Goal: Task Accomplishment & Management: Complete application form

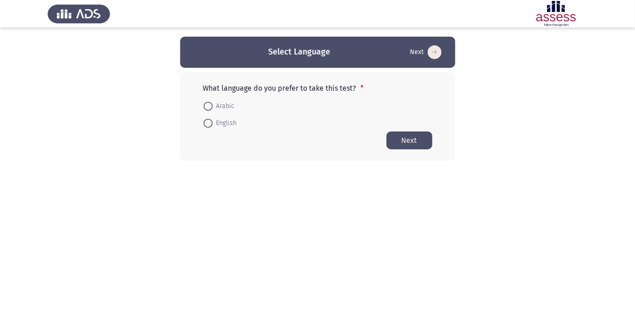
click at [211, 104] on span at bounding box center [208, 106] width 9 height 9
click at [211, 104] on input "Arabic" at bounding box center [208, 106] width 9 height 9
radio input "true"
click at [422, 139] on button "Next" at bounding box center [410, 140] width 46 height 18
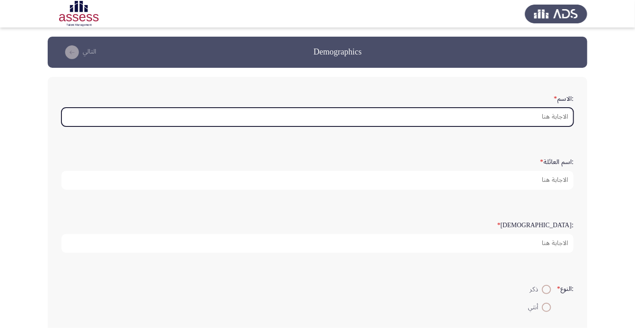
click at [551, 119] on input ":الاسم *" at bounding box center [317, 117] width 512 height 19
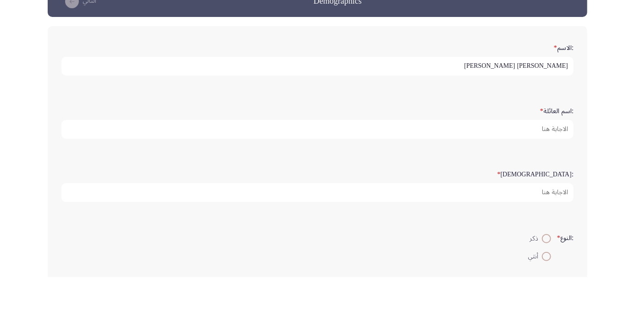
click at [478, 116] on input "حمدى عبد الستار عبد العزيز" at bounding box center [317, 117] width 512 height 19
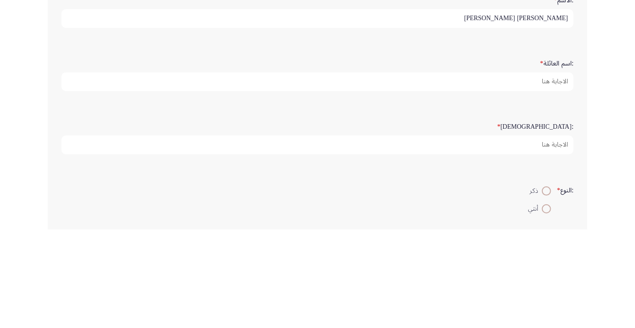
type input "حمدى عبد الستار عبد العزيز مصطفى"
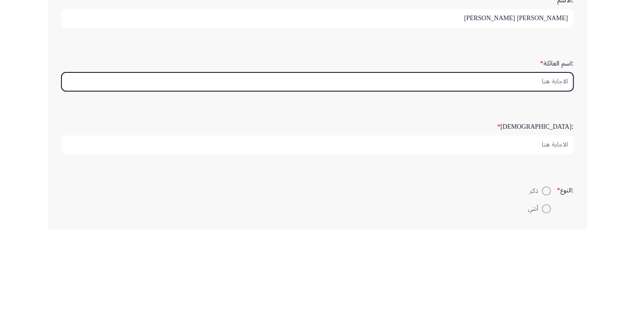
click at [546, 180] on input ":اسم العائلة *" at bounding box center [317, 180] width 512 height 19
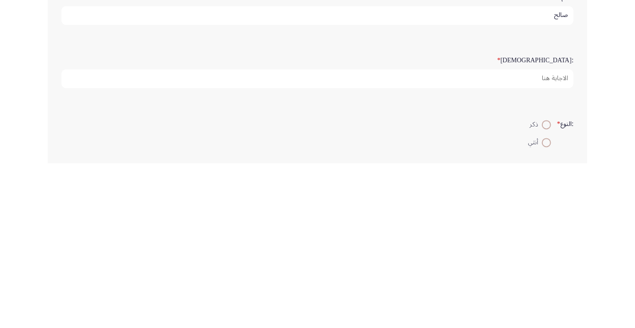
type input "صالح"
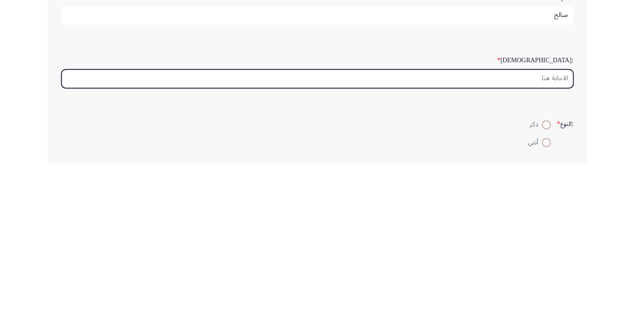
click at [557, 242] on input ":السن *" at bounding box center [317, 243] width 512 height 19
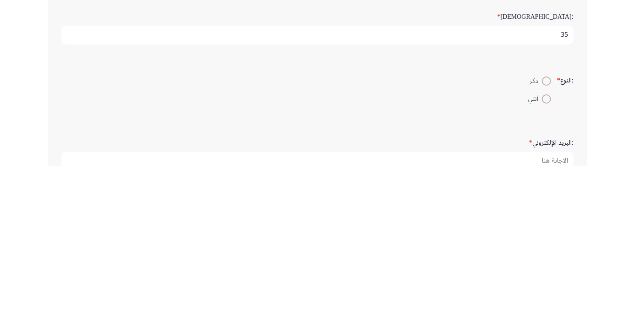
type input "35"
click at [547, 243] on span at bounding box center [547, 243] width 0 height 0
click at [545, 241] on input "ذكر" at bounding box center [546, 243] width 9 height 9
radio input "true"
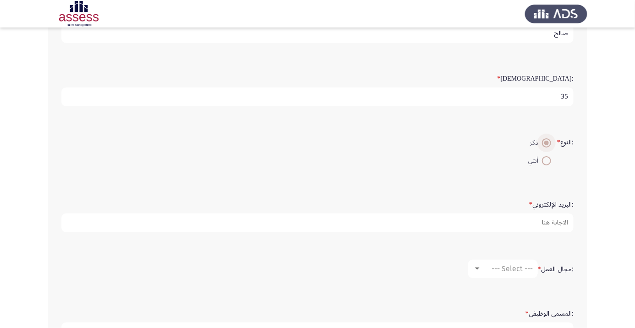
scroll to position [148, 0]
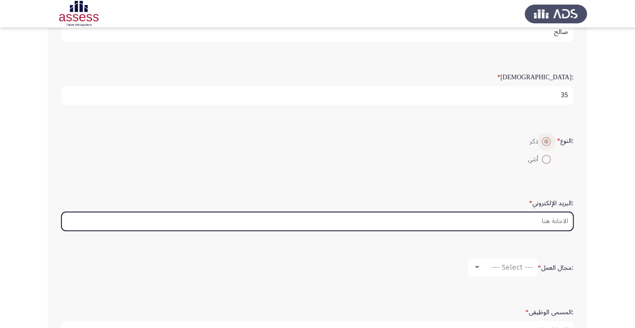
click at [546, 223] on input ":البريد الإلكتروني *" at bounding box center [317, 221] width 512 height 19
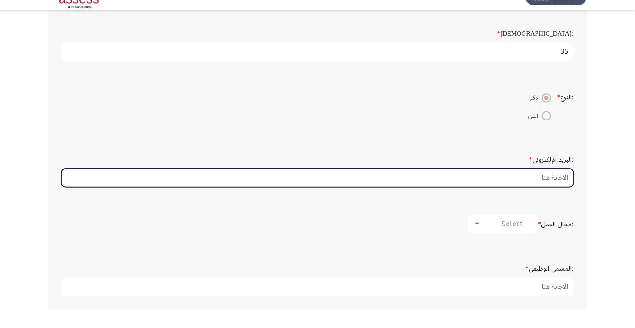
scroll to position [174, 0]
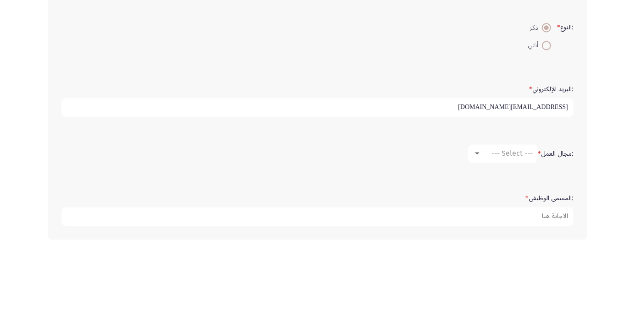
type input "hamdyhamdyabdelstar@gmail.com"
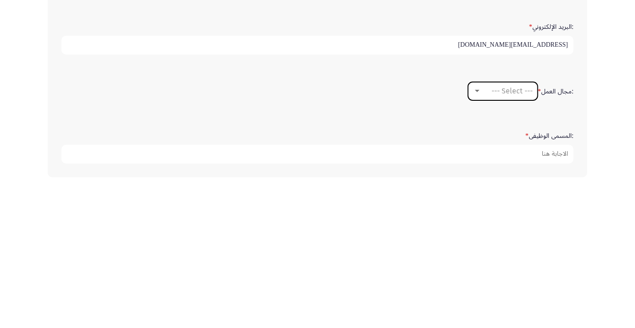
click at [503, 242] on span "--- Select ---" at bounding box center [512, 242] width 41 height 9
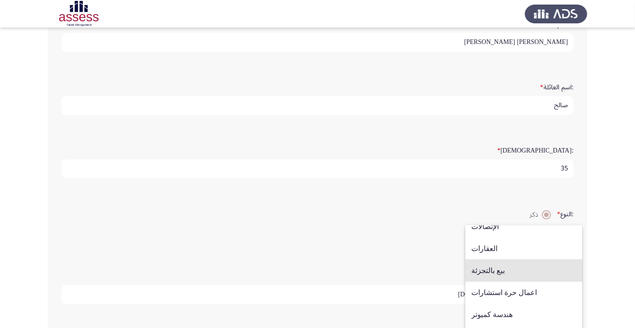
scroll to position [301, 0]
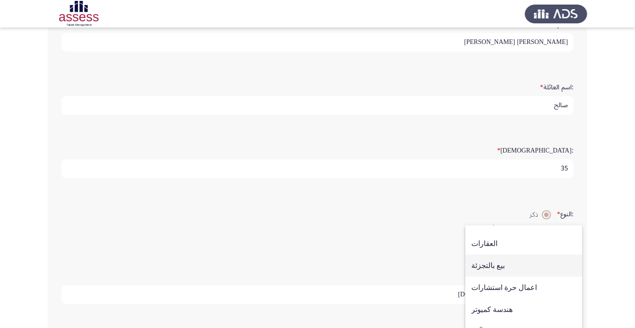
click at [505, 277] on span "بيع بالتجزئة" at bounding box center [524, 266] width 105 height 22
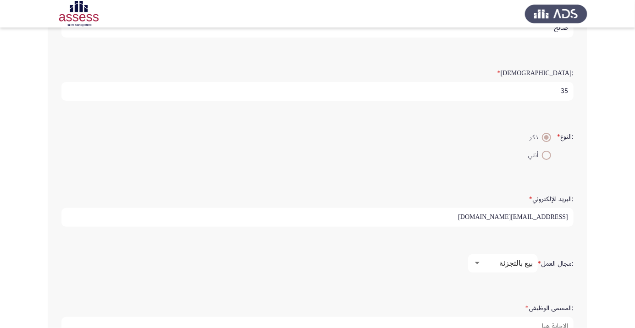
scroll to position [173, 0]
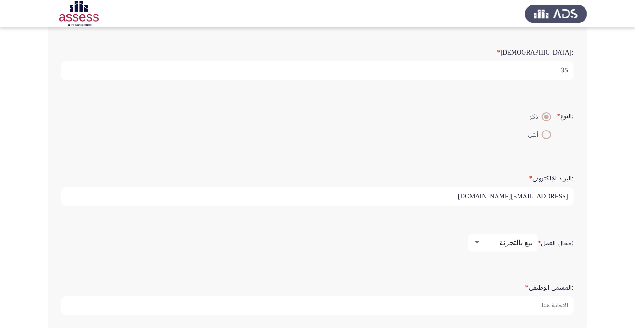
click at [546, 306] on input ":المسمى الوظيفى *" at bounding box center [317, 306] width 512 height 19
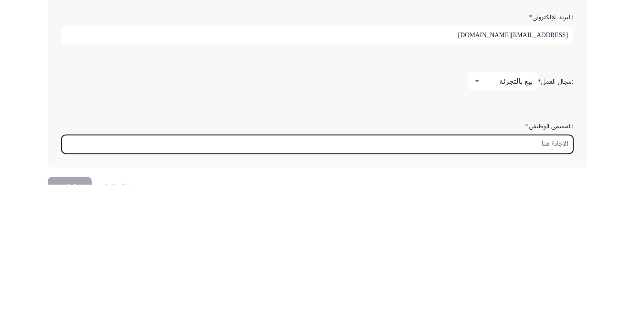
scroll to position [217, 0]
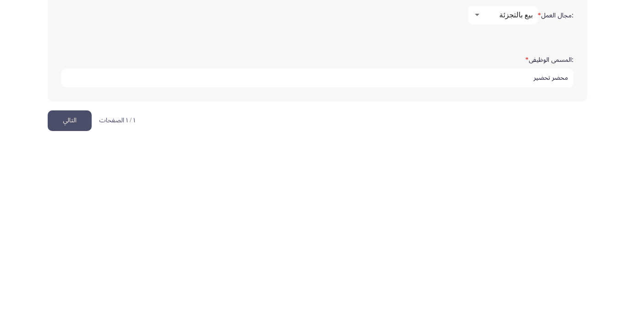
type input "محضر تحضير"
click at [78, 300] on button "التالي" at bounding box center [70, 305] width 44 height 21
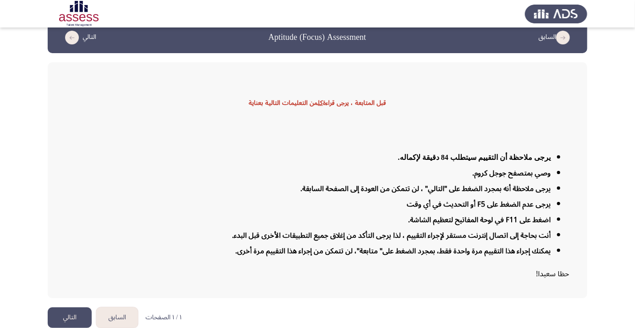
scroll to position [22, 0]
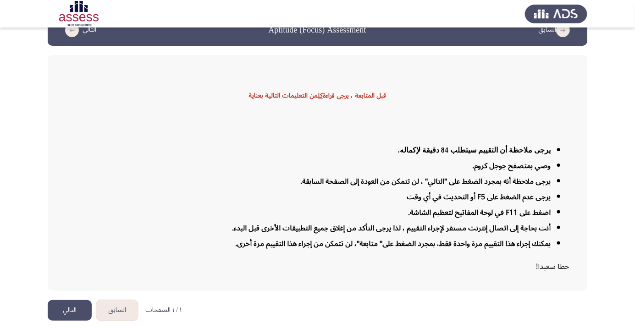
click at [80, 321] on button "التالي" at bounding box center [70, 310] width 44 height 21
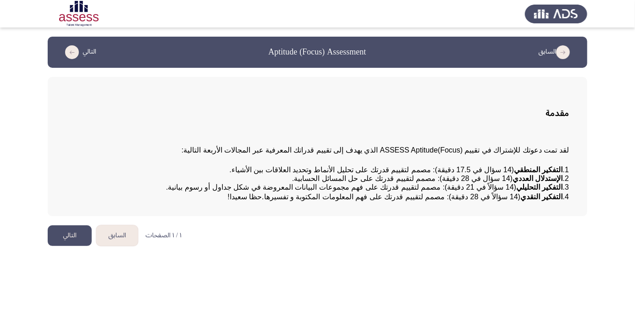
click at [70, 246] on button "التالي" at bounding box center [70, 236] width 44 height 21
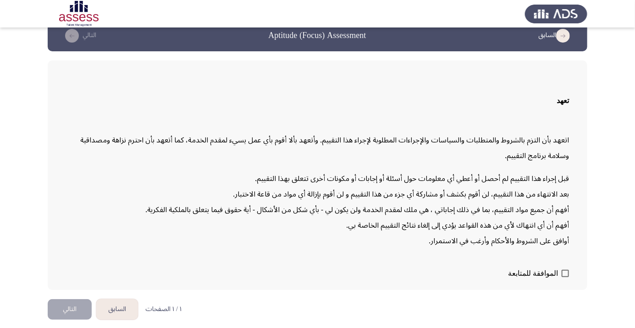
scroll to position [26, 0]
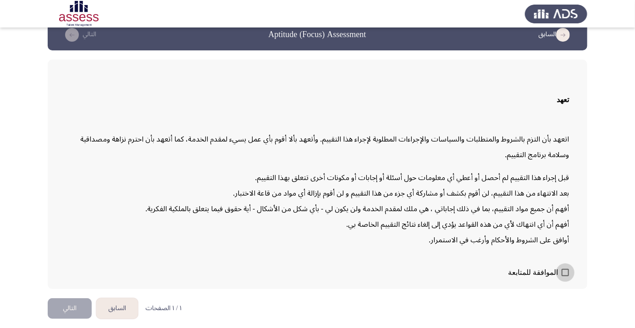
click at [563, 277] on span at bounding box center [565, 272] width 7 height 7
click at [565, 277] on input "الموافقة للمتابعة" at bounding box center [565, 277] width 0 height 0
checkbox input "true"
click at [81, 319] on button "التالي" at bounding box center [70, 309] width 44 height 21
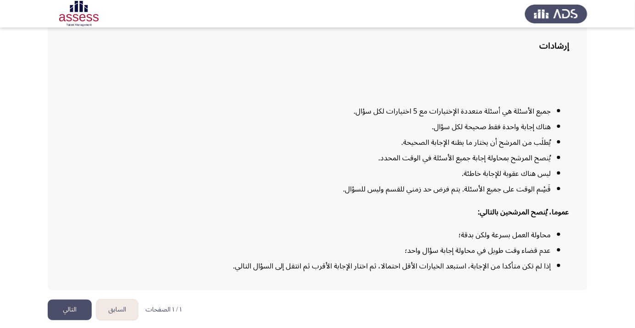
scroll to position [74, 0]
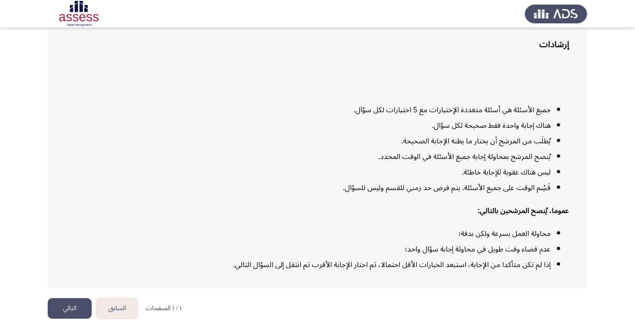
click at [81, 319] on button "التالي" at bounding box center [70, 309] width 44 height 21
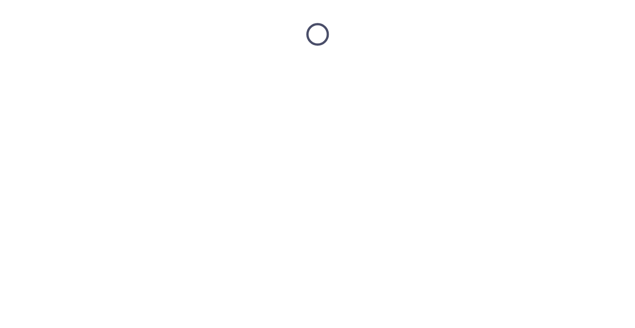
scroll to position [0, 0]
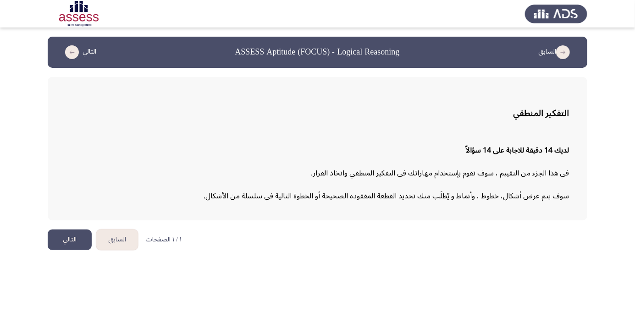
click at [67, 240] on button "التالي" at bounding box center [70, 240] width 44 height 21
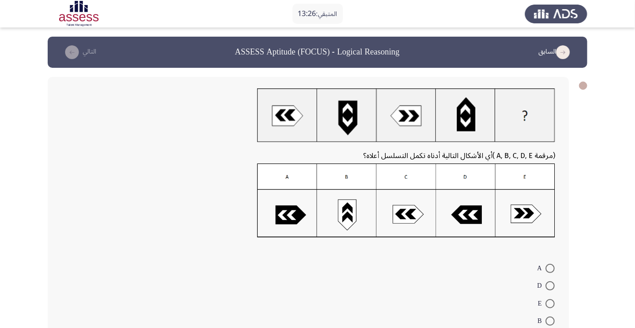
click at [551, 304] on span at bounding box center [550, 304] width 9 height 9
click at [551, 304] on input "E" at bounding box center [550, 304] width 9 height 9
radio input "true"
click at [61, 50] on button "التالي" at bounding box center [79, 52] width 40 height 15
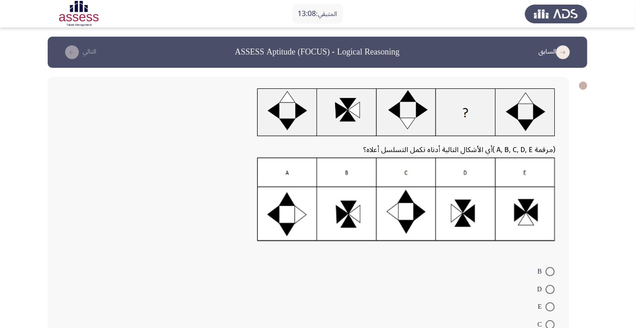
radio input "true"
click at [67, 50] on icon "load next page" at bounding box center [72, 52] width 14 height 14
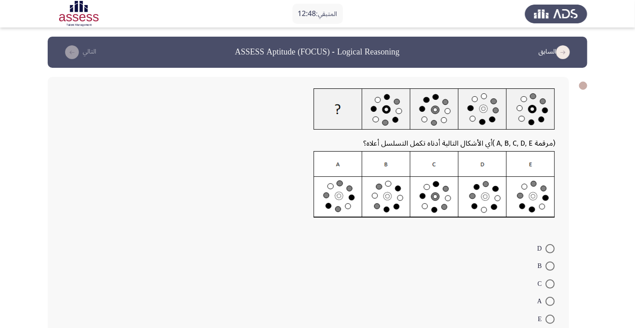
click at [550, 276] on mat-radio-button "C" at bounding box center [546, 284] width 29 height 18
click at [551, 267] on span at bounding box center [550, 266] width 9 height 9
click at [551, 267] on input "B" at bounding box center [550, 266] width 9 height 9
radio input "true"
click at [72, 47] on icon "load next page" at bounding box center [72, 52] width 14 height 14
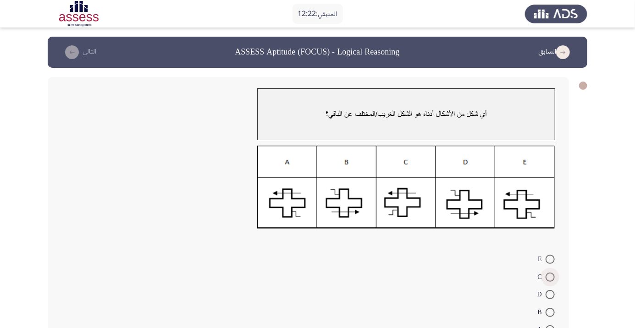
click at [551, 277] on span at bounding box center [550, 277] width 9 height 9
click at [551, 277] on input "C" at bounding box center [550, 277] width 9 height 9
radio input "true"
click at [67, 50] on icon "load next page" at bounding box center [72, 52] width 14 height 14
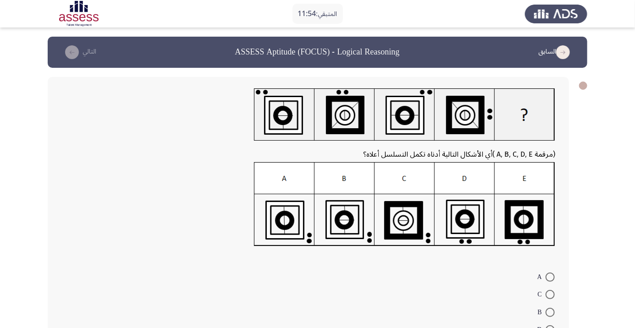
click at [551, 328] on span at bounding box center [550, 330] width 9 height 9
click at [551, 328] on input "D" at bounding box center [550, 330] width 9 height 9
radio input "true"
click at [75, 55] on icon "load next page" at bounding box center [72, 52] width 14 height 14
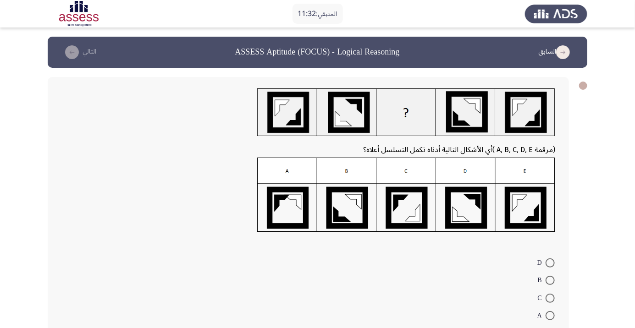
click at [551, 328] on span at bounding box center [550, 333] width 9 height 9
click at [551, 328] on input "E" at bounding box center [550, 333] width 9 height 9
radio input "true"
click at [68, 55] on icon "load next page" at bounding box center [72, 52] width 14 height 14
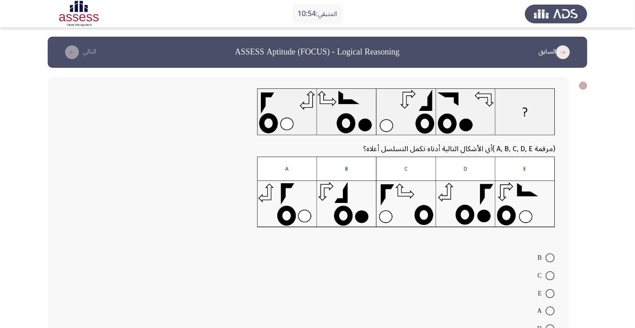
click at [551, 294] on span at bounding box center [550, 293] width 9 height 9
click at [551, 294] on input "E" at bounding box center [550, 293] width 9 height 9
radio input "true"
click at [550, 261] on span at bounding box center [550, 258] width 9 height 9
click at [550, 261] on input "B" at bounding box center [550, 258] width 9 height 9
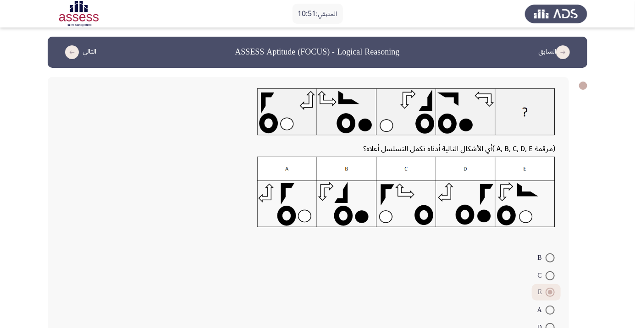
radio input "true"
click at [551, 328] on span at bounding box center [550, 327] width 9 height 9
click at [551, 328] on input "D" at bounding box center [550, 327] width 9 height 9
radio input "true"
click at [66, 57] on button "التالي" at bounding box center [79, 52] width 40 height 15
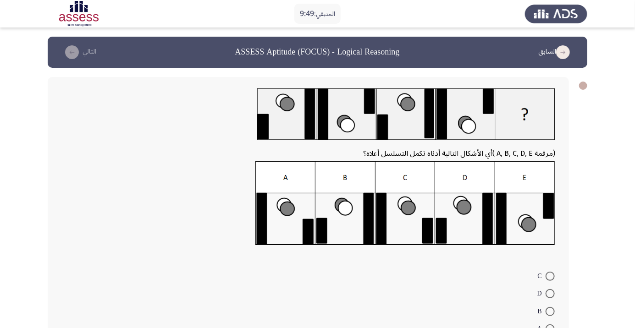
radio input "true"
click at [76, 47] on icon "load next page" at bounding box center [72, 52] width 14 height 14
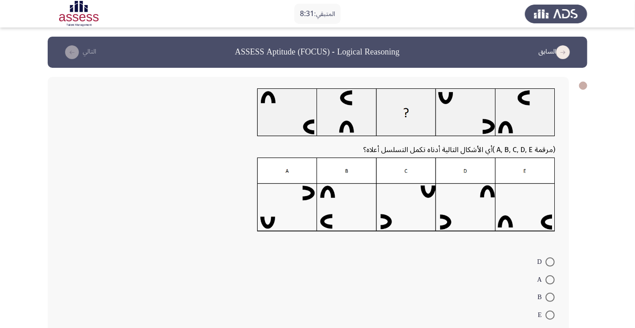
click at [553, 282] on span at bounding box center [550, 280] width 9 height 9
click at [553, 282] on input "A" at bounding box center [550, 280] width 9 height 9
radio input "true"
click at [80, 51] on button "التالي" at bounding box center [79, 52] width 40 height 15
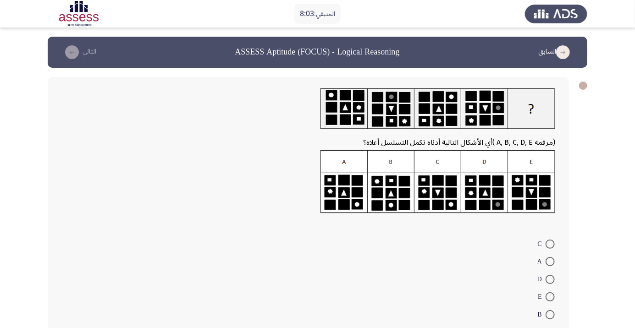
click at [551, 261] on span at bounding box center [550, 261] width 9 height 9
click at [551, 261] on input "A" at bounding box center [550, 261] width 9 height 9
radio input "true"
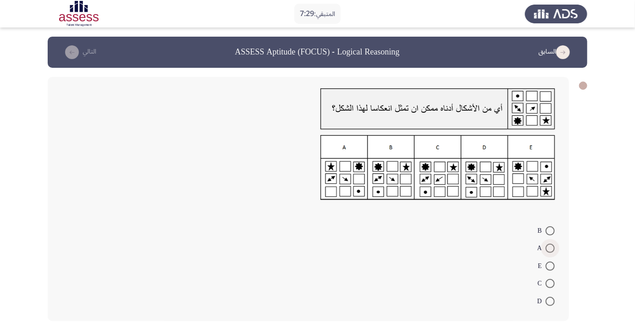
click at [552, 251] on span at bounding box center [550, 248] width 9 height 9
click at [552, 251] on input "A" at bounding box center [550, 248] width 9 height 9
radio input "true"
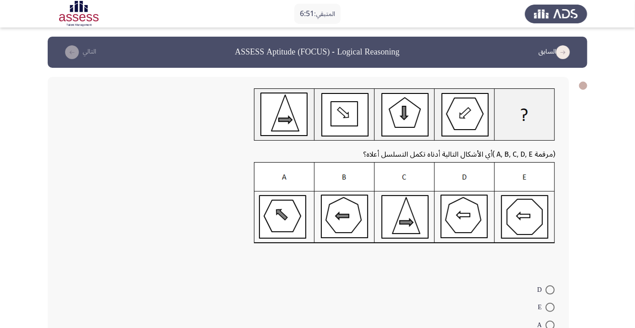
click at [549, 300] on mat-radio-button "E" at bounding box center [546, 308] width 29 height 18
click at [551, 290] on span at bounding box center [550, 290] width 9 height 9
click at [551, 290] on input "D" at bounding box center [550, 290] width 9 height 9
radio input "true"
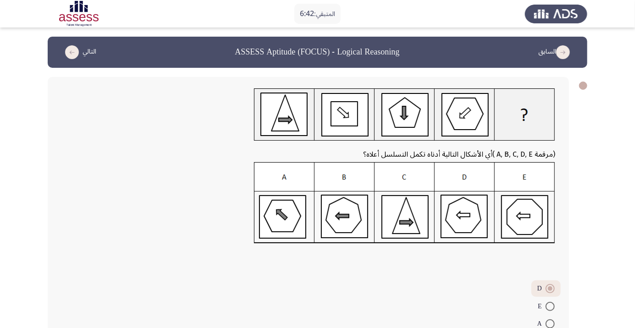
radio input "true"
click at [77, 57] on button "التالي" at bounding box center [79, 52] width 40 height 15
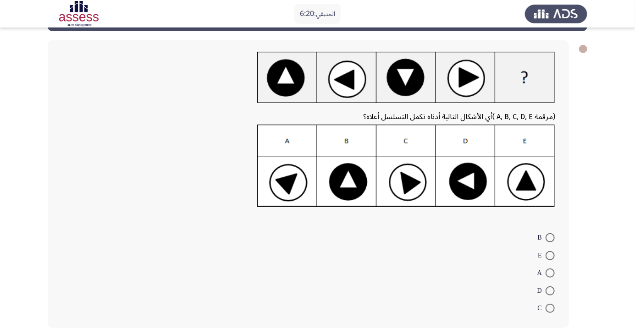
scroll to position [39, 0]
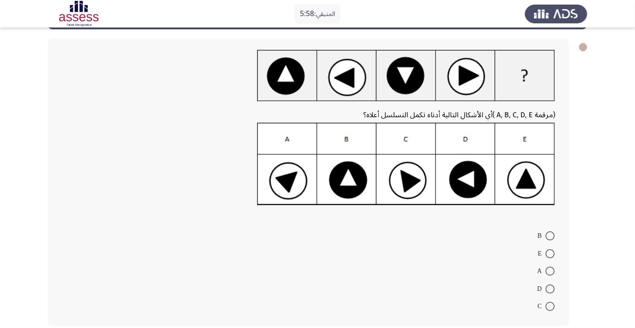
click at [551, 256] on span at bounding box center [550, 254] width 9 height 9
click at [551, 256] on input "E" at bounding box center [550, 254] width 9 height 9
radio input "true"
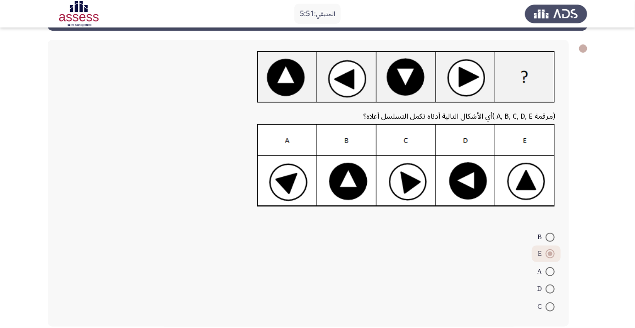
click at [551, 239] on span at bounding box center [550, 237] width 9 height 9
click at [551, 239] on input "B" at bounding box center [550, 237] width 9 height 9
radio input "true"
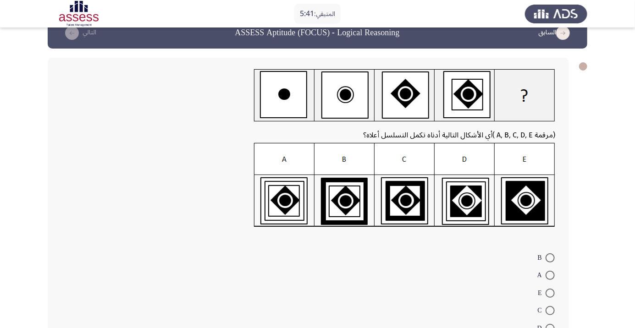
scroll to position [18, 0]
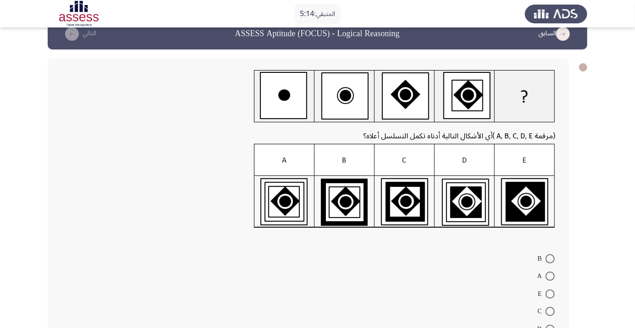
click at [551, 279] on span at bounding box center [550, 276] width 9 height 9
click at [551, 279] on input "A" at bounding box center [550, 276] width 9 height 9
radio input "true"
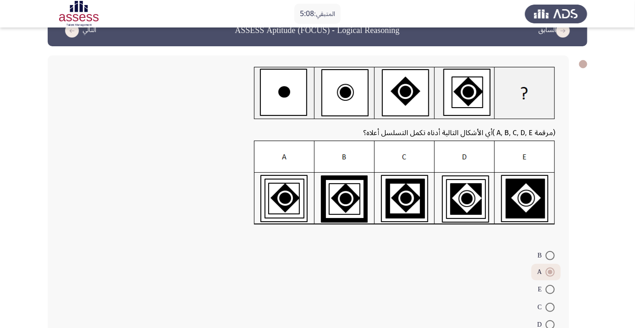
scroll to position [40, 0]
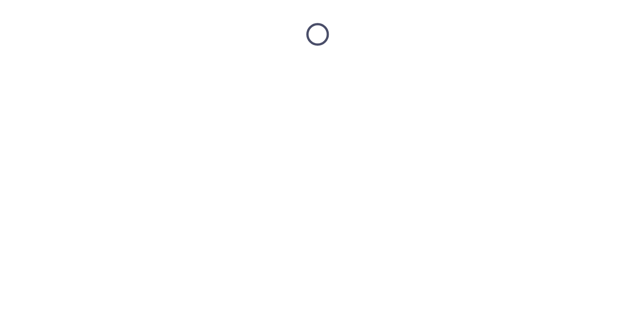
scroll to position [0, 0]
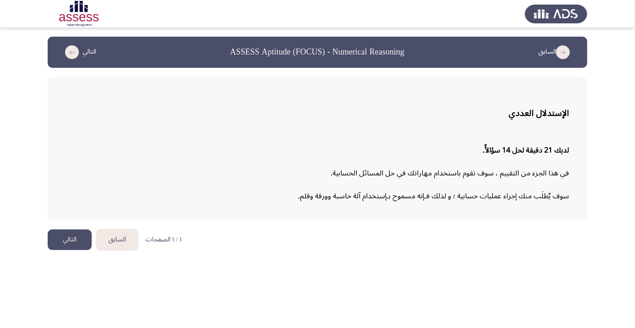
click at [71, 246] on button "التالي" at bounding box center [70, 240] width 44 height 21
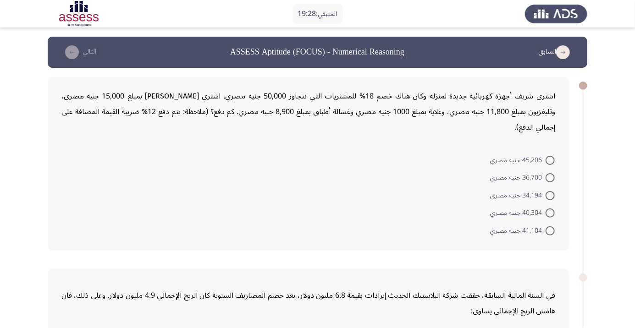
click at [551, 230] on span at bounding box center [550, 231] width 9 height 9
click at [551, 230] on input "41,104 جنيه مصري" at bounding box center [550, 231] width 9 height 9
radio input "true"
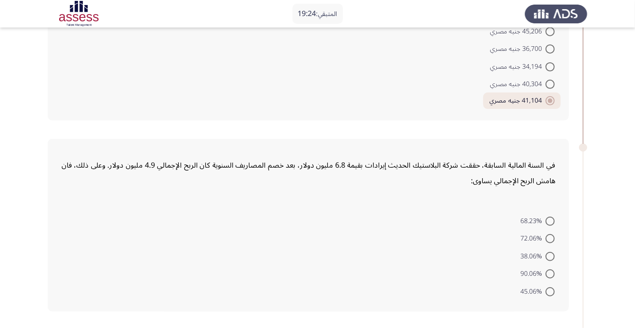
scroll to position [129, 0]
click at [551, 256] on span at bounding box center [550, 256] width 9 height 9
click at [551, 256] on input "38.06%" at bounding box center [550, 256] width 9 height 9
radio input "true"
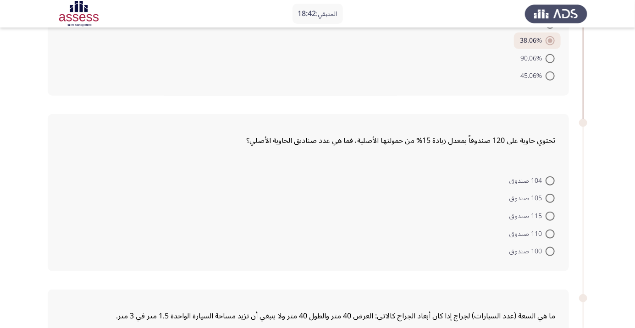
scroll to position [345, 0]
click at [547, 181] on span at bounding box center [550, 180] width 9 height 9
click at [547, 181] on input "104 صندوق" at bounding box center [550, 180] width 9 height 9
radio input "true"
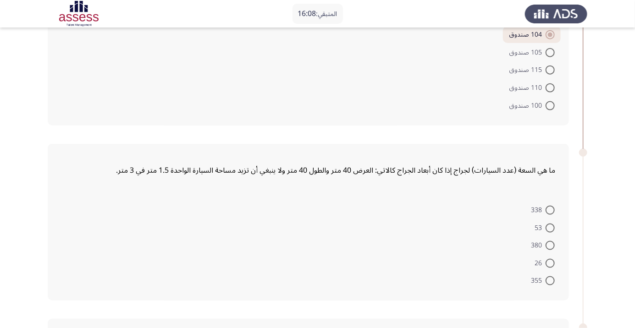
scroll to position [501, 0]
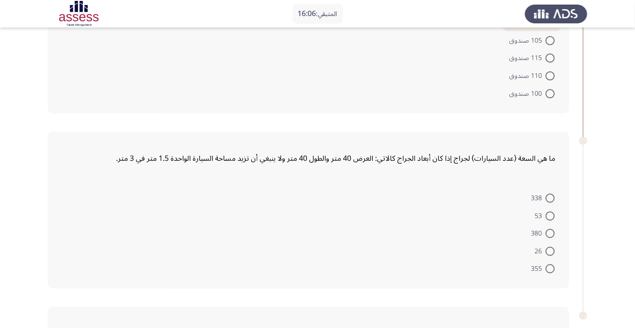
click at [551, 253] on span at bounding box center [550, 251] width 9 height 9
click at [551, 253] on input "26" at bounding box center [550, 251] width 9 height 9
radio input "true"
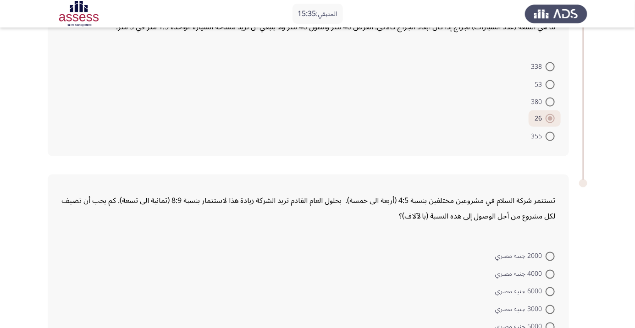
scroll to position [651, 0]
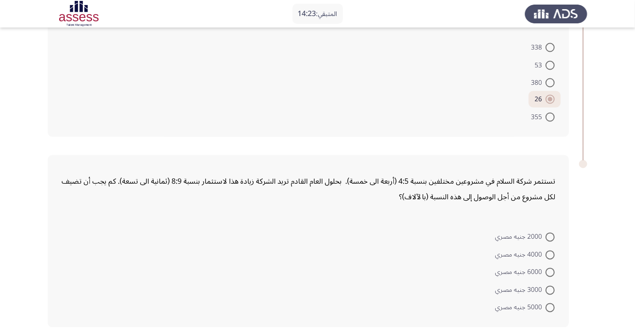
click at [551, 272] on span at bounding box center [550, 272] width 9 height 9
click at [551, 272] on input "6000 جنيه مصري" at bounding box center [550, 272] width 9 height 9
radio input "true"
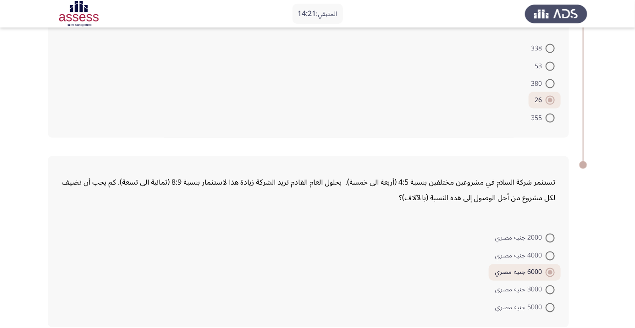
scroll to position [0, 0]
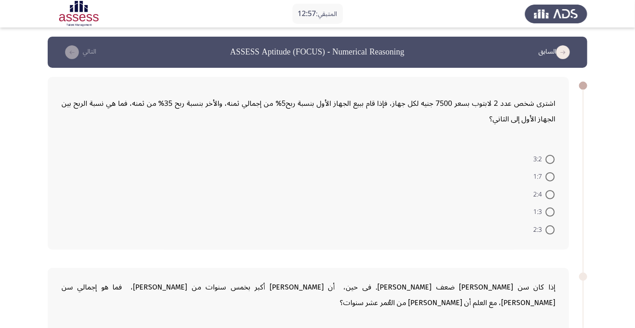
click at [551, 215] on span at bounding box center [550, 212] width 9 height 9
click at [551, 215] on input "1:3" at bounding box center [550, 212] width 9 height 9
radio input "true"
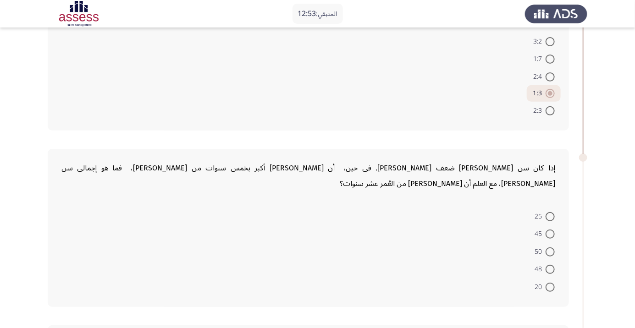
scroll to position [129, 0]
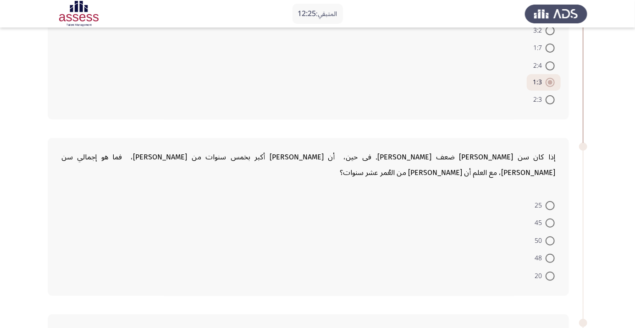
click at [551, 201] on span at bounding box center [550, 205] width 9 height 9
click at [551, 201] on input "25" at bounding box center [550, 205] width 9 height 9
radio input "true"
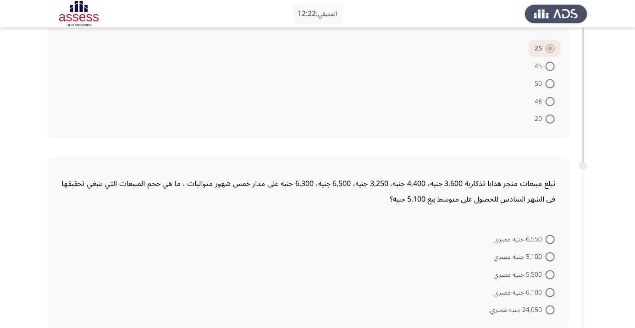
scroll to position [294, 0]
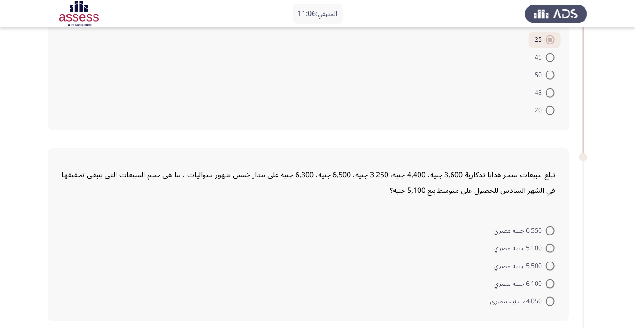
click at [551, 227] on span at bounding box center [550, 231] width 9 height 9
click at [551, 227] on input "6,550 جنيه مصري" at bounding box center [550, 231] width 9 height 9
radio input "true"
click at [633, 224] on app-assessment-container "المتبقي: 10:56 السابق ASSESS Aptitude (FOCUS) - Numerical Reasoning التالي اشتر…" at bounding box center [317, 219] width 635 height 953
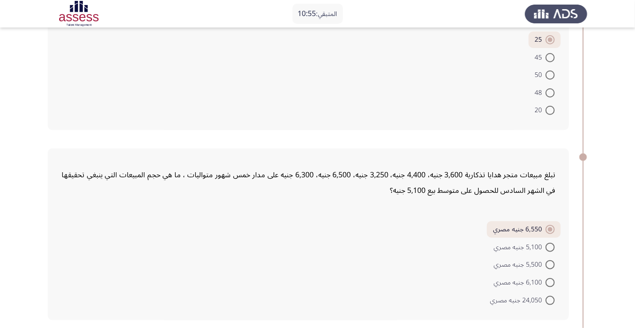
click at [550, 243] on span at bounding box center [550, 247] width 9 height 9
click at [550, 243] on input "5,100 جنيه مصري" at bounding box center [550, 247] width 9 height 9
radio input "true"
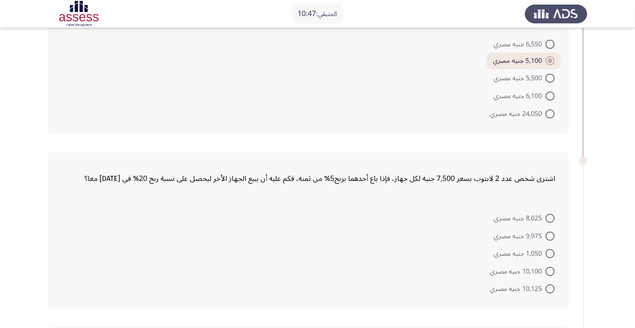
scroll to position [502, 0]
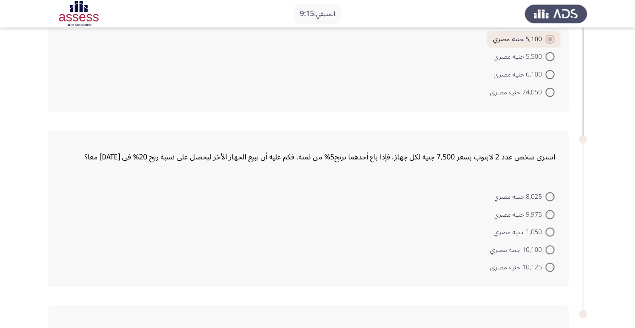
click at [551, 193] on span at bounding box center [550, 197] width 9 height 9
click at [551, 193] on input "8,025 جنيه مصري" at bounding box center [550, 197] width 9 height 9
radio input "true"
click at [551, 209] on span at bounding box center [550, 213] width 9 height 9
click at [551, 209] on input "9,975 جنيه مصري" at bounding box center [550, 213] width 9 height 9
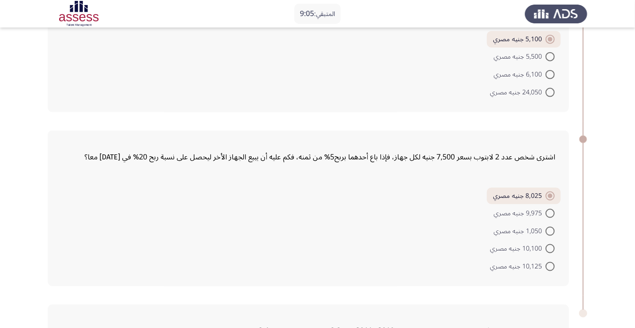
radio input "true"
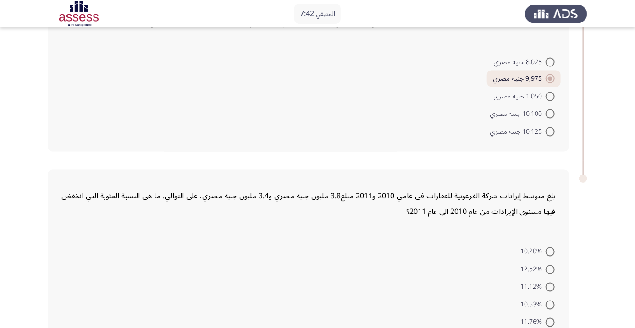
scroll to position [634, 0]
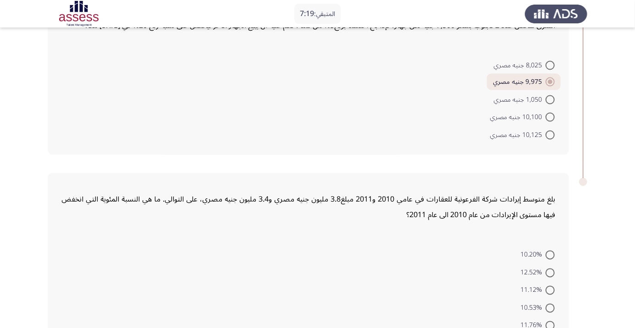
click at [551, 304] on span at bounding box center [550, 308] width 9 height 9
click at [551, 304] on input "10.53%" at bounding box center [550, 308] width 9 height 9
radio input "true"
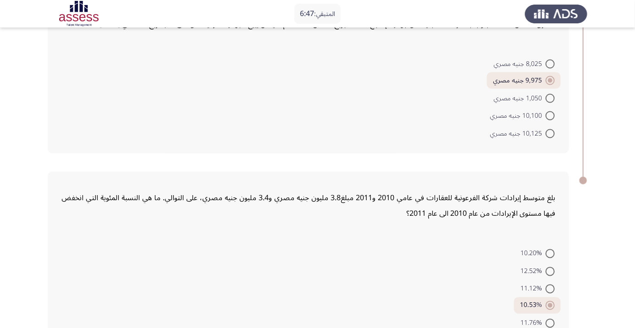
scroll to position [0, 0]
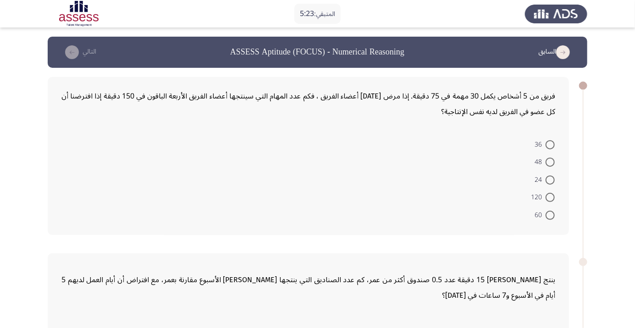
click at [551, 162] on span at bounding box center [550, 162] width 9 height 9
click at [551, 162] on input "48" at bounding box center [550, 162] width 9 height 9
radio input "true"
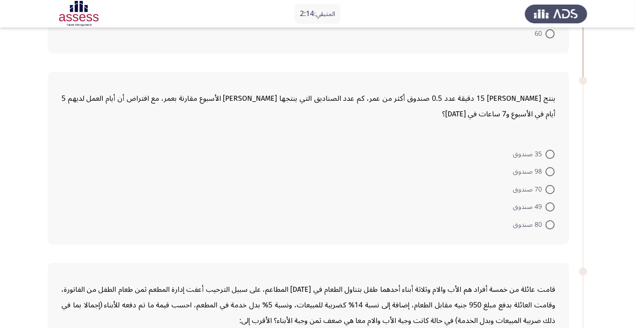
scroll to position [184, 0]
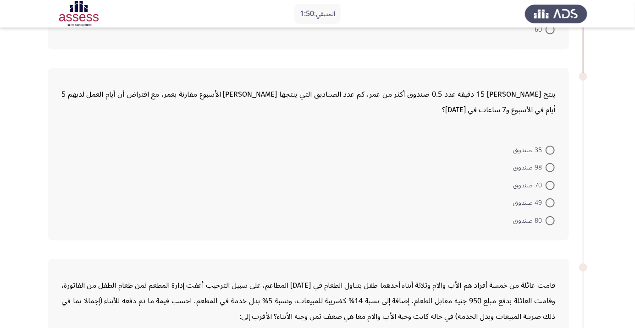
click at [551, 149] on span at bounding box center [550, 150] width 9 height 9
click at [551, 149] on input "35 صندوق" at bounding box center [550, 150] width 9 height 9
radio input "true"
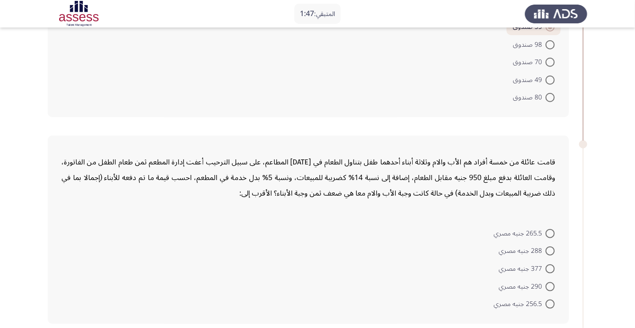
scroll to position [312, 0]
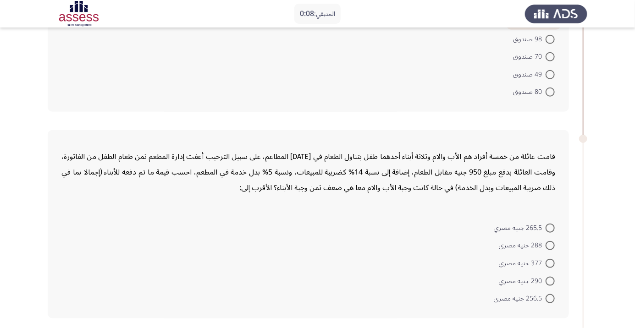
click at [551, 262] on span at bounding box center [550, 263] width 9 height 9
click at [551, 262] on input "377 جنيه مصري" at bounding box center [550, 263] width 9 height 9
radio input "true"
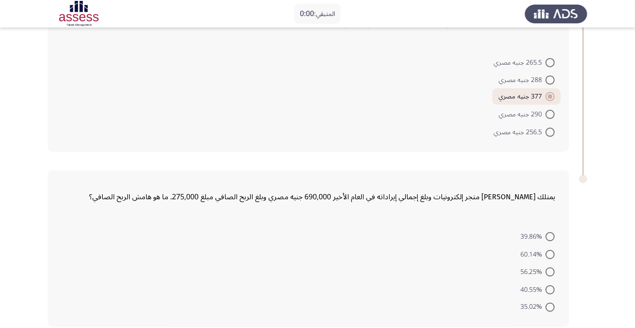
scroll to position [0, 0]
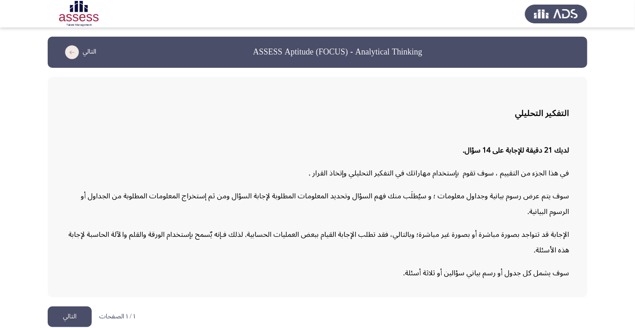
click at [81, 328] on button "التالي" at bounding box center [70, 317] width 44 height 21
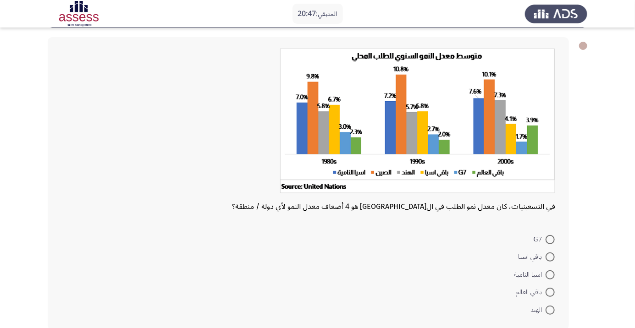
scroll to position [43, 0]
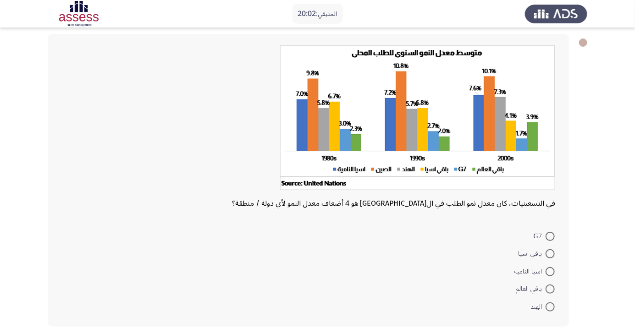
click at [551, 236] on span at bounding box center [550, 236] width 9 height 9
click at [551, 236] on input "G7" at bounding box center [550, 236] width 9 height 9
radio input "true"
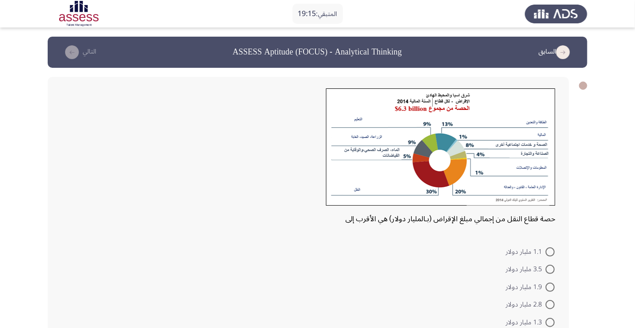
click at [552, 297] on mat-radio-button "2.8 مليار دولار" at bounding box center [530, 305] width 61 height 18
click at [551, 287] on span at bounding box center [550, 287] width 9 height 9
click at [551, 287] on input "1.9 مليار دولار" at bounding box center [550, 287] width 9 height 9
radio input "true"
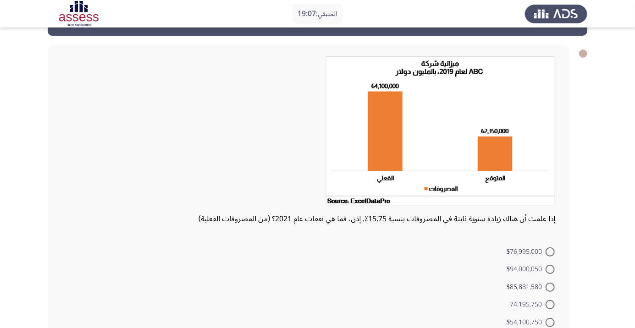
scroll to position [33, 0]
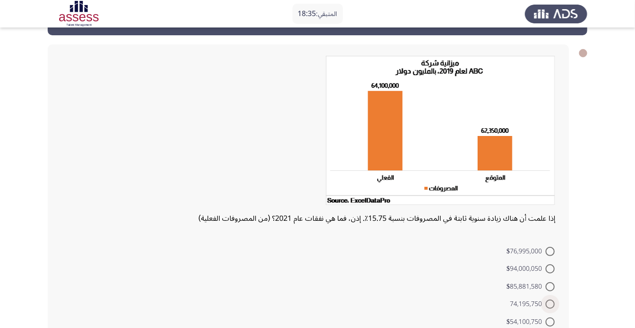
click at [551, 304] on span at bounding box center [550, 304] width 9 height 9
click at [551, 304] on input "74,195,750" at bounding box center [550, 304] width 9 height 9
radio input "true"
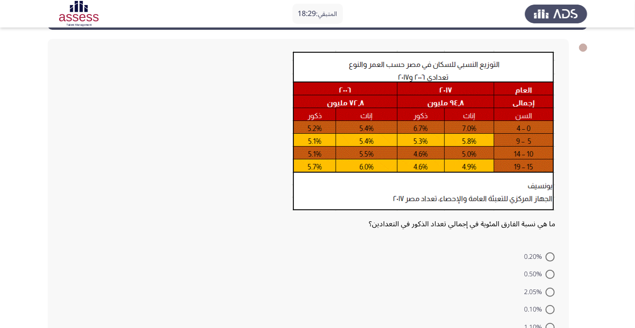
scroll to position [41, 0]
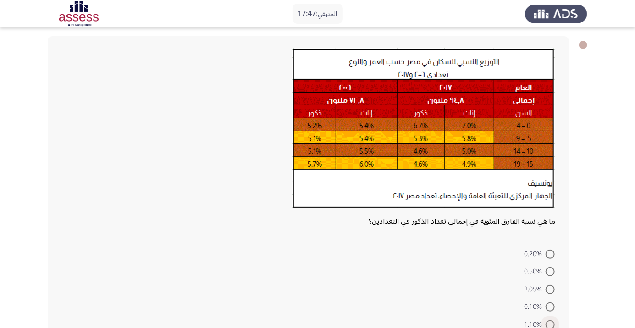
click at [551, 324] on span at bounding box center [550, 325] width 9 height 9
click at [551, 324] on input "1.10%" at bounding box center [550, 325] width 9 height 9
radio input "true"
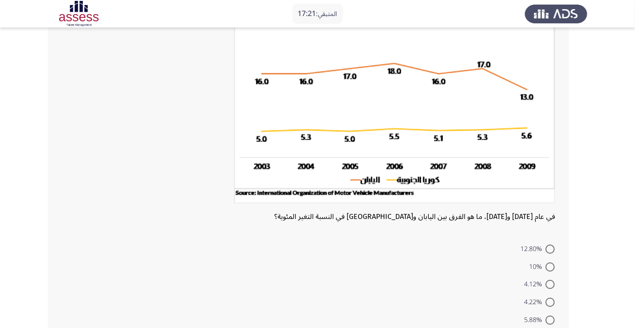
scroll to position [85, 0]
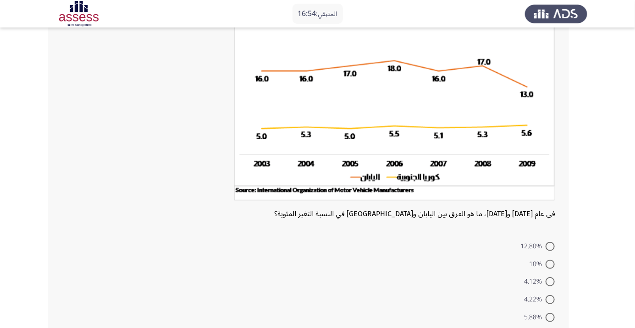
click at [551, 246] on span at bounding box center [550, 246] width 9 height 9
click at [551, 246] on input "12.80%" at bounding box center [550, 246] width 9 height 9
radio input "true"
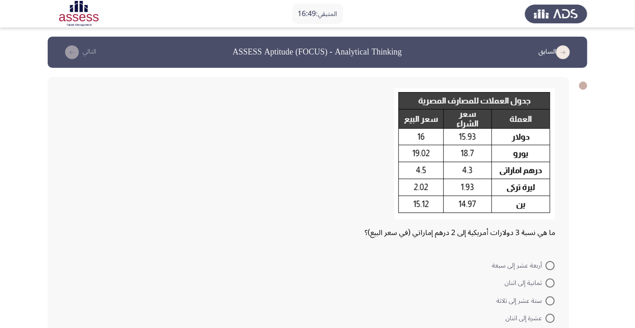
scroll to position [29, 0]
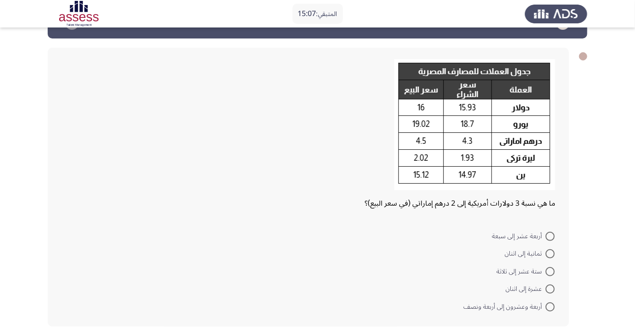
click at [551, 292] on span at bounding box center [550, 289] width 9 height 9
click at [551, 292] on input "عشرة إلى اثنان" at bounding box center [550, 289] width 9 height 9
radio input "true"
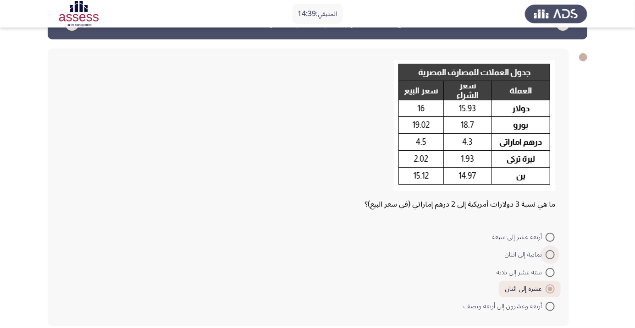
click at [551, 255] on span at bounding box center [550, 254] width 9 height 9
click at [551, 255] on input "ثمانية إلى اثنان" at bounding box center [550, 254] width 9 height 9
radio input "true"
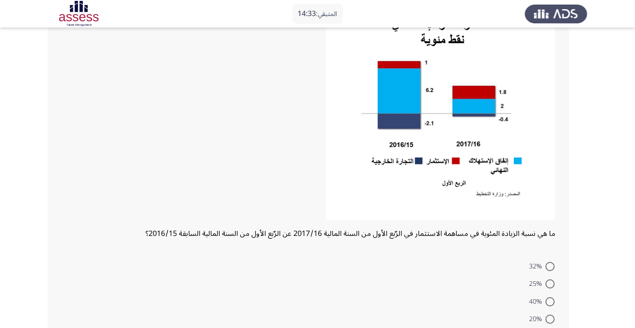
scroll to position [96, 0]
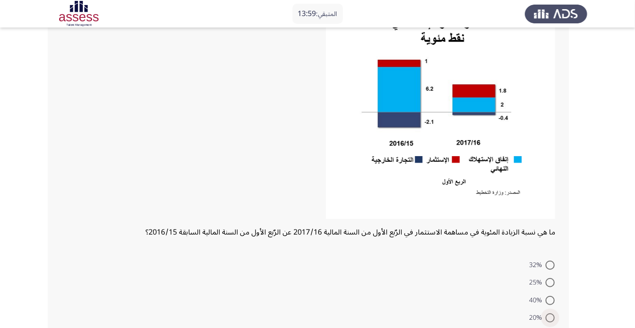
click at [551, 320] on span at bounding box center [550, 318] width 9 height 9
click at [551, 320] on input "20%" at bounding box center [550, 318] width 9 height 9
radio input "true"
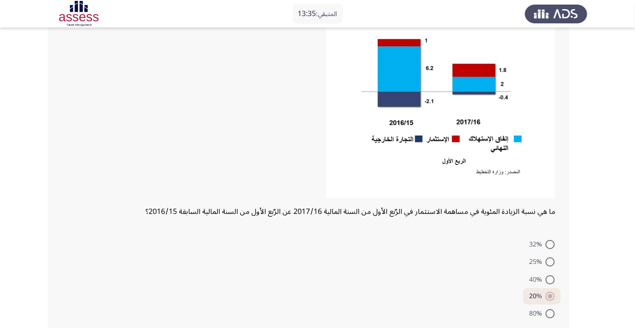
scroll to position [124, 0]
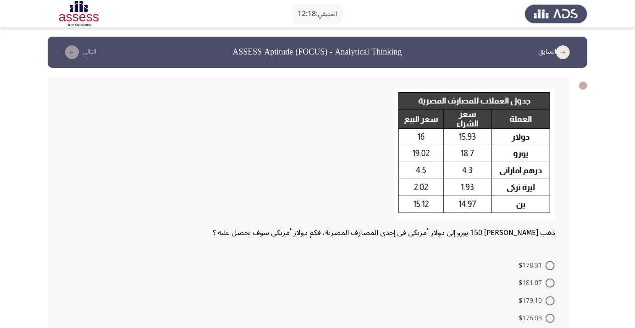
click at [538, 321] on span "$176.08" at bounding box center [532, 318] width 27 height 11
click at [546, 321] on input "$176.08" at bounding box center [550, 318] width 9 height 9
radio input "true"
click at [76, 46] on icon "load next page" at bounding box center [72, 52] width 14 height 14
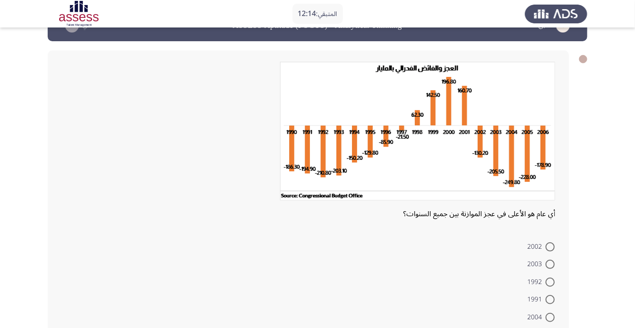
scroll to position [37, 0]
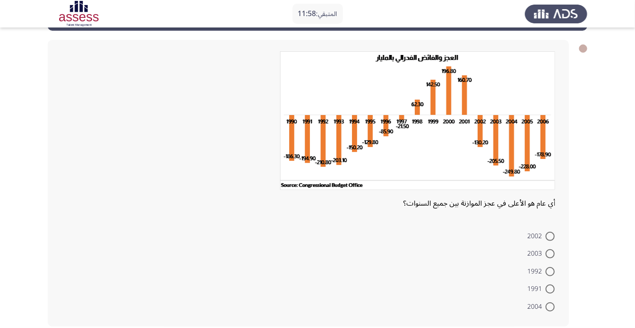
click at [551, 306] on span at bounding box center [550, 307] width 9 height 9
click at [551, 306] on input "2004" at bounding box center [550, 307] width 9 height 9
radio input "true"
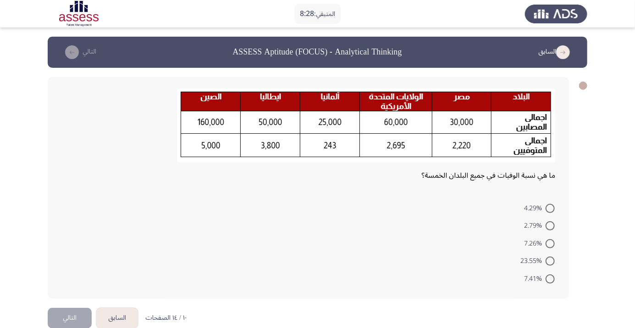
click at [551, 261] on span at bounding box center [550, 261] width 9 height 9
click at [551, 261] on input "23.55%" at bounding box center [550, 261] width 9 height 9
radio input "true"
click at [551, 208] on span at bounding box center [550, 208] width 9 height 9
click at [551, 208] on input "4.29%" at bounding box center [550, 208] width 9 height 9
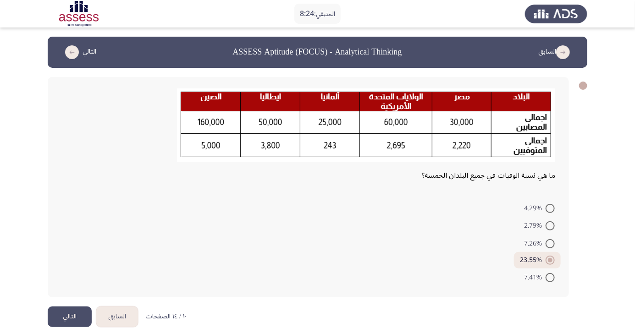
radio input "true"
click at [551, 260] on span at bounding box center [550, 260] width 9 height 9
click at [551, 260] on input "23.55%" at bounding box center [550, 260] width 9 height 9
radio input "true"
click at [56, 326] on button "التالي" at bounding box center [70, 317] width 44 height 21
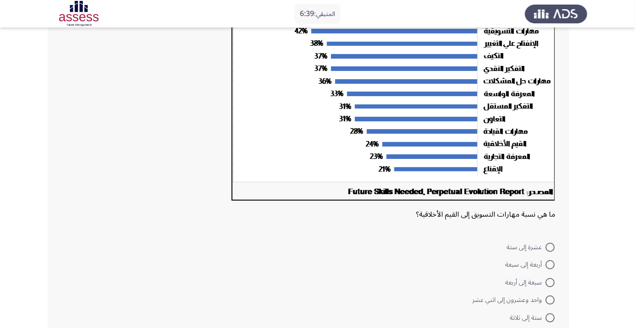
scroll to position [138, 0]
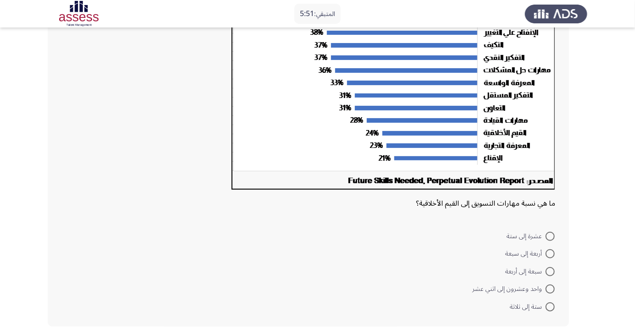
click at [551, 253] on span at bounding box center [550, 254] width 9 height 9
click at [551, 253] on input "أربعة إلى سبعة" at bounding box center [550, 254] width 9 height 9
radio input "true"
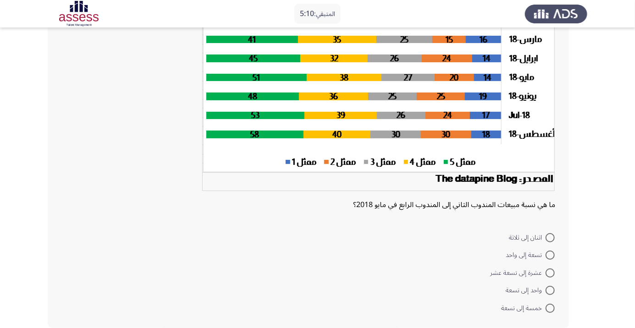
scroll to position [119, 0]
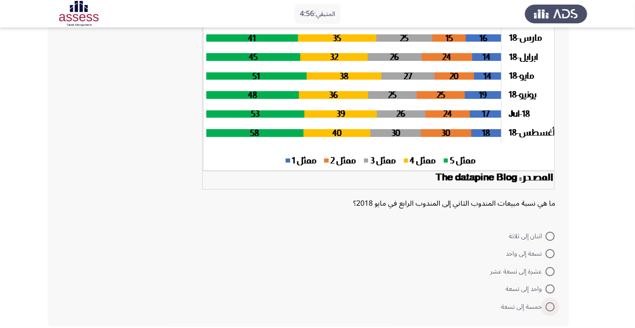
click at [551, 306] on span at bounding box center [550, 307] width 9 height 9
click at [551, 306] on input "خمسة إلى تسعة" at bounding box center [550, 307] width 9 height 9
radio input "true"
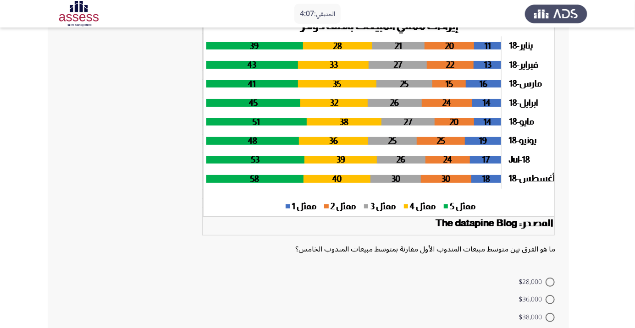
scroll to position [74, 0]
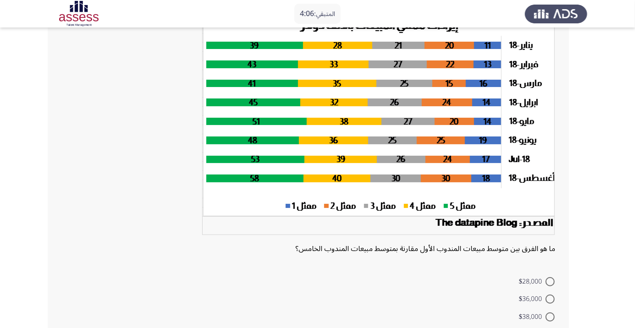
radio input "true"
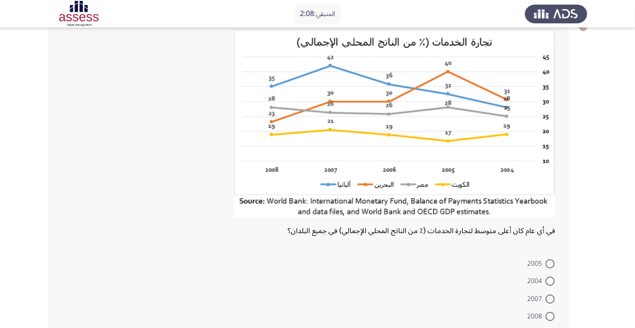
scroll to position [80, 0]
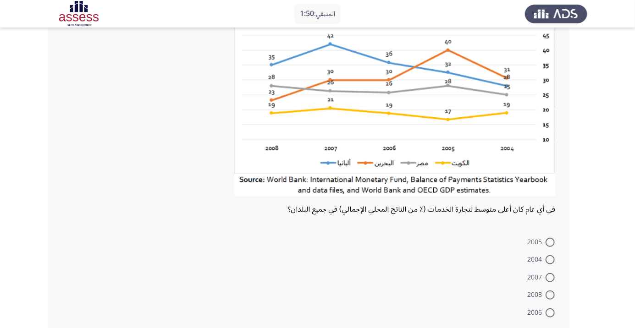
click at [551, 280] on span at bounding box center [550, 277] width 9 height 9
click at [551, 280] on input "2007" at bounding box center [550, 277] width 9 height 9
radio input "true"
click at [551, 242] on span at bounding box center [550, 242] width 9 height 9
click at [551, 242] on input "2005" at bounding box center [550, 242] width 9 height 9
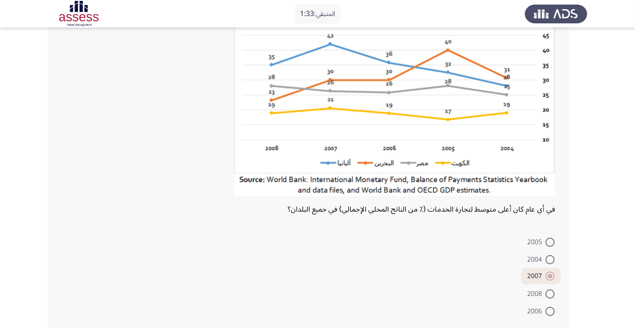
radio input "true"
click at [551, 276] on span at bounding box center [550, 276] width 9 height 9
click at [551, 276] on input "2007" at bounding box center [550, 276] width 9 height 9
radio input "true"
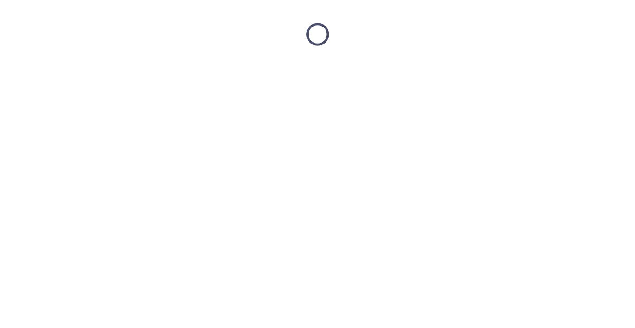
scroll to position [0, 0]
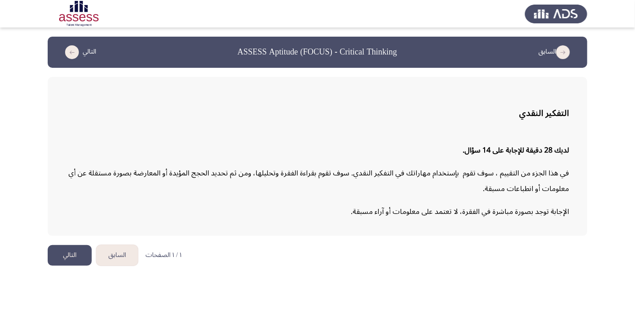
click at [77, 257] on button "التالي" at bounding box center [70, 255] width 44 height 21
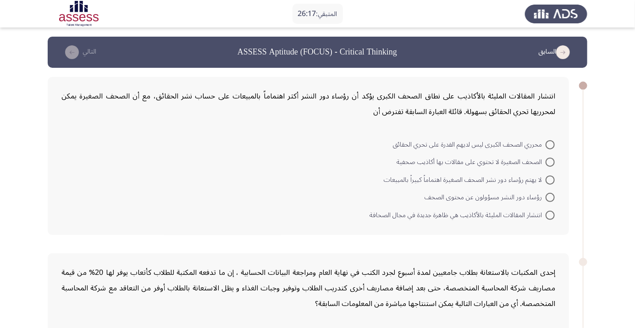
click at [551, 197] on span at bounding box center [550, 197] width 9 height 9
click at [551, 197] on input "رؤساء دور النشر مسؤولون عن محتوى الصحف" at bounding box center [550, 197] width 9 height 9
radio input "true"
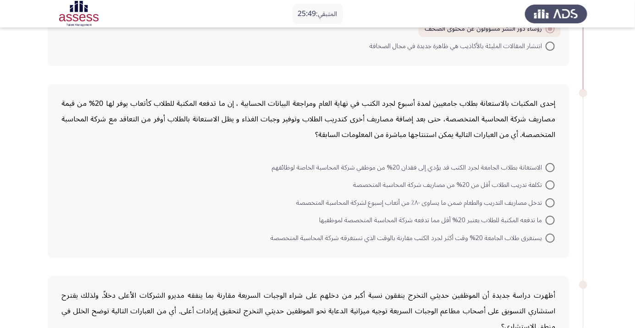
scroll to position [169, 0]
click at [551, 236] on span at bounding box center [550, 237] width 9 height 9
click at [551, 236] on input "يستغرق طلاب الجامعة 20% وقت أكثر لجرد الكتب مقارنة بالوقت الذي تستغرقه شركة الم…" at bounding box center [550, 237] width 9 height 9
radio input "true"
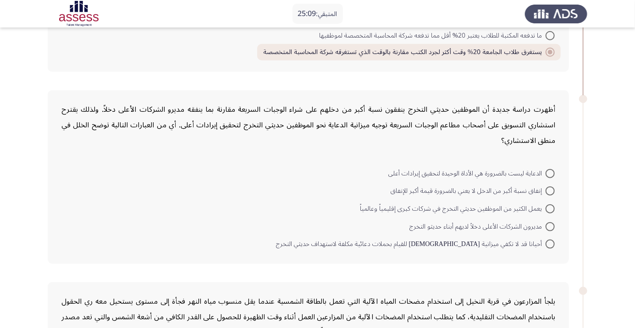
scroll to position [360, 0]
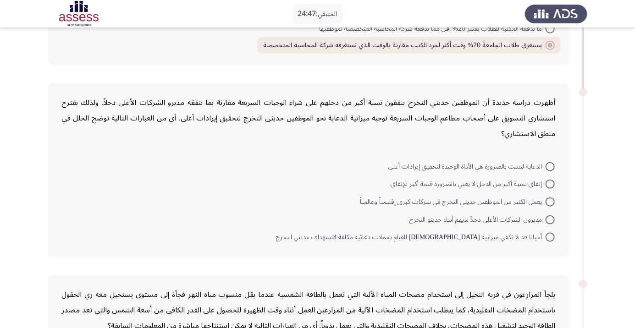
click at [551, 218] on span at bounding box center [550, 220] width 9 height 9
click at [551, 218] on input "مديرون الشركات الأعلى دخلاً لديهم أبناء حديثو التخرج" at bounding box center [550, 220] width 9 height 9
radio input "true"
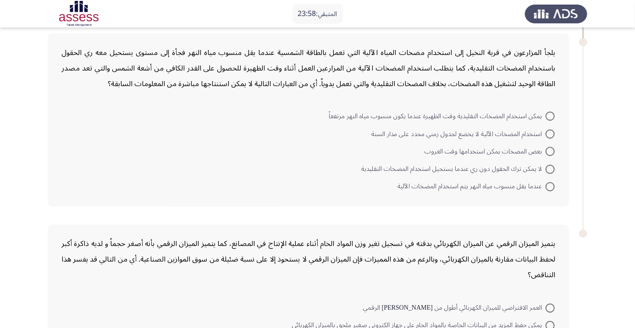
scroll to position [602, 0]
click at [550, 134] on span at bounding box center [550, 133] width 9 height 9
click at [550, 134] on input "استخدام المضخات الآلية لا يخضع لجدول زمني محدد على مدار السنة" at bounding box center [550, 133] width 9 height 9
radio input "true"
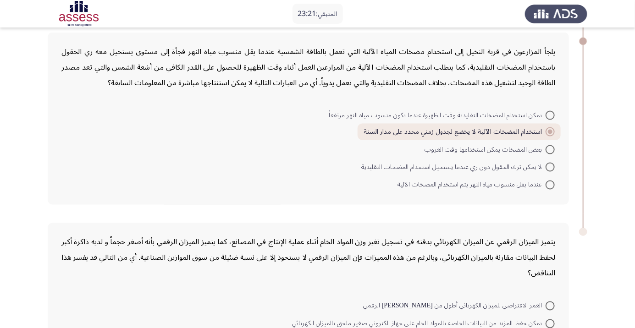
click at [550, 151] on span at bounding box center [550, 149] width 9 height 9
click at [550, 151] on input "بعض المضخات يمكن استخدامها وقت الغروب" at bounding box center [550, 149] width 9 height 9
radio input "true"
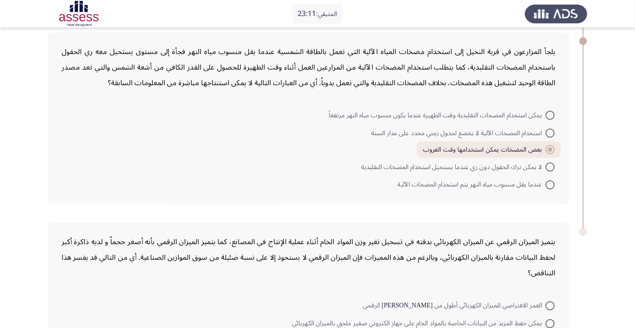
click at [551, 184] on span at bounding box center [550, 185] width 9 height 9
click at [551, 184] on input "عندما يقل منسوب مياه النهر يتم استخدام المضخات الآلية" at bounding box center [550, 185] width 9 height 9
radio input "true"
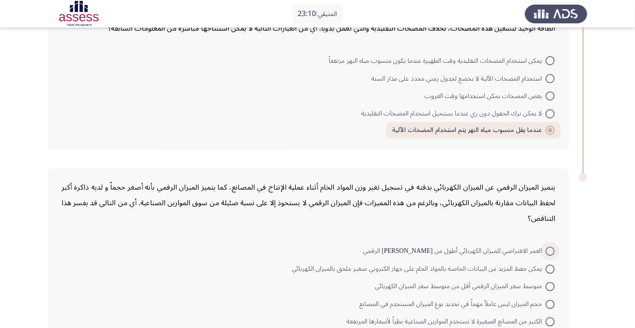
scroll to position [671, 0]
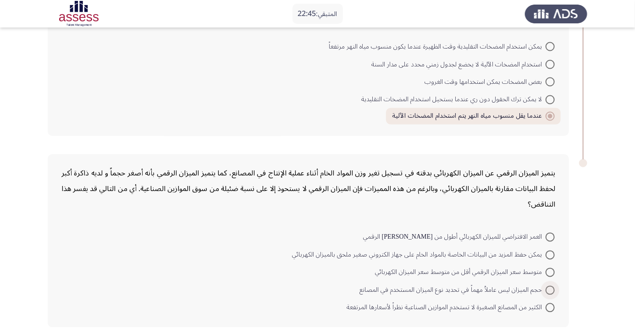
click at [551, 291] on span at bounding box center [550, 290] width 9 height 9
click at [551, 291] on input "حجم الميزان ليس عاملاُ مهماً في تحديد نوع الميزان المستخدم في المصانع" at bounding box center [550, 290] width 9 height 9
radio input "true"
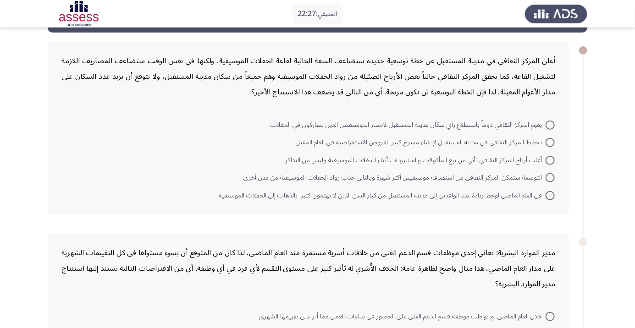
scroll to position [0, 0]
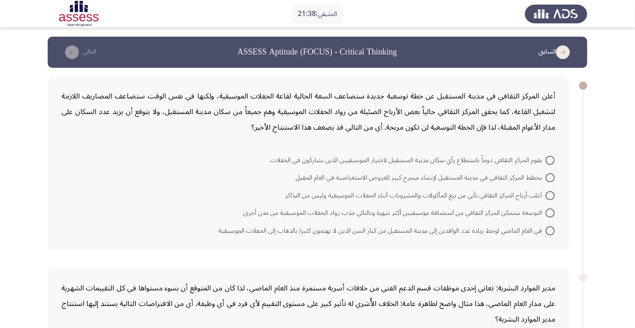
click at [551, 195] on span at bounding box center [550, 195] width 9 height 9
click at [551, 195] on input "أغلب أرباح المركز الثقافي تأتي من بيع المأكولات والمشروبات أثناء الحفلات الموسي…" at bounding box center [550, 195] width 9 height 9
radio input "true"
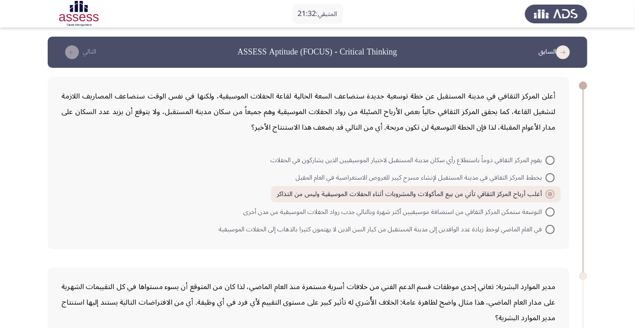
click at [551, 211] on span at bounding box center [550, 212] width 9 height 9
click at [551, 211] on input "التوسعة ستمكن المركز الثقافي من استضافة موسيقيين أكثر شهرة وبالتالي جذب رواد ال…" at bounding box center [550, 212] width 9 height 9
radio input "true"
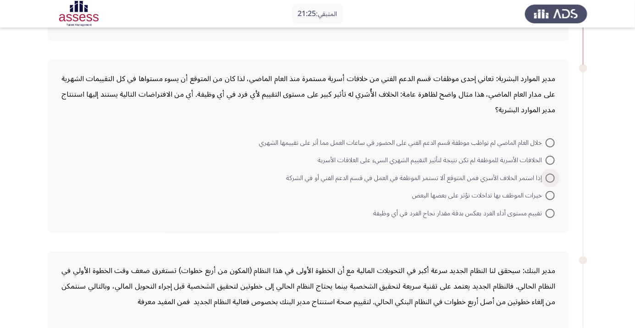
scroll to position [208, 0]
click at [552, 215] on span at bounding box center [550, 213] width 9 height 9
click at [552, 215] on input "تقييم مستوى أداء الفرد يعكس بدقة مقدار نجاح الفرد في أي وظيفة" at bounding box center [550, 213] width 9 height 9
radio input "true"
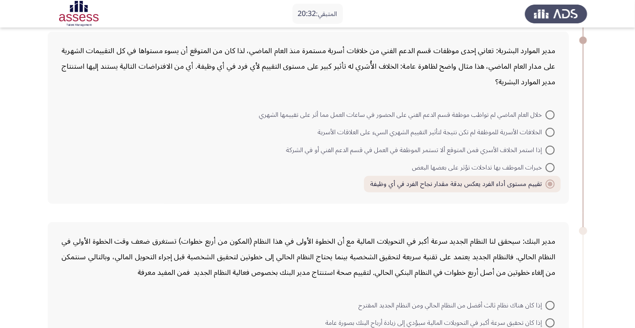
scroll to position [233, 0]
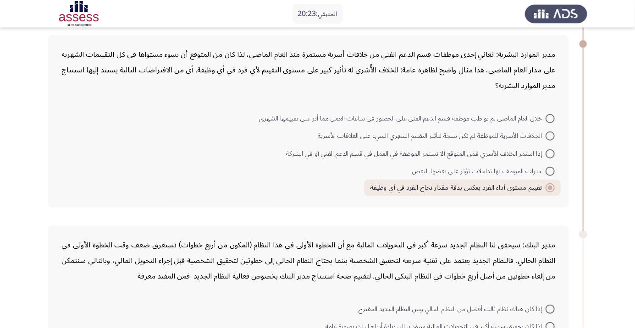
click at [551, 135] on span at bounding box center [550, 136] width 9 height 9
click at [551, 135] on input "الخلافات الأسرية للموظفة لم تكن نتيجة لتأثير التقييم الشهري السيء على العلاقات …" at bounding box center [550, 136] width 9 height 9
radio input "true"
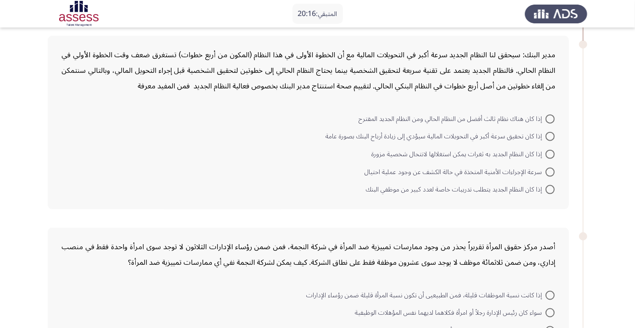
scroll to position [417, 0]
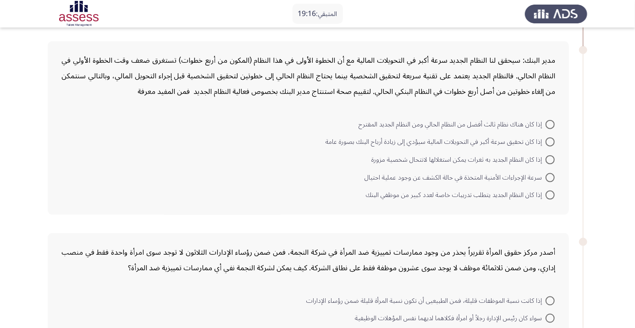
click at [551, 141] on span at bounding box center [550, 142] width 9 height 9
click at [551, 141] on input "إذا كان تحقيق سرعة أكبر في التحويلات المالية سيؤدي إلى زيادة أرباح البنك بصورة …" at bounding box center [550, 142] width 9 height 9
radio input "true"
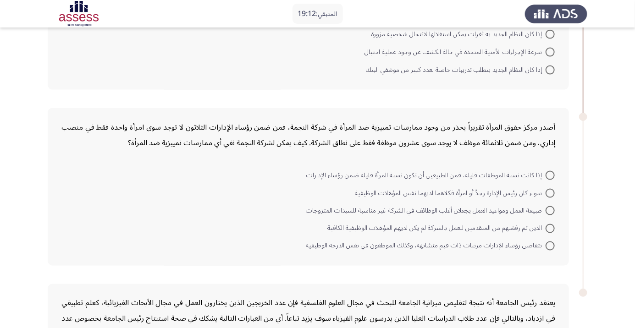
scroll to position [542, 0]
click at [551, 209] on span at bounding box center [550, 210] width 9 height 9
click at [551, 209] on input "طبيعة العمل ومواعيد العمل يجعلان أغلب الوظائف في الشركة غير مناسبة للسيدات المت…" at bounding box center [550, 210] width 9 height 9
radio input "true"
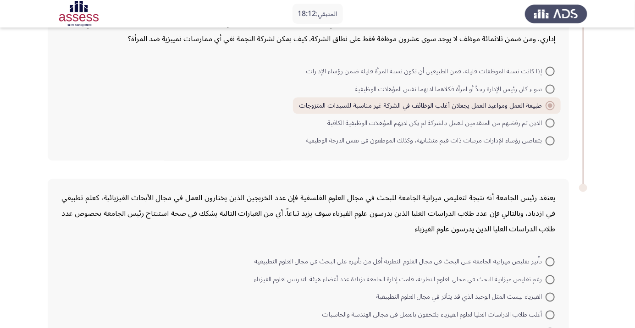
scroll to position [671, 0]
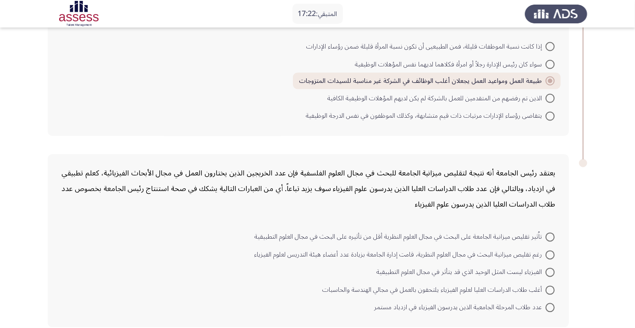
click at [551, 306] on span at bounding box center [550, 308] width 9 height 9
click at [551, 306] on input "عدد طلاب المرحلة الجامعية الذين يدرسون الفيزياء في ازدياد مستمر" at bounding box center [550, 308] width 9 height 9
radio input "true"
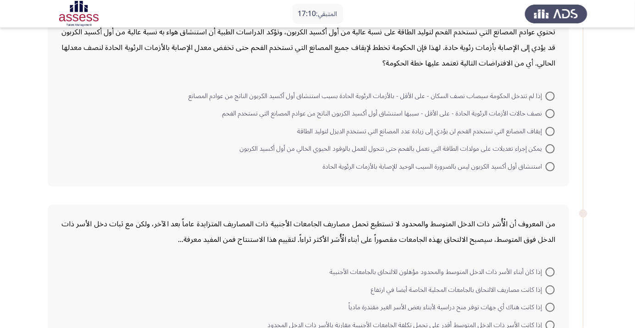
scroll to position [0, 0]
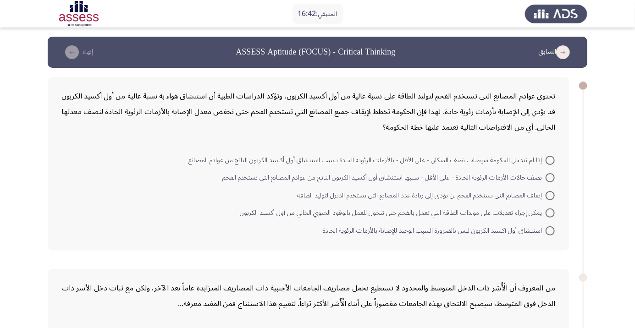
click at [551, 160] on span at bounding box center [550, 160] width 9 height 9
click at [551, 160] on input "إذا لم تتدخل الحكومة سيصاب نصف السكان - على الأقل - بالأزمات الرئوية الحادة بسب…" at bounding box center [550, 160] width 9 height 9
radio input "true"
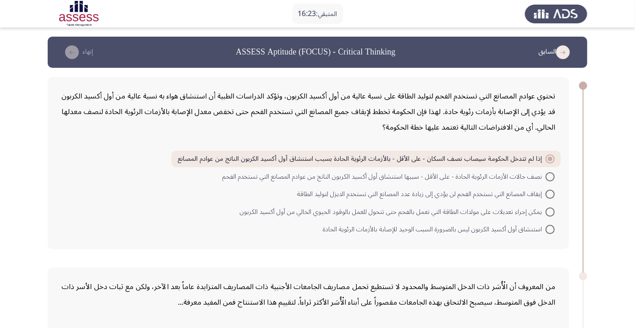
click at [548, 226] on span at bounding box center [550, 229] width 9 height 9
click at [548, 226] on input "استنشاق أول أكسيد الكربون ليس بالضرورة السبب الوحيد للإصابة بالأزمات الرئوية ال…" at bounding box center [550, 229] width 9 height 9
radio input "true"
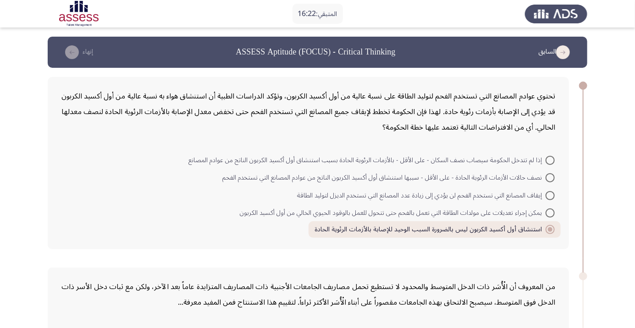
click at [549, 216] on span at bounding box center [550, 213] width 9 height 9
click at [549, 216] on input "يمكن إجراء تعديلات على مولدات الطاقة التي تعمل بالفحم حتى تتحول للعمل بالوقود ا…" at bounding box center [550, 213] width 9 height 9
radio input "true"
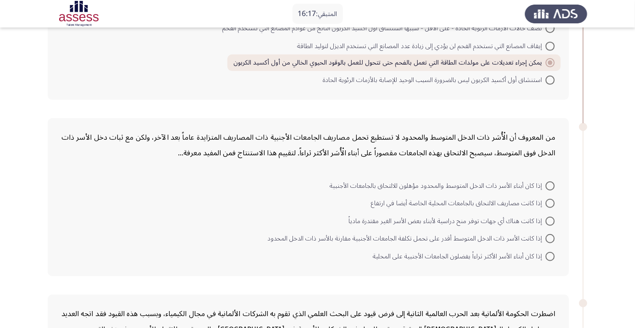
scroll to position [150, 0]
click at [550, 223] on span at bounding box center [550, 220] width 9 height 9
click at [550, 223] on input "إذا كانت هناك أي جهات توفر منح دراسية لأبناء بعض الأسر الغير مقتدرة مادياً" at bounding box center [550, 220] width 9 height 9
radio input "true"
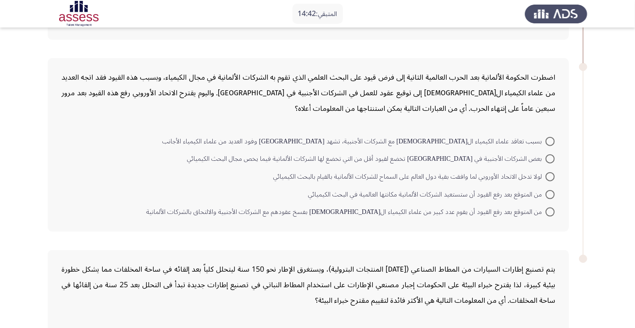
scroll to position [385, 0]
click at [551, 193] on span at bounding box center [550, 194] width 9 height 9
click at [551, 193] on input "من المتوقع بعد رفع القيود أن ستستعيد الشركات الألمانية مكانتها العالمية في البح…" at bounding box center [550, 194] width 9 height 9
radio input "true"
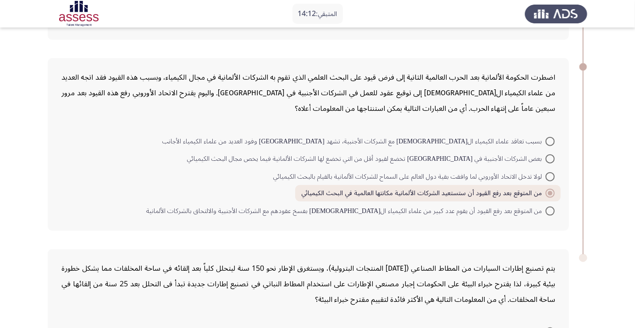
click at [624, 76] on app-assessment-container "المتبقي: 14:12 السابق ASSESS Aptitude (FOCUS) - Critical Thinking إنهاء تحتوي ع…" at bounding box center [317, 42] width 635 height 780
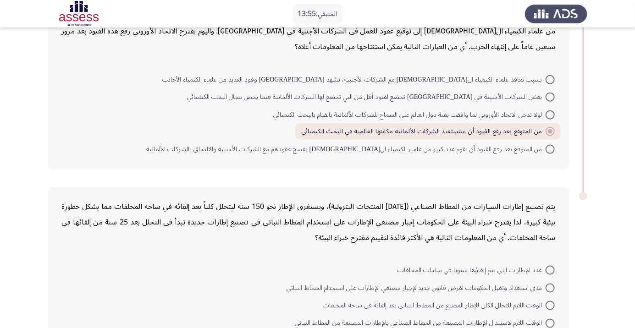
scroll to position [480, 0]
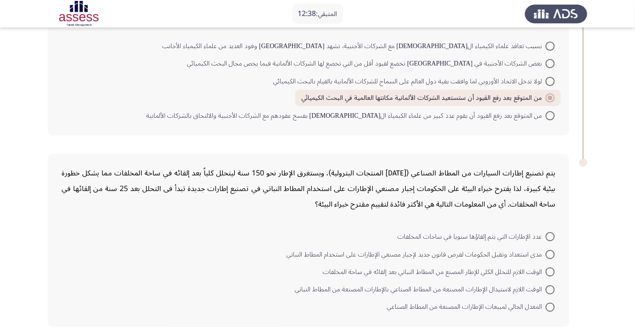
click at [551, 256] on span at bounding box center [550, 254] width 9 height 9
click at [551, 256] on input "مدى استعداد وتقبل الحكومات لفرض قانون جديد لإجبار مصنعي الإطارات على استخدام ال…" at bounding box center [550, 254] width 9 height 9
radio input "true"
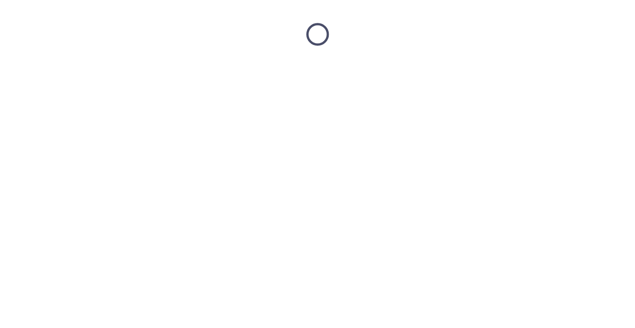
scroll to position [0, 0]
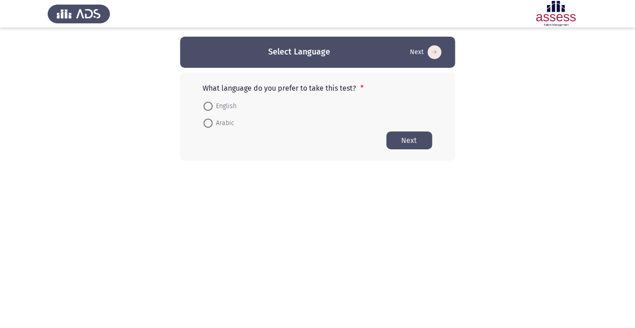
click at [212, 124] on span at bounding box center [208, 123] width 9 height 9
click at [212, 124] on input "Arabic" at bounding box center [208, 123] width 9 height 9
radio input "true"
click at [416, 145] on button "Next" at bounding box center [410, 140] width 46 height 18
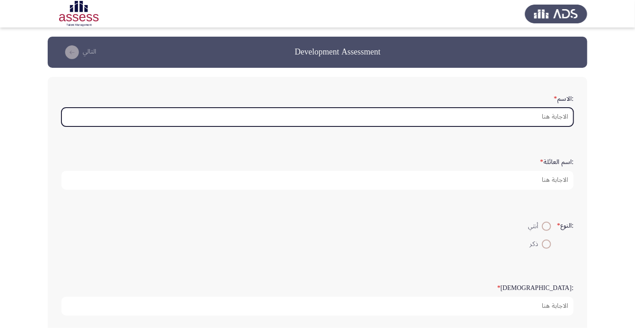
click at [558, 117] on input ":الاسم *" at bounding box center [317, 117] width 512 height 19
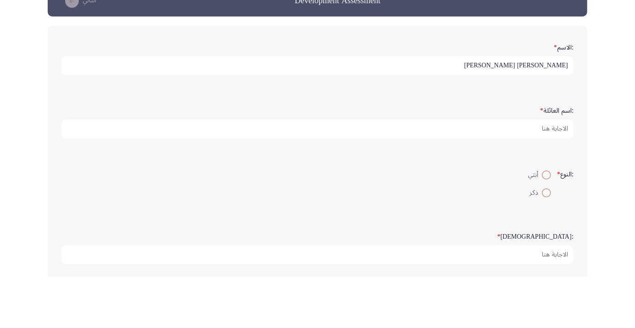
type input "حمدى عبد الستار عبد العزيز مصطفى"
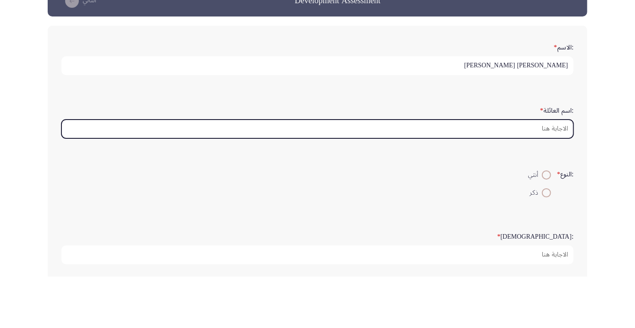
click at [550, 178] on input ":اسم العائلة *" at bounding box center [317, 180] width 512 height 19
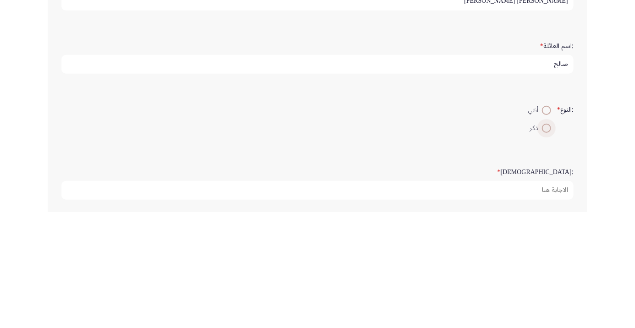
type input "صالح"
click at [547, 245] on span at bounding box center [547, 245] width 0 height 0
click at [545, 243] on input "ذكر" at bounding box center [546, 244] width 9 height 9
radio input "true"
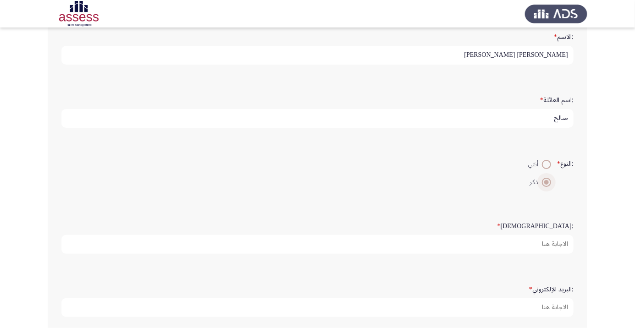
scroll to position [62, 0]
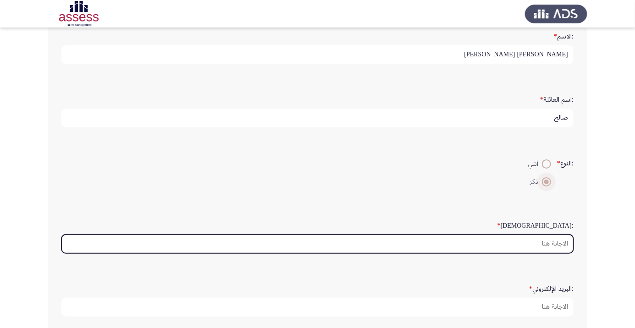
click at [556, 244] on input ":السن *" at bounding box center [317, 244] width 512 height 19
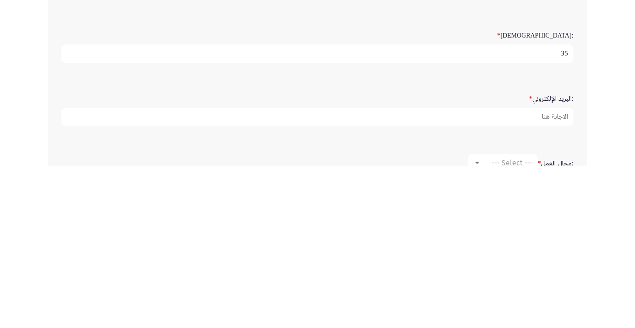
scroll to position [93, 0]
type input "35"
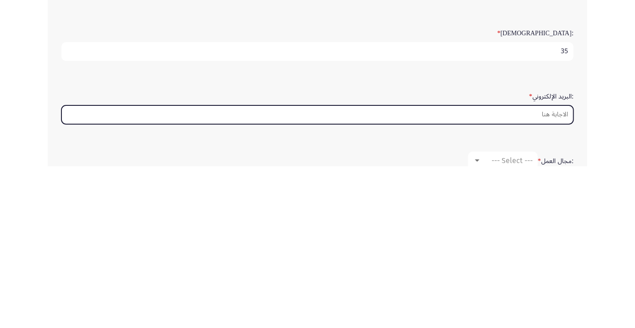
click at [555, 278] on input ":البريد الإلكتروني *" at bounding box center [317, 276] width 512 height 19
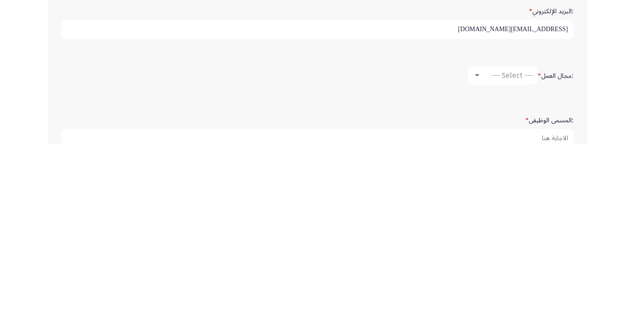
type input "hamdyhamdyabdelstar@gmail.com"
click at [518, 256] on span "--- Select ---" at bounding box center [512, 259] width 41 height 9
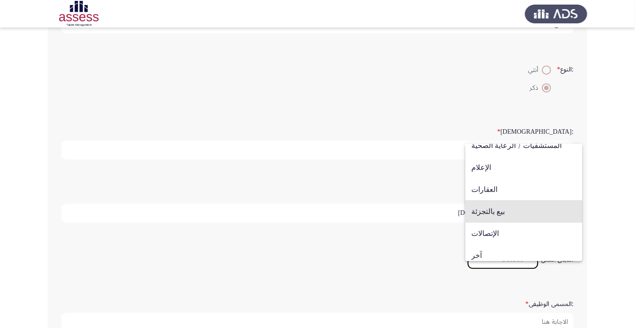
scroll to position [296, 0]
click at [509, 216] on span "بيع بالتجزئة" at bounding box center [524, 211] width 105 height 22
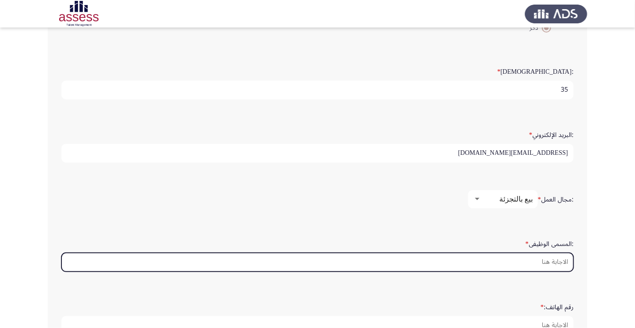
click at [557, 261] on input ":المسمى الوظيفى *" at bounding box center [317, 262] width 512 height 19
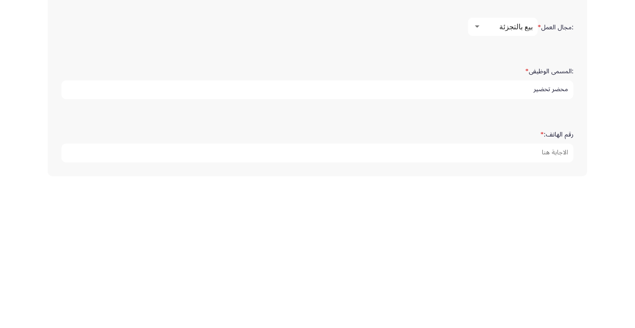
scroll to position [279, 0]
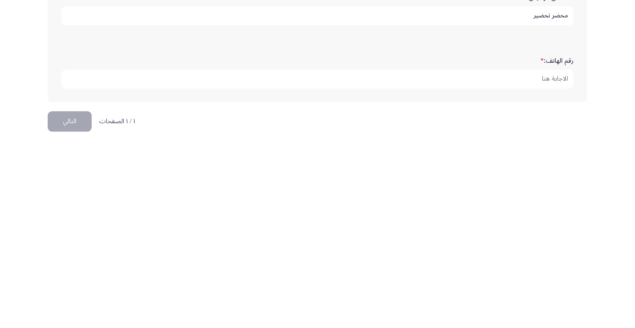
type input "محضر تحضير"
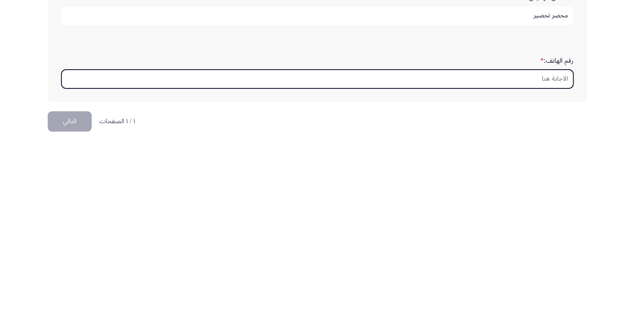
click at [557, 261] on input "رقم الهاتف: *" at bounding box center [317, 263] width 512 height 19
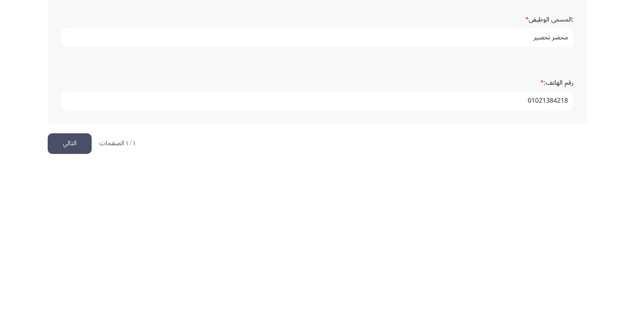
type input "01021384218"
click at [72, 301] on button "التالي" at bounding box center [70, 305] width 44 height 21
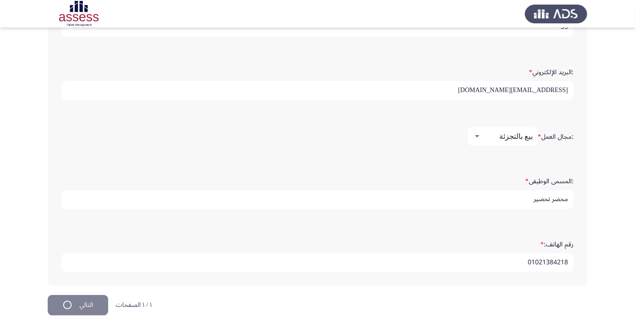
scroll to position [0, 0]
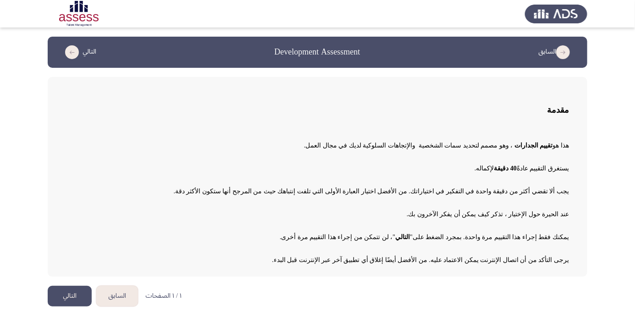
click at [72, 293] on button "التالي" at bounding box center [70, 296] width 44 height 21
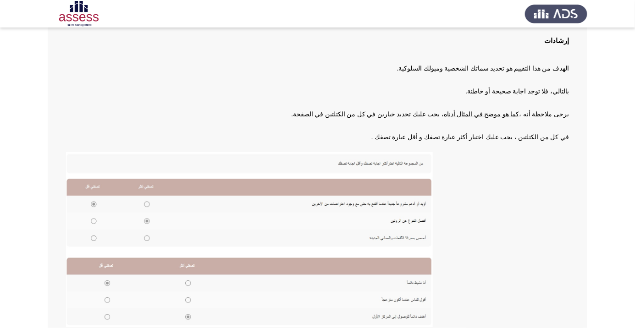
scroll to position [62, 0]
click at [147, 223] on img at bounding box center [249, 239] width 367 height 175
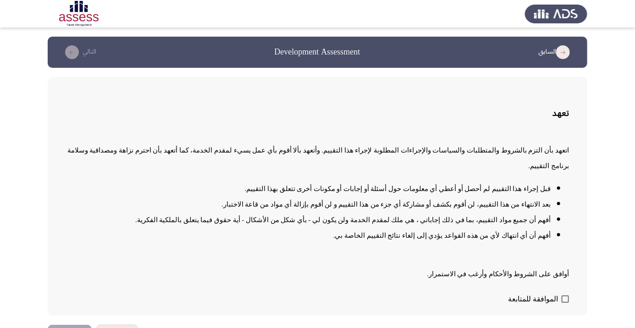
scroll to position [1, 0]
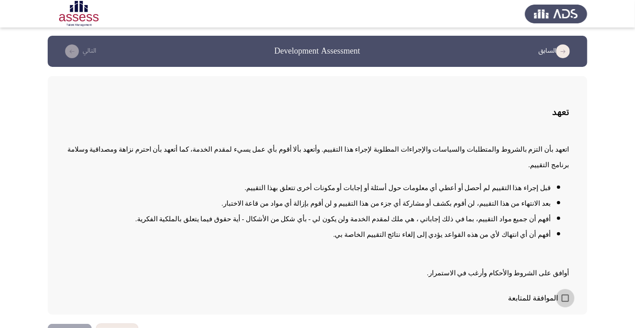
click at [556, 304] on span "الموافقة للمتابعة" at bounding box center [533, 298] width 50 height 11
click at [565, 303] on input "الموافقة للمتابعة" at bounding box center [565, 302] width 0 height 0
checkbox input "true"
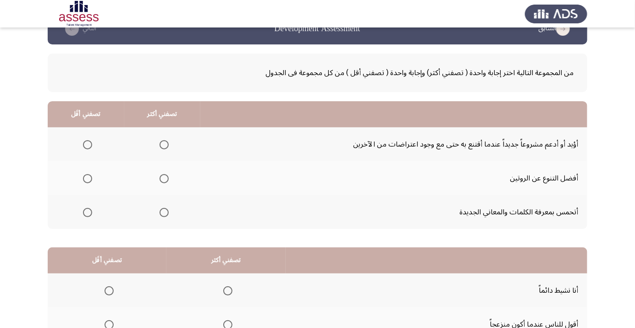
scroll to position [0, 0]
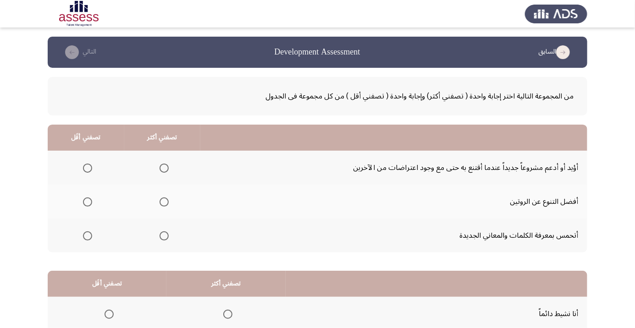
click at [161, 206] on span "Select an option" at bounding box center [164, 202] width 9 height 9
click at [161, 206] on input "Select an option" at bounding box center [164, 202] width 9 height 9
click at [164, 168] on span "Select an option" at bounding box center [164, 168] width 0 height 0
click at [165, 168] on input "Select an option" at bounding box center [164, 168] width 9 height 9
click at [99, 240] on th at bounding box center [86, 236] width 77 height 34
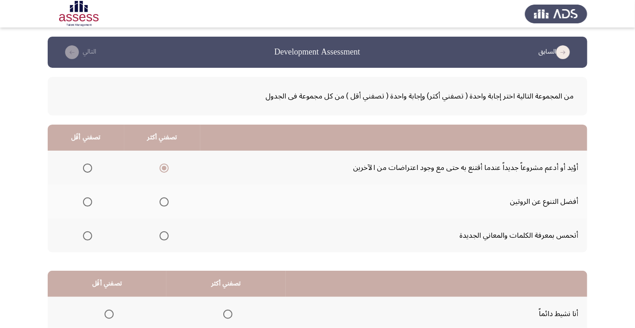
click at [84, 239] on span "Select an option" at bounding box center [87, 236] width 9 height 9
click at [84, 239] on input "Select an option" at bounding box center [87, 236] width 9 height 9
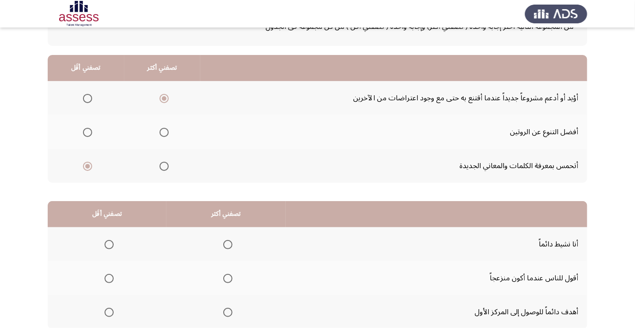
scroll to position [90, 0]
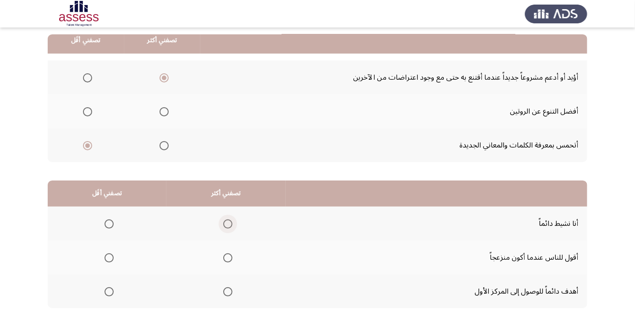
click at [228, 224] on span "Select an option" at bounding box center [228, 224] width 0 height 0
click at [228, 223] on input "Select an option" at bounding box center [227, 224] width 9 height 9
click at [109, 258] on span "Select an option" at bounding box center [109, 258] width 0 height 0
click at [109, 257] on input "Select an option" at bounding box center [109, 258] width 9 height 9
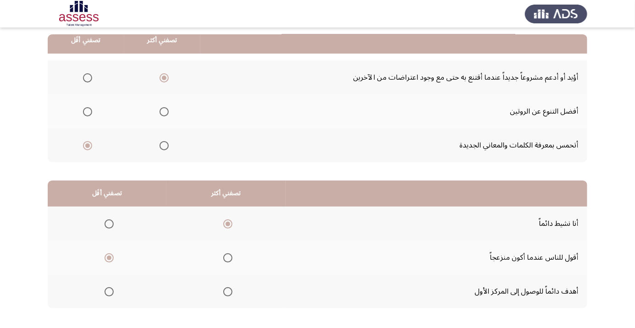
scroll to position [0, 0]
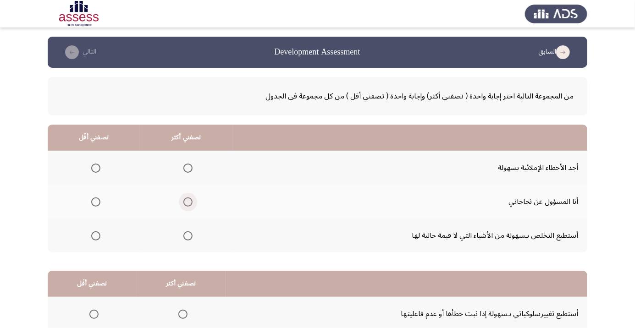
click at [188, 202] on span "Select an option" at bounding box center [188, 202] width 0 height 0
click at [188, 202] on input "Select an option" at bounding box center [188, 202] width 9 height 9
click at [192, 235] on span "Select an option" at bounding box center [188, 236] width 9 height 9
click at [192, 235] on input "Select an option" at bounding box center [188, 236] width 9 height 9
click at [191, 204] on span "Select an option" at bounding box center [188, 202] width 9 height 9
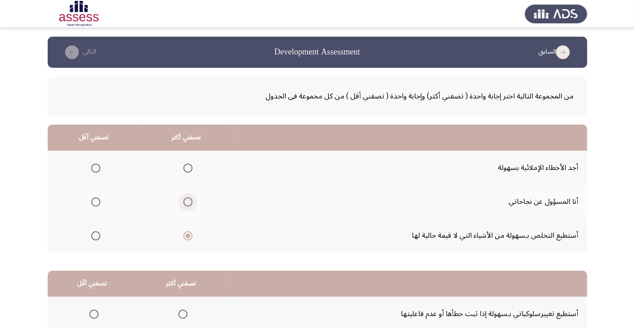
click at [191, 204] on input "Select an option" at bounding box center [188, 202] width 9 height 9
click at [105, 233] on th at bounding box center [94, 236] width 92 height 34
click at [96, 236] on span "Select an option" at bounding box center [96, 236] width 0 height 0
click at [95, 235] on input "Select an option" at bounding box center [95, 236] width 9 height 9
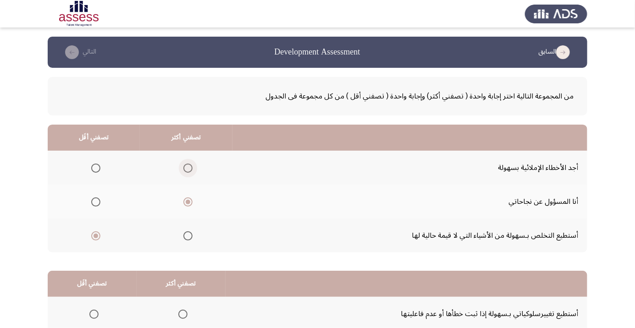
click at [192, 168] on span "Select an option" at bounding box center [188, 168] width 9 height 9
click at [192, 168] on input "Select an option" at bounding box center [188, 168] width 9 height 9
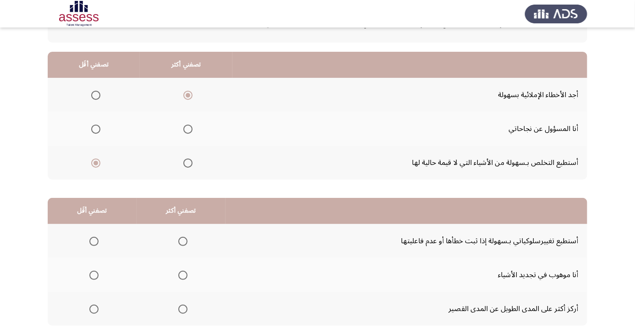
scroll to position [90, 0]
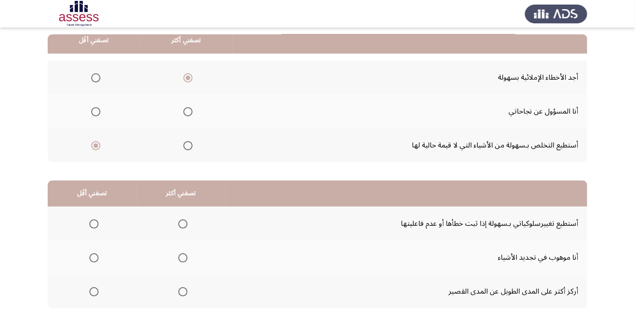
click at [178, 223] on span "Select an option" at bounding box center [182, 224] width 9 height 9
click at [178, 223] on input "Select an option" at bounding box center [182, 224] width 9 height 9
click at [94, 294] on span "Select an option" at bounding box center [93, 292] width 9 height 9
click at [94, 294] on input "Select an option" at bounding box center [93, 292] width 9 height 9
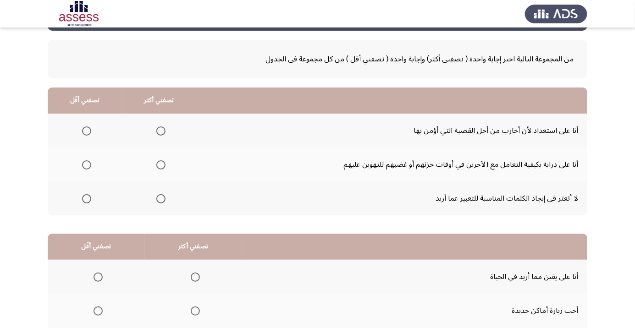
scroll to position [0, 0]
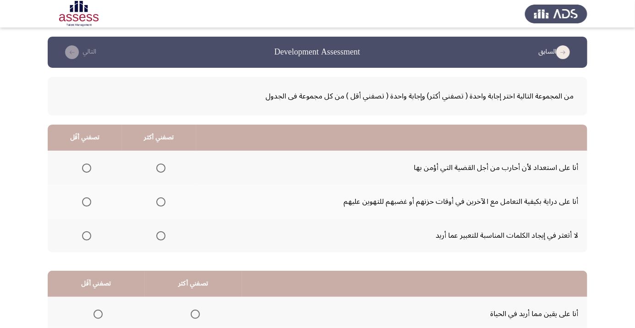
click at [83, 239] on span "Select an option" at bounding box center [86, 236] width 9 height 9
click at [83, 239] on input "Select an option" at bounding box center [86, 236] width 9 height 9
click at [161, 168] on span "Select an option" at bounding box center [161, 168] width 0 height 0
click at [161, 168] on input "Select an option" at bounding box center [160, 168] width 9 height 9
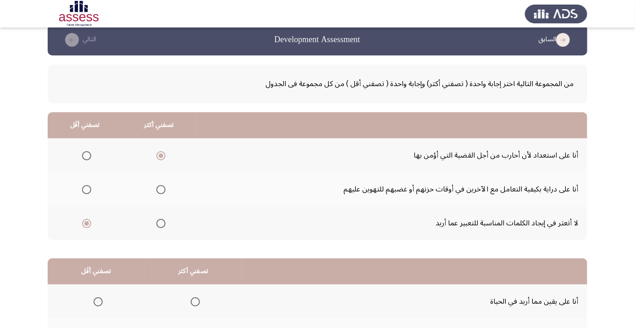
scroll to position [90, 0]
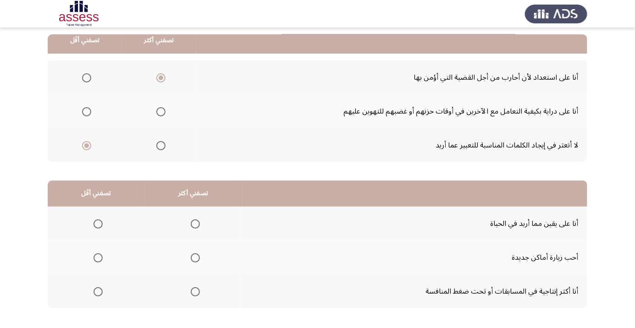
click at [195, 224] on span "Select an option" at bounding box center [195, 224] width 0 height 0
click at [195, 223] on input "Select an option" at bounding box center [195, 224] width 9 height 9
click at [101, 259] on span "Select an option" at bounding box center [98, 258] width 9 height 9
click at [101, 259] on input "Select an option" at bounding box center [98, 258] width 9 height 9
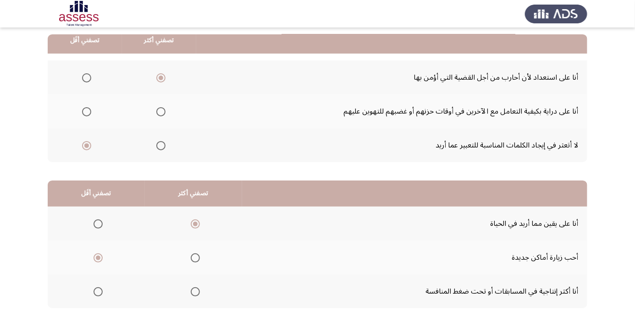
scroll to position [0, 0]
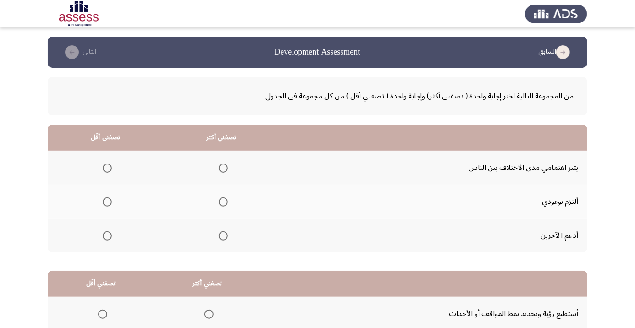
click at [227, 239] on span "Select an option" at bounding box center [223, 236] width 9 height 9
click at [227, 239] on input "Select an option" at bounding box center [223, 236] width 9 height 9
click at [117, 172] on th at bounding box center [106, 168] width 116 height 34
click at [107, 168] on span "Select an option" at bounding box center [107, 168] width 0 height 0
click at [107, 168] on input "Select an option" at bounding box center [107, 168] width 9 height 9
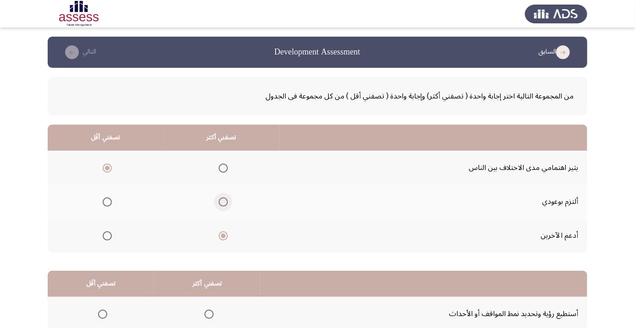
click at [223, 202] on span "Select an option" at bounding box center [223, 202] width 0 height 0
click at [223, 202] on input "Select an option" at bounding box center [223, 202] width 9 height 9
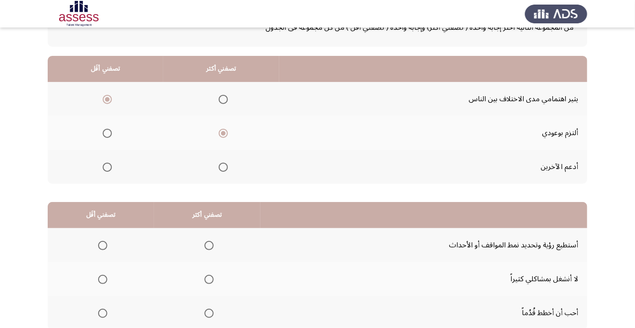
scroll to position [90, 0]
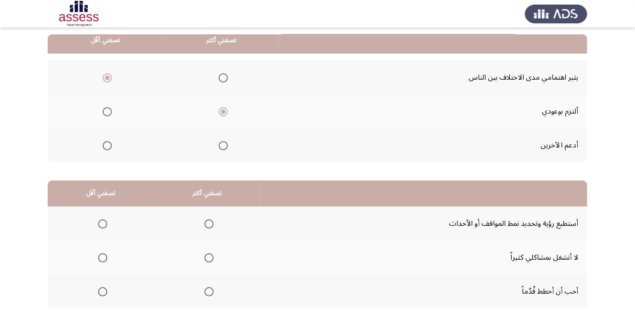
click at [102, 260] on span "Select an option" at bounding box center [102, 258] width 9 height 9
click at [102, 260] on input "Select an option" at bounding box center [102, 258] width 9 height 9
click at [212, 224] on span "Select an option" at bounding box center [209, 224] width 9 height 9
click at [212, 224] on input "Select an option" at bounding box center [209, 224] width 9 height 9
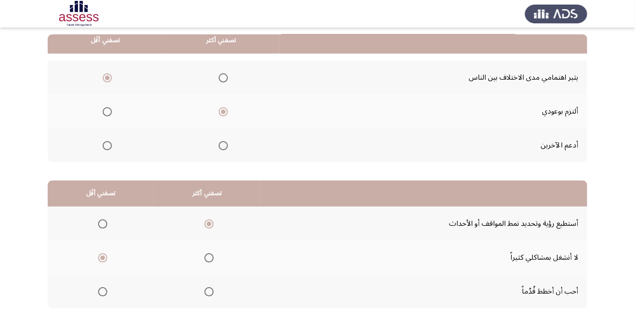
scroll to position [0, 0]
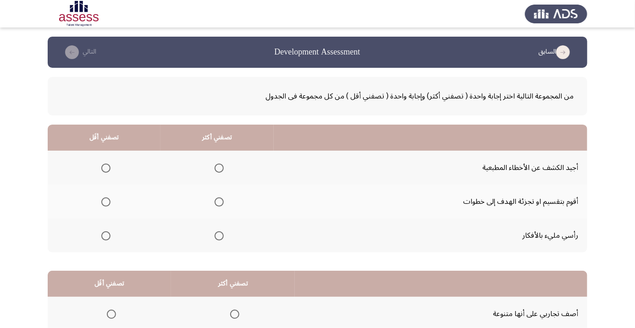
click at [115, 239] on th at bounding box center [104, 236] width 113 height 34
click at [222, 169] on span "Select an option" at bounding box center [219, 168] width 9 height 9
click at [222, 169] on input "Select an option" at bounding box center [219, 168] width 9 height 9
click at [109, 235] on span "Select an option" at bounding box center [105, 236] width 9 height 9
click at [109, 235] on input "Select an option" at bounding box center [105, 236] width 9 height 9
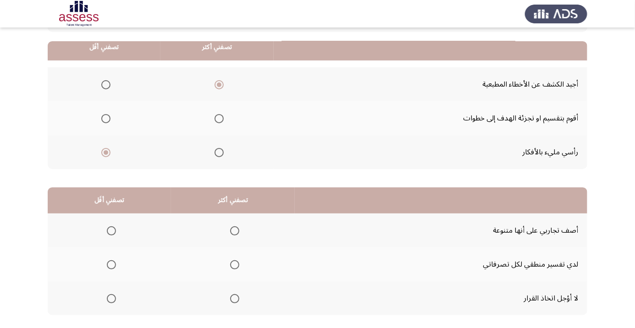
scroll to position [90, 0]
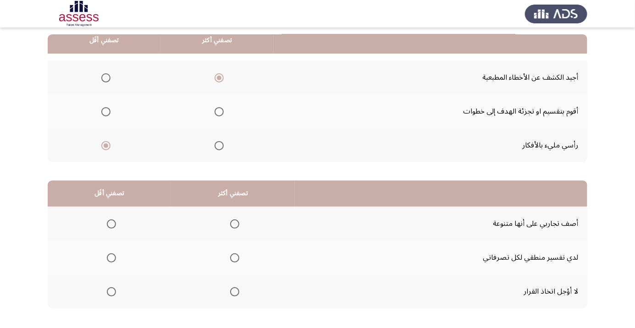
click at [111, 292] on span "Select an option" at bounding box center [111, 292] width 0 height 0
click at [111, 291] on input "Select an option" at bounding box center [111, 292] width 9 height 9
click at [235, 258] on span "Select an option" at bounding box center [235, 258] width 0 height 0
click at [237, 257] on input "Select an option" at bounding box center [234, 258] width 9 height 9
click at [111, 224] on span "Select an option" at bounding box center [111, 224] width 0 height 0
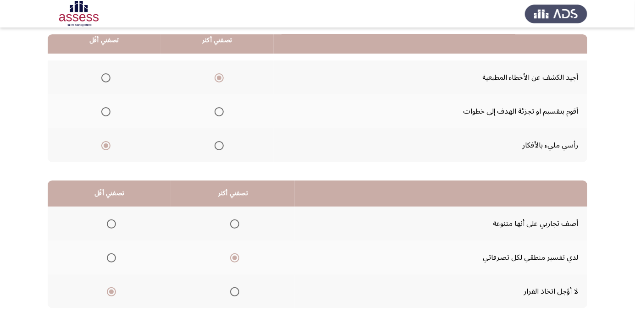
click at [111, 223] on input "Select an option" at bounding box center [111, 224] width 9 height 9
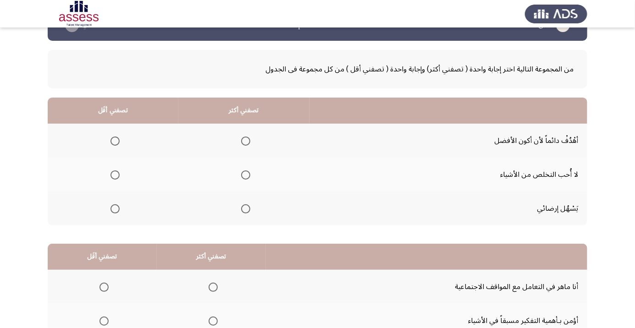
scroll to position [38, 0]
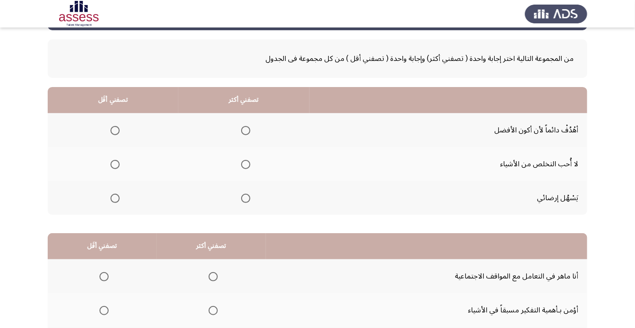
click at [119, 201] on span "Select an option" at bounding box center [115, 198] width 9 height 9
click at [119, 201] on input "Select an option" at bounding box center [115, 198] width 9 height 9
click at [249, 166] on span "Select an option" at bounding box center [245, 164] width 9 height 9
click at [249, 166] on input "Select an option" at bounding box center [245, 164] width 9 height 9
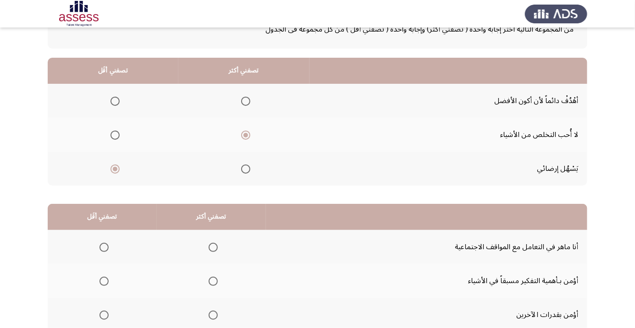
scroll to position [90, 0]
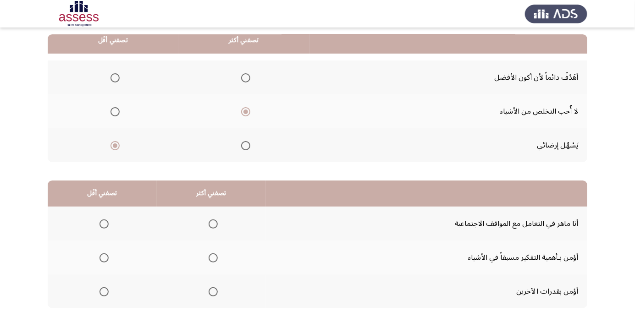
click at [213, 292] on span "Select an option" at bounding box center [213, 292] width 0 height 0
click at [214, 291] on input "Select an option" at bounding box center [213, 292] width 9 height 9
click at [103, 226] on span "Select an option" at bounding box center [104, 224] width 9 height 9
click at [103, 226] on input "Select an option" at bounding box center [104, 224] width 9 height 9
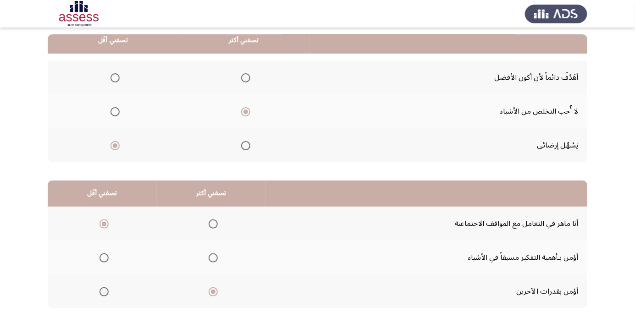
scroll to position [0, 0]
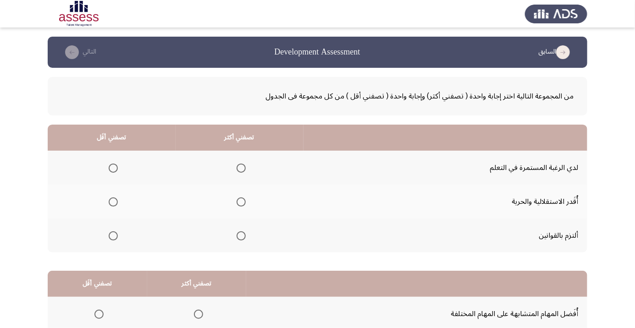
click at [241, 168] on span "Select an option" at bounding box center [241, 168] width 0 height 0
click at [242, 168] on input "Select an option" at bounding box center [241, 168] width 9 height 9
click at [113, 202] on span "Select an option" at bounding box center [113, 202] width 9 height 9
click at [113, 202] on input "Select an option" at bounding box center [113, 202] width 9 height 9
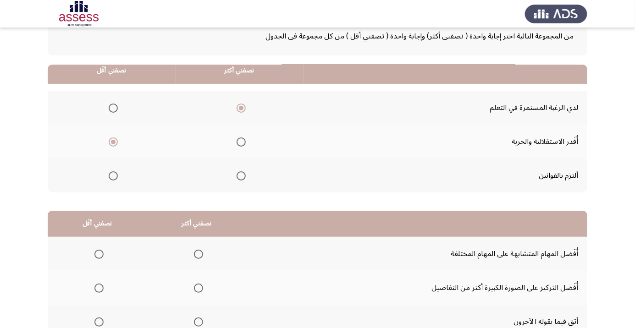
scroll to position [90, 0]
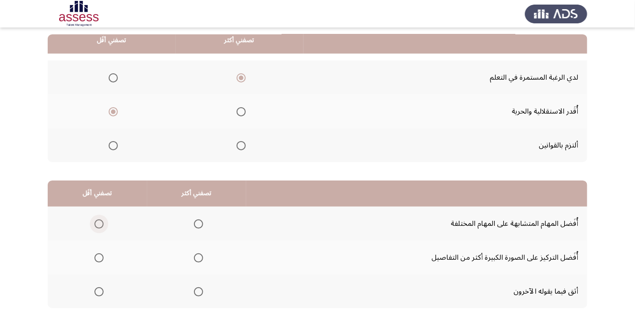
click at [97, 227] on span "Select an option" at bounding box center [99, 224] width 9 height 9
click at [97, 227] on input "Select an option" at bounding box center [99, 224] width 9 height 9
click at [99, 258] on span "Select an option" at bounding box center [99, 258] width 0 height 0
click at [99, 257] on input "Select an option" at bounding box center [99, 258] width 9 height 9
click at [199, 227] on span "Select an option" at bounding box center [198, 224] width 9 height 9
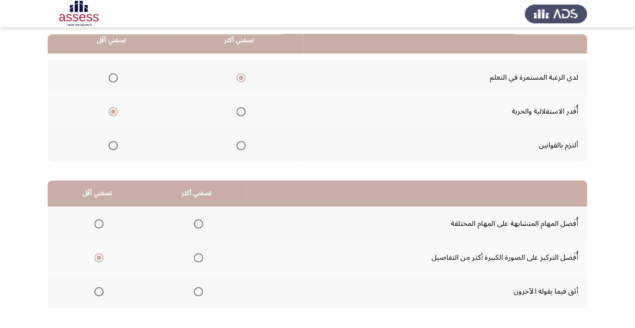
click at [199, 227] on input "Select an option" at bounding box center [198, 224] width 9 height 9
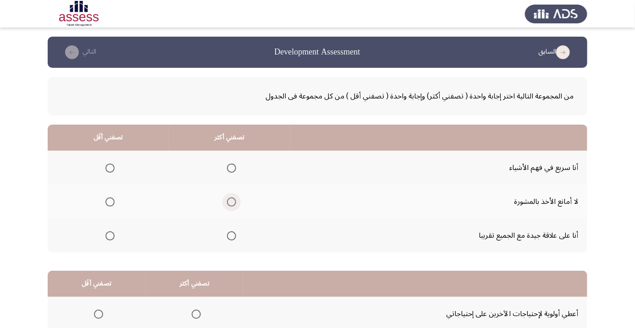
click at [224, 205] on label "Select an option" at bounding box center [229, 202] width 13 height 9
click at [227, 205] on input "Select an option" at bounding box center [231, 202] width 9 height 9
click at [224, 238] on label "Select an option" at bounding box center [229, 236] width 13 height 9
click at [227, 238] on input "Select an option" at bounding box center [231, 236] width 9 height 9
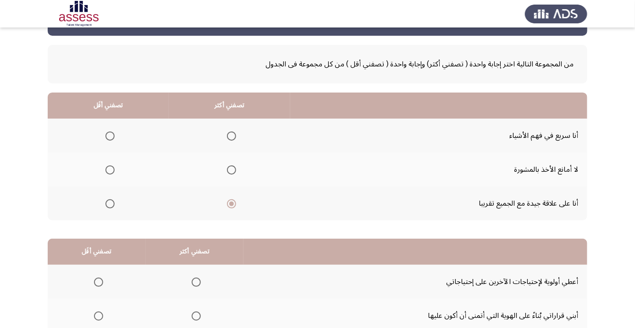
scroll to position [90, 0]
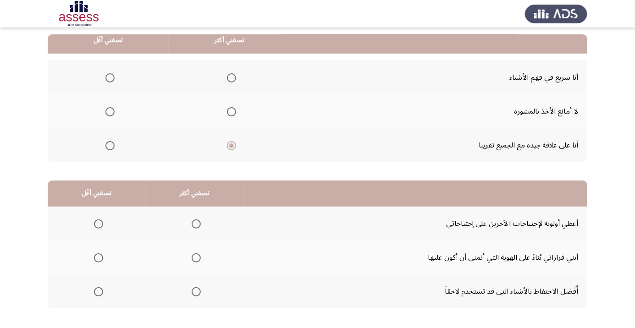
click at [196, 292] on span "Select an option" at bounding box center [196, 292] width 0 height 0
click at [197, 291] on input "Select an option" at bounding box center [196, 292] width 9 height 9
click at [101, 258] on span "Select an option" at bounding box center [98, 258] width 9 height 9
click at [101, 258] on input "Select an option" at bounding box center [98, 258] width 9 height 9
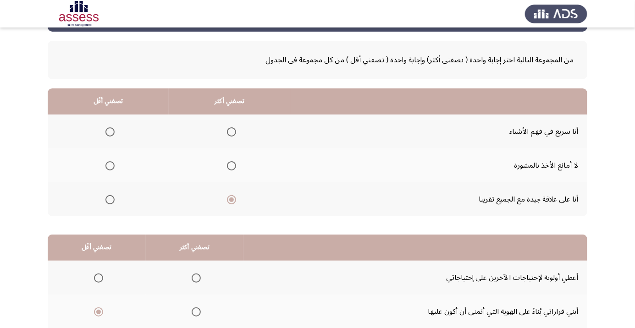
scroll to position [33, 0]
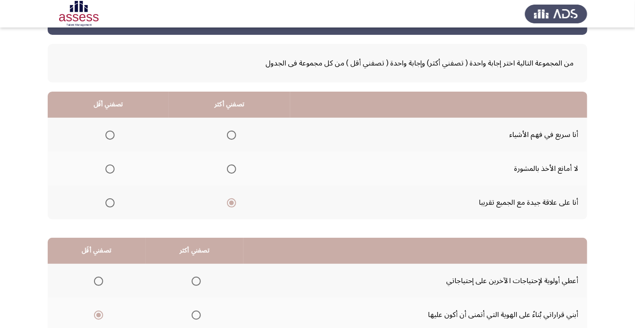
click at [112, 170] on span "Select an option" at bounding box center [110, 169] width 9 height 9
click at [112, 170] on input "Select an option" at bounding box center [110, 169] width 9 height 9
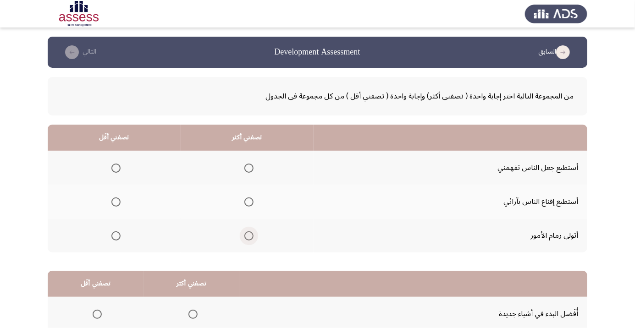
click at [251, 239] on span "Select an option" at bounding box center [249, 236] width 9 height 9
click at [251, 239] on input "Select an option" at bounding box center [249, 236] width 9 height 9
click at [252, 169] on span "Select an option" at bounding box center [249, 168] width 9 height 9
click at [252, 169] on input "Select an option" at bounding box center [249, 168] width 9 height 9
click at [119, 213] on th at bounding box center [114, 202] width 133 height 34
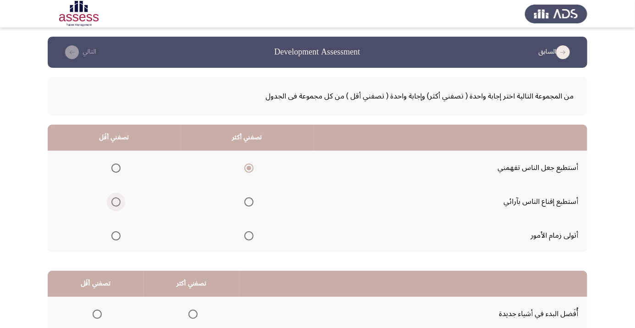
click at [119, 205] on span "Select an option" at bounding box center [115, 202] width 9 height 9
click at [119, 205] on input "Select an option" at bounding box center [115, 202] width 9 height 9
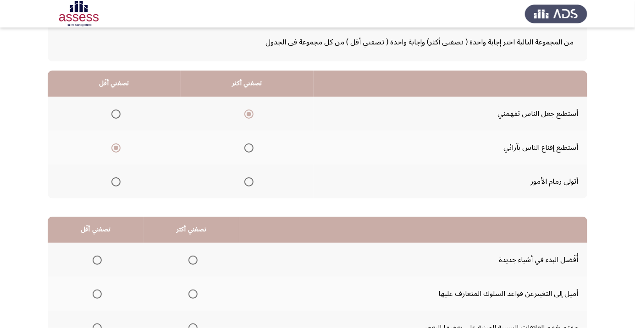
scroll to position [90, 0]
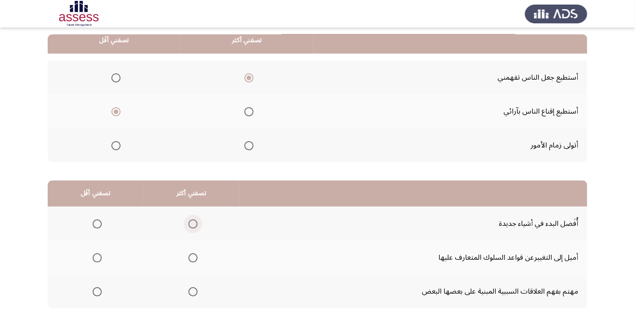
click at [197, 222] on span "Select an option" at bounding box center [193, 224] width 9 height 9
click at [197, 222] on input "Select an option" at bounding box center [193, 224] width 9 height 9
click at [97, 258] on span "Select an option" at bounding box center [97, 258] width 0 height 0
click at [97, 257] on input "Select an option" at bounding box center [97, 258] width 9 height 9
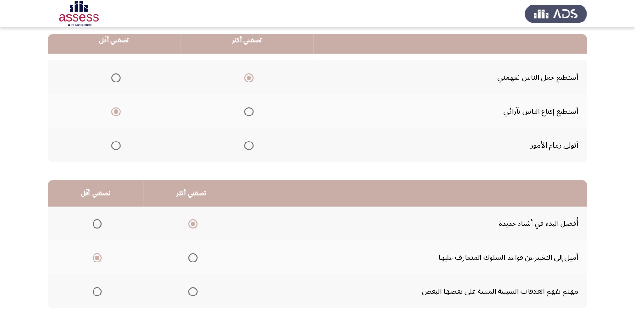
scroll to position [0, 0]
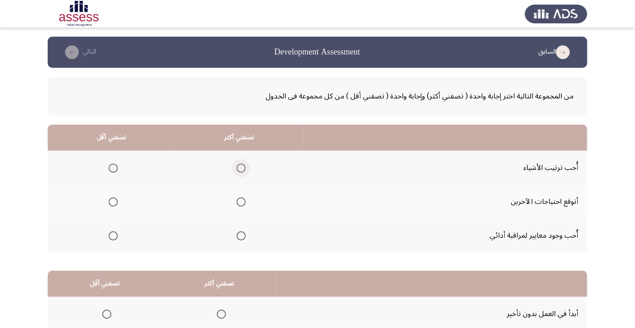
click at [241, 168] on span "Select an option" at bounding box center [241, 168] width 0 height 0
click at [241, 168] on input "Select an option" at bounding box center [241, 168] width 9 height 9
click at [115, 205] on span "Select an option" at bounding box center [113, 202] width 9 height 9
click at [115, 205] on input "Select an option" at bounding box center [113, 202] width 9 height 9
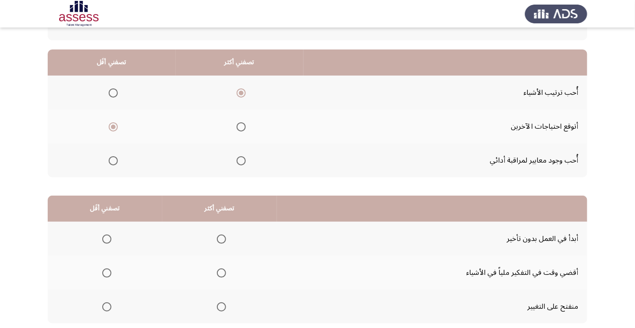
scroll to position [78, 0]
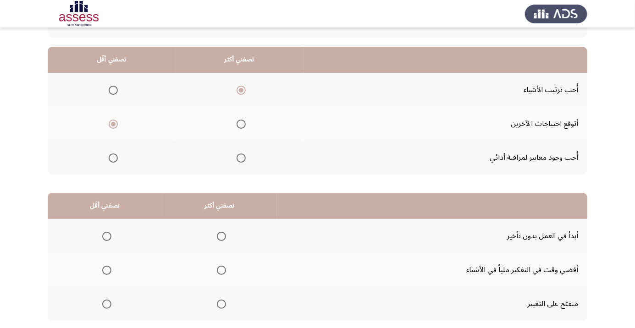
click at [226, 239] on span "Select an option" at bounding box center [221, 236] width 9 height 9
click at [226, 239] on input "Select an option" at bounding box center [221, 236] width 9 height 9
click at [111, 308] on span "Select an option" at bounding box center [106, 304] width 9 height 9
click at [111, 308] on input "Select an option" at bounding box center [106, 304] width 9 height 9
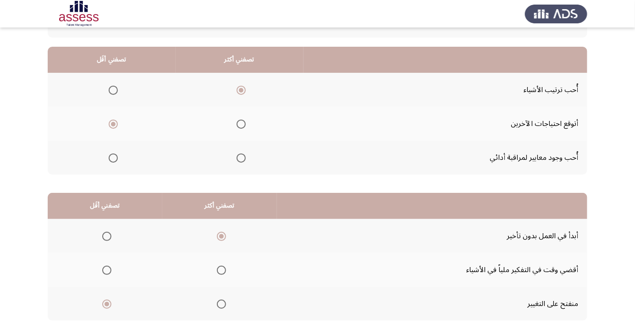
scroll to position [0, 0]
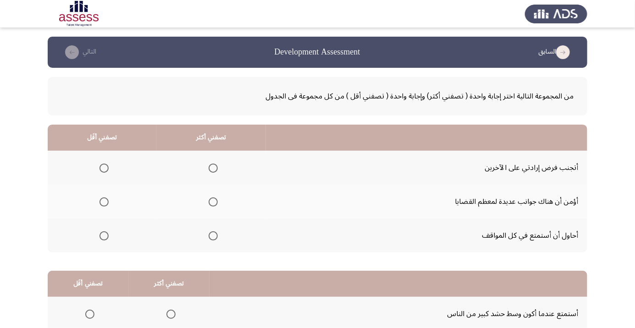
click at [104, 168] on span "Select an option" at bounding box center [104, 168] width 0 height 0
click at [104, 168] on input "Select an option" at bounding box center [104, 168] width 9 height 9
click at [212, 202] on span "Select an option" at bounding box center [213, 202] width 9 height 9
click at [212, 202] on input "Select an option" at bounding box center [213, 202] width 9 height 9
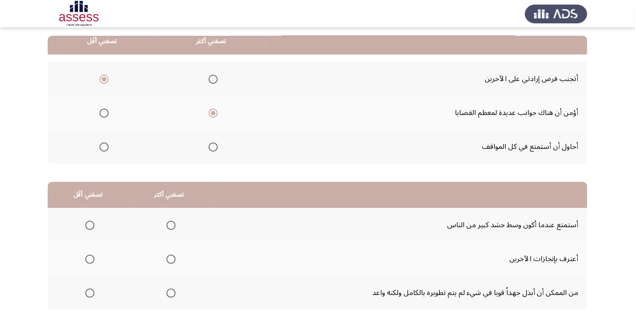
scroll to position [90, 0]
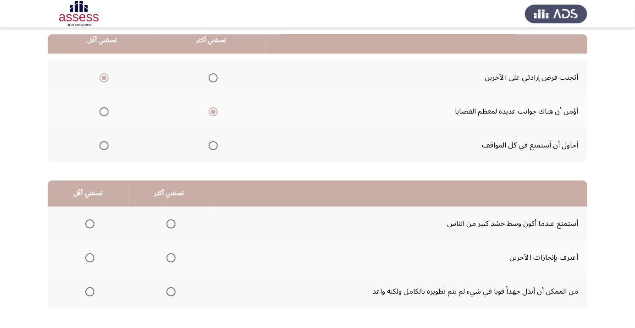
click at [175, 259] on span "Select an option" at bounding box center [171, 258] width 9 height 9
click at [175, 259] on input "Select an option" at bounding box center [171, 258] width 9 height 9
click at [92, 227] on span "Select an option" at bounding box center [89, 224] width 9 height 9
click at [92, 227] on input "Select an option" at bounding box center [89, 224] width 9 height 9
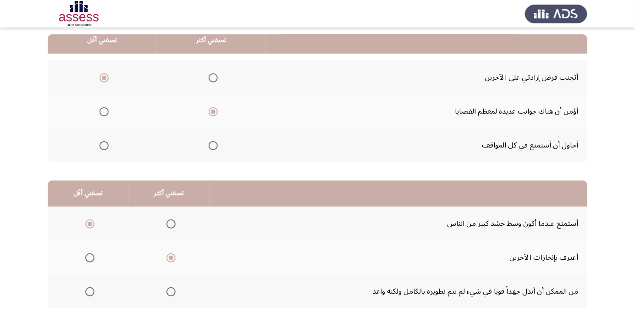
scroll to position [0, 0]
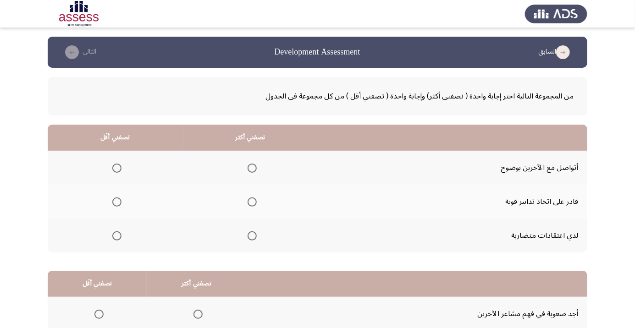
click at [254, 171] on span "Select an option" at bounding box center [252, 168] width 9 height 9
click at [254, 171] on input "Select an option" at bounding box center [252, 168] width 9 height 9
click at [117, 236] on span "Select an option" at bounding box center [117, 236] width 0 height 0
click at [117, 235] on input "Select an option" at bounding box center [116, 236] width 9 height 9
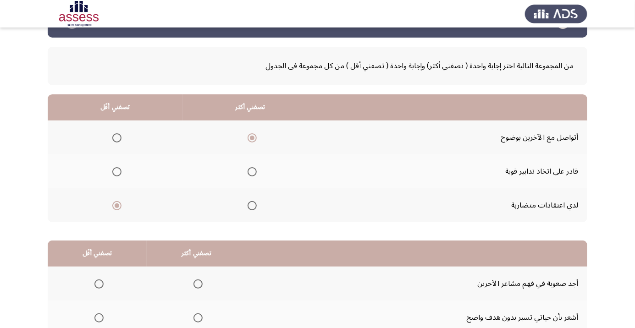
scroll to position [90, 0]
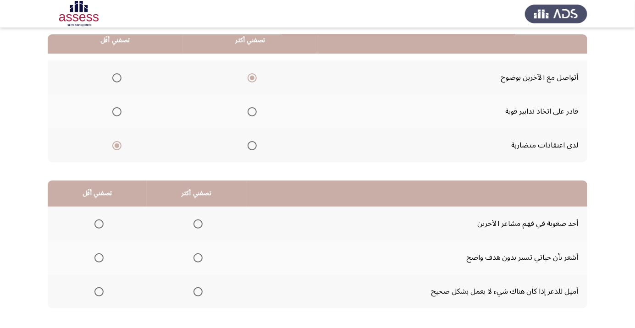
click at [99, 258] on span "Select an option" at bounding box center [99, 258] width 0 height 0
click at [99, 257] on input "Select an option" at bounding box center [99, 258] width 9 height 9
click at [200, 292] on span "Select an option" at bounding box center [198, 292] width 9 height 9
click at [200, 292] on input "Select an option" at bounding box center [198, 292] width 9 height 9
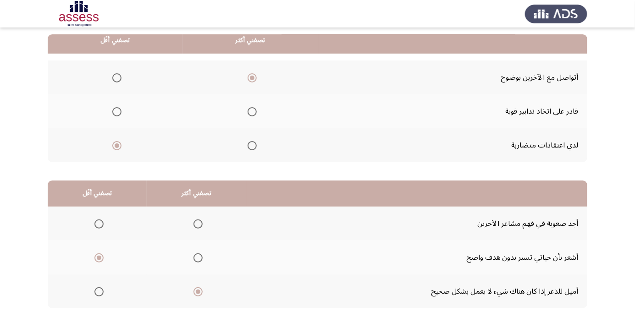
scroll to position [0, 0]
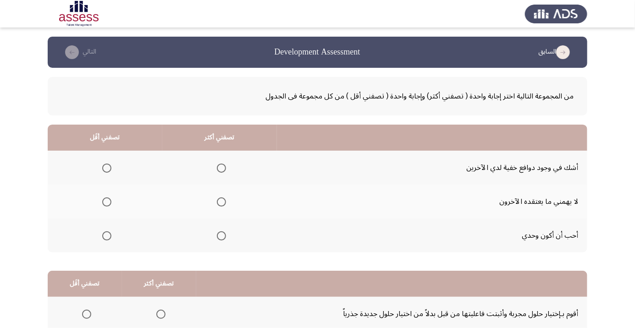
click at [222, 202] on span "Select an option" at bounding box center [222, 202] width 0 height 0
click at [221, 202] on input "Select an option" at bounding box center [221, 202] width 9 height 9
click at [110, 238] on span "Select an option" at bounding box center [106, 236] width 9 height 9
click at [110, 238] on input "Select an option" at bounding box center [106, 236] width 9 height 9
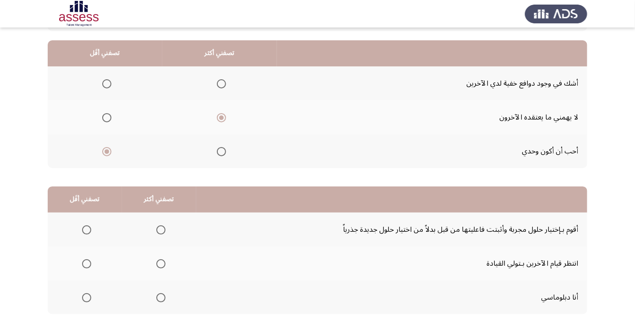
scroll to position [90, 0]
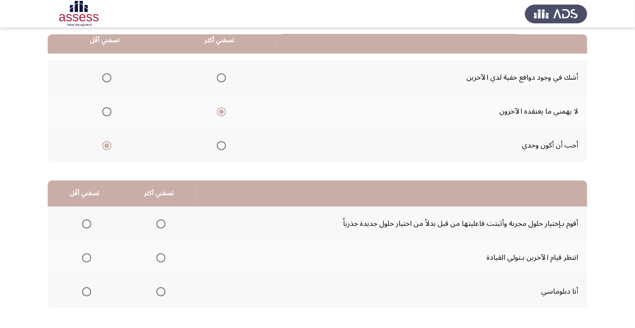
click at [87, 258] on span "Select an option" at bounding box center [87, 258] width 0 height 0
click at [86, 257] on input "Select an option" at bounding box center [86, 258] width 9 height 9
click at [163, 292] on span "Select an option" at bounding box center [160, 292] width 9 height 9
click at [163, 292] on input "Select an option" at bounding box center [160, 292] width 9 height 9
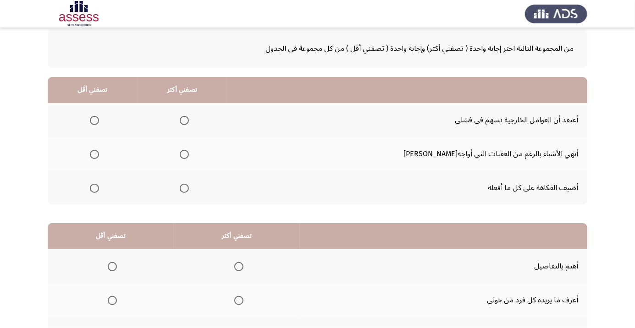
scroll to position [67, 0]
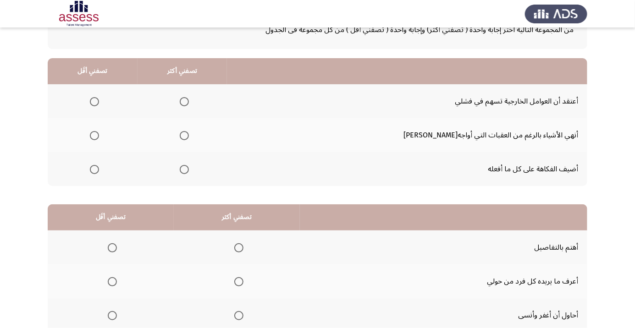
click at [114, 102] on th at bounding box center [93, 101] width 90 height 34
click at [99, 101] on span "Select an option" at bounding box center [94, 101] width 9 height 9
click at [99, 101] on input "Select an option" at bounding box center [94, 101] width 9 height 9
click at [189, 169] on span "Select an option" at bounding box center [184, 169] width 9 height 9
click at [189, 169] on input "Select an option" at bounding box center [184, 169] width 9 height 9
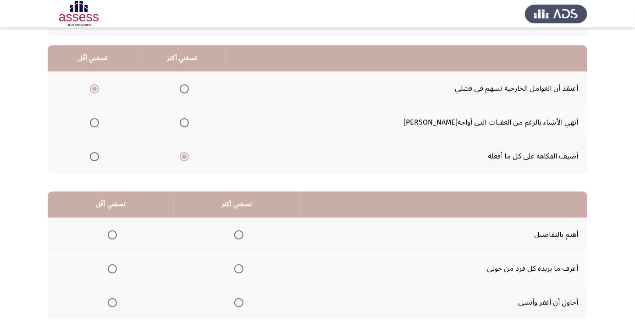
scroll to position [90, 0]
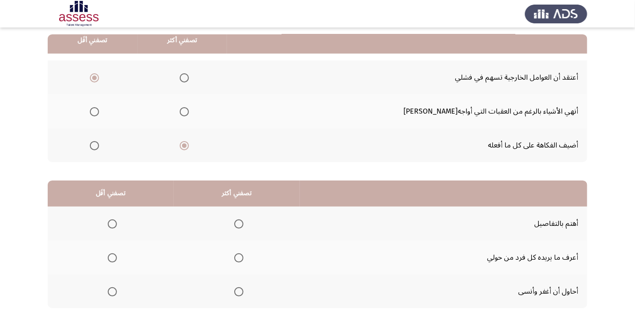
click at [253, 253] on th at bounding box center [237, 258] width 126 height 34
click at [244, 259] on span "Select an option" at bounding box center [238, 258] width 9 height 9
click at [244, 259] on input "Select an option" at bounding box center [238, 258] width 9 height 9
click at [112, 292] on span "Select an option" at bounding box center [112, 292] width 0 height 0
click at [113, 291] on input "Select an option" at bounding box center [112, 292] width 9 height 9
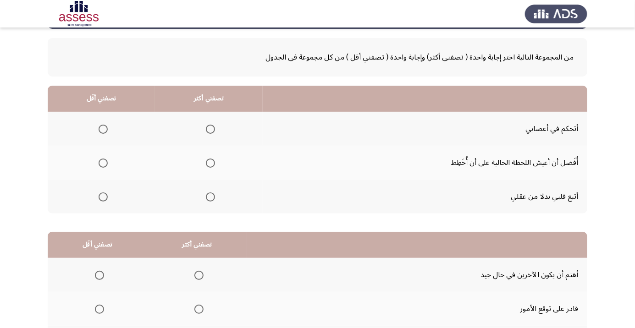
scroll to position [66, 0]
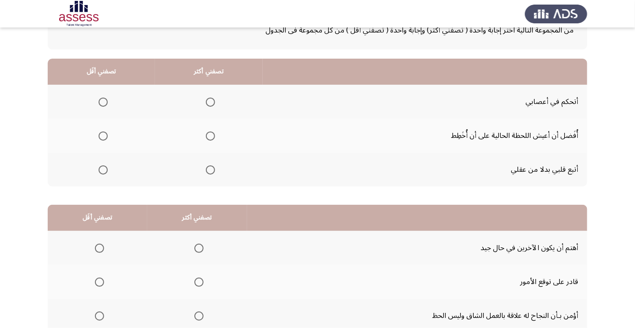
click at [211, 102] on span "Select an option" at bounding box center [211, 102] width 0 height 0
click at [210, 102] on input "Select an option" at bounding box center [210, 102] width 9 height 9
click at [103, 169] on span "Select an option" at bounding box center [103, 170] width 9 height 9
click at [103, 169] on input "Select an option" at bounding box center [103, 170] width 9 height 9
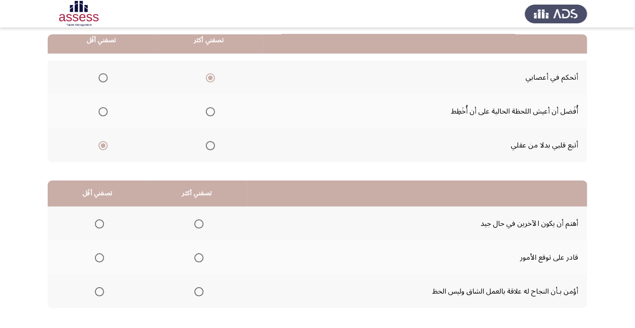
click at [199, 292] on span "Select an option" at bounding box center [199, 292] width 0 height 0
click at [198, 291] on input "Select an option" at bounding box center [199, 292] width 9 height 9
click at [99, 261] on span "Select an option" at bounding box center [99, 258] width 9 height 9
click at [99, 261] on input "Select an option" at bounding box center [99, 258] width 9 height 9
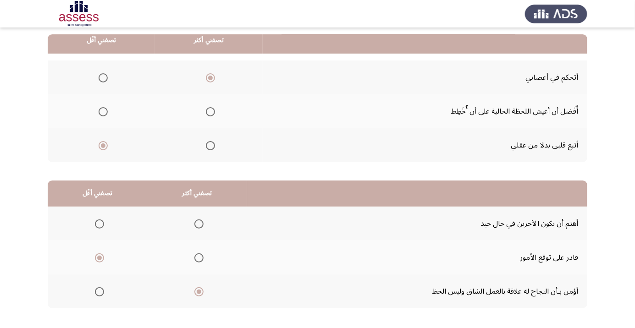
scroll to position [0, 0]
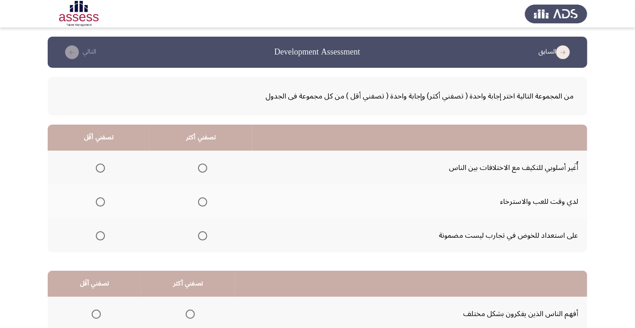
click at [103, 202] on span "Select an option" at bounding box center [100, 202] width 9 height 9
click at [103, 202] on input "Select an option" at bounding box center [100, 202] width 9 height 9
click at [203, 168] on span "Select an option" at bounding box center [203, 168] width 0 height 0
click at [203, 168] on input "Select an option" at bounding box center [202, 168] width 9 height 9
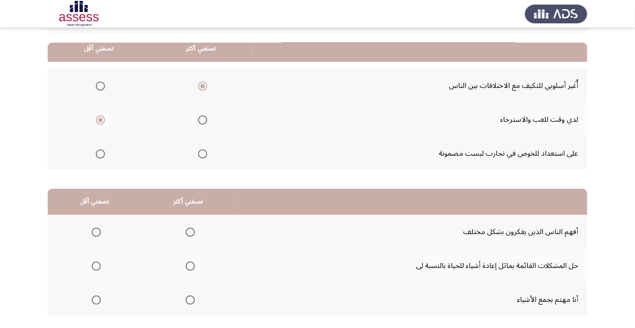
scroll to position [90, 0]
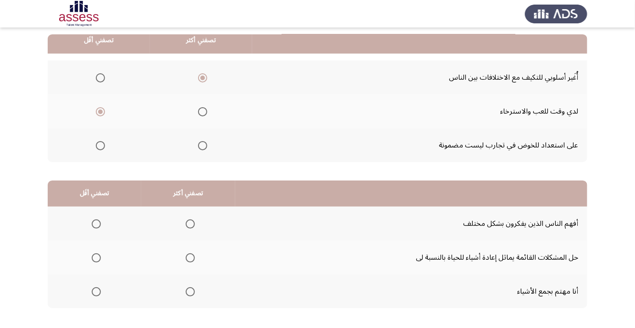
click at [190, 292] on span "Select an option" at bounding box center [190, 292] width 0 height 0
click at [189, 291] on input "Select an option" at bounding box center [190, 292] width 9 height 9
click at [96, 261] on span "Select an option" at bounding box center [96, 258] width 9 height 9
click at [96, 261] on input "Select an option" at bounding box center [96, 258] width 9 height 9
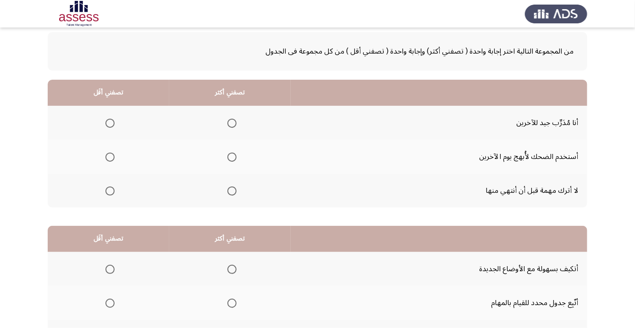
scroll to position [34, 0]
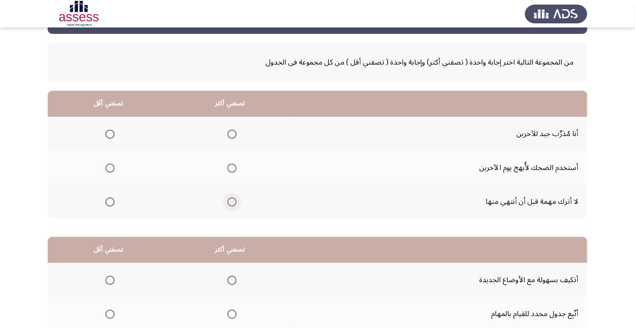
click at [232, 202] on span "Select an option" at bounding box center [232, 202] width 0 height 0
click at [233, 201] on input "Select an option" at bounding box center [232, 202] width 9 height 9
click at [113, 168] on span "Select an option" at bounding box center [110, 168] width 9 height 9
click at [113, 168] on input "Select an option" at bounding box center [110, 168] width 9 height 9
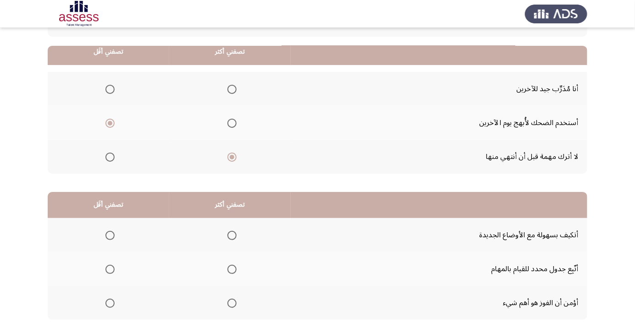
scroll to position [90, 0]
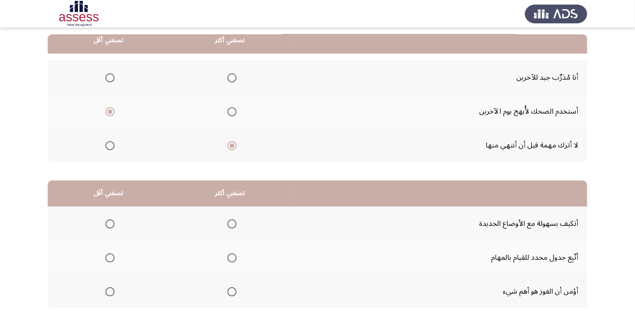
click at [236, 257] on span "Select an option" at bounding box center [232, 258] width 9 height 9
click at [236, 257] on input "Select an option" at bounding box center [232, 258] width 9 height 9
click at [113, 290] on span "Select an option" at bounding box center [110, 292] width 9 height 9
click at [113, 290] on input "Select an option" at bounding box center [110, 292] width 9 height 9
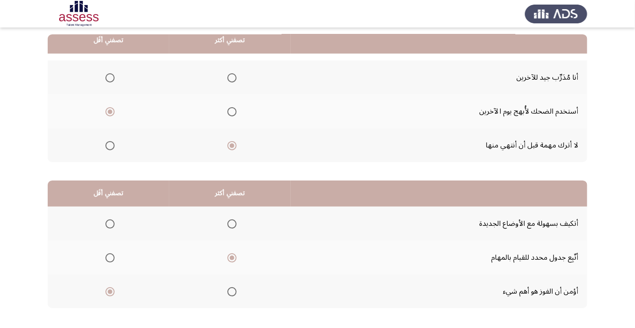
scroll to position [0, 0]
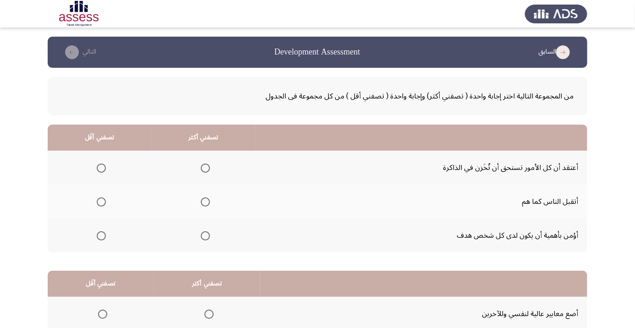
click at [211, 245] on th at bounding box center [203, 236] width 104 height 34
click at [102, 202] on span "Select an option" at bounding box center [101, 202] width 9 height 9
click at [102, 202] on input "Select an option" at bounding box center [101, 202] width 9 height 9
click at [102, 168] on span "Select an option" at bounding box center [101, 168] width 9 height 9
click at [102, 168] on input "Select an option" at bounding box center [101, 168] width 9 height 9
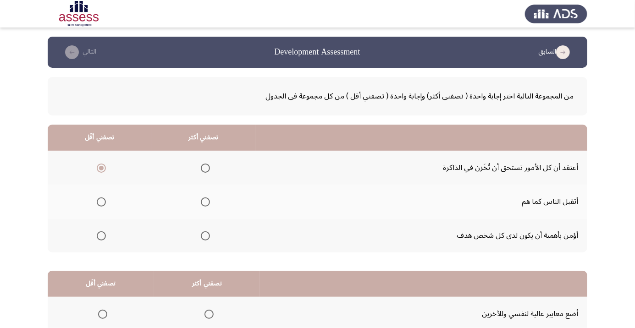
click at [210, 239] on span "Select an option" at bounding box center [205, 236] width 9 height 9
click at [210, 239] on input "Select an option" at bounding box center [205, 236] width 9 height 9
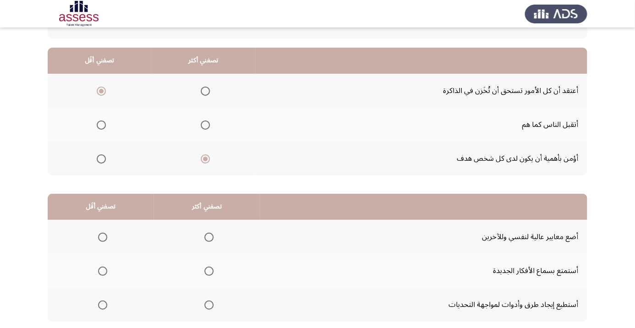
scroll to position [90, 0]
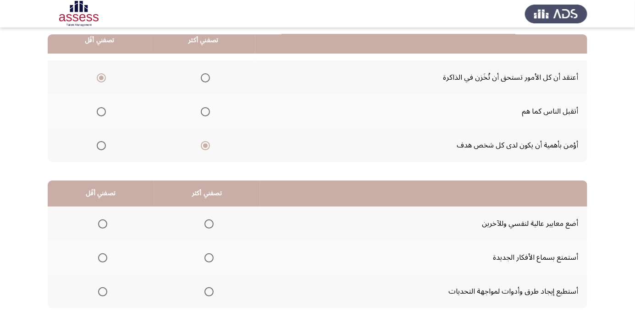
click at [106, 256] on span "Select an option" at bounding box center [102, 258] width 9 height 9
click at [106, 256] on input "Select an option" at bounding box center [102, 258] width 9 height 9
click at [213, 223] on span "Select an option" at bounding box center [209, 224] width 9 height 9
click at [213, 223] on input "Select an option" at bounding box center [209, 224] width 9 height 9
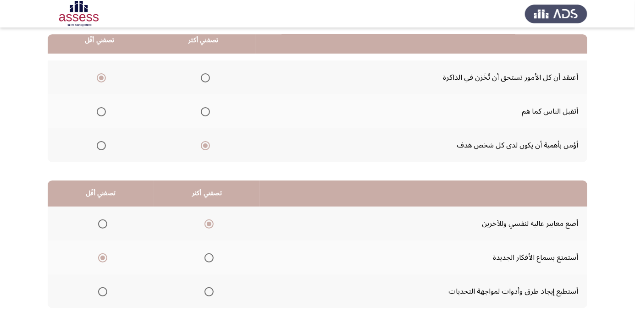
scroll to position [0, 0]
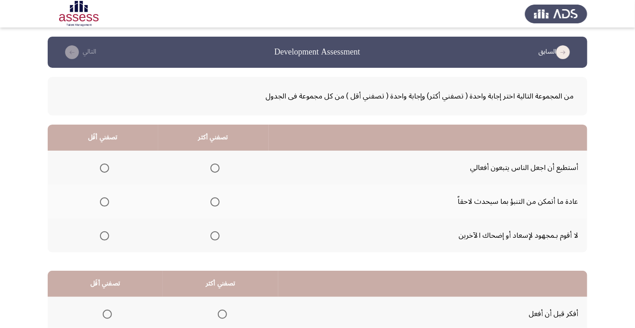
click at [105, 202] on span "Select an option" at bounding box center [105, 202] width 0 height 0
click at [105, 202] on input "Select an option" at bounding box center [104, 202] width 9 height 9
click at [217, 170] on span "Select an option" at bounding box center [215, 168] width 9 height 9
click at [217, 170] on input "Select an option" at bounding box center [215, 168] width 9 height 9
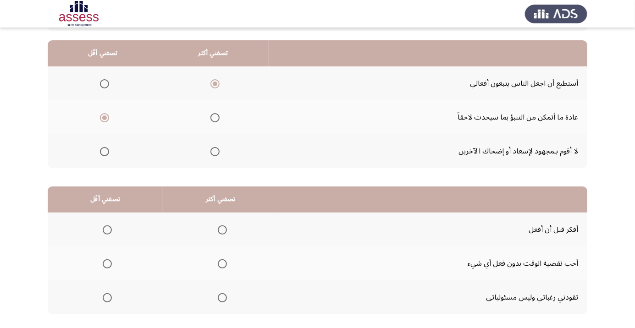
scroll to position [84, 0]
click at [224, 230] on span "Select an option" at bounding box center [222, 230] width 9 height 9
click at [224, 230] on input "Select an option" at bounding box center [222, 230] width 9 height 9
click at [110, 297] on span "Select an option" at bounding box center [107, 298] width 9 height 9
click at [110, 297] on input "Select an option" at bounding box center [107, 298] width 9 height 9
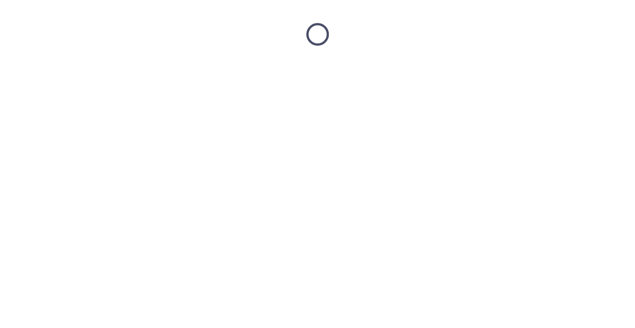
scroll to position [0, 0]
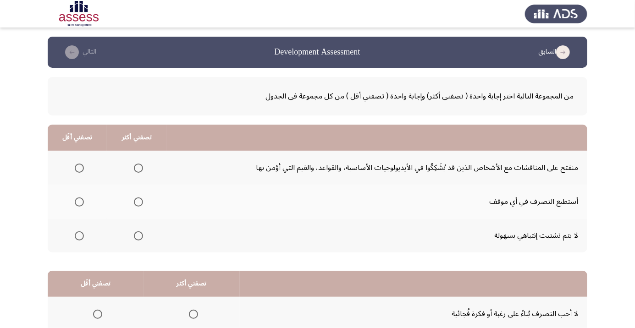
click at [139, 235] on span "Select an option" at bounding box center [138, 236] width 9 height 9
click at [139, 235] on input "Select an option" at bounding box center [138, 236] width 9 height 9
click at [83, 200] on span "Select an option" at bounding box center [79, 202] width 9 height 9
click at [83, 200] on input "Select an option" at bounding box center [79, 202] width 9 height 9
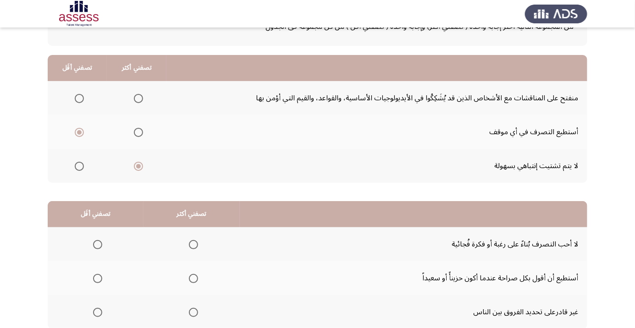
scroll to position [90, 0]
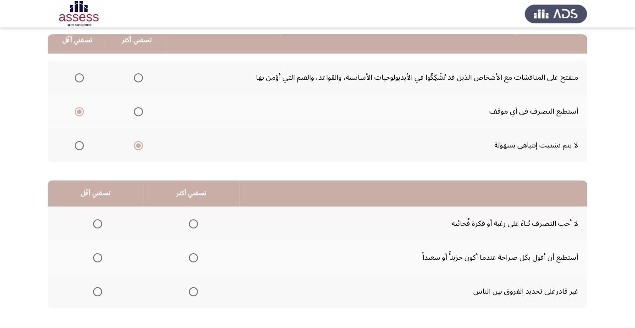
click at [98, 224] on span "Select an option" at bounding box center [98, 224] width 0 height 0
click at [97, 223] on input "Select an option" at bounding box center [97, 224] width 9 height 9
click at [197, 259] on span "Select an option" at bounding box center [193, 258] width 9 height 9
click at [197, 259] on input "Select an option" at bounding box center [193, 258] width 9 height 9
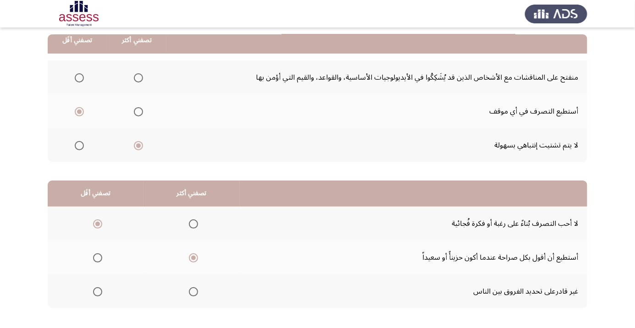
scroll to position [0, 0]
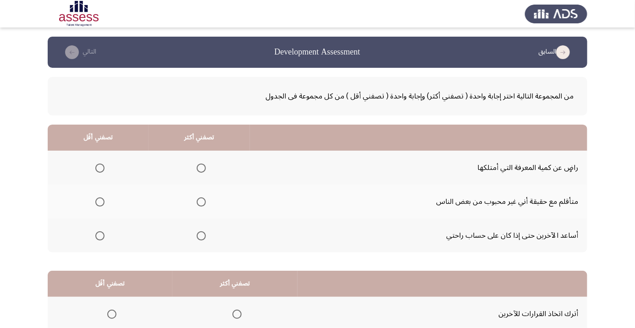
click at [100, 202] on span "Select an option" at bounding box center [100, 202] width 0 height 0
click at [100, 202] on input "Select an option" at bounding box center [99, 202] width 9 height 9
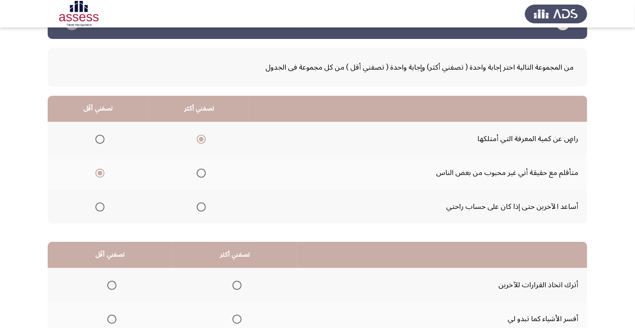
scroll to position [90, 0]
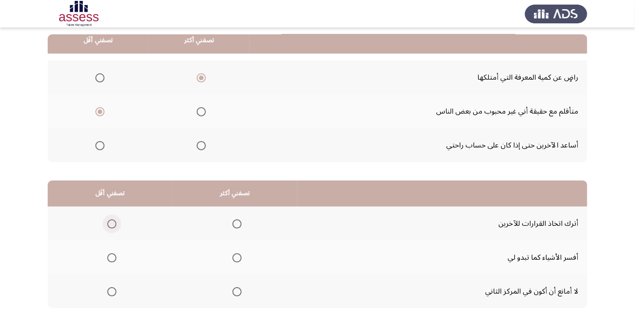
click at [112, 224] on span "Select an option" at bounding box center [112, 224] width 0 height 0
click at [112, 223] on input "Select an option" at bounding box center [111, 224] width 9 height 9
click at [239, 291] on span "Select an option" at bounding box center [237, 292] width 9 height 9
click at [239, 291] on input "Select an option" at bounding box center [237, 292] width 9 height 9
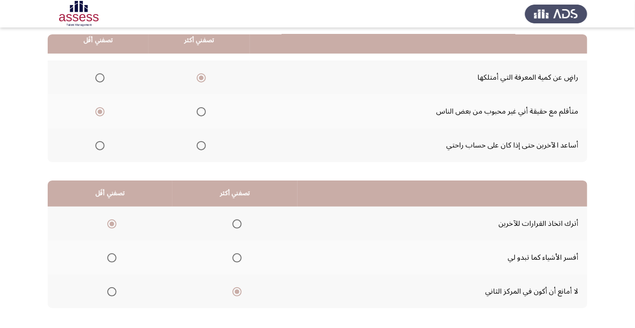
scroll to position [0, 0]
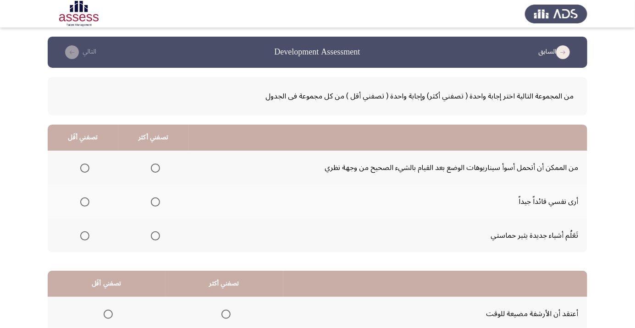
click at [156, 236] on span "Select an option" at bounding box center [156, 236] width 0 height 0
click at [155, 235] on input "Select an option" at bounding box center [155, 236] width 9 height 9
click at [87, 167] on span "Select an option" at bounding box center [84, 168] width 9 height 9
click at [87, 167] on input "Select an option" at bounding box center [84, 168] width 9 height 9
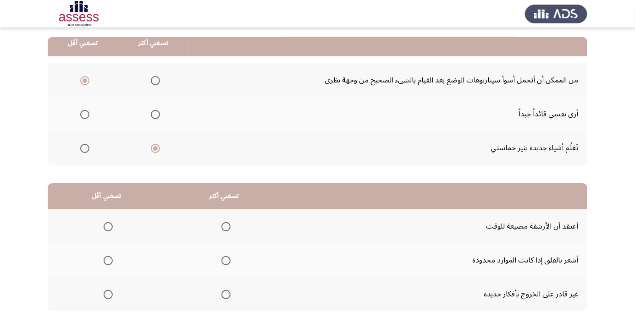
scroll to position [90, 0]
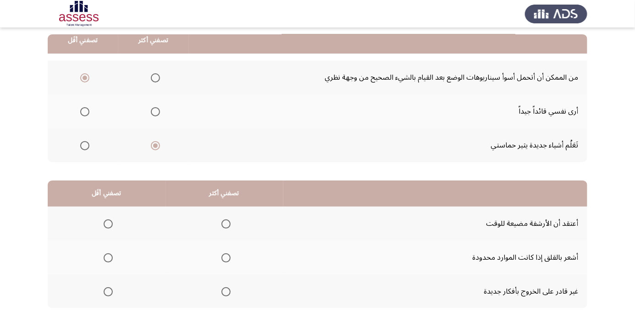
click at [108, 258] on span "Select an option" at bounding box center [108, 258] width 0 height 0
click at [108, 257] on input "Select an option" at bounding box center [108, 258] width 9 height 9
click at [227, 226] on span "Select an option" at bounding box center [226, 224] width 9 height 9
click at [227, 226] on input "Select an option" at bounding box center [226, 224] width 9 height 9
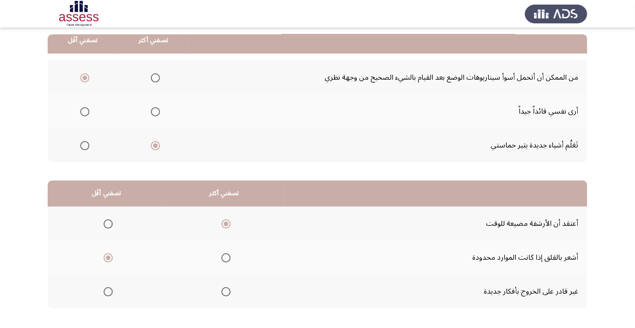
scroll to position [0, 0]
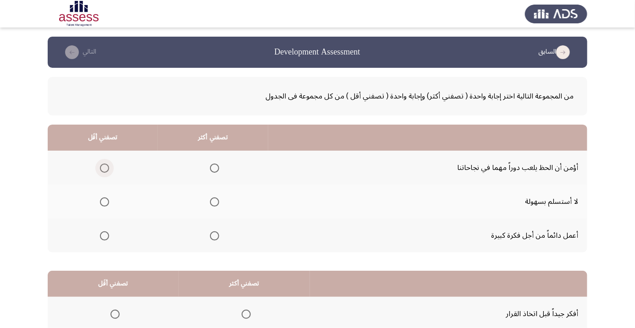
click at [105, 168] on span "Select an option" at bounding box center [105, 168] width 0 height 0
click at [104, 168] on input "Select an option" at bounding box center [104, 168] width 9 height 9
click at [215, 202] on span "Select an option" at bounding box center [215, 202] width 0 height 0
click at [215, 202] on input "Select an option" at bounding box center [214, 202] width 9 height 9
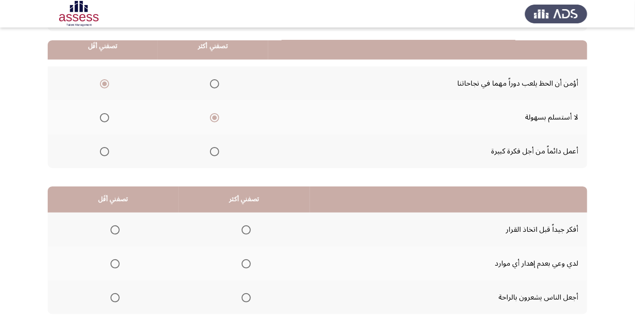
scroll to position [90, 0]
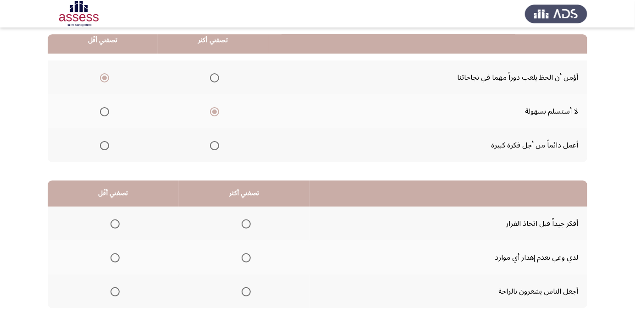
click at [125, 285] on th at bounding box center [113, 292] width 131 height 34
click at [246, 223] on span "Select an option" at bounding box center [246, 224] width 9 height 9
click at [246, 223] on input "Select an option" at bounding box center [246, 224] width 9 height 9
click at [118, 257] on span "Select an option" at bounding box center [115, 258] width 9 height 9
click at [118, 257] on input "Select an option" at bounding box center [115, 258] width 9 height 9
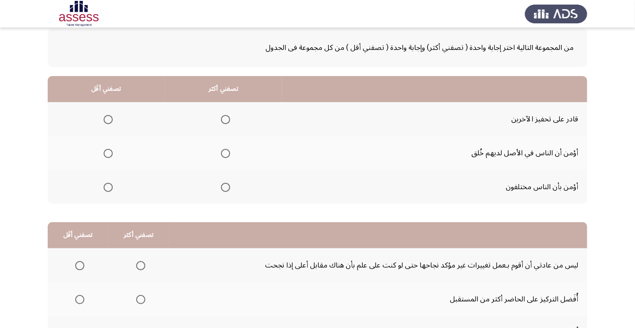
scroll to position [52, 0]
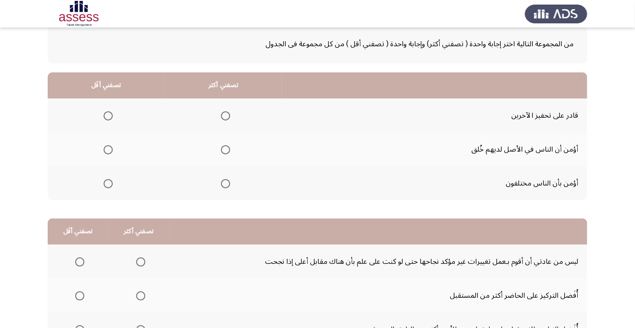
click at [230, 115] on span "Select an option" at bounding box center [225, 115] width 9 height 9
click at [230, 115] on input "Select an option" at bounding box center [225, 115] width 9 height 9
click at [111, 182] on span "Select an option" at bounding box center [108, 183] width 9 height 9
click at [111, 182] on input "Select an option" at bounding box center [108, 183] width 9 height 9
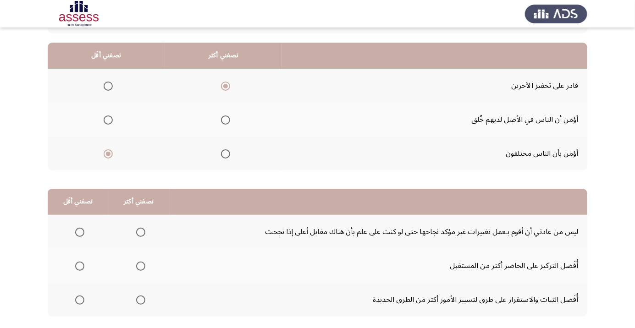
scroll to position [90, 0]
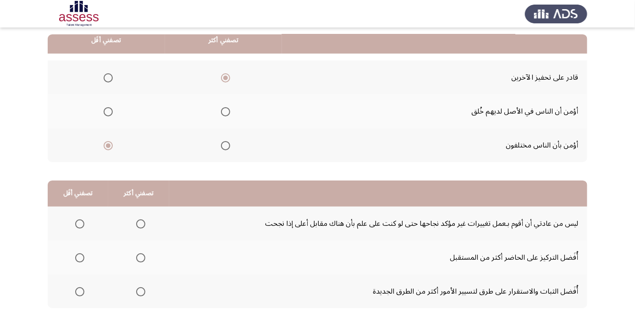
click at [79, 227] on span "Select an option" at bounding box center [79, 224] width 9 height 9
click at [79, 227] on input "Select an option" at bounding box center [79, 224] width 9 height 9
click at [140, 258] on span "Select an option" at bounding box center [140, 258] width 0 height 0
click at [140, 257] on input "Select an option" at bounding box center [140, 258] width 9 height 9
click at [79, 260] on span "Select an option" at bounding box center [79, 258] width 9 height 9
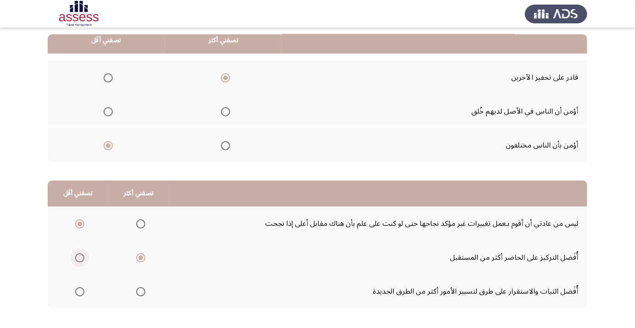
click at [79, 260] on input "Select an option" at bounding box center [79, 258] width 9 height 9
click at [150, 290] on th at bounding box center [138, 292] width 61 height 34
click at [140, 292] on span "Select an option" at bounding box center [140, 292] width 0 height 0
click at [140, 291] on input "Select an option" at bounding box center [140, 292] width 9 height 9
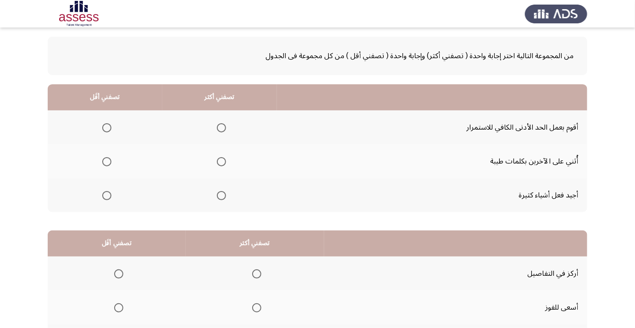
scroll to position [48, 0]
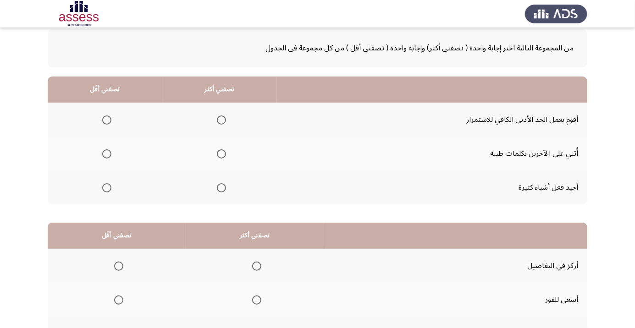
click at [104, 119] on span "Select an option" at bounding box center [106, 120] width 9 height 9
click at [104, 119] on input "Select an option" at bounding box center [106, 120] width 9 height 9
click at [222, 154] on span "Select an option" at bounding box center [222, 154] width 0 height 0
click at [222, 153] on input "Select an option" at bounding box center [221, 154] width 9 height 9
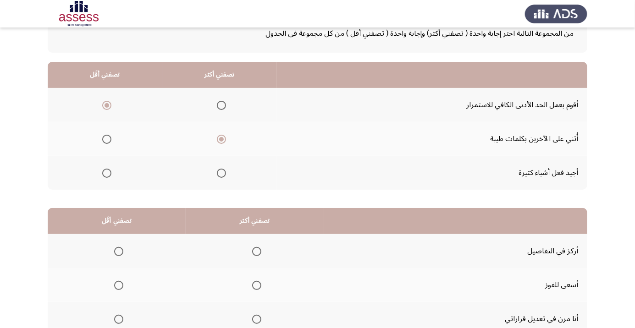
scroll to position [90, 0]
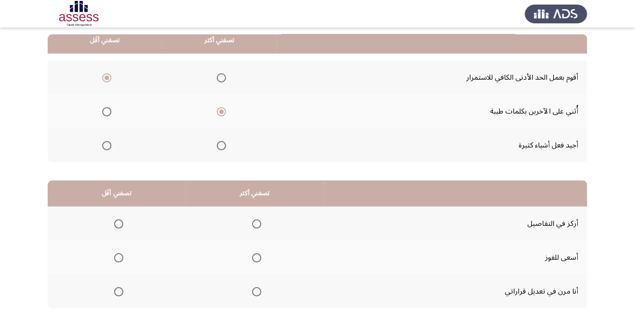
click at [117, 295] on span "Select an option" at bounding box center [118, 292] width 9 height 9
click at [117, 295] on input "Select an option" at bounding box center [118, 292] width 9 height 9
click at [259, 223] on span "Select an option" at bounding box center [256, 224] width 9 height 9
click at [259, 223] on input "Select an option" at bounding box center [256, 224] width 9 height 9
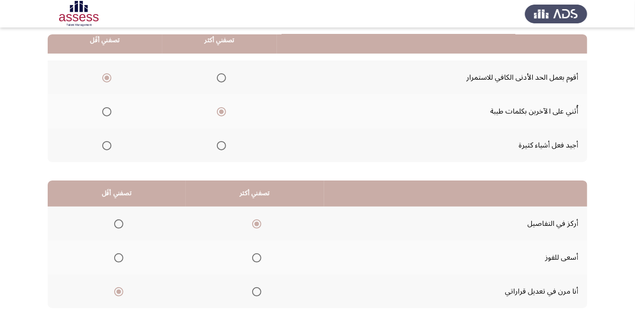
scroll to position [0, 0]
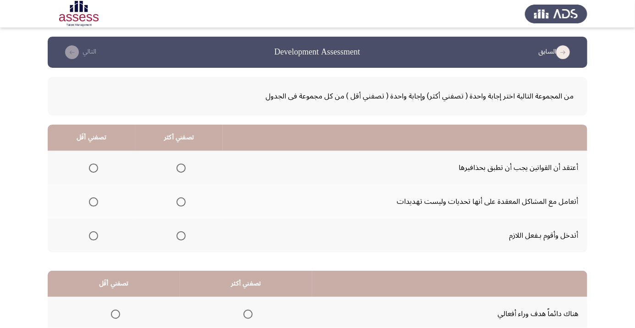
click at [184, 238] on span "Select an option" at bounding box center [181, 236] width 9 height 9
click at [184, 238] on input "Select an option" at bounding box center [181, 236] width 9 height 9
click at [181, 168] on span "Select an option" at bounding box center [181, 168] width 0 height 0
click at [182, 168] on input "Select an option" at bounding box center [181, 168] width 9 height 9
click at [185, 238] on span "Select an option" at bounding box center [181, 236] width 9 height 9
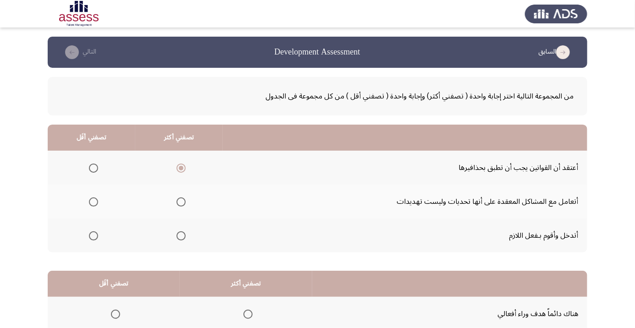
click at [185, 238] on input "Select an option" at bounding box center [181, 236] width 9 height 9
click at [93, 202] on span "Select an option" at bounding box center [93, 202] width 9 height 9
click at [93, 202] on input "Select an option" at bounding box center [93, 202] width 9 height 9
click at [97, 202] on span "Select an option" at bounding box center [93, 202] width 9 height 9
click at [97, 202] on input "Select an option" at bounding box center [93, 202] width 9 height 9
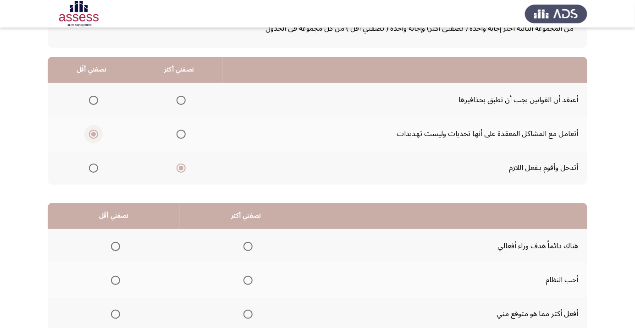
scroll to position [90, 0]
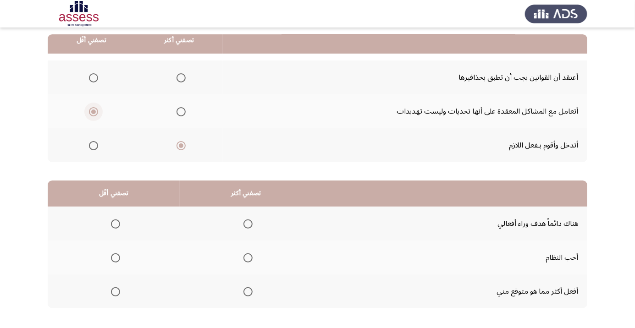
click at [245, 258] on span "Select an option" at bounding box center [248, 258] width 9 height 9
click at [245, 258] on input "Select an option" at bounding box center [248, 258] width 9 height 9
click at [126, 292] on th at bounding box center [114, 292] width 132 height 34
click at [116, 291] on span "Select an option" at bounding box center [115, 292] width 9 height 9
click at [116, 291] on input "Select an option" at bounding box center [115, 292] width 9 height 9
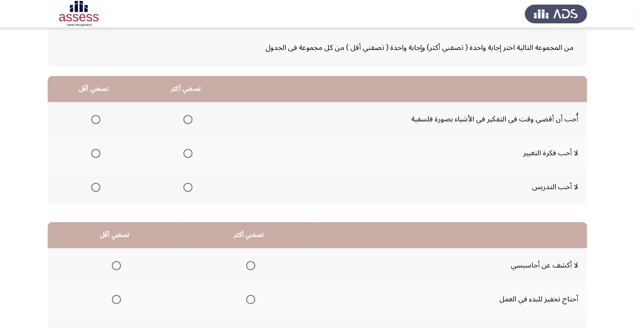
scroll to position [49, 0]
click at [99, 120] on span "Select an option" at bounding box center [95, 119] width 9 height 9
click at [99, 120] on input "Select an option" at bounding box center [95, 119] width 9 height 9
click at [188, 119] on span "Select an option" at bounding box center [188, 119] width 0 height 0
click at [188, 118] on input "Select an option" at bounding box center [188, 119] width 9 height 9
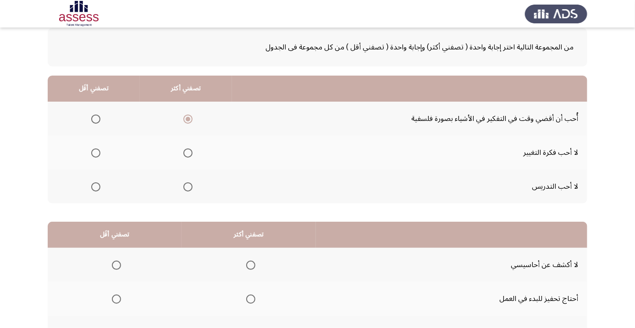
click at [98, 152] on span "Select an option" at bounding box center [95, 153] width 9 height 9
click at [98, 152] on input "Select an option" at bounding box center [95, 153] width 9 height 9
click at [95, 187] on span "Select an option" at bounding box center [95, 187] width 0 height 0
click at [95, 186] on input "Select an option" at bounding box center [95, 187] width 9 height 9
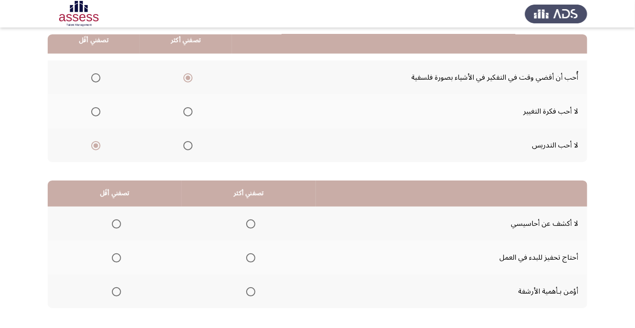
click at [120, 225] on span "Select an option" at bounding box center [116, 224] width 9 height 9
click at [120, 225] on input "Select an option" at bounding box center [116, 224] width 9 height 9
click at [251, 224] on span "Select an option" at bounding box center [251, 224] width 0 height 0
click at [251, 223] on input "Select an option" at bounding box center [250, 224] width 9 height 9
click at [118, 255] on span "Select an option" at bounding box center [116, 258] width 9 height 9
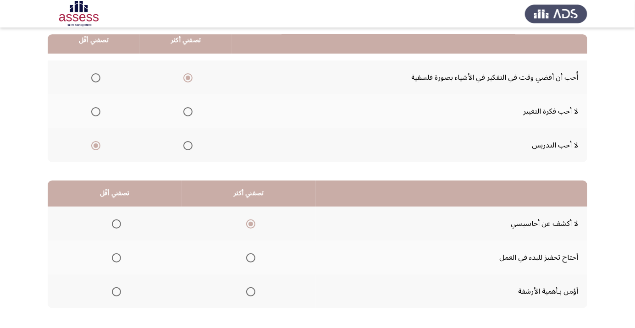
click at [118, 255] on input "Select an option" at bounding box center [116, 258] width 9 height 9
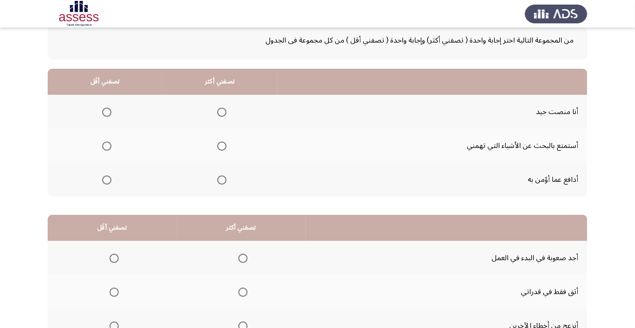
scroll to position [56, 0]
click at [222, 180] on span "Select an option" at bounding box center [222, 180] width 0 height 0
click at [223, 179] on input "Select an option" at bounding box center [221, 179] width 9 height 9
click at [107, 146] on span "Select an option" at bounding box center [107, 146] width 0 height 0
click at [107, 145] on input "Select an option" at bounding box center [106, 145] width 9 height 9
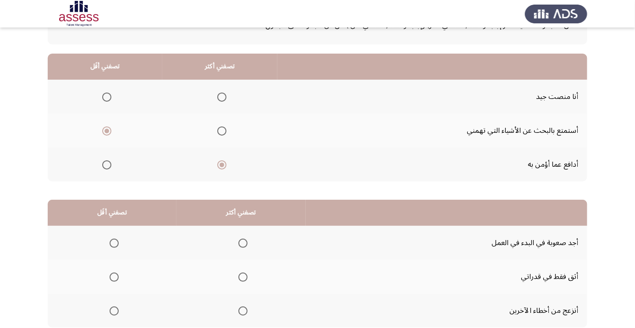
scroll to position [90, 0]
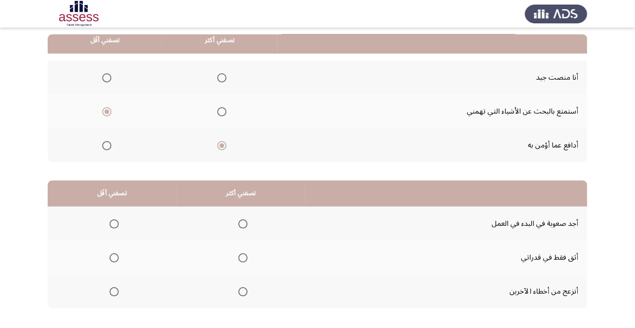
click at [246, 292] on span "Select an option" at bounding box center [243, 292] width 9 height 9
click at [246, 292] on input "Select an option" at bounding box center [243, 292] width 9 height 9
click at [114, 224] on span "Select an option" at bounding box center [114, 224] width 0 height 0
click at [114, 223] on input "Select an option" at bounding box center [114, 224] width 9 height 9
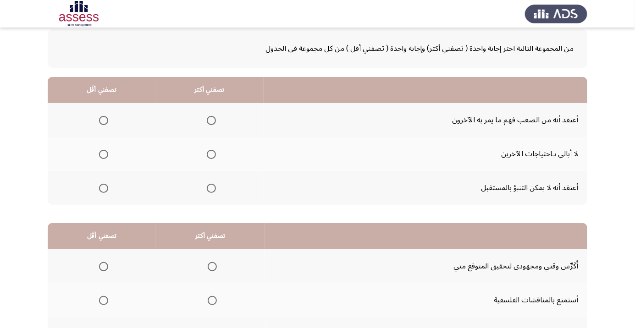
scroll to position [49, 0]
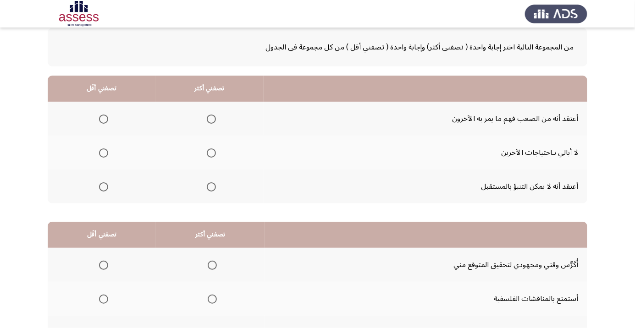
click at [106, 153] on span "Select an option" at bounding box center [103, 153] width 9 height 9
click at [106, 153] on input "Select an option" at bounding box center [103, 153] width 9 height 9
click at [211, 119] on span "Select an option" at bounding box center [211, 119] width 0 height 0
click at [212, 118] on input "Select an option" at bounding box center [211, 119] width 9 height 9
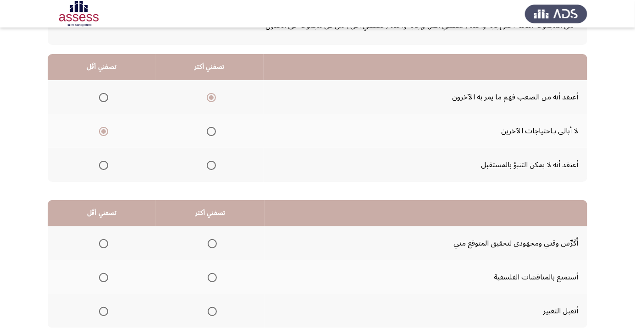
scroll to position [90, 0]
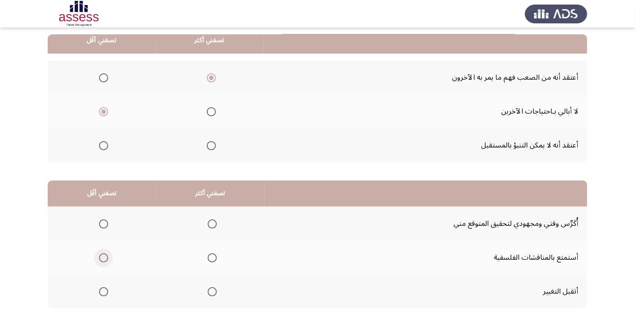
click at [108, 259] on span "Select an option" at bounding box center [103, 258] width 9 height 9
click at [108, 259] on input "Select an option" at bounding box center [103, 258] width 9 height 9
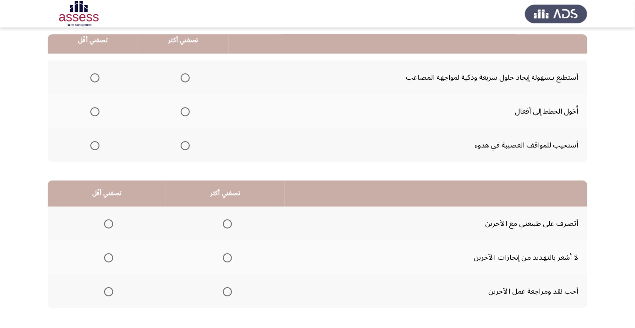
click at [181, 81] on span "Select an option" at bounding box center [185, 77] width 9 height 9
click at [181, 81] on input "Select an option" at bounding box center [185, 77] width 9 height 9
click at [90, 148] on span "Select an option" at bounding box center [94, 145] width 9 height 9
click at [90, 148] on input "Select an option" at bounding box center [94, 145] width 9 height 9
click at [111, 295] on span "Select an option" at bounding box center [108, 292] width 9 height 9
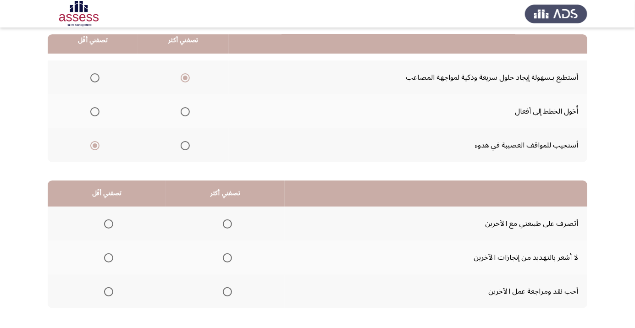
click at [111, 295] on input "Select an option" at bounding box center [108, 292] width 9 height 9
click at [109, 224] on span "Select an option" at bounding box center [109, 224] width 0 height 0
click at [109, 223] on input "Select an option" at bounding box center [108, 224] width 9 height 9
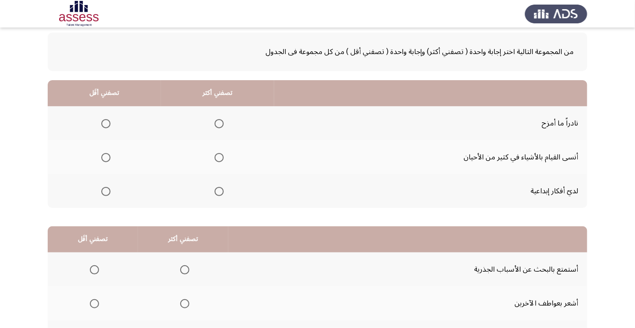
scroll to position [47, 0]
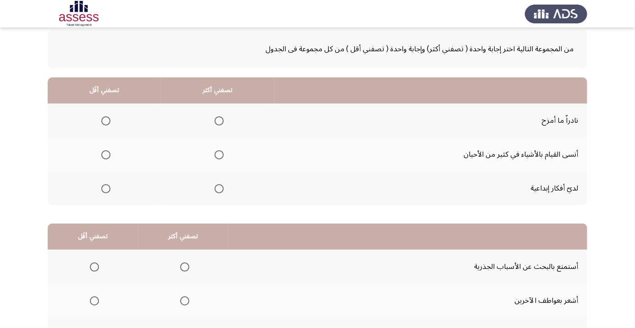
click at [483, 187] on td "لديّ أفكار إبداعية" at bounding box center [430, 189] width 313 height 34
click at [106, 155] on span "Select an option" at bounding box center [106, 155] width 0 height 0
click at [106, 154] on input "Select an option" at bounding box center [105, 154] width 9 height 9
click at [220, 188] on span "Select an option" at bounding box center [219, 188] width 9 height 9
click at [220, 188] on input "Select an option" at bounding box center [219, 188] width 9 height 9
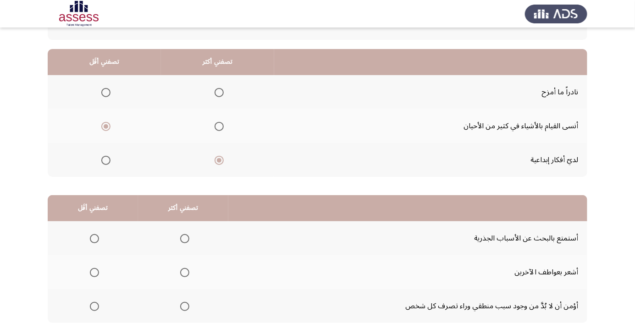
scroll to position [90, 0]
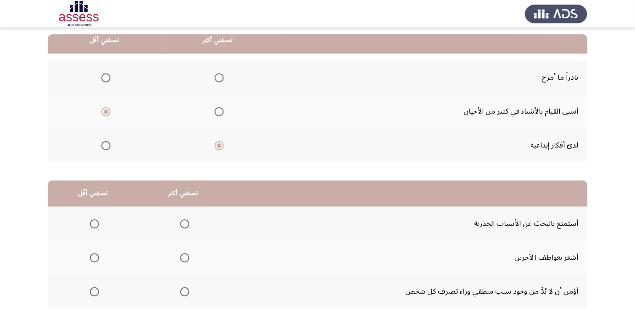
click at [185, 295] on span "Select an option" at bounding box center [184, 292] width 9 height 9
click at [185, 295] on input "Select an option" at bounding box center [184, 292] width 9 height 9
click at [95, 258] on span "Select an option" at bounding box center [95, 258] width 0 height 0
click at [95, 257] on input "Select an option" at bounding box center [94, 258] width 9 height 9
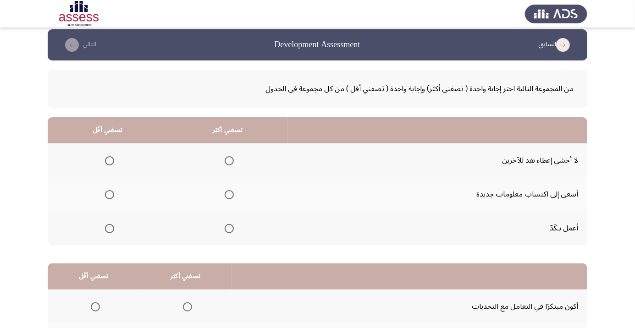
scroll to position [6, 0]
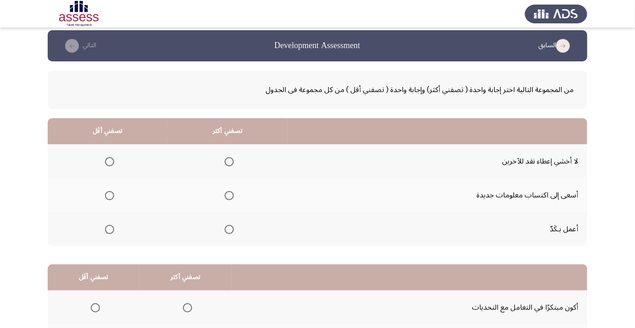
click at [554, 256] on div "من المجموعة التالية اختر إجابة واحدة ( تصفني أكثر) وإجابة واحدة ( تصفني أقل ) م…" at bounding box center [318, 236] width 540 height 350
click at [548, 255] on div "من المجموعة التالية اختر إجابة واحدة ( تصفني أكثر) وإجابة واحدة ( تصفني أقل ) م…" at bounding box center [318, 236] width 540 height 350
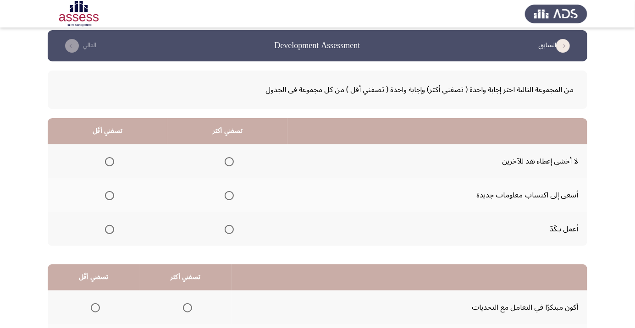
click at [548, 255] on div "من المجموعة التالية اختر إجابة واحدة ( تصفني أكثر) وإجابة واحدة ( تصفني أقل ) م…" at bounding box center [318, 236] width 540 height 350
click at [234, 232] on span "Select an option" at bounding box center [229, 229] width 9 height 9
click at [234, 232] on input "Select an option" at bounding box center [229, 229] width 9 height 9
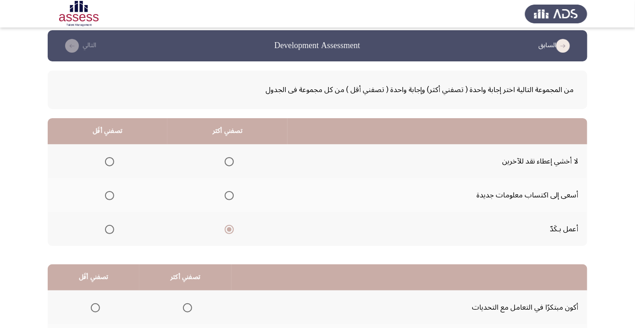
click at [111, 165] on span "Select an option" at bounding box center [109, 161] width 9 height 9
click at [111, 165] on input "Select an option" at bounding box center [109, 161] width 9 height 9
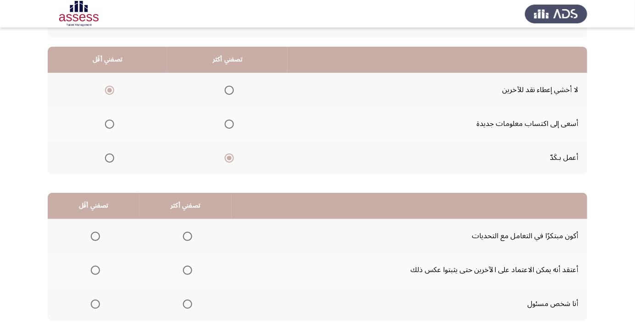
scroll to position [90, 0]
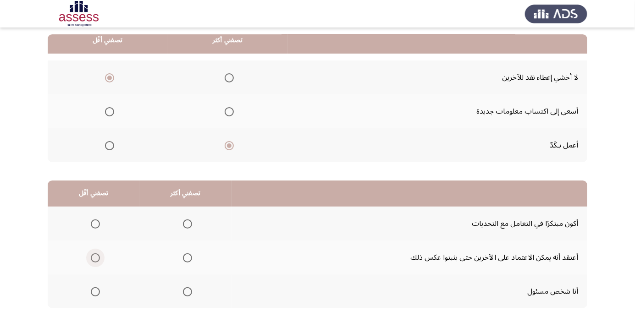
click at [91, 257] on span "Select an option" at bounding box center [95, 258] width 9 height 9
click at [91, 257] on input "Select an option" at bounding box center [95, 258] width 9 height 9
click at [188, 292] on span "Select an option" at bounding box center [188, 292] width 0 height 0
click at [187, 291] on input "Select an option" at bounding box center [187, 292] width 9 height 9
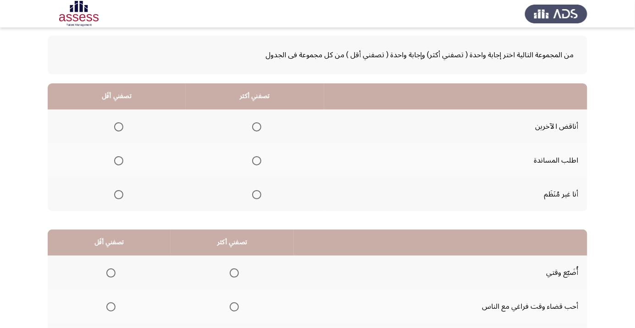
scroll to position [43, 0]
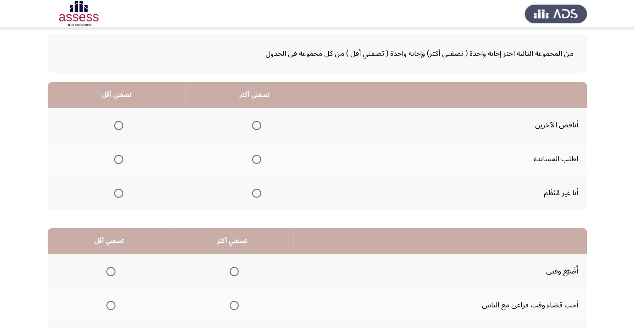
click at [119, 126] on span "Select an option" at bounding box center [119, 126] width 0 height 0
click at [118, 125] on input "Select an option" at bounding box center [118, 125] width 9 height 9
click at [257, 160] on span "Select an option" at bounding box center [257, 160] width 0 height 0
click at [256, 159] on input "Select an option" at bounding box center [256, 159] width 9 height 9
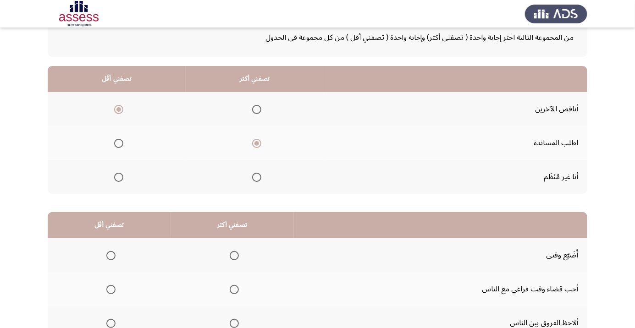
scroll to position [90, 0]
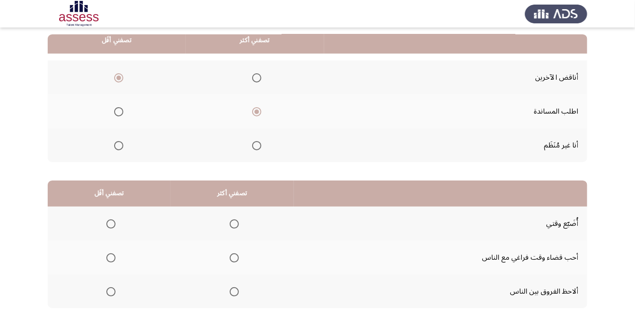
click at [114, 222] on span "Select an option" at bounding box center [110, 224] width 9 height 9
click at [114, 222] on input "Select an option" at bounding box center [110, 224] width 9 height 9
click at [234, 258] on span "Select an option" at bounding box center [234, 258] width 0 height 0
click at [235, 257] on input "Select an option" at bounding box center [234, 258] width 9 height 9
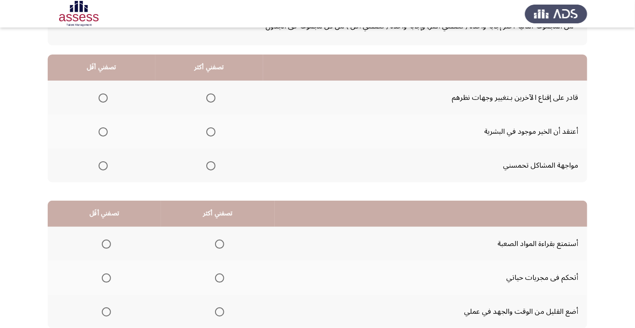
scroll to position [72, 0]
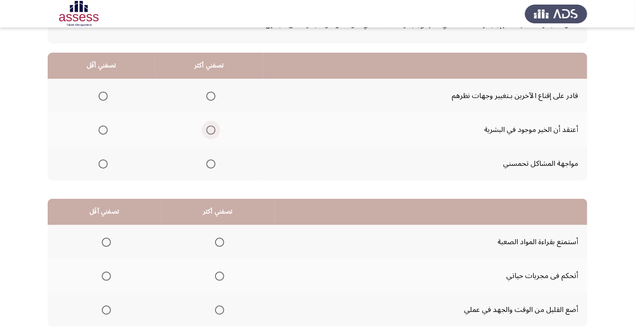
click at [215, 134] on span "Select an option" at bounding box center [210, 130] width 9 height 9
click at [215, 134] on input "Select an option" at bounding box center [210, 130] width 9 height 9
click at [103, 95] on span "Select an option" at bounding box center [103, 96] width 9 height 9
click at [103, 95] on input "Select an option" at bounding box center [103, 96] width 9 height 9
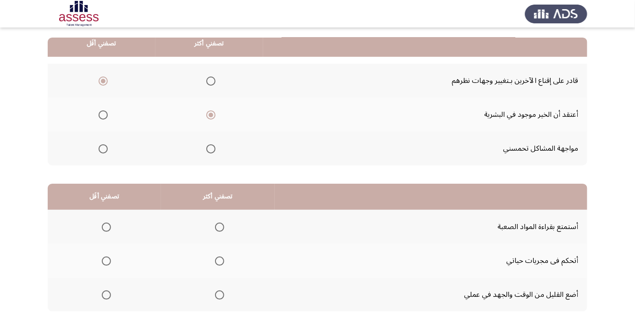
scroll to position [90, 0]
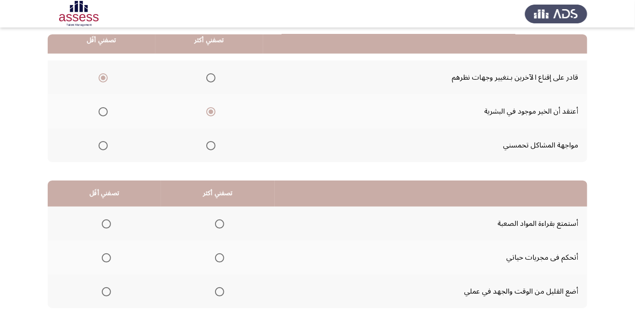
click at [106, 292] on span "Select an option" at bounding box center [106, 292] width 0 height 0
click at [106, 291] on input "Select an option" at bounding box center [106, 292] width 9 height 9
click at [106, 258] on span "Select an option" at bounding box center [106, 258] width 0 height 0
click at [106, 257] on input "Select an option" at bounding box center [106, 258] width 9 height 9
click at [224, 226] on span "Select an option" at bounding box center [219, 224] width 9 height 9
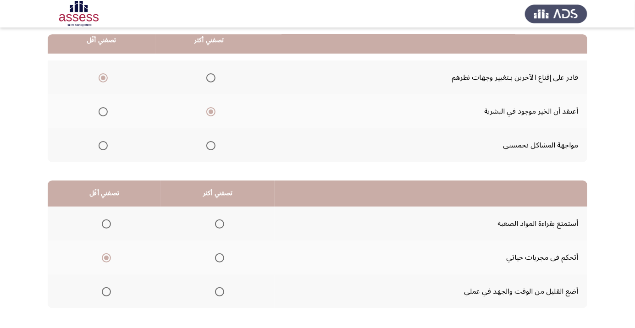
click at [224, 226] on input "Select an option" at bounding box center [219, 224] width 9 height 9
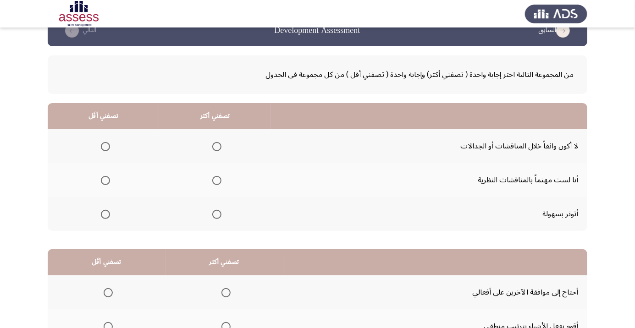
scroll to position [25, 0]
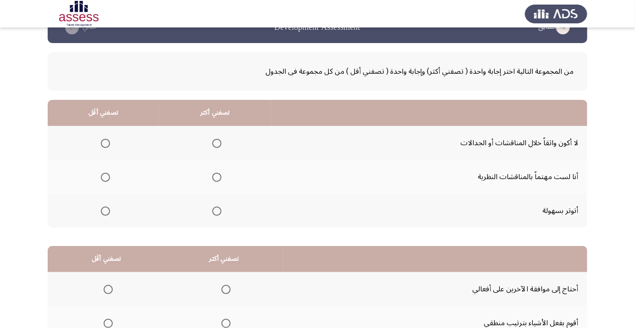
click at [105, 214] on span "Select an option" at bounding box center [105, 211] width 9 height 9
click at [105, 214] on input "Select an option" at bounding box center [105, 211] width 9 height 9
click at [218, 180] on span "Select an option" at bounding box center [216, 177] width 9 height 9
click at [218, 180] on input "Select an option" at bounding box center [216, 177] width 9 height 9
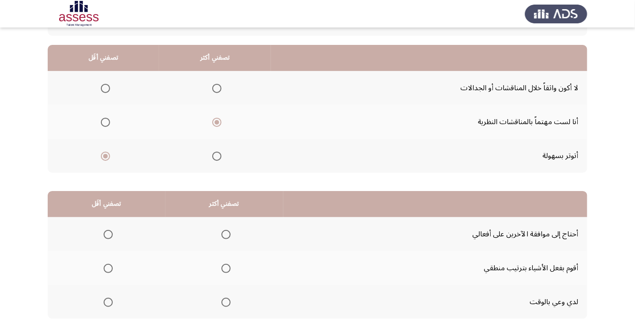
scroll to position [90, 0]
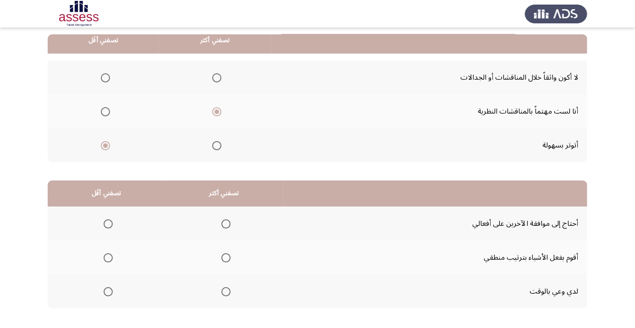
click at [224, 267] on th at bounding box center [225, 258] width 118 height 34
click at [243, 263] on th at bounding box center [225, 258] width 118 height 34
click at [229, 259] on span "Select an option" at bounding box center [226, 258] width 9 height 9
click at [229, 259] on input "Select an option" at bounding box center [226, 258] width 9 height 9
click at [110, 227] on span "Select an option" at bounding box center [108, 224] width 9 height 9
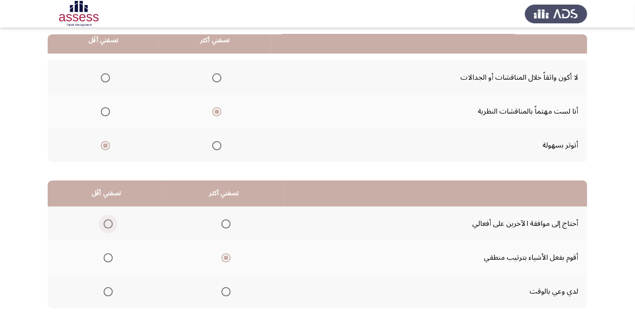
click at [110, 227] on input "Select an option" at bounding box center [108, 224] width 9 height 9
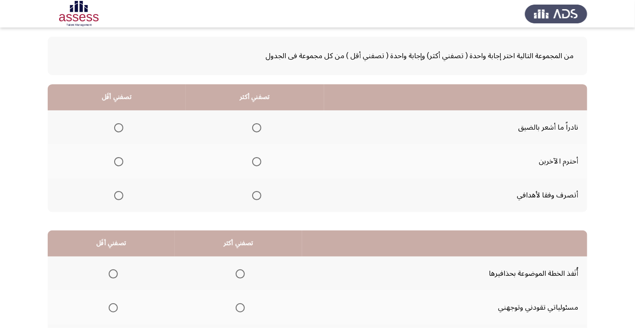
scroll to position [44, 0]
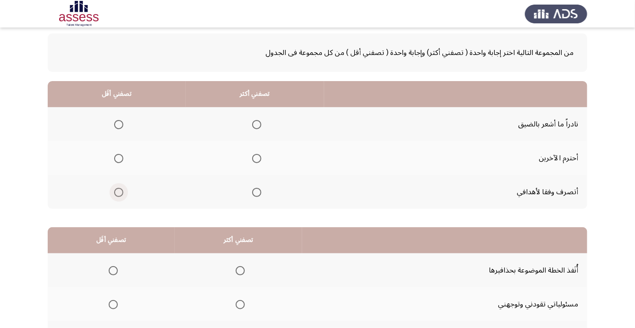
click at [119, 193] on span "Select an option" at bounding box center [119, 193] width 0 height 0
click at [118, 192] on input "Select an option" at bounding box center [118, 192] width 9 height 9
click at [257, 161] on span "Select an option" at bounding box center [256, 158] width 9 height 9
click at [257, 161] on input "Select an option" at bounding box center [256, 158] width 9 height 9
click at [119, 125] on span "Select an option" at bounding box center [119, 125] width 0 height 0
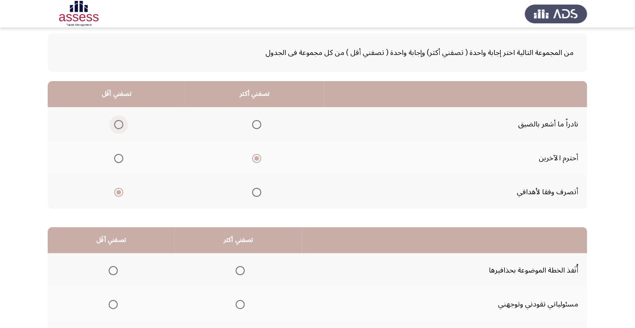
click at [118, 124] on input "Select an option" at bounding box center [118, 124] width 9 height 9
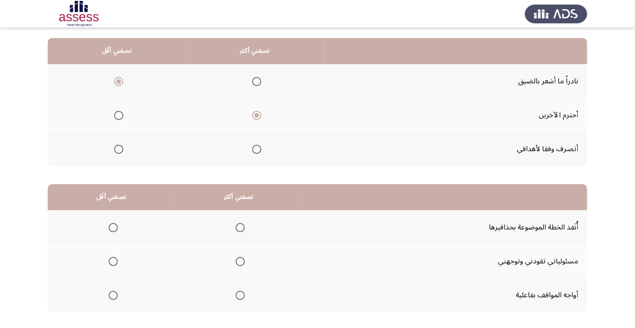
scroll to position [90, 0]
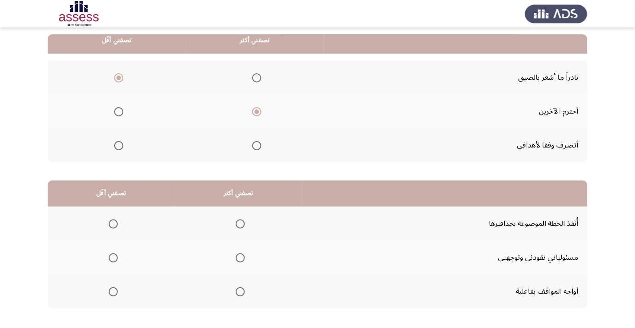
click at [240, 224] on span "Select an option" at bounding box center [240, 224] width 0 height 0
click at [239, 223] on input "Select an option" at bounding box center [240, 224] width 9 height 9
click at [124, 262] on th at bounding box center [111, 258] width 127 height 34
click at [117, 260] on span "Select an option" at bounding box center [113, 258] width 9 height 9
click at [117, 260] on input "Select an option" at bounding box center [113, 258] width 9 height 9
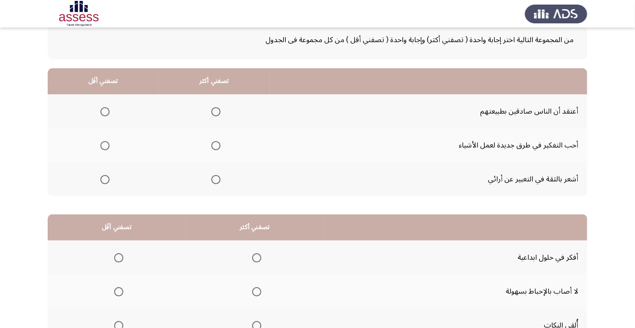
scroll to position [45, 0]
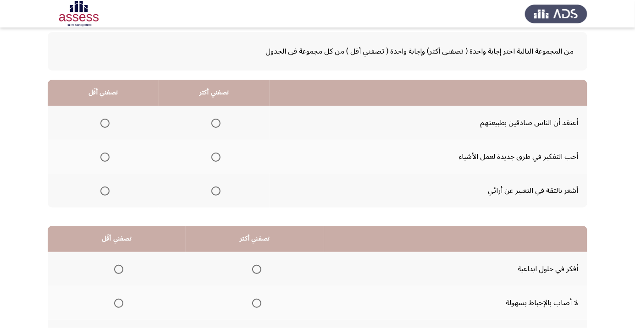
click at [106, 125] on span "Select an option" at bounding box center [104, 123] width 9 height 9
click at [106, 125] on input "Select an option" at bounding box center [104, 123] width 9 height 9
click at [218, 159] on span "Select an option" at bounding box center [215, 157] width 9 height 9
click at [218, 159] on input "Select an option" at bounding box center [215, 157] width 9 height 9
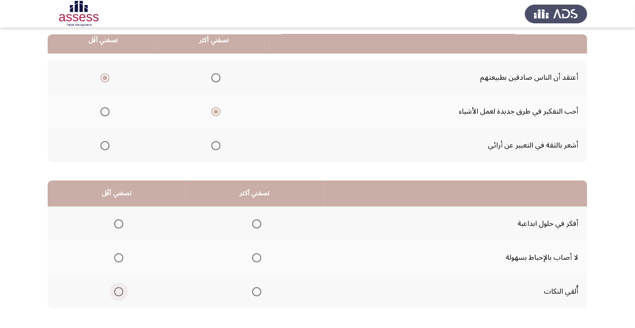
click at [121, 292] on span "Select an option" at bounding box center [118, 292] width 9 height 9
click at [121, 292] on input "Select an option" at bounding box center [118, 292] width 9 height 9
click at [258, 227] on span "Select an option" at bounding box center [256, 224] width 9 height 9
click at [258, 227] on input "Select an option" at bounding box center [256, 224] width 9 height 9
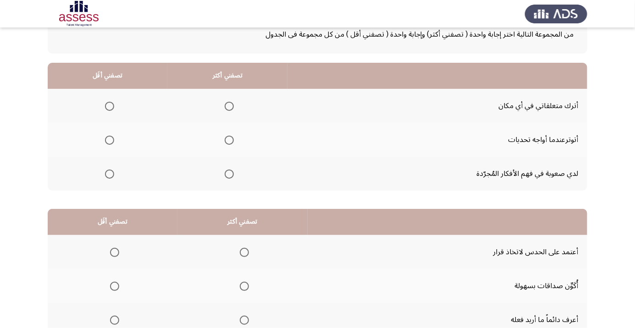
scroll to position [61, 0]
click at [110, 107] on span "Select an option" at bounding box center [110, 107] width 0 height 0
click at [110, 106] on input "Select an option" at bounding box center [109, 106] width 9 height 9
click at [229, 107] on span "Select an option" at bounding box center [229, 107] width 0 height 0
click at [231, 106] on input "Select an option" at bounding box center [229, 106] width 9 height 9
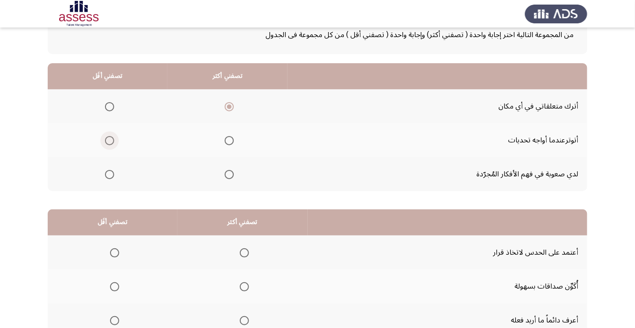
click at [112, 139] on span "Select an option" at bounding box center [109, 140] width 9 height 9
click at [112, 139] on input "Select an option" at bounding box center [109, 140] width 9 height 9
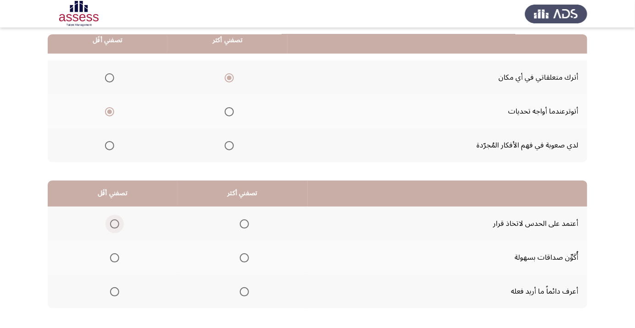
click at [119, 224] on span "Select an option" at bounding box center [114, 224] width 9 height 9
click at [119, 224] on input "Select an option" at bounding box center [114, 224] width 9 height 9
click at [249, 291] on span "Select an option" at bounding box center [244, 292] width 9 height 9
click at [249, 291] on input "Select an option" at bounding box center [244, 292] width 9 height 9
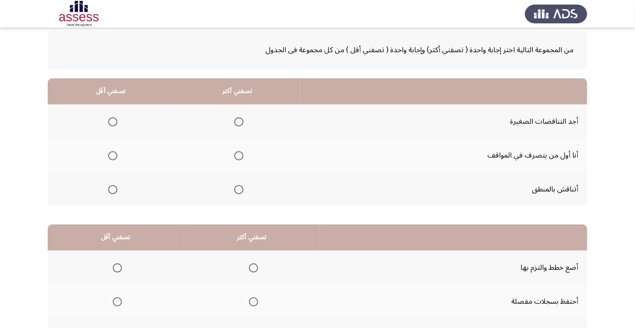
scroll to position [50, 0]
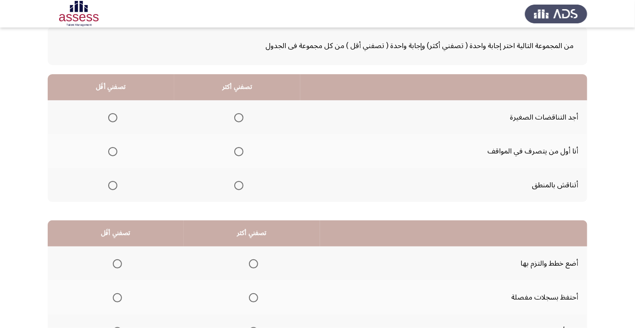
click at [113, 118] on span "Select an option" at bounding box center [113, 118] width 0 height 0
click at [113, 117] on input "Select an option" at bounding box center [112, 117] width 9 height 9
click at [239, 186] on span "Select an option" at bounding box center [239, 186] width 0 height 0
click at [240, 185] on input "Select an option" at bounding box center [238, 185] width 9 height 9
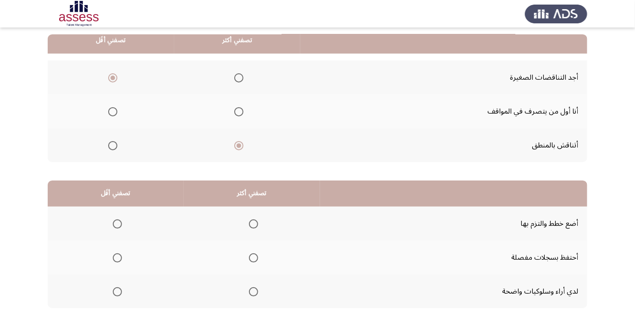
click at [256, 224] on span "Select an option" at bounding box center [253, 224] width 9 height 9
click at [256, 224] on input "Select an option" at bounding box center [253, 224] width 9 height 9
click at [119, 261] on span "Select an option" at bounding box center [117, 258] width 9 height 9
click at [119, 261] on input "Select an option" at bounding box center [117, 258] width 9 height 9
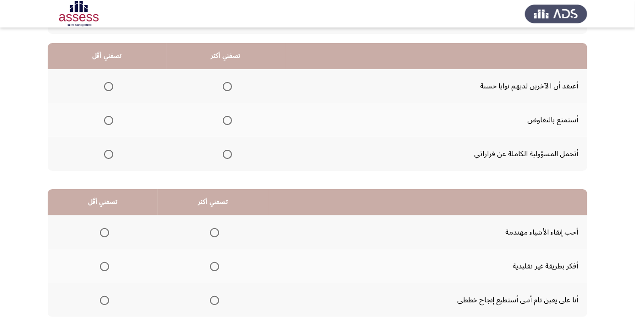
scroll to position [0, 0]
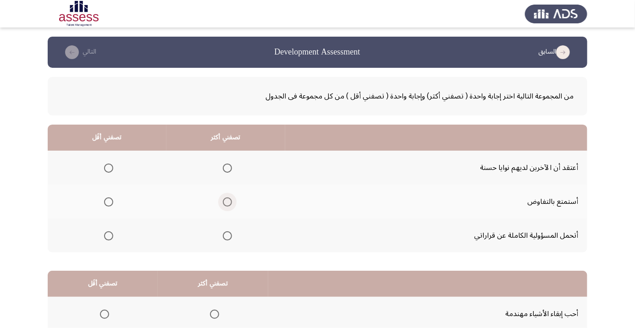
click at [228, 205] on span "Select an option" at bounding box center [227, 202] width 9 height 9
click at [228, 205] on input "Select an option" at bounding box center [227, 202] width 9 height 9
click at [231, 237] on span "Select an option" at bounding box center [227, 236] width 9 height 9
click at [231, 237] on input "Select an option" at bounding box center [227, 236] width 9 height 9
click at [111, 204] on span "Select an option" at bounding box center [108, 202] width 9 height 9
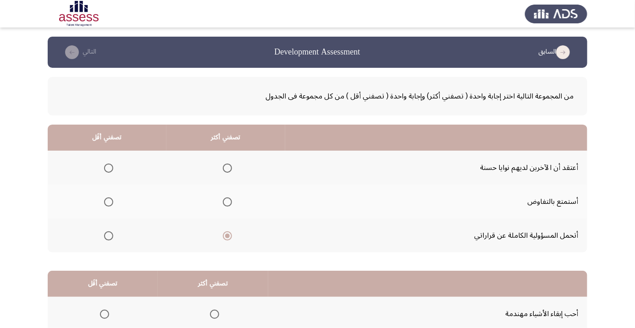
click at [111, 204] on input "Select an option" at bounding box center [108, 202] width 9 height 9
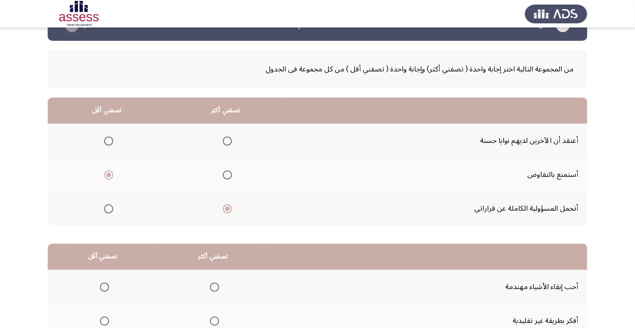
scroll to position [90, 0]
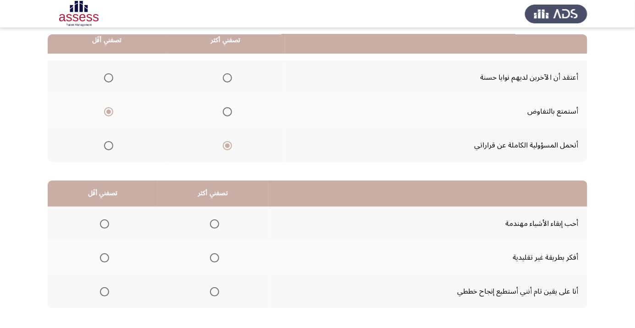
click at [215, 224] on span "Select an option" at bounding box center [215, 224] width 0 height 0
click at [214, 223] on input "Select an option" at bounding box center [214, 224] width 9 height 9
click at [102, 259] on span "Select an option" at bounding box center [104, 258] width 9 height 9
click at [102, 259] on input "Select an option" at bounding box center [104, 258] width 9 height 9
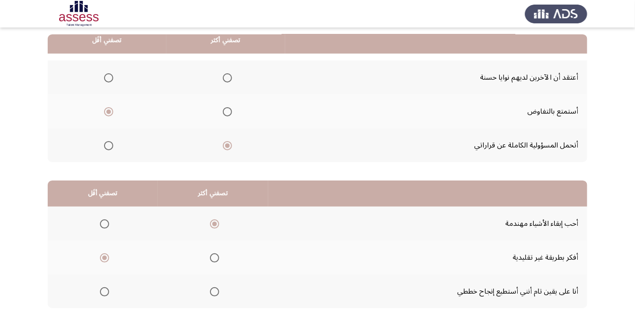
scroll to position [0, 0]
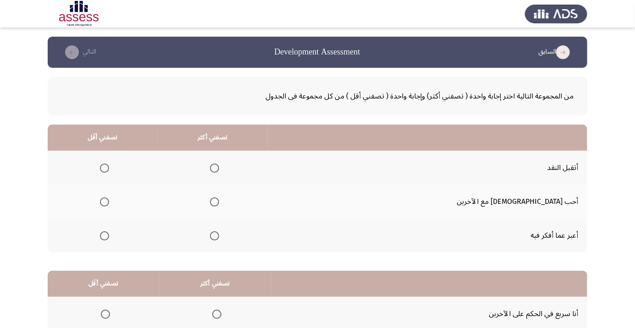
click at [105, 236] on span "Select an option" at bounding box center [105, 236] width 0 height 0
click at [109, 235] on input "Select an option" at bounding box center [104, 236] width 9 height 9
click at [219, 171] on span "Select an option" at bounding box center [214, 168] width 9 height 9
click at [219, 171] on input "Select an option" at bounding box center [214, 168] width 9 height 9
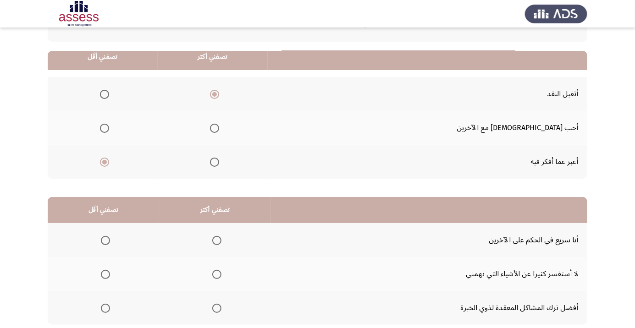
scroll to position [90, 0]
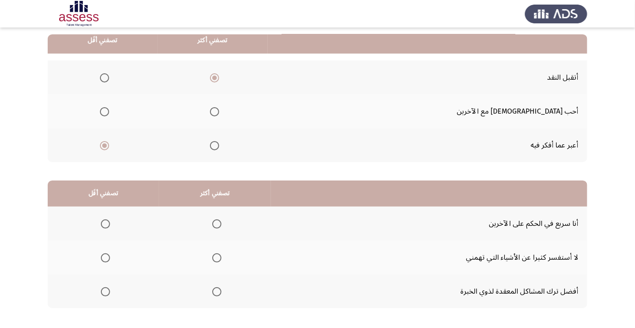
click at [106, 292] on span "Select an option" at bounding box center [106, 292] width 0 height 0
click at [106, 291] on input "Select an option" at bounding box center [105, 292] width 9 height 9
click at [106, 258] on span "Select an option" at bounding box center [106, 258] width 0 height 0
click at [106, 257] on input "Select an option" at bounding box center [105, 258] width 9 height 9
click at [222, 292] on span "Select an option" at bounding box center [216, 292] width 9 height 9
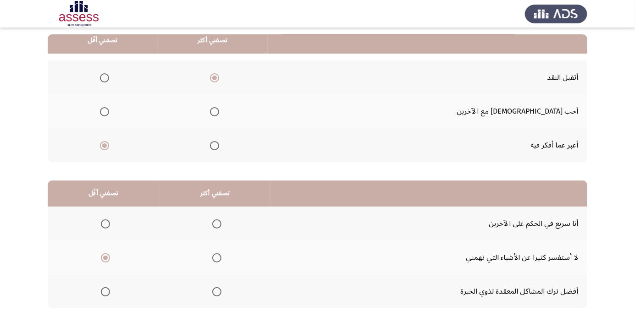
click at [222, 292] on input "Select an option" at bounding box center [216, 292] width 9 height 9
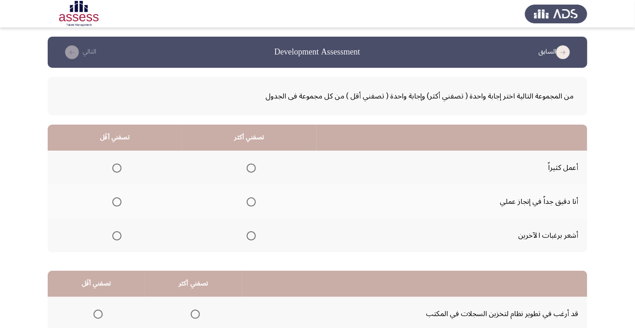
click at [254, 204] on span "Select an option" at bounding box center [251, 202] width 9 height 9
click at [254, 204] on input "Select an option" at bounding box center [251, 202] width 9 height 9
click at [120, 238] on span "Select an option" at bounding box center [116, 236] width 9 height 9
click at [120, 238] on input "Select an option" at bounding box center [116, 236] width 9 height 9
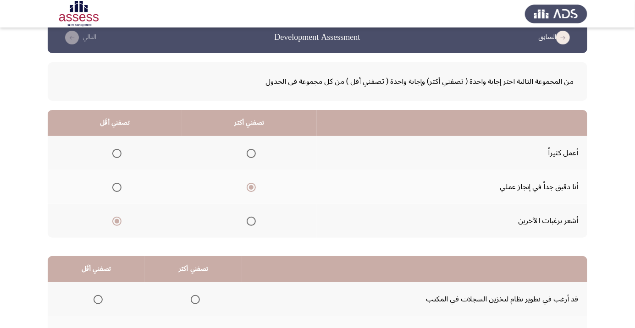
scroll to position [90, 0]
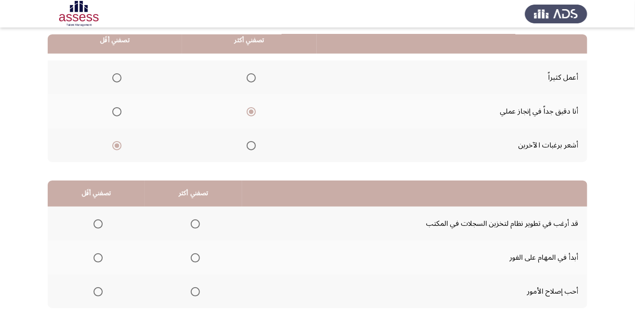
click at [206, 295] on th at bounding box center [193, 292] width 97 height 34
click at [195, 258] on span "Select an option" at bounding box center [195, 258] width 0 height 0
click at [195, 257] on input "Select an option" at bounding box center [195, 258] width 9 height 9
click at [98, 291] on span "Select an option" at bounding box center [98, 292] width 9 height 9
click at [98, 291] on input "Select an option" at bounding box center [98, 292] width 9 height 9
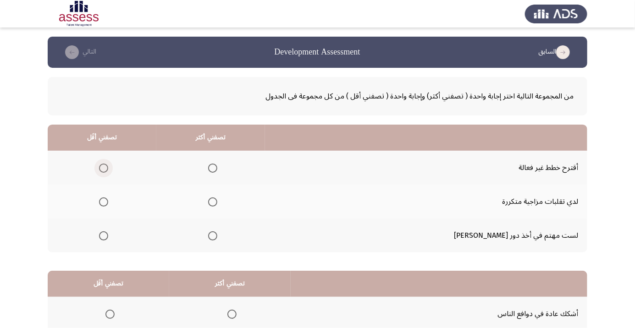
click at [104, 168] on span "Select an option" at bounding box center [104, 168] width 0 height 0
click at [108, 168] on input "Select an option" at bounding box center [103, 168] width 9 height 9
click at [104, 202] on span "Select an option" at bounding box center [104, 202] width 0 height 0
click at [108, 202] on input "Select an option" at bounding box center [103, 202] width 9 height 9
click at [213, 236] on span "Select an option" at bounding box center [213, 236] width 0 height 0
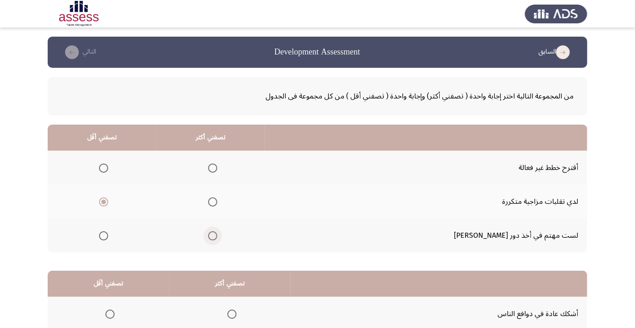
click at [217, 235] on input "Select an option" at bounding box center [212, 236] width 9 height 9
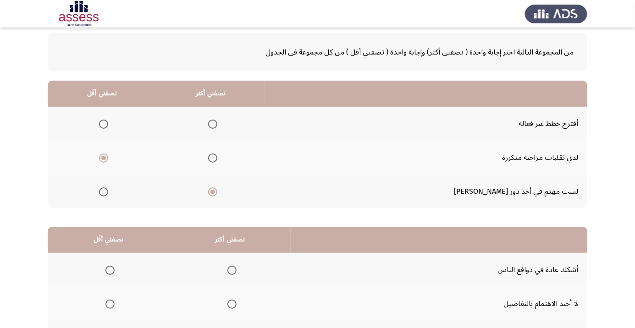
scroll to position [90, 0]
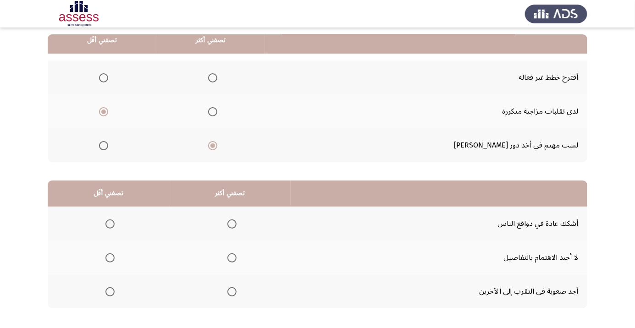
click at [109, 294] on span "Select an option" at bounding box center [110, 292] width 9 height 9
click at [109, 294] on input "Select an option" at bounding box center [110, 292] width 9 height 9
click at [235, 255] on span "Select an option" at bounding box center [232, 258] width 9 height 9
click at [235, 255] on input "Select an option" at bounding box center [232, 258] width 9 height 9
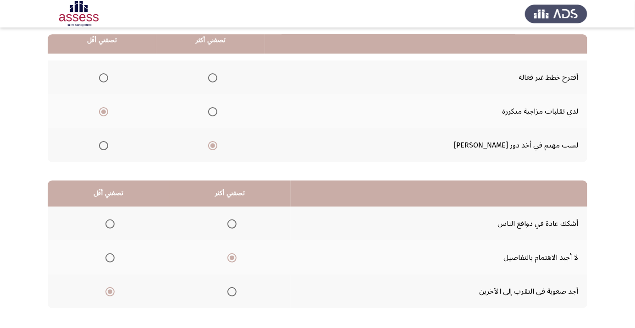
scroll to position [0, 0]
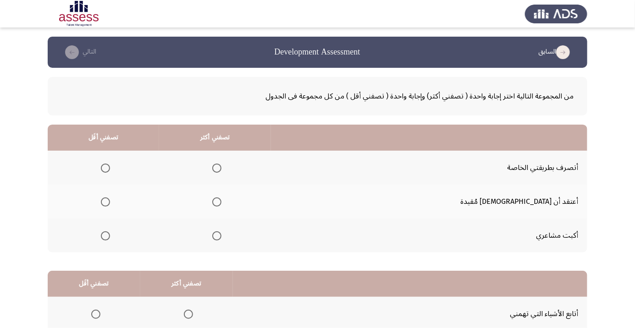
click at [110, 202] on span "Select an option" at bounding box center [105, 202] width 9 height 9
click at [110, 202] on input "Select an option" at bounding box center [105, 202] width 9 height 9
click at [217, 168] on span "Select an option" at bounding box center [217, 168] width 0 height 0
click at [222, 168] on input "Select an option" at bounding box center [216, 168] width 9 height 9
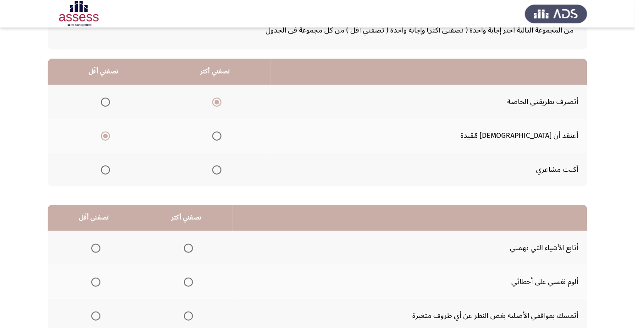
scroll to position [90, 0]
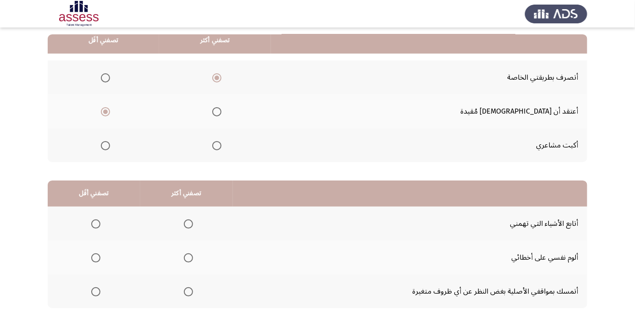
click at [192, 257] on span "Select an option" at bounding box center [188, 258] width 9 height 9
click at [192, 257] on input "Select an option" at bounding box center [188, 258] width 9 height 9
click at [110, 289] on th at bounding box center [94, 292] width 93 height 34
click at [100, 291] on span "Select an option" at bounding box center [95, 292] width 9 height 9
click at [100, 291] on input "Select an option" at bounding box center [95, 292] width 9 height 9
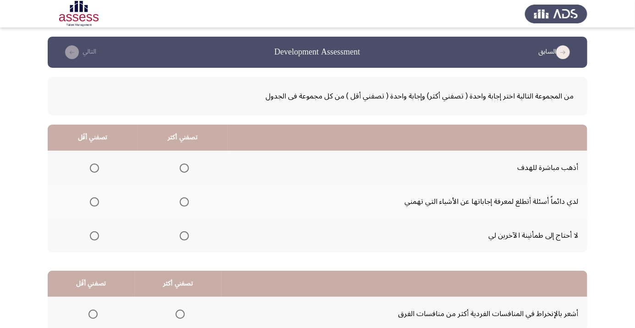
click at [98, 237] on span "Select an option" at bounding box center [94, 236] width 9 height 9
click at [98, 237] on input "Select an option" at bounding box center [94, 236] width 9 height 9
click at [184, 168] on span "Select an option" at bounding box center [184, 168] width 0 height 0
click at [185, 168] on input "Select an option" at bounding box center [184, 168] width 9 height 9
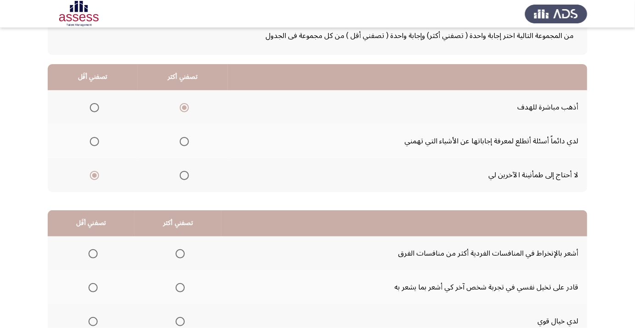
scroll to position [90, 0]
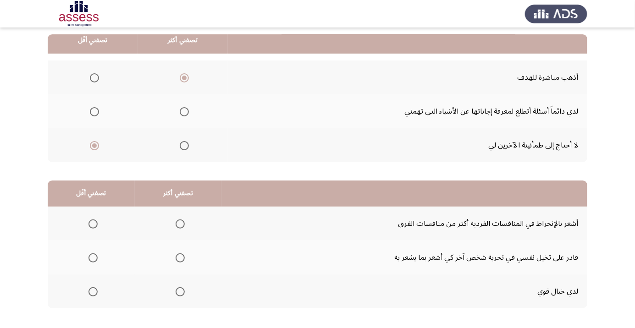
click at [183, 257] on span "Select an option" at bounding box center [180, 258] width 9 height 9
click at [183, 257] on input "Select an option" at bounding box center [180, 258] width 9 height 9
click at [104, 293] on th at bounding box center [91, 292] width 87 height 34
click at [93, 292] on span "Select an option" at bounding box center [93, 292] width 0 height 0
click at [93, 291] on input "Select an option" at bounding box center [93, 292] width 9 height 9
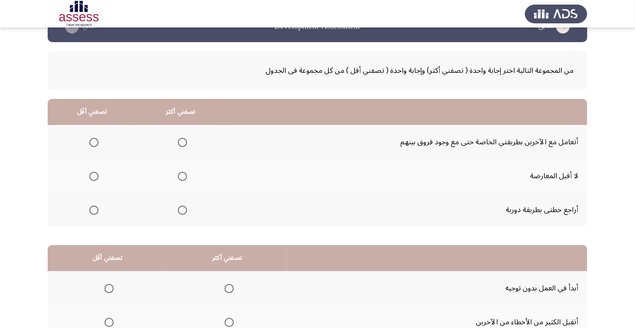
scroll to position [28, 0]
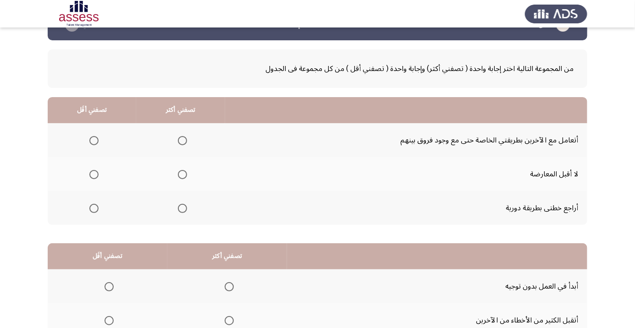
click at [183, 209] on span "Select an option" at bounding box center [183, 209] width 0 height 0
click at [184, 208] on input "Select an option" at bounding box center [182, 208] width 9 height 9
click at [87, 142] on label "Select an option" at bounding box center [92, 140] width 13 height 9
click at [89, 142] on input "Select an option" at bounding box center [93, 140] width 9 height 9
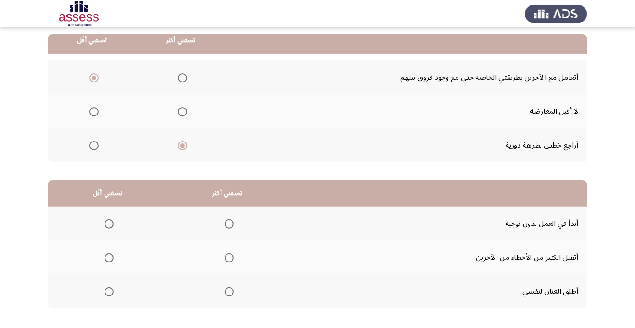
click at [103, 227] on label "Select an option" at bounding box center [107, 224] width 13 height 9
click at [105, 227] on input "Select an option" at bounding box center [109, 224] width 9 height 9
click at [230, 261] on span "Select an option" at bounding box center [229, 258] width 9 height 9
click at [230, 261] on input "Select an option" at bounding box center [229, 258] width 9 height 9
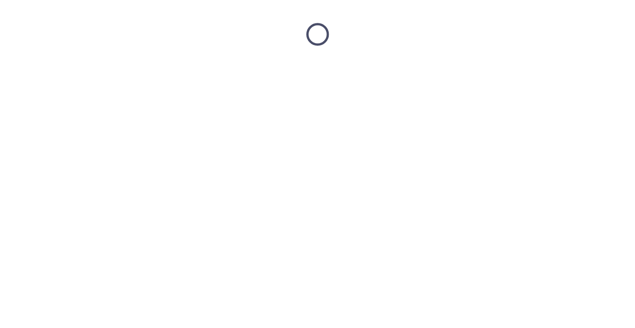
scroll to position [0, 0]
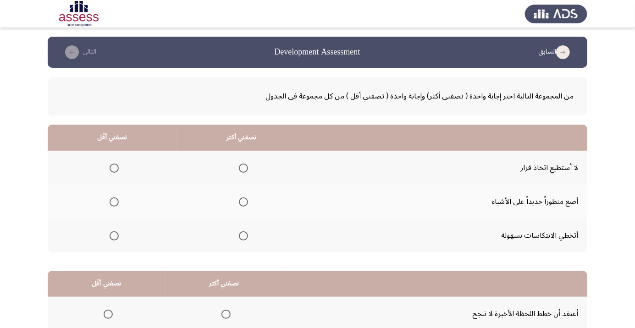
click at [110, 167] on span "Select an option" at bounding box center [114, 168] width 9 height 9
click at [110, 167] on input "Select an option" at bounding box center [114, 168] width 9 height 9
click at [246, 238] on span "Select an option" at bounding box center [243, 236] width 9 height 9
click at [246, 238] on input "Select an option" at bounding box center [243, 236] width 9 height 9
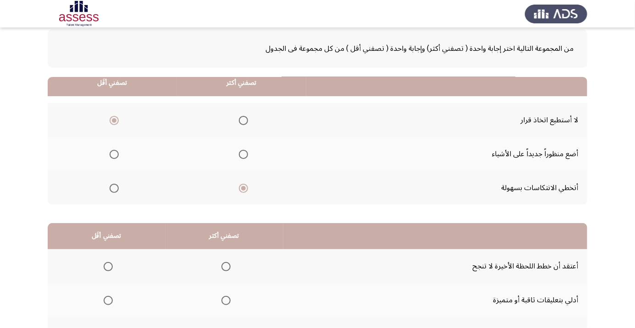
scroll to position [90, 0]
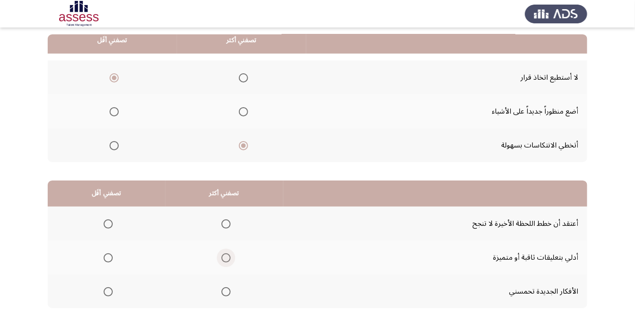
click at [226, 257] on span "Select an option" at bounding box center [226, 258] width 9 height 9
click at [226, 257] on input "Select an option" at bounding box center [226, 258] width 9 height 9
click at [106, 227] on span "Select an option" at bounding box center [108, 224] width 9 height 9
click at [106, 227] on input "Select an option" at bounding box center [108, 224] width 9 height 9
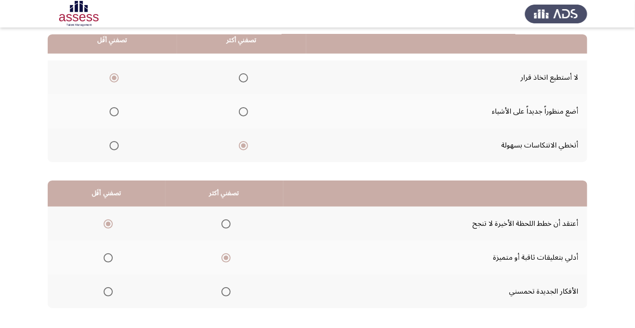
scroll to position [0, 0]
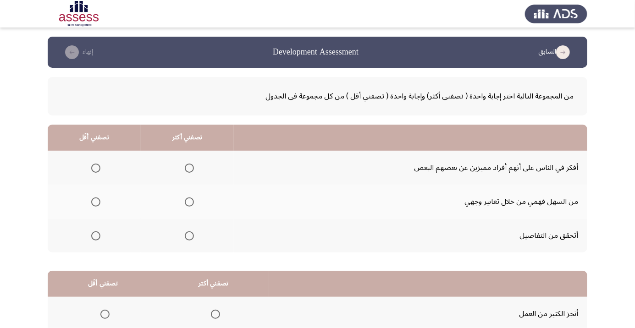
click at [97, 199] on span "Select an option" at bounding box center [95, 202] width 9 height 9
click at [97, 199] on input "Select an option" at bounding box center [95, 202] width 9 height 9
click at [189, 236] on span "Select an option" at bounding box center [189, 236] width 0 height 0
click at [190, 235] on input "Select an option" at bounding box center [189, 236] width 9 height 9
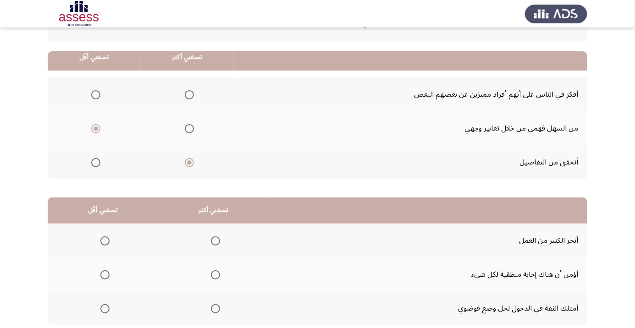
scroll to position [90, 0]
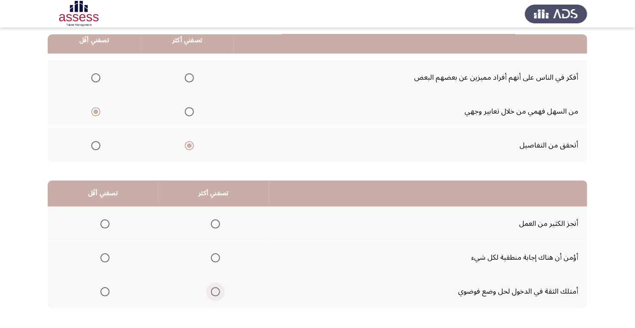
click at [209, 291] on label "Select an option" at bounding box center [213, 292] width 13 height 9
click at [211, 291] on input "Select an option" at bounding box center [215, 292] width 9 height 9
click at [105, 258] on span "Select an option" at bounding box center [105, 258] width 0 height 0
click at [105, 257] on input "Select an option" at bounding box center [104, 258] width 9 height 9
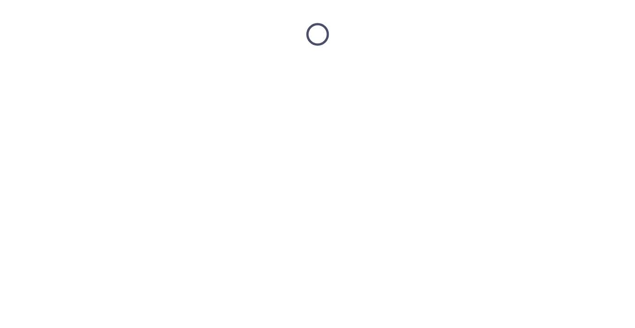
scroll to position [0, 0]
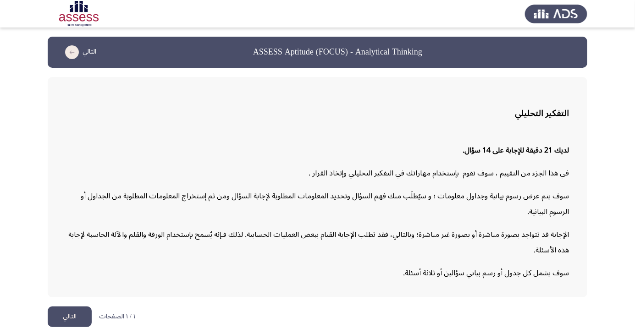
scroll to position [0, 0]
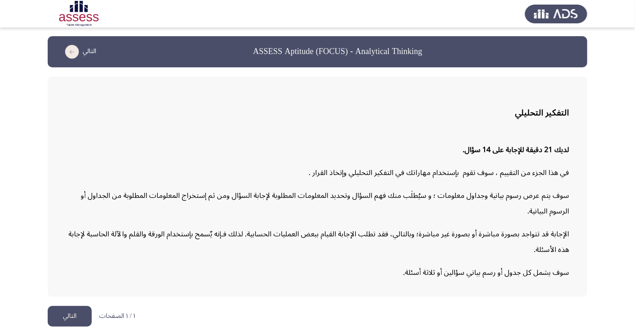
click at [564, 166] on div "لديك 21 دقيقة للإجابة على 14 سؤال. في هذا الجزء من التقييم ، سوف تقوم بإستخدام …" at bounding box center [317, 211] width 503 height 153
click at [75, 327] on button "التالي" at bounding box center [70, 316] width 44 height 21
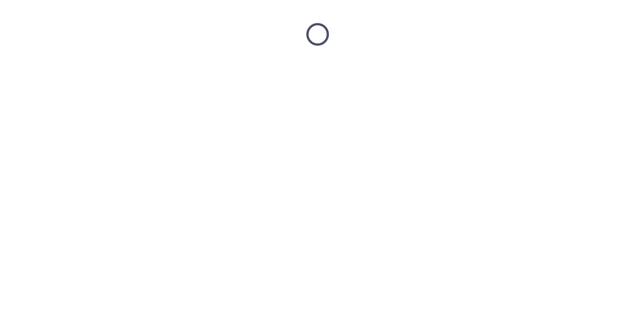
scroll to position [0, 0]
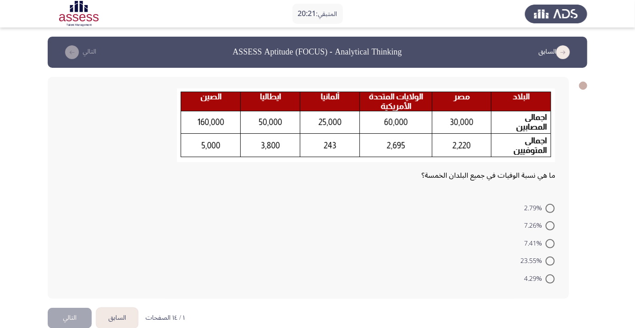
click at [551, 279] on span at bounding box center [550, 279] width 9 height 9
click at [551, 279] on input "4.29%" at bounding box center [550, 279] width 9 height 9
radio input "true"
click at [74, 311] on button "التالي" at bounding box center [70, 317] width 44 height 21
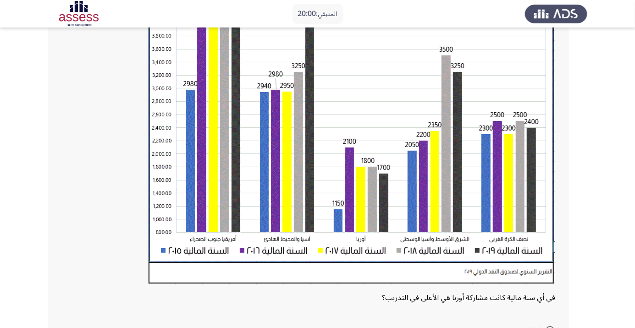
scroll to position [136, 0]
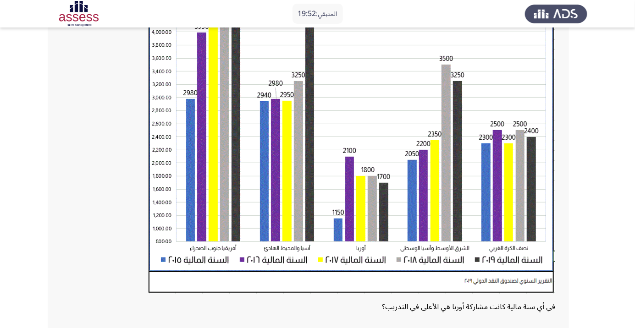
click at [547, 277] on img at bounding box center [352, 126] width 407 height 336
click at [547, 280] on img at bounding box center [352, 126] width 407 height 336
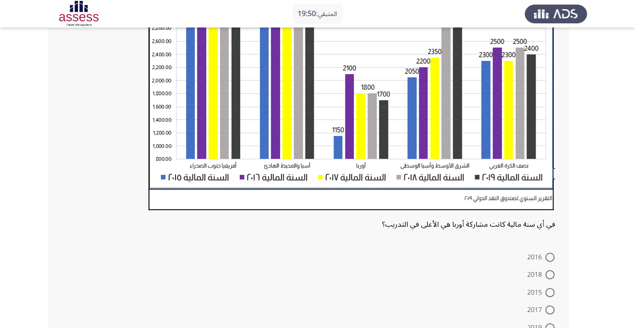
scroll to position [215, 0]
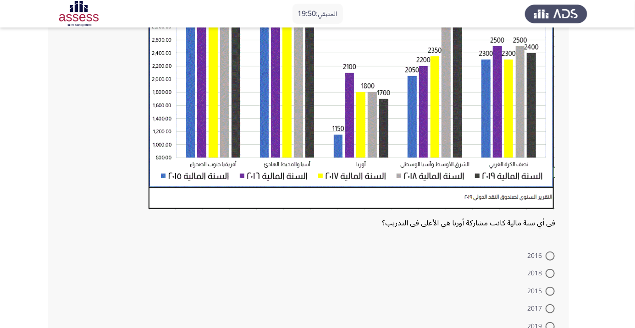
click at [551, 326] on span at bounding box center [550, 327] width 9 height 9
click at [551, 326] on input "2019" at bounding box center [550, 327] width 9 height 9
radio input "true"
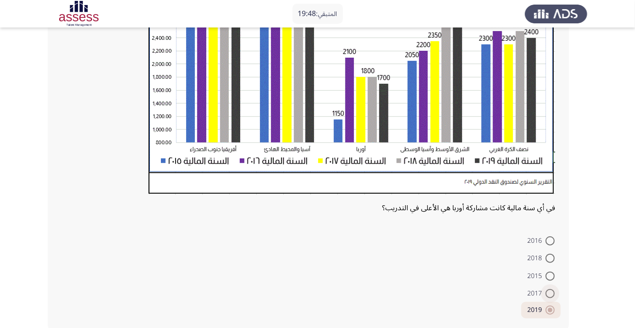
scroll to position [230, 0]
click at [550, 311] on span at bounding box center [550, 310] width 5 height 5
click at [550, 311] on input "2019" at bounding box center [550, 310] width 9 height 9
click at [551, 313] on span at bounding box center [550, 310] width 9 height 9
click at [551, 313] on input "2019" at bounding box center [550, 310] width 9 height 9
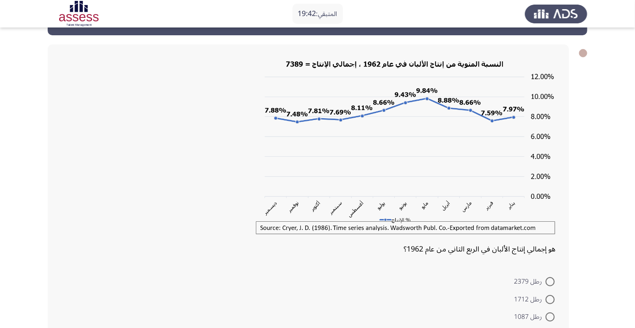
scroll to position [35, 0]
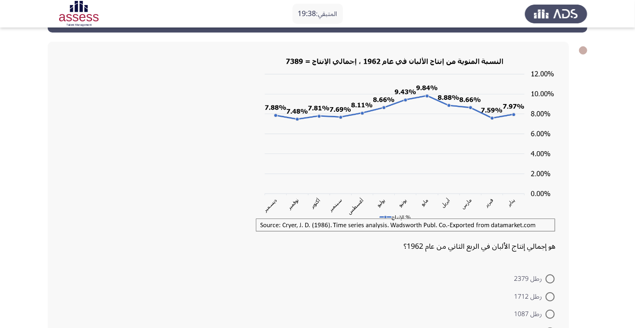
click at [549, 282] on span at bounding box center [550, 279] width 9 height 9
click at [549, 282] on input "رطل 2379" at bounding box center [550, 279] width 9 height 9
radio input "true"
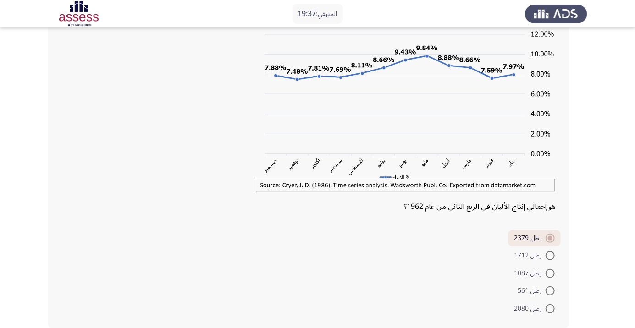
scroll to position [77, 0]
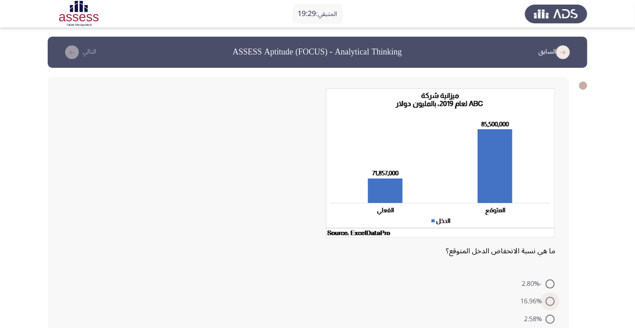
click at [552, 297] on span at bounding box center [550, 301] width 9 height 9
click at [552, 297] on input "16.96%" at bounding box center [550, 301] width 9 height 9
radio input "true"
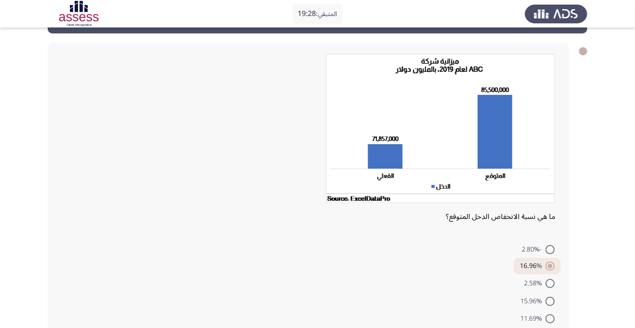
scroll to position [47, 0]
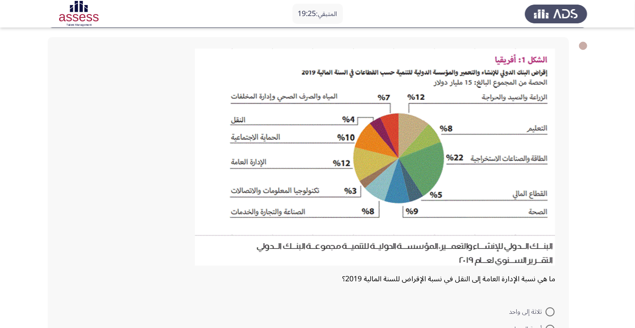
scroll to position [43, 0]
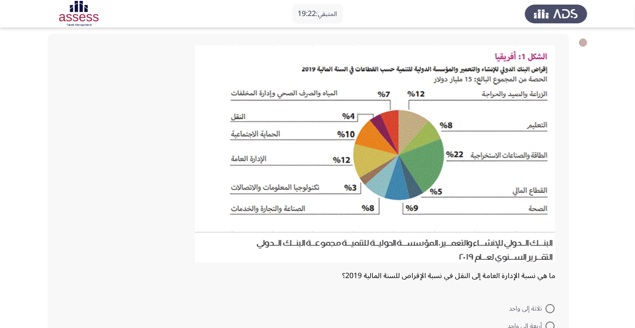
click at [551, 308] on span at bounding box center [550, 309] width 9 height 9
click at [551, 308] on input "ثلاثة إلى واحد" at bounding box center [550, 309] width 9 height 9
radio input "true"
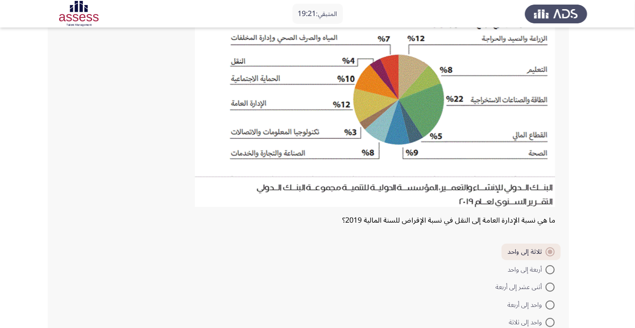
scroll to position [115, 0]
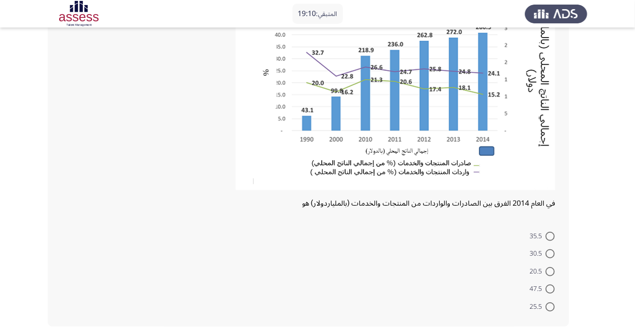
scroll to position [108, 0]
click at [551, 236] on span at bounding box center [550, 236] width 9 height 9
click at [551, 236] on input "35.5" at bounding box center [550, 236] width 9 height 9
radio input "true"
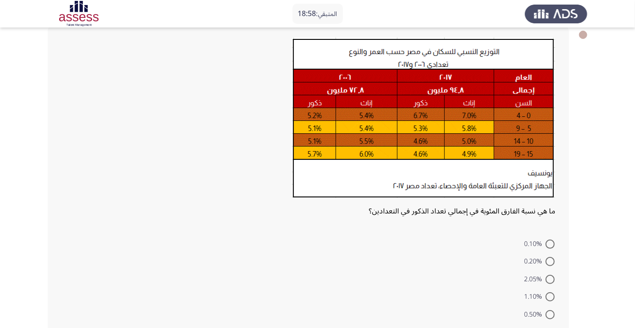
scroll to position [59, 0]
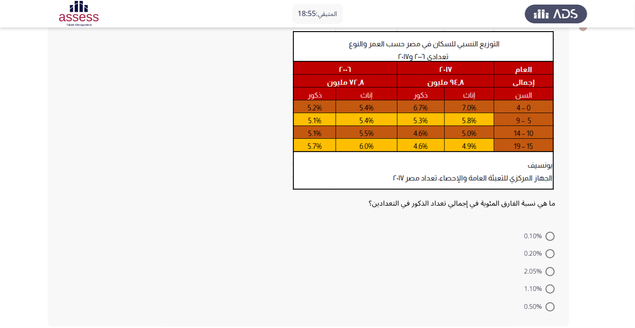
click at [554, 235] on span at bounding box center [550, 236] width 9 height 9
click at [554, 235] on input "0.10%" at bounding box center [550, 236] width 9 height 9
radio input "true"
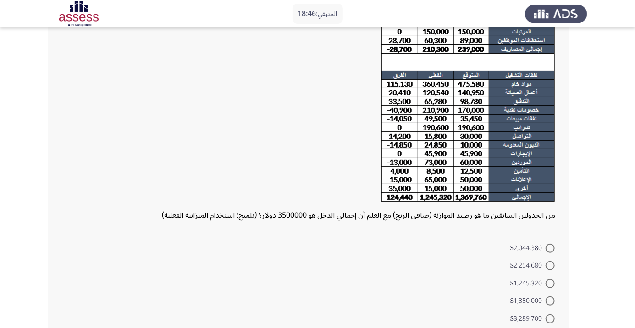
scroll to position [100, 0]
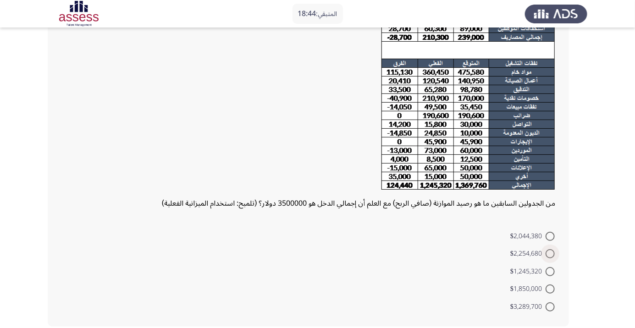
click at [553, 254] on span at bounding box center [550, 254] width 9 height 9
click at [553, 254] on input "$2,254,680" at bounding box center [550, 254] width 9 height 9
radio input "true"
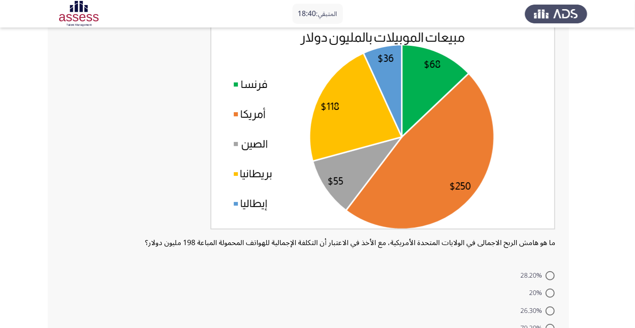
scroll to position [67, 0]
click at [553, 289] on span at bounding box center [550, 293] width 9 height 9
click at [553, 289] on input "20%" at bounding box center [550, 293] width 9 height 9
radio input "true"
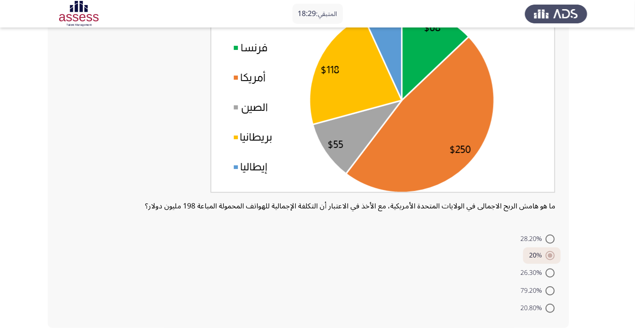
scroll to position [105, 0]
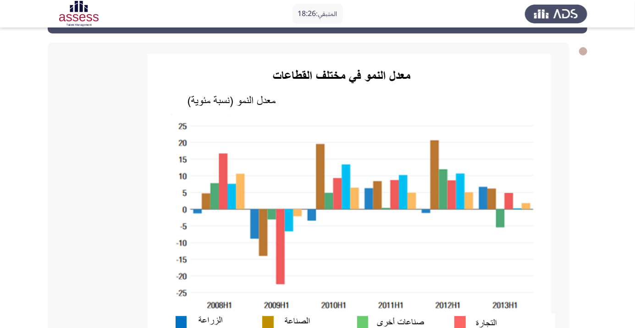
scroll to position [34, 0]
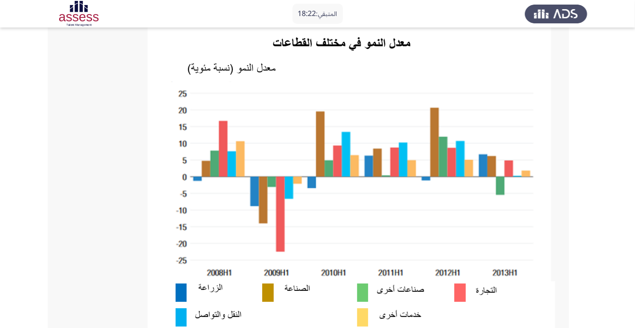
click at [590, 298] on app-assessment-container "المتبقي: 18:22 السابق ASSESS Aptitude (FOCUS) - Analytical Thinking التالي في أ…" at bounding box center [317, 238] width 635 height 536
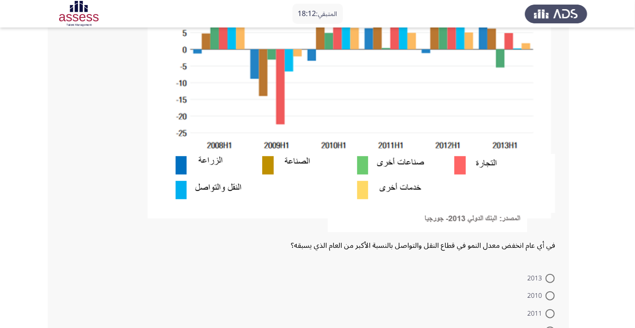
scroll to position [195, 0]
click at [551, 278] on span at bounding box center [550, 278] width 9 height 9
click at [551, 278] on input "2013" at bounding box center [550, 278] width 9 height 9
radio input "true"
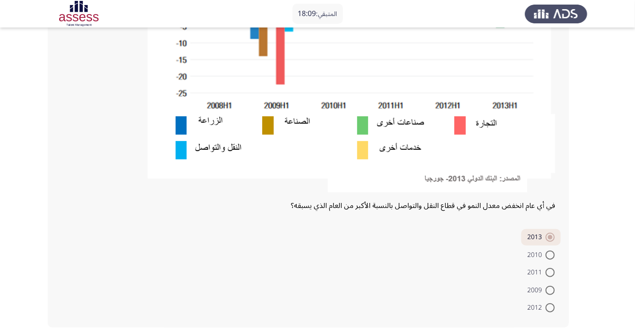
scroll to position [236, 0]
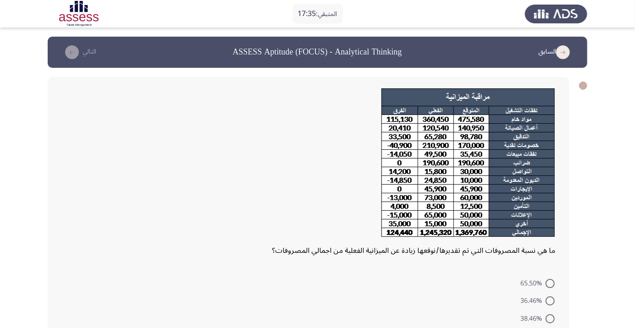
click at [540, 298] on span "36.46%" at bounding box center [533, 301] width 25 height 11
click at [546, 298] on input "36.46%" at bounding box center [550, 301] width 9 height 9
radio input "true"
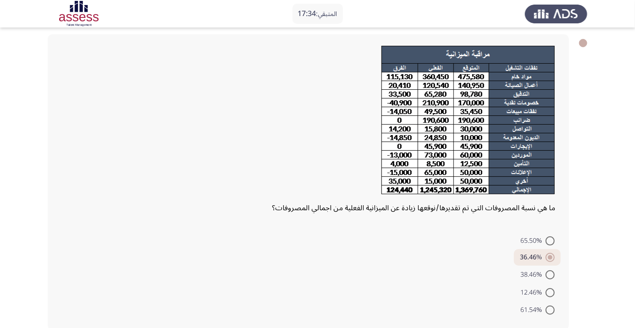
scroll to position [46, 0]
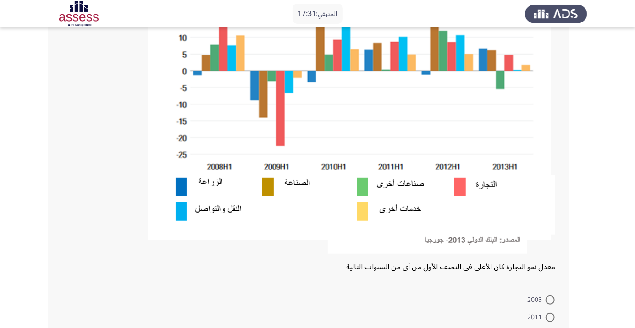
scroll to position [173, 0]
click at [551, 317] on span at bounding box center [550, 317] width 9 height 9
click at [551, 317] on input "2011" at bounding box center [550, 317] width 9 height 9
radio input "true"
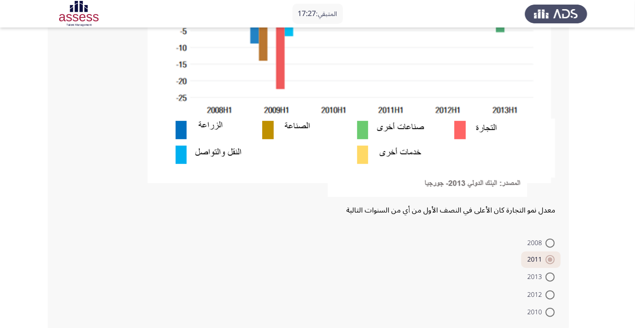
scroll to position [236, 0]
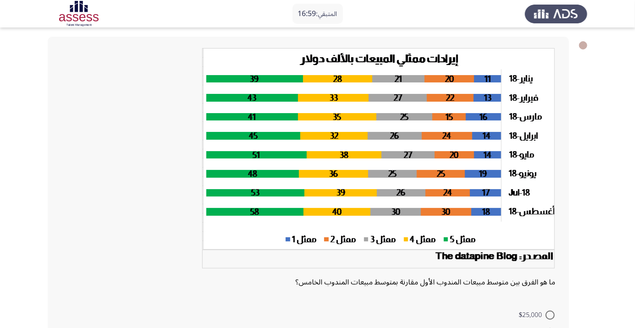
scroll to position [41, 0]
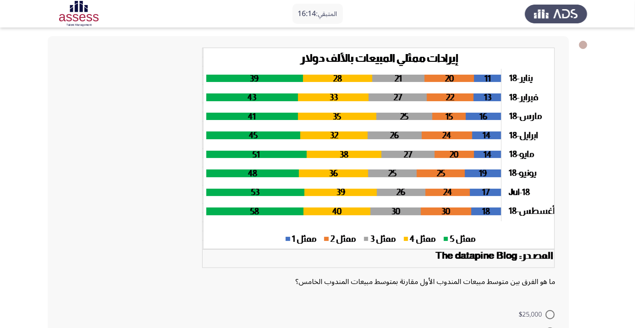
radio input "true"
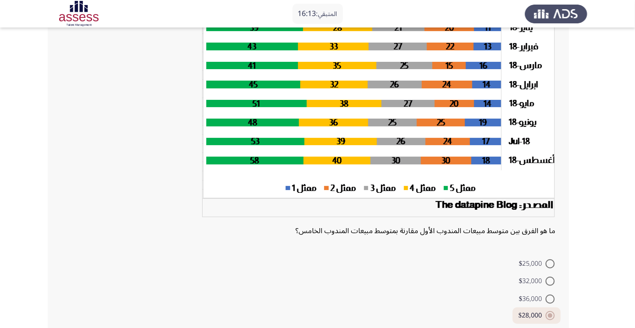
scroll to position [118, 0]
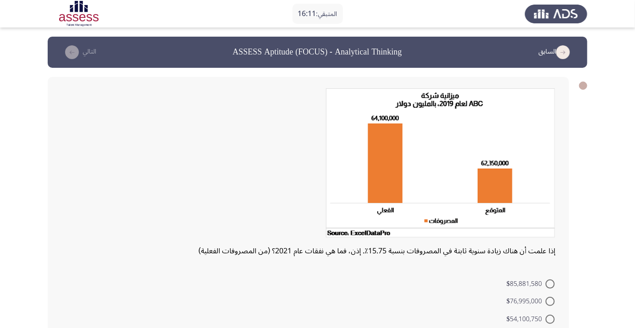
scroll to position [48, 0]
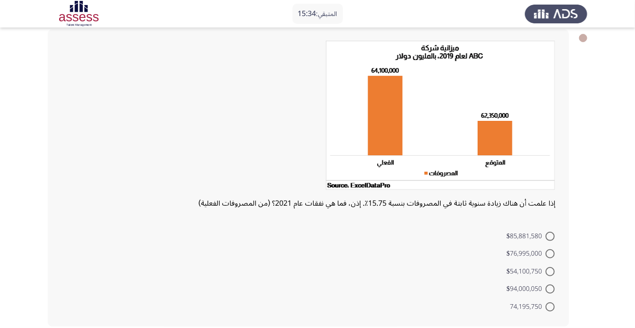
click at [546, 306] on span at bounding box center [550, 307] width 9 height 9
click at [546, 306] on input "74,195,750" at bounding box center [550, 307] width 9 height 9
radio input "true"
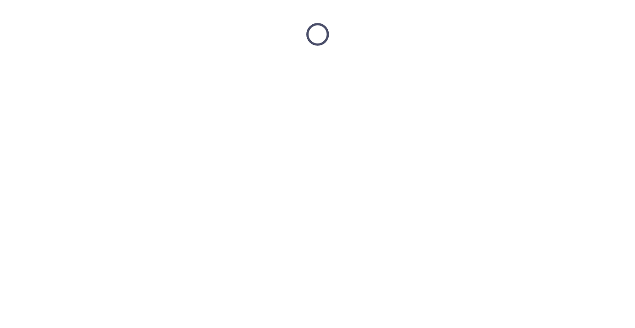
scroll to position [0, 0]
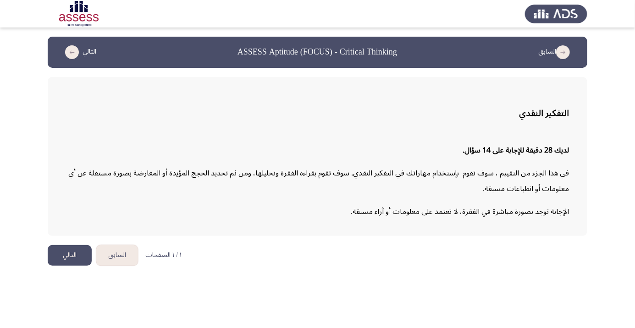
click at [66, 255] on button "التالي" at bounding box center [70, 255] width 44 height 21
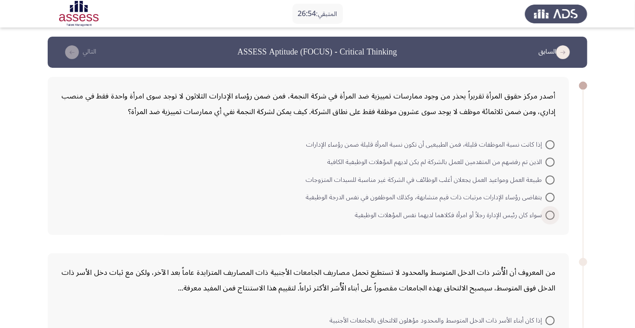
click at [551, 215] on span at bounding box center [550, 215] width 9 height 9
click at [551, 215] on input "سواء كان رئيس الإدارة رجلاً أو امرأة فكلاهما لديهما نفس المؤهلات الوظيفية" at bounding box center [550, 215] width 9 height 9
radio input "true"
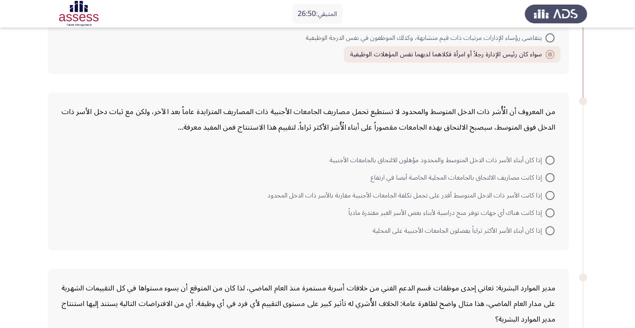
scroll to position [163, 0]
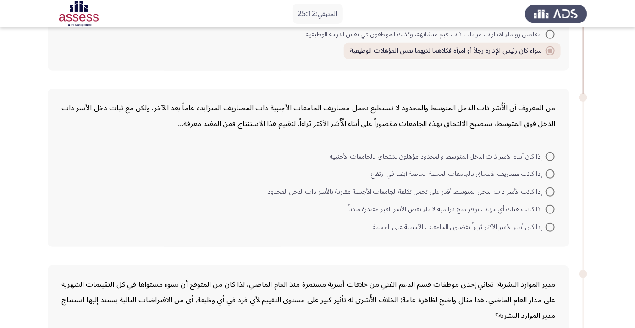
click at [551, 209] on span at bounding box center [550, 209] width 9 height 9
click at [551, 209] on input "إذا كانت هناك أي جهات توفر منح دراسية لأبناء بعض الأسر الغير مقتدرة مادياً" at bounding box center [550, 209] width 9 height 9
radio input "true"
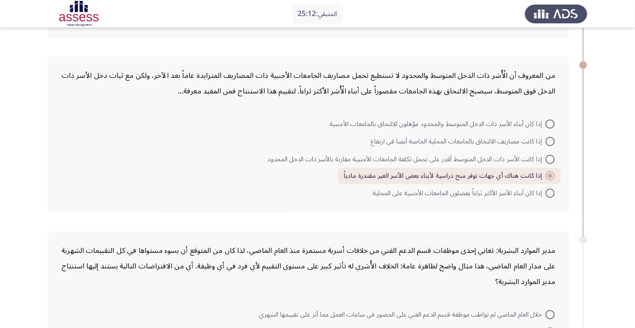
scroll to position [275, 0]
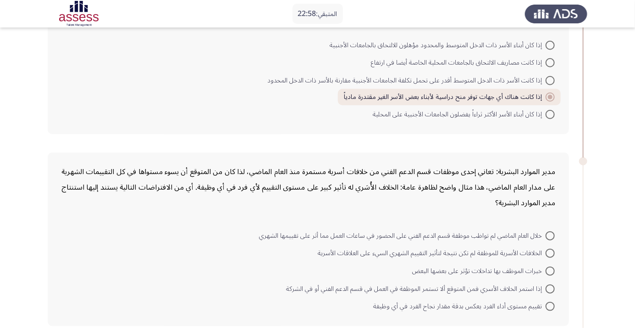
click at [551, 308] on span at bounding box center [550, 306] width 9 height 9
click at [551, 308] on input "تقييم مستوى أداء الفرد يعكس بدقة مقدار نجاح الفرد في أي وظيفة" at bounding box center [550, 306] width 9 height 9
radio input "true"
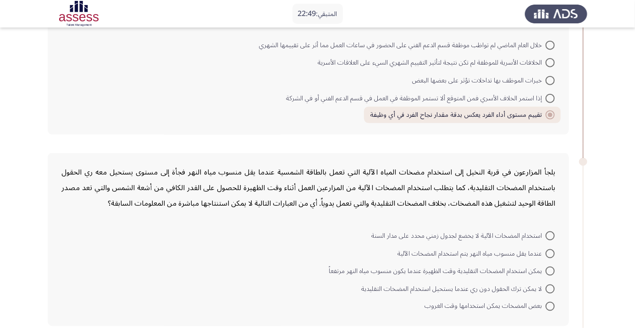
scroll to position [466, 0]
click at [553, 231] on span at bounding box center [550, 235] width 9 height 9
click at [553, 231] on input "استخدام المضخات الآلية لا يخضع لجدول زمني محدد على مدار السنة" at bounding box center [550, 235] width 9 height 9
radio input "true"
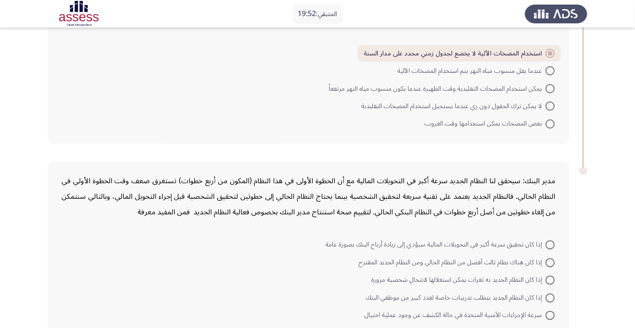
scroll to position [647, 0]
click at [551, 244] on span at bounding box center [550, 245] width 9 height 9
click at [551, 244] on input "إذا كان تحقيق سرعة أكبر في التحويلات المالية سيؤدي إلى زيادة أرباح البنك بصورة …" at bounding box center [550, 245] width 9 height 9
radio input "true"
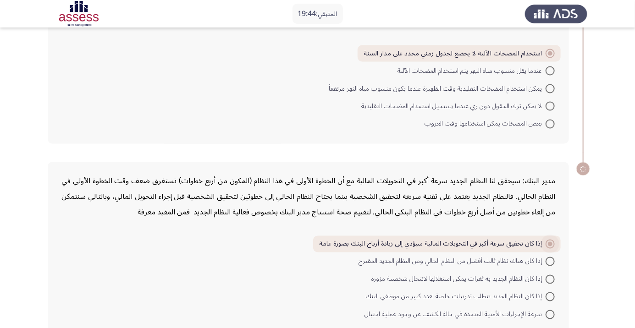
scroll to position [654, 0]
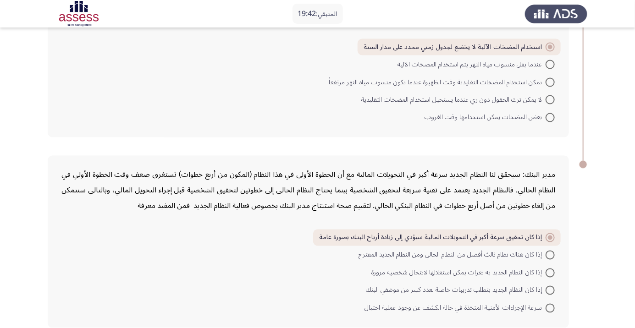
click at [551, 236] on span at bounding box center [550, 238] width 5 height 5
click at [551, 235] on input "إذا كان تحقيق سرعة أكبر في التحويلات المالية سيؤدي إلى زيادة أرباح البنك بصورة …" at bounding box center [550, 238] width 9 height 9
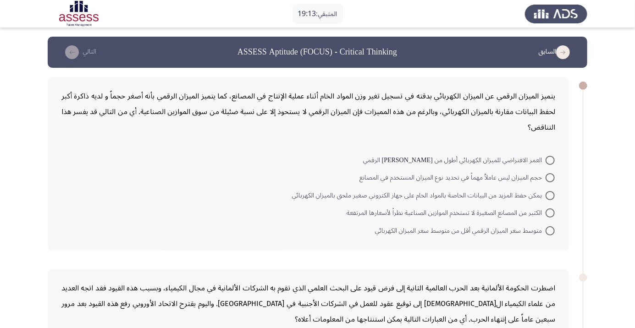
click at [553, 230] on span at bounding box center [550, 231] width 9 height 9
click at [553, 230] on input "متوسط سعر الميزان الرقمي أقل من متوسط سعر الميزان الكهربائي" at bounding box center [550, 231] width 9 height 9
radio input "true"
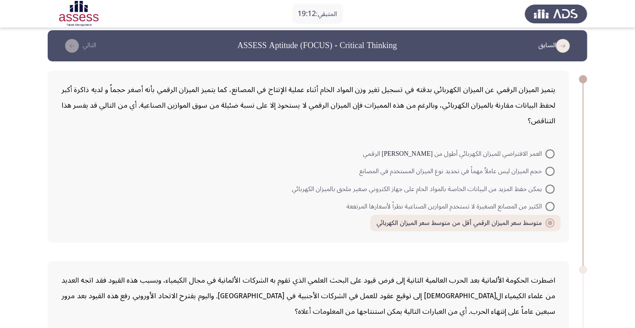
scroll to position [84, 0]
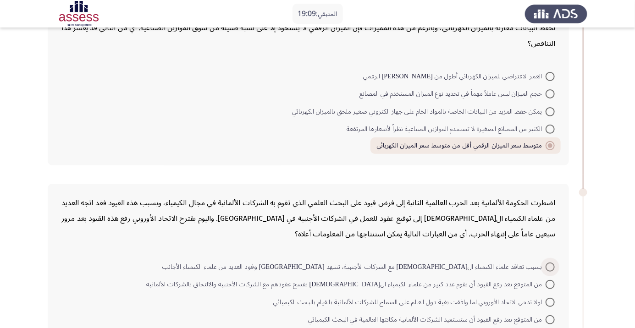
click at [551, 267] on span at bounding box center [550, 267] width 9 height 9
click at [551, 267] on input "بسبب تعاقد علماء الكيمياء ال[DEMOGRAPHIC_DATA] مع الشركات الأجنبية، تشهد [GEOGR…" at bounding box center [550, 267] width 9 height 9
radio input "true"
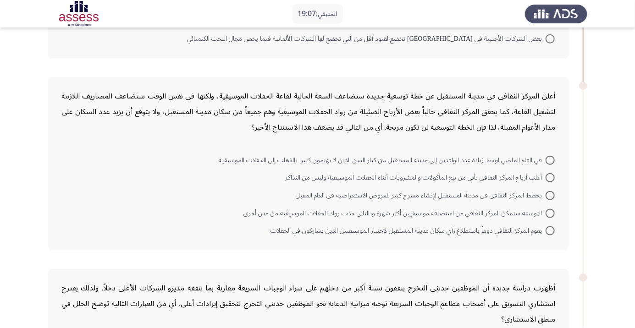
scroll to position [380, 0]
click at [551, 196] on span at bounding box center [550, 197] width 9 height 9
click at [551, 196] on input "يخطط المركز الثقافي في مدينة المستقبل لإنشاء مسرح كبير للعروض الاستعراضية في ال…" at bounding box center [550, 197] width 9 height 9
radio input "true"
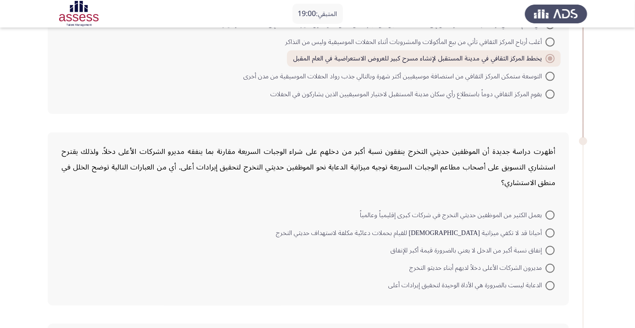
scroll to position [526, 0]
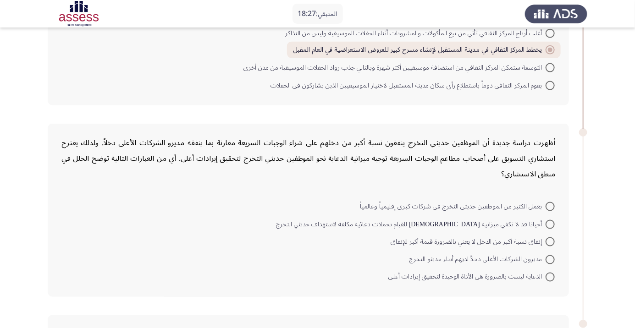
click at [549, 273] on span at bounding box center [550, 277] width 9 height 9
click at [549, 273] on input "الدعاية ليست بالضرورة هي الأداة الوحيدة لتحقيق إيرادات أعلى" at bounding box center [550, 277] width 9 height 9
radio input "true"
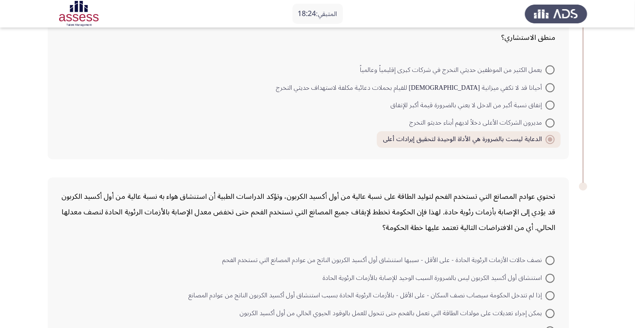
scroll to position [670, 0]
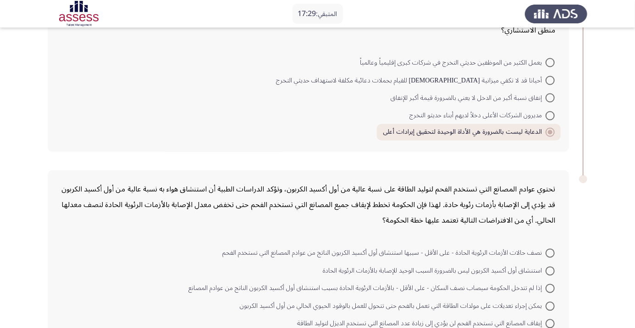
click at [551, 252] on span at bounding box center [550, 253] width 9 height 9
click at [551, 252] on input "نصف حالات الأزمات الرئوية الحادة - على الأقل - سببها استنشاق أول أكسيد الكربون …" at bounding box center [550, 253] width 9 height 9
radio input "true"
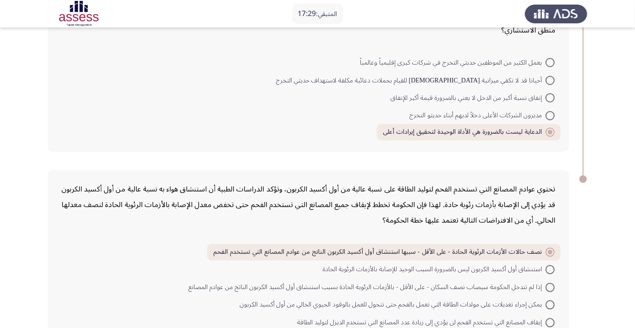
scroll to position [685, 0]
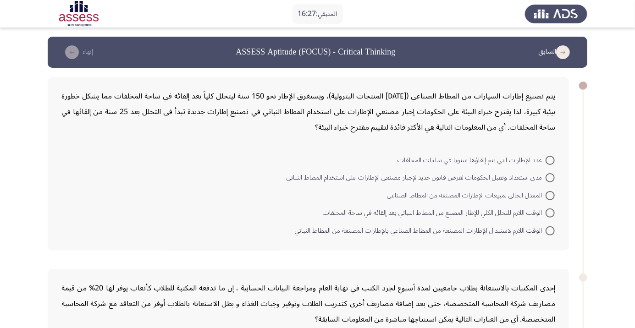
click at [566, 156] on div "يتم تصنيع إطارات السيارات من المطاط الصناعي ([DATE] المنتجات البترولية)، ويستغر…" at bounding box center [309, 164] width 522 height 174
click at [551, 160] on span at bounding box center [550, 160] width 9 height 9
click at [551, 160] on input "عدد الإطارات التي يتم إلقاؤها سنويا في ساحات المخلفات" at bounding box center [550, 160] width 9 height 9
radio input "true"
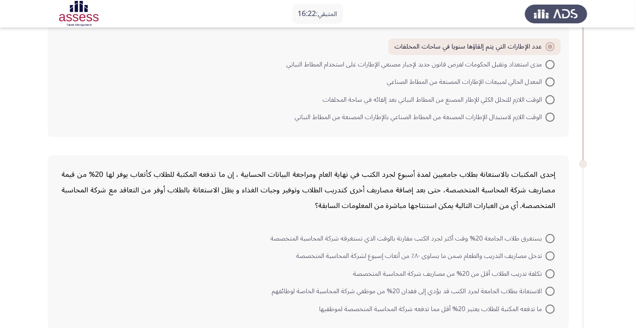
scroll to position [116, 0]
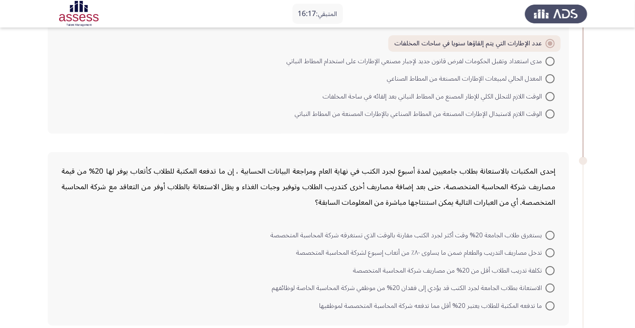
click at [551, 234] on span at bounding box center [550, 235] width 9 height 9
click at [551, 234] on input "يستغرق طلاب الجامعة 20% وقت أكثر لجرد الكتب مقارنة بالوقت الذي تستغرقه شركة الم…" at bounding box center [550, 235] width 9 height 9
radio input "true"
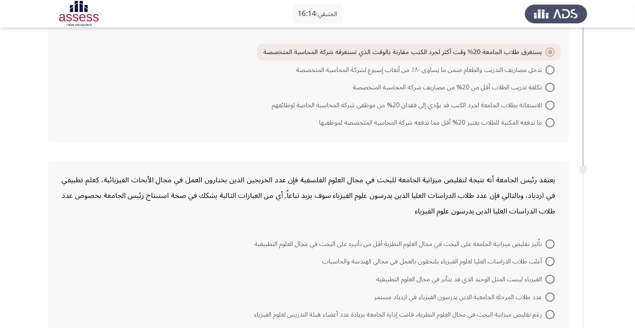
scroll to position [299, 0]
click at [551, 260] on span at bounding box center [550, 260] width 9 height 9
click at [551, 260] on input "أغلب طلاب الدراسات العليا لعلوم الفيزياء يلتحقون بالعمل في مجالي الهندسة والحاس…" at bounding box center [550, 260] width 9 height 9
radio input "true"
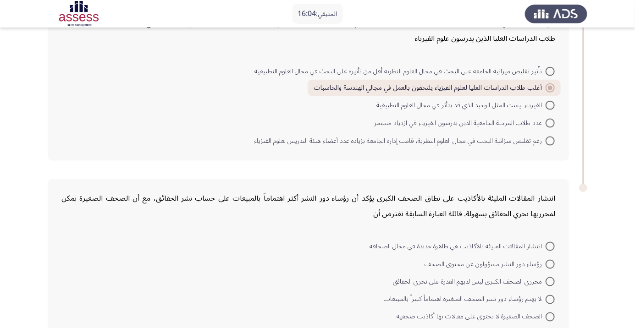
scroll to position [475, 0]
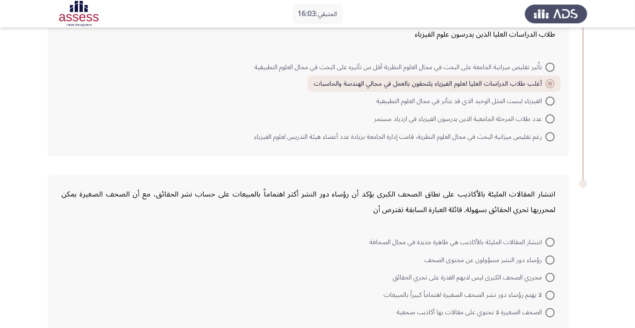
click at [551, 241] on span at bounding box center [550, 242] width 9 height 9
click at [551, 241] on input "انتشار المقالات المليئة بالأكاذيب هي ظاهرة جديدة في مجال الصحافة" at bounding box center [550, 242] width 9 height 9
radio input "true"
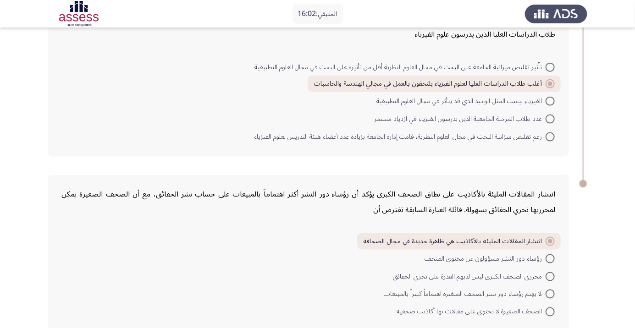
scroll to position [479, 0]
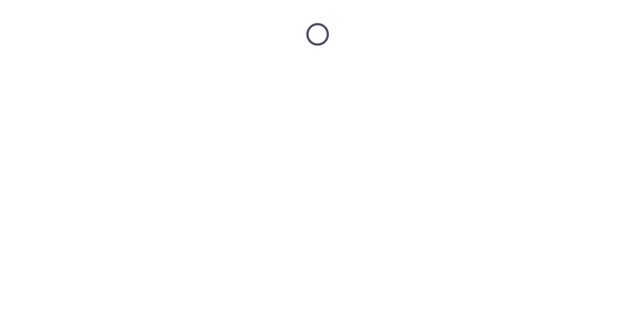
scroll to position [0, 0]
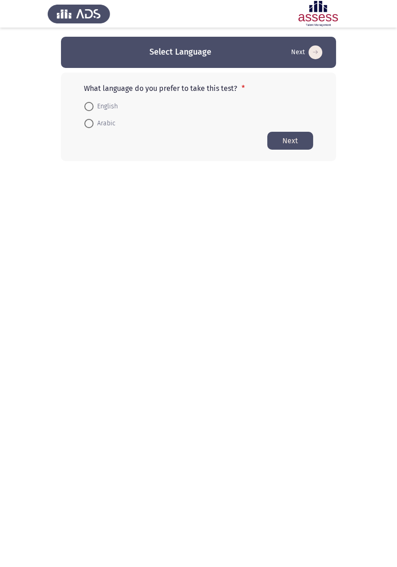
click at [89, 123] on span at bounding box center [89, 123] width 0 height 0
click at [89, 123] on input "Arabic" at bounding box center [88, 123] width 9 height 9
radio input "true"
click at [294, 139] on button "Next" at bounding box center [290, 140] width 46 height 18
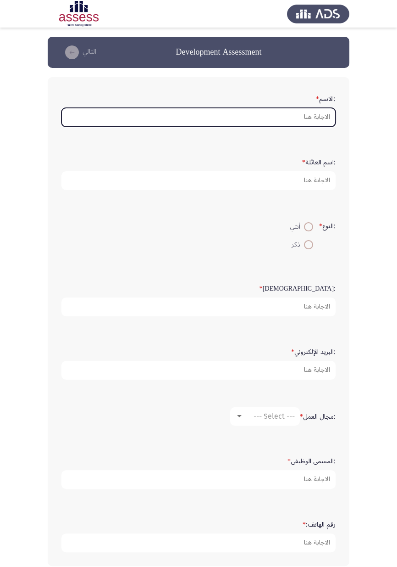
click at [308, 116] on input ":الاسم *" at bounding box center [198, 117] width 274 height 19
click at [293, 120] on input ":الاسم *" at bounding box center [198, 117] width 274 height 19
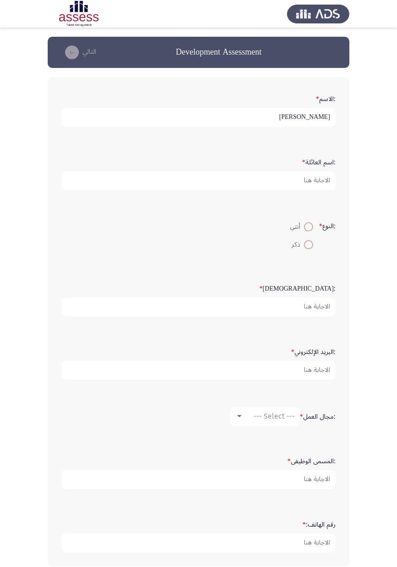
type input "حسام حسن عبدالحميد عبدالفتاح"
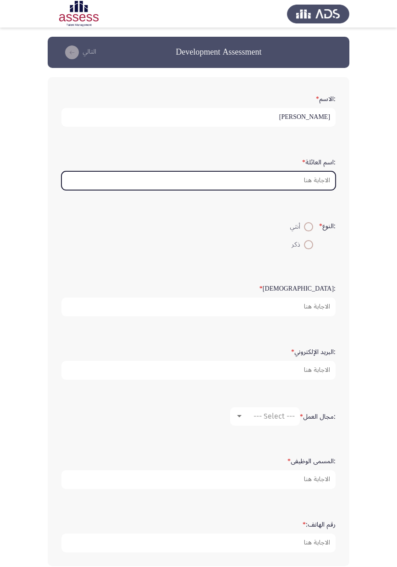
click at [300, 178] on input ":اسم العائلة *" at bounding box center [198, 180] width 274 height 19
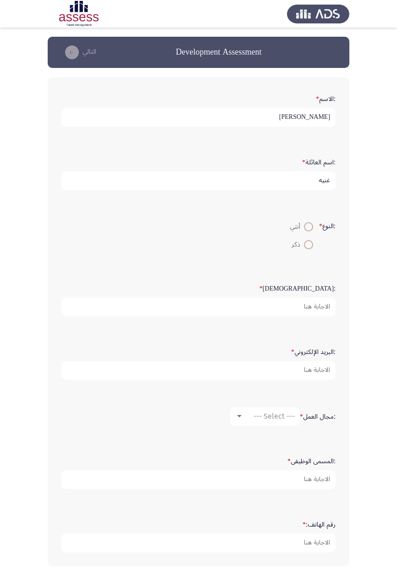
type input "غنيه"
click at [309, 245] on span at bounding box center [309, 245] width 0 height 0
click at [307, 243] on input "ذكر" at bounding box center [308, 244] width 9 height 9
radio input "true"
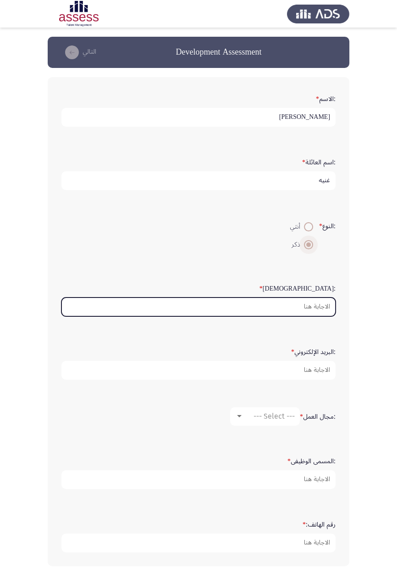
click at [314, 301] on input ":السن *" at bounding box center [198, 306] width 274 height 19
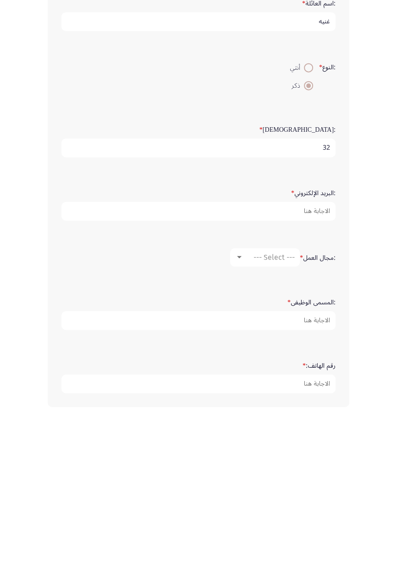
scroll to position [7, 0]
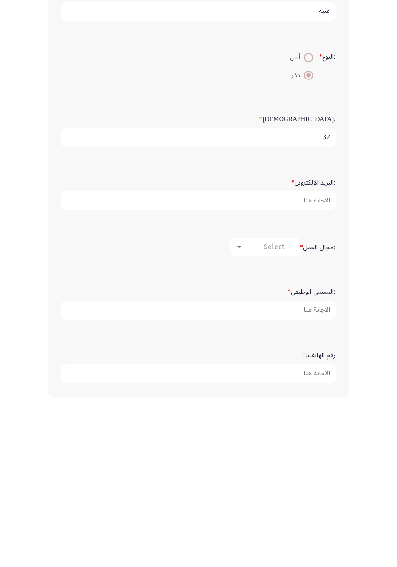
type input "32"
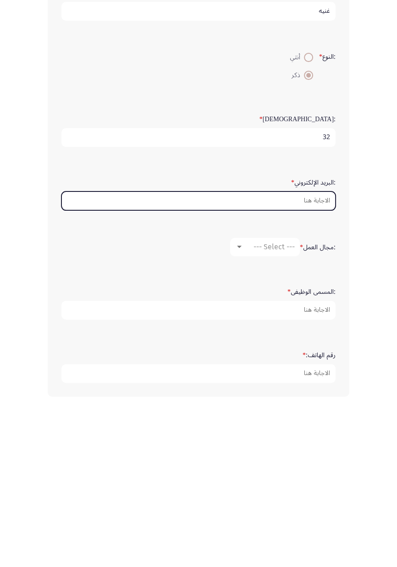
click at [316, 328] on input ":البريد الإلكتروني *" at bounding box center [198, 362] width 274 height 19
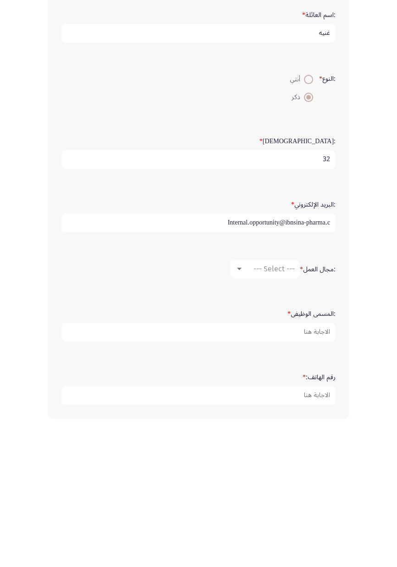
type input "Internal.opportunity@ibnsina-pharma.co"
type input "internal.opportunity@ibnsina-pharma.co"
click at [368, 328] on app-assessment-container "Development Assessment التالي :الاسم * حسام حسن عبدالحميد عبدالفتاح :اسم العائل…" at bounding box center [198, 298] width 397 height 538
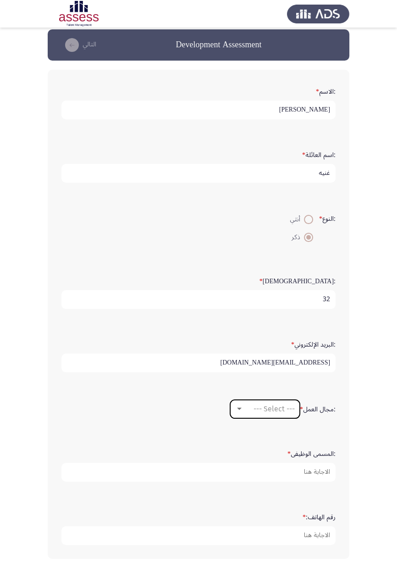
click at [276, 328] on span "--- Select ---" at bounding box center [274, 408] width 41 height 9
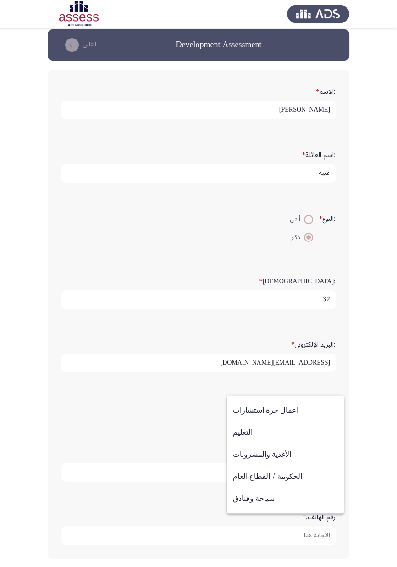
scroll to position [301, 0]
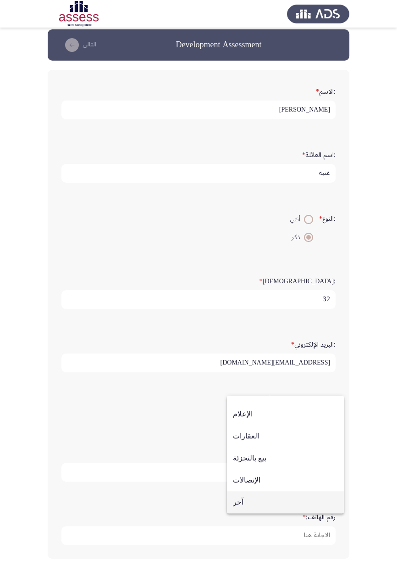
click at [276, 328] on span "آخر" at bounding box center [285, 502] width 105 height 22
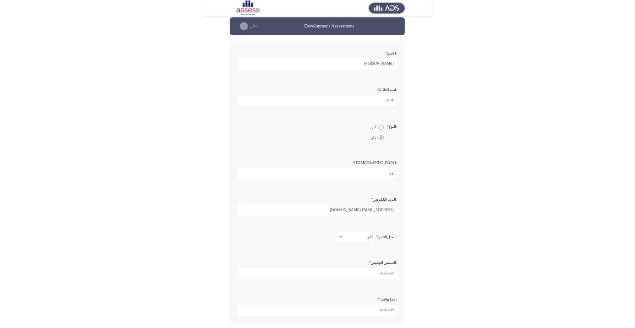
scroll to position [0, 0]
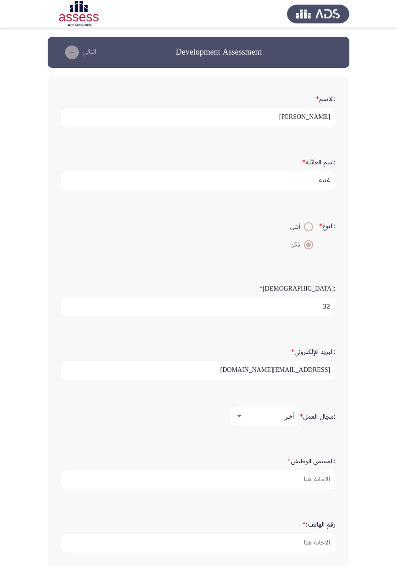
click at [317, 328] on input ":المسمى الوظيفى *" at bounding box center [198, 479] width 274 height 19
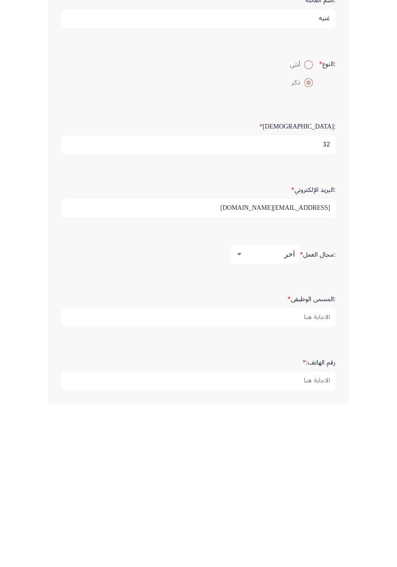
click at [371, 328] on app-assessment-container "Development Assessment التالي :الاسم * حسام حسن عبدالحميد عبدالفتاح :اسم العائل…" at bounding box center [198, 306] width 397 height 538
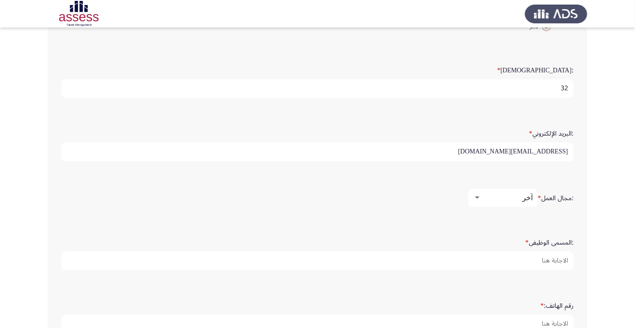
scroll to position [235, 0]
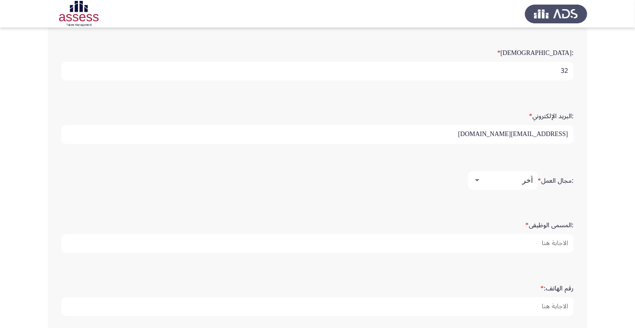
click at [528, 183] on div "آخر" at bounding box center [507, 180] width 51 height 9
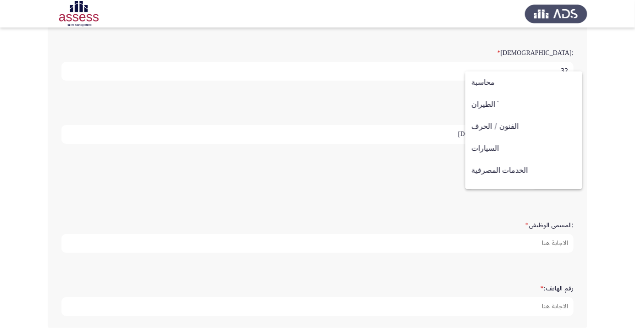
scroll to position [301, 0]
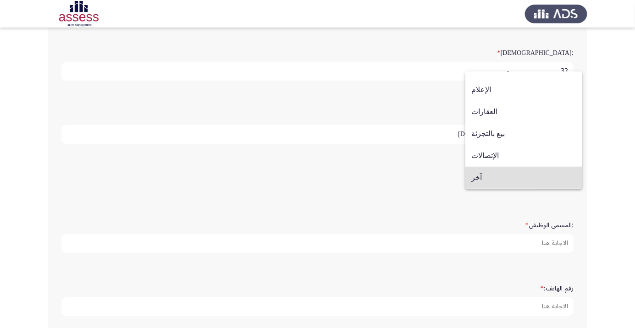
click at [547, 177] on span "آخر" at bounding box center [524, 178] width 105 height 22
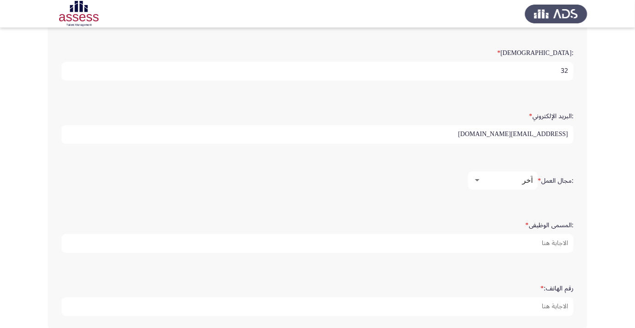
click at [547, 178] on label ":مجال العمل *" at bounding box center [556, 182] width 36 height 8
click at [477, 179] on div at bounding box center [477, 180] width 5 height 2
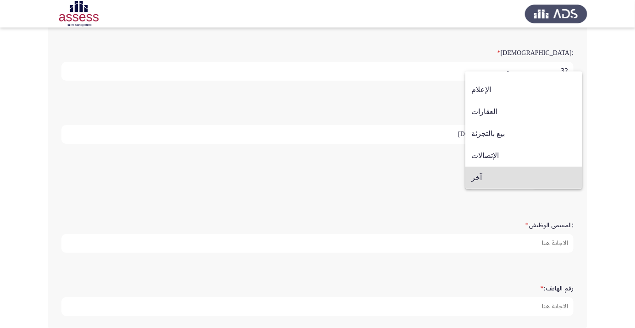
click at [510, 184] on span "آخر" at bounding box center [524, 178] width 105 height 22
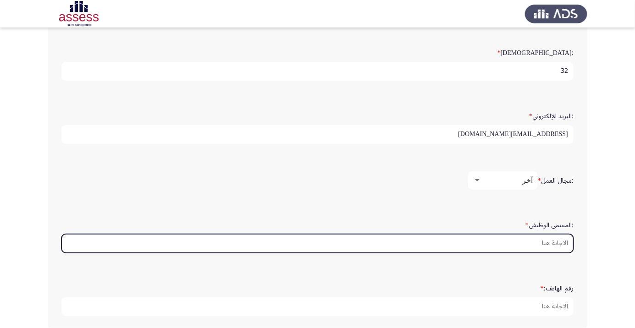
click at [559, 239] on input ":المسمى الوظيفى *" at bounding box center [317, 243] width 512 height 19
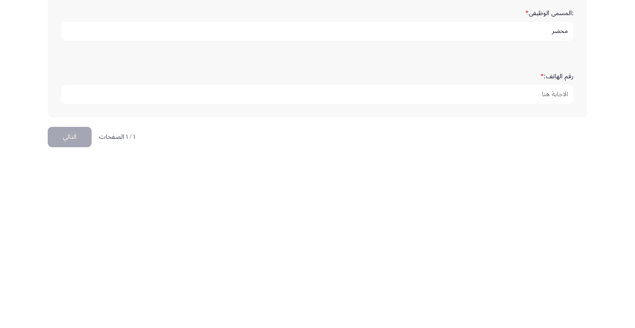
scroll to position [276, 0]
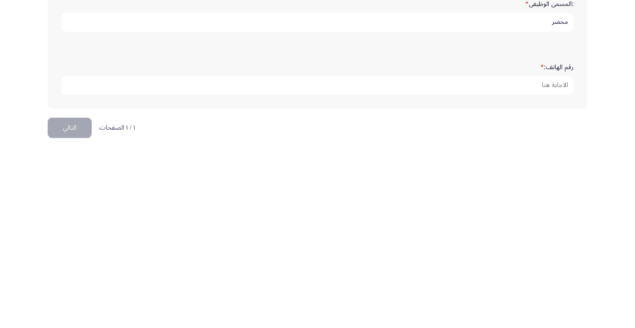
type input "محضر"
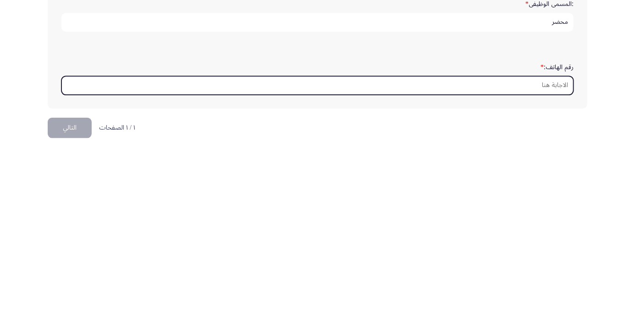
click at [562, 261] on input "رقم الهاتف: *" at bounding box center [317, 266] width 512 height 19
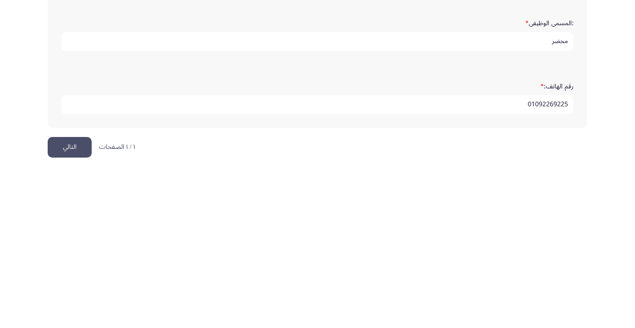
scroll to position [279, 0]
type input "01092269225"
click at [71, 303] on button "التالي" at bounding box center [70, 305] width 44 height 21
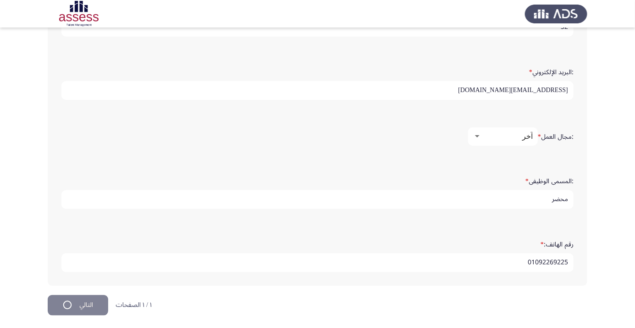
scroll to position [0, 0]
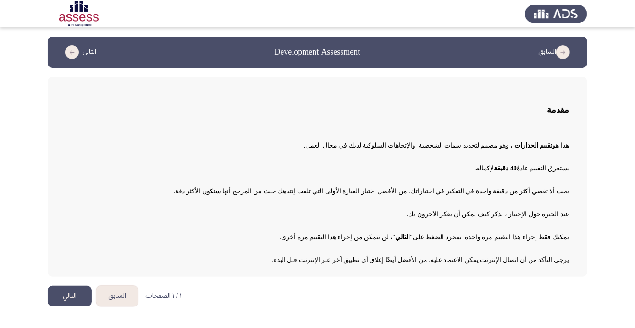
click at [589, 58] on app-assessment-container "السابق Development Assessment التالي مقدمة هذا هو تقييم الجدارات ، وهو مصمم لتح…" at bounding box center [317, 157] width 635 height 240
click at [66, 300] on button "التالي" at bounding box center [70, 296] width 44 height 21
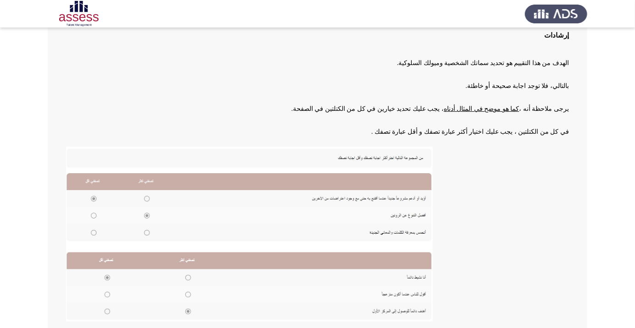
scroll to position [101, 0]
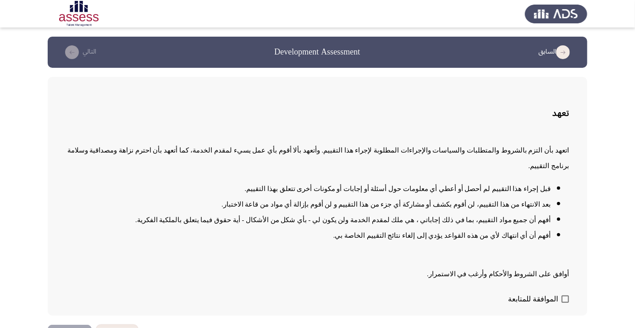
scroll to position [1, 0]
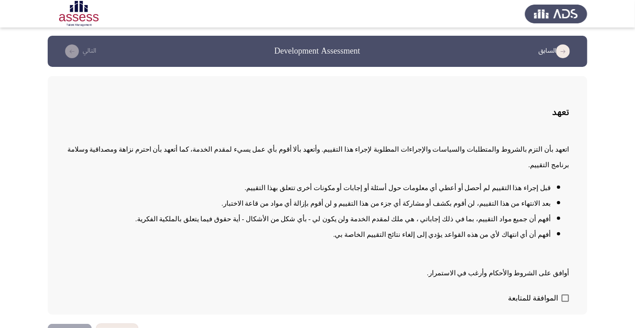
click at [565, 302] on span at bounding box center [565, 298] width 7 height 7
click at [565, 303] on input "الموافقة للمتابعة" at bounding box center [565, 302] width 0 height 0
checkbox input "true"
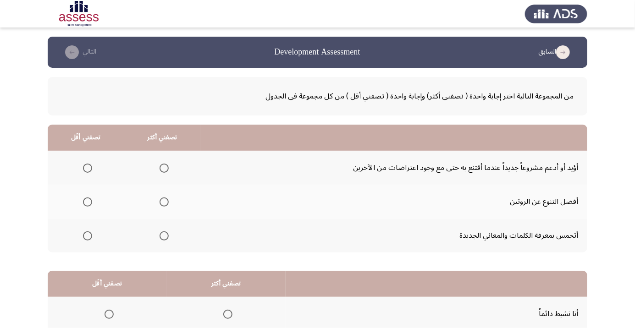
click at [164, 168] on span "Select an option" at bounding box center [164, 168] width 0 height 0
click at [165, 168] on input "Select an option" at bounding box center [164, 168] width 9 height 9
click at [166, 169] on span "Select an option" at bounding box center [164, 168] width 5 height 5
click at [166, 169] on input "Select an option" at bounding box center [164, 168] width 9 height 9
click at [165, 169] on span "Select an option" at bounding box center [164, 168] width 5 height 5
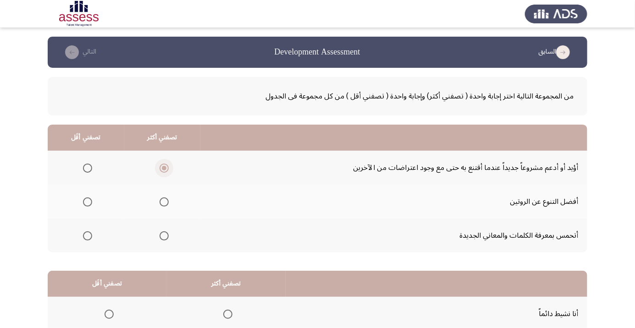
click at [165, 169] on input "Select an option" at bounding box center [164, 168] width 9 height 9
click at [166, 167] on span "Select an option" at bounding box center [164, 168] width 5 height 5
click at [166, 167] on input "Select an option" at bounding box center [164, 168] width 9 height 9
click at [83, 165] on span "Select an option" at bounding box center [87, 168] width 9 height 9
click at [83, 165] on input "Select an option" at bounding box center [87, 168] width 9 height 9
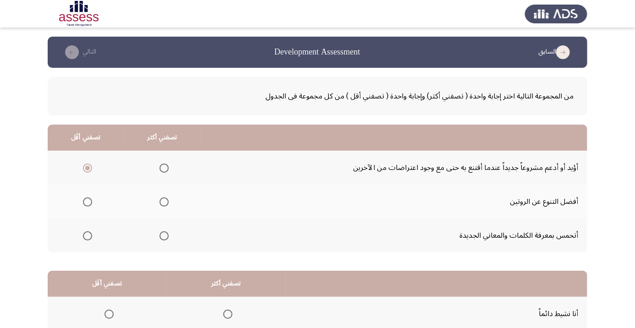
click at [164, 168] on span "Select an option" at bounding box center [164, 168] width 0 height 0
click at [165, 168] on input "Select an option" at bounding box center [164, 168] width 9 height 9
click at [165, 198] on span "Select an option" at bounding box center [164, 202] width 9 height 9
click at [165, 198] on input "Select an option" at bounding box center [164, 202] width 9 height 9
click at [165, 245] on th at bounding box center [162, 236] width 77 height 34
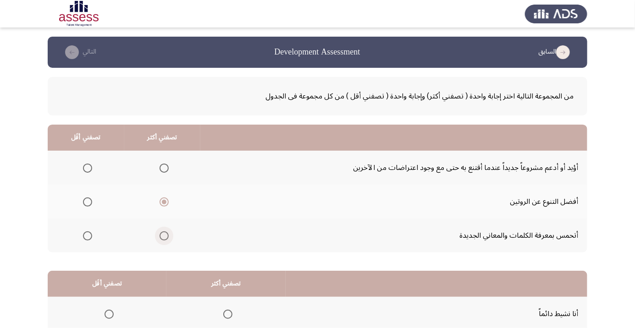
click at [164, 236] on span "Select an option" at bounding box center [164, 236] width 0 height 0
click at [165, 235] on input "Select an option" at bounding box center [164, 236] width 9 height 9
click at [164, 202] on span "Select an option" at bounding box center [164, 202] width 0 height 0
click at [165, 202] on input "Select an option" at bounding box center [164, 202] width 9 height 9
click at [163, 240] on span "Select an option" at bounding box center [164, 236] width 9 height 9
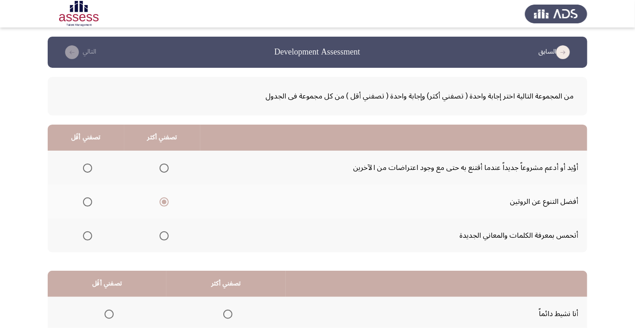
click at [163, 240] on input "Select an option" at bounding box center [164, 236] width 9 height 9
click at [167, 165] on span "Select an option" at bounding box center [164, 168] width 9 height 9
click at [167, 165] on input "Select an option" at bounding box center [164, 168] width 9 height 9
click at [164, 236] on span "Select an option" at bounding box center [164, 236] width 0 height 0
click at [165, 235] on input "Select an option" at bounding box center [164, 236] width 9 height 9
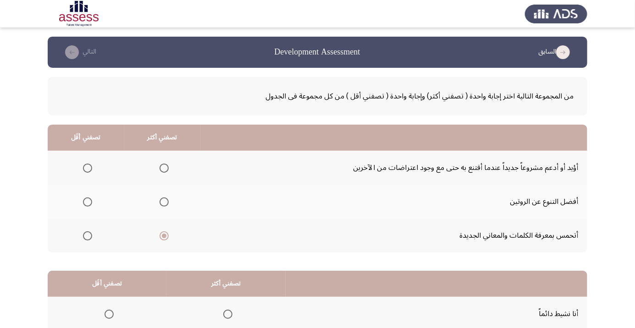
click at [88, 202] on span "Select an option" at bounding box center [87, 202] width 9 height 9
click at [88, 202] on input "Select an option" at bounding box center [87, 202] width 9 height 9
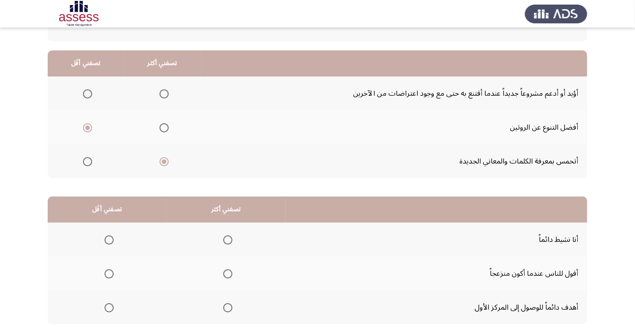
scroll to position [81, 0]
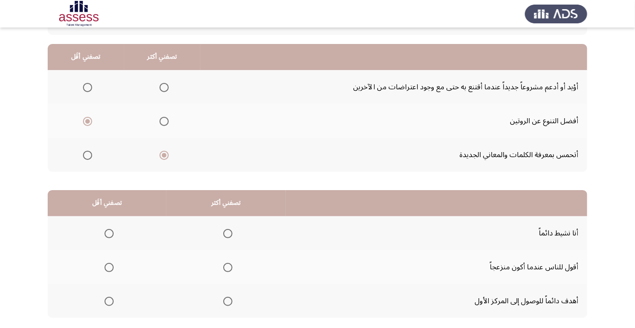
click at [228, 302] on span "Select an option" at bounding box center [228, 302] width 0 height 0
click at [228, 300] on input "Select an option" at bounding box center [227, 301] width 9 height 9
click at [109, 268] on span "Select an option" at bounding box center [109, 268] width 0 height 0
click at [109, 267] on input "Select an option" at bounding box center [109, 267] width 9 height 9
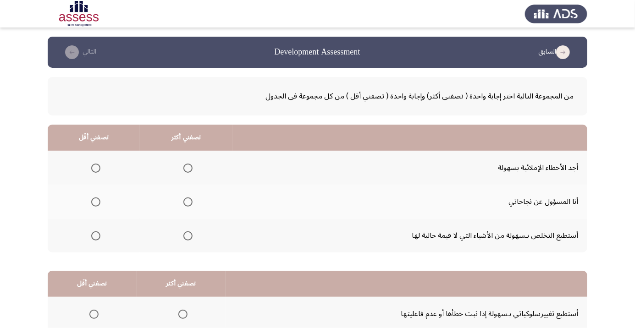
click at [191, 200] on span "Select an option" at bounding box center [188, 202] width 9 height 9
click at [191, 200] on input "Select an option" at bounding box center [188, 202] width 9 height 9
click at [189, 165] on span "Select an option" at bounding box center [188, 168] width 9 height 9
click at [189, 165] on input "Select an option" at bounding box center [188, 168] width 9 height 9
click at [96, 168] on span "Select an option" at bounding box center [96, 168] width 0 height 0
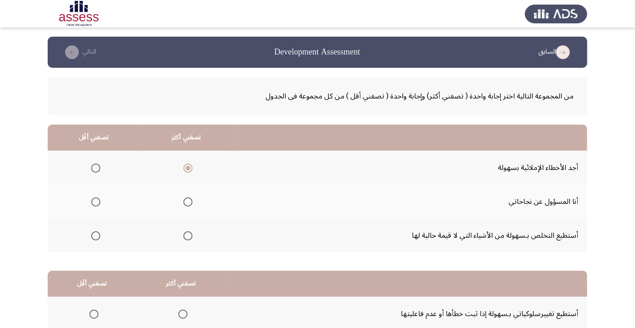
click at [95, 168] on input "Select an option" at bounding box center [95, 168] width 9 height 9
click at [188, 236] on span "Select an option" at bounding box center [188, 236] width 0 height 0
click at [188, 235] on input "Select an option" at bounding box center [188, 236] width 9 height 9
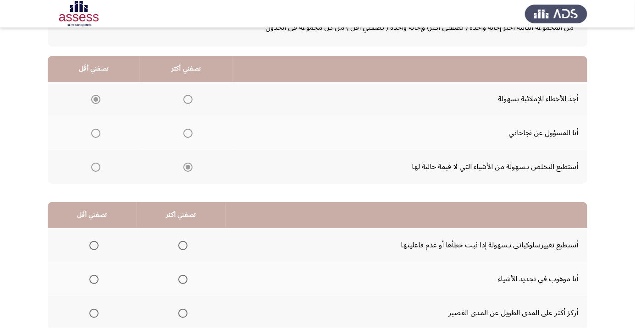
scroll to position [90, 0]
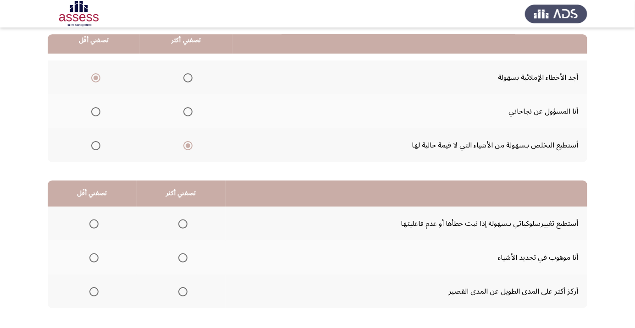
click at [176, 222] on label "Select an option" at bounding box center [181, 224] width 13 height 9
click at [178, 222] on input "Select an option" at bounding box center [182, 224] width 9 height 9
click at [94, 291] on span "Select an option" at bounding box center [93, 292] width 9 height 9
click at [94, 291] on input "Select an option" at bounding box center [93, 292] width 9 height 9
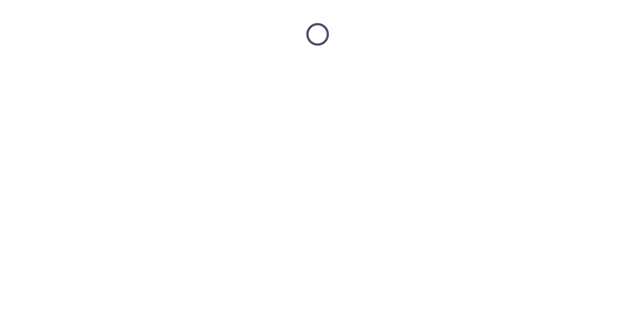
scroll to position [0, 0]
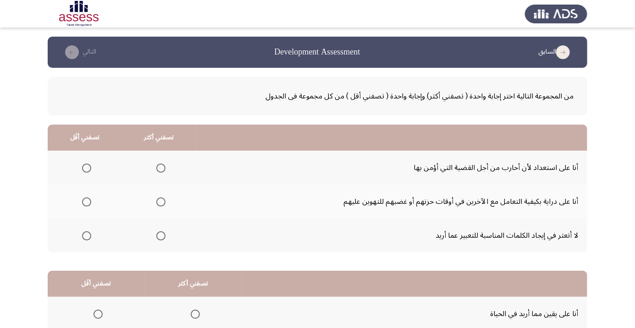
click at [161, 202] on span "Select an option" at bounding box center [161, 202] width 0 height 0
click at [161, 202] on input "Select an option" at bounding box center [160, 202] width 9 height 9
click at [86, 165] on span "Select an option" at bounding box center [86, 168] width 9 height 9
click at [86, 165] on input "Select an option" at bounding box center [86, 168] width 9 height 9
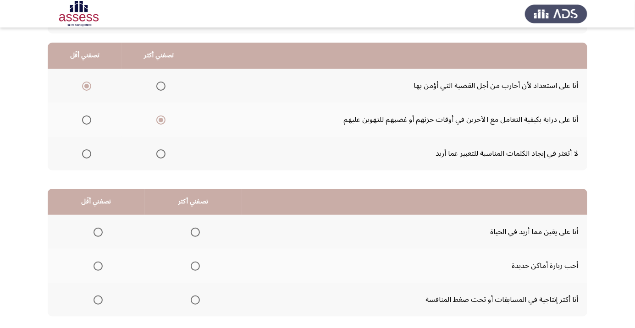
scroll to position [90, 0]
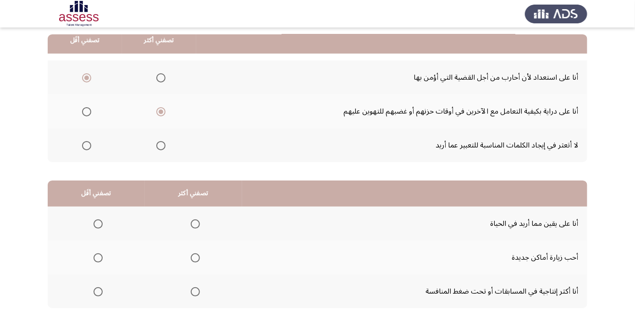
click at [195, 295] on span "Select an option" at bounding box center [195, 292] width 9 height 9
click at [195, 295] on input "Select an option" at bounding box center [195, 292] width 9 height 9
click at [81, 267] on th at bounding box center [96, 258] width 97 height 34
click at [84, 260] on th at bounding box center [96, 258] width 97 height 34
click at [96, 260] on span "Select an option" at bounding box center [98, 258] width 9 height 9
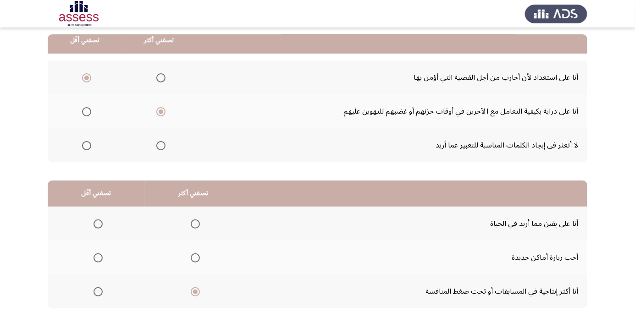
click at [96, 260] on input "Select an option" at bounding box center [98, 258] width 9 height 9
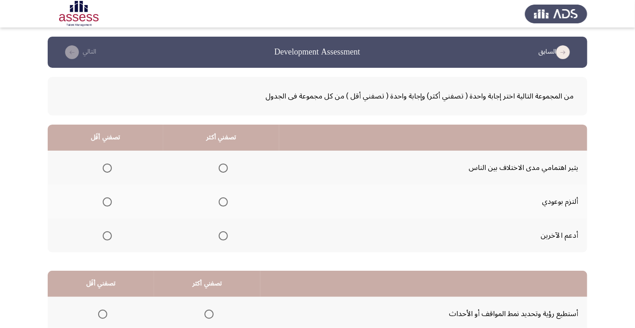
click at [105, 168] on span "Select an option" at bounding box center [107, 168] width 9 height 9
click at [105, 168] on input "Select an option" at bounding box center [107, 168] width 9 height 9
click at [227, 200] on span "Select an option" at bounding box center [223, 202] width 9 height 9
click at [227, 200] on input "Select an option" at bounding box center [223, 202] width 9 height 9
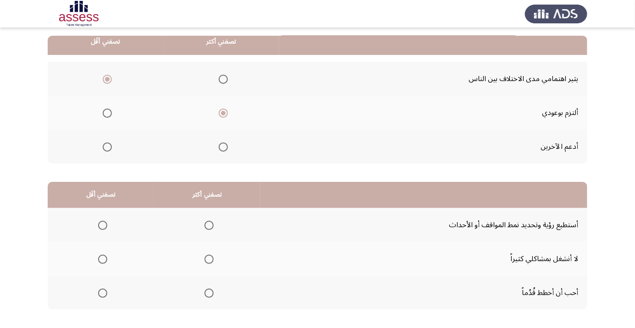
scroll to position [90, 0]
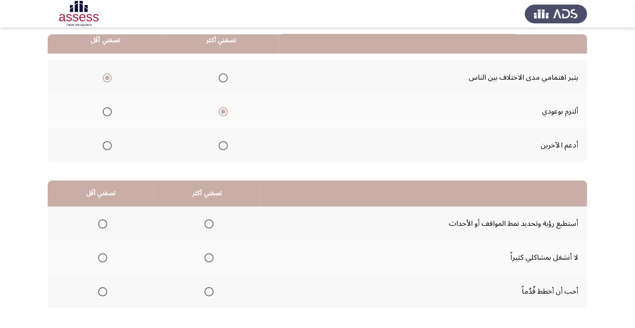
click at [210, 220] on span "Select an option" at bounding box center [209, 224] width 9 height 9
click at [210, 220] on input "Select an option" at bounding box center [209, 224] width 9 height 9
click at [98, 293] on span "Select an option" at bounding box center [102, 292] width 9 height 9
click at [98, 293] on input "Select an option" at bounding box center [102, 292] width 9 height 9
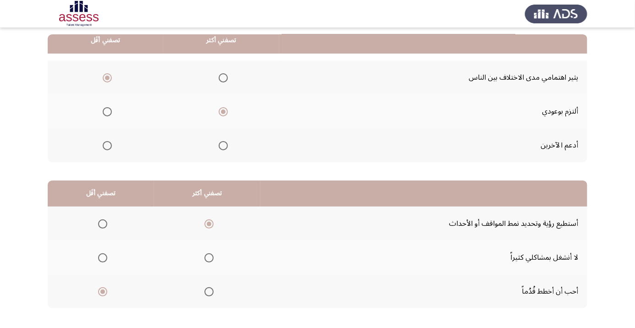
scroll to position [0, 0]
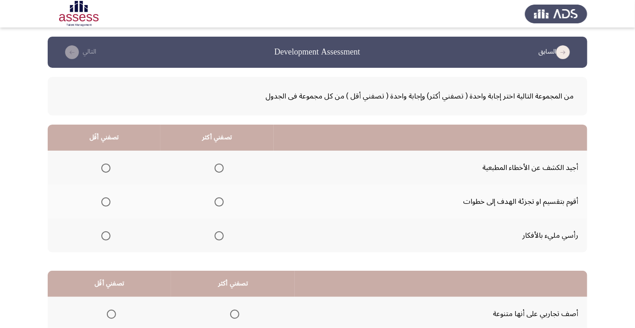
click at [217, 164] on span "Select an option" at bounding box center [219, 168] width 9 height 9
click at [217, 164] on input "Select an option" at bounding box center [219, 168] width 9 height 9
click at [219, 236] on span "Select an option" at bounding box center [219, 236] width 0 height 0
click at [219, 235] on input "Select an option" at bounding box center [219, 236] width 9 height 9
click at [106, 168] on span "Select an option" at bounding box center [106, 168] width 0 height 0
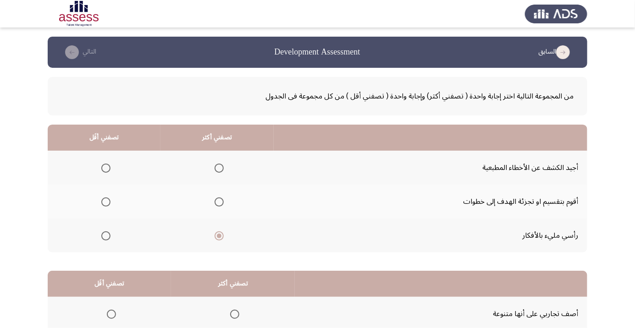
click at [106, 168] on input "Select an option" at bounding box center [105, 168] width 9 height 9
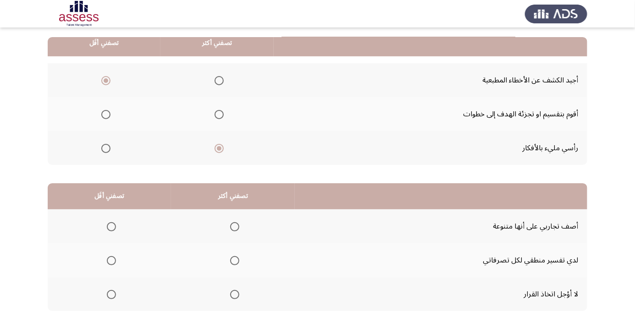
scroll to position [90, 0]
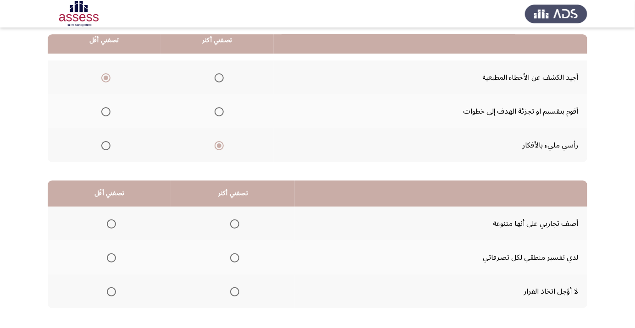
click at [111, 292] on span "Select an option" at bounding box center [111, 292] width 0 height 0
click at [111, 291] on input "Select an option" at bounding box center [111, 292] width 9 height 9
click at [239, 246] on th at bounding box center [233, 258] width 124 height 34
click at [235, 258] on span "Select an option" at bounding box center [235, 258] width 0 height 0
click at [237, 257] on input "Select an option" at bounding box center [234, 258] width 9 height 9
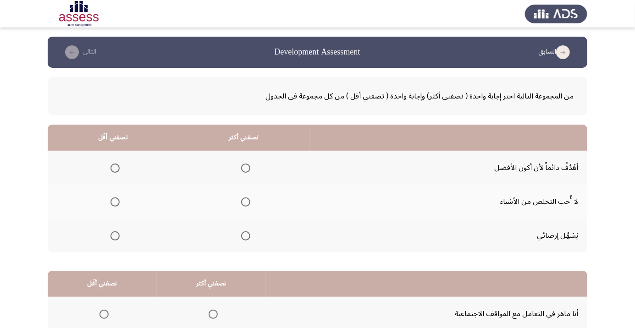
click at [115, 236] on span "Select an option" at bounding box center [115, 236] width 0 height 0
click at [115, 235] on input "Select an option" at bounding box center [115, 236] width 9 height 9
click at [246, 168] on span "Select an option" at bounding box center [246, 168] width 0 height 0
click at [247, 168] on input "Select an option" at bounding box center [245, 168] width 9 height 9
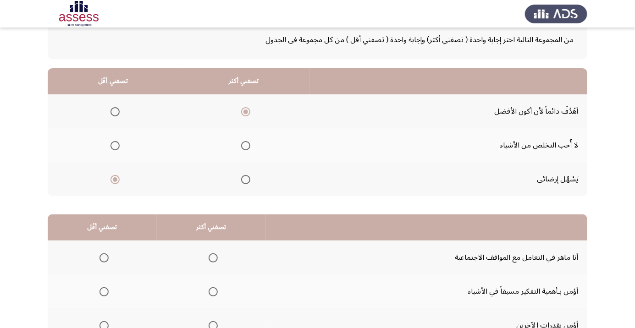
scroll to position [57, 0]
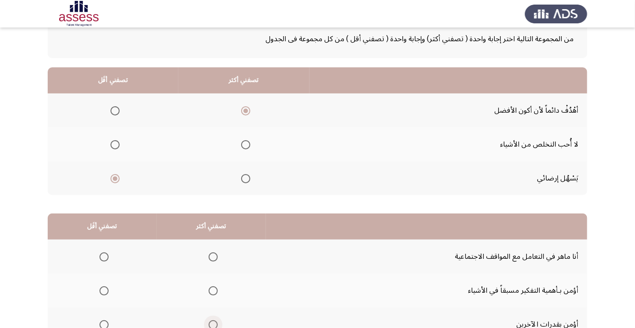
click at [210, 327] on span "Select an option" at bounding box center [213, 325] width 9 height 9
click at [210, 327] on input "Select an option" at bounding box center [213, 325] width 9 height 9
click at [100, 254] on span "Select an option" at bounding box center [104, 257] width 9 height 9
click at [100, 254] on input "Select an option" at bounding box center [104, 257] width 9 height 9
click at [107, 289] on span "Select an option" at bounding box center [104, 291] width 9 height 9
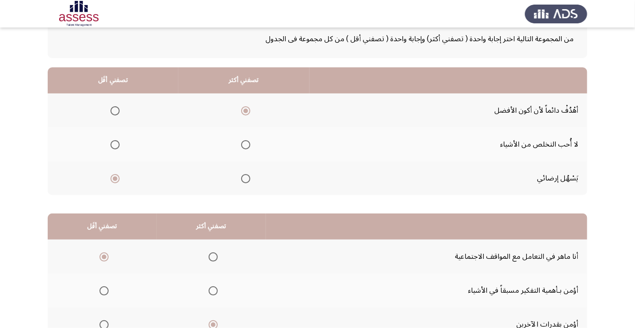
click at [107, 289] on input "Select an option" at bounding box center [104, 291] width 9 height 9
click at [104, 257] on span "Select an option" at bounding box center [104, 257] width 0 height 0
click at [104, 256] on input "Select an option" at bounding box center [104, 257] width 9 height 9
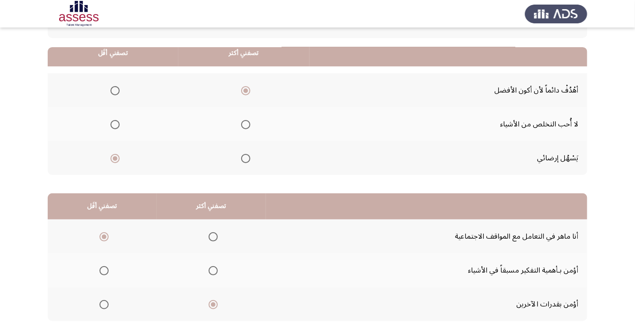
scroll to position [90, 0]
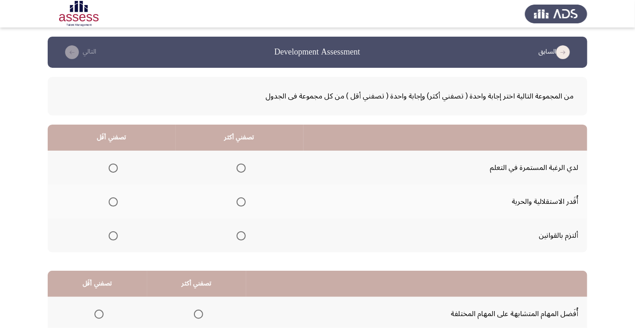
click at [245, 165] on span "Select an option" at bounding box center [241, 168] width 9 height 9
click at [245, 165] on input "Select an option" at bounding box center [241, 168] width 9 height 9
click at [118, 245] on th at bounding box center [112, 236] width 128 height 34
click at [113, 235] on span "Select an option" at bounding box center [113, 236] width 9 height 9
click at [113, 235] on input "Select an option" at bounding box center [113, 236] width 9 height 9
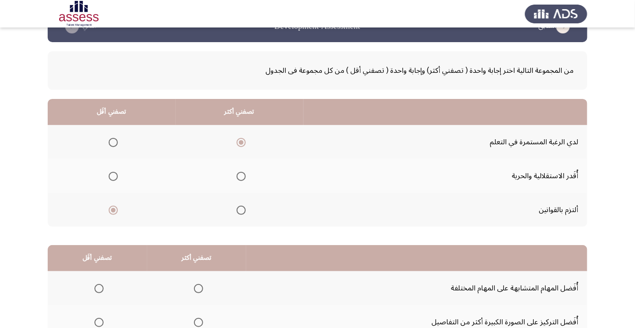
scroll to position [33, 0]
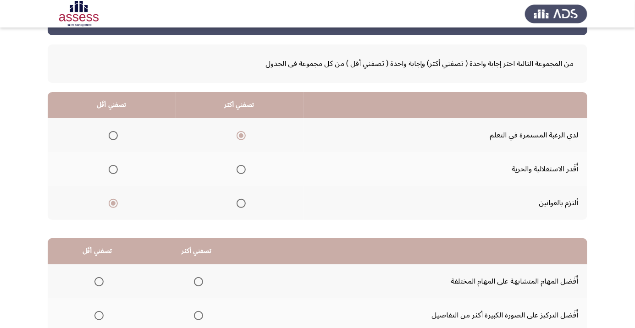
click at [113, 169] on span "Select an option" at bounding box center [113, 169] width 9 height 9
click at [113, 169] on input "Select an option" at bounding box center [113, 169] width 9 height 9
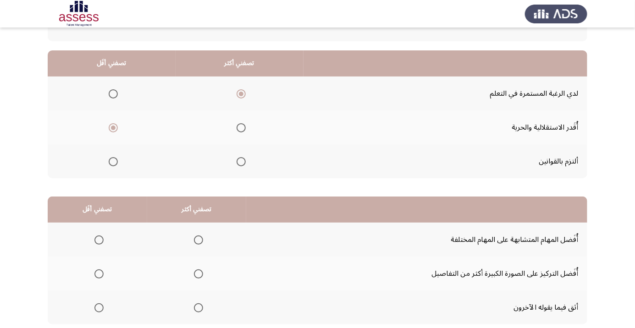
scroll to position [90, 0]
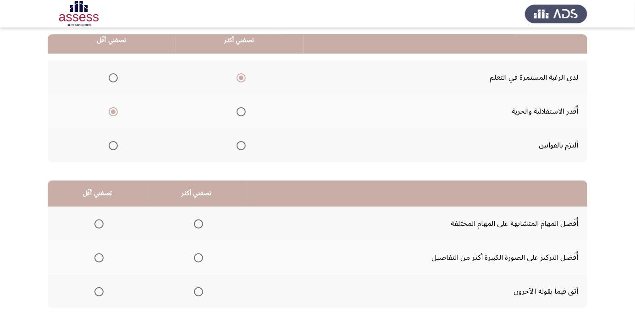
click at [97, 288] on span "Select an option" at bounding box center [99, 292] width 9 height 9
click at [97, 288] on input "Select an option" at bounding box center [99, 292] width 9 height 9
click at [198, 221] on span "Select an option" at bounding box center [198, 224] width 9 height 9
click at [198, 221] on input "Select an option" at bounding box center [198, 224] width 9 height 9
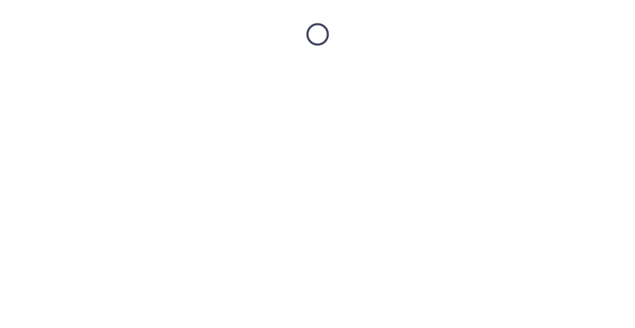
scroll to position [0, 0]
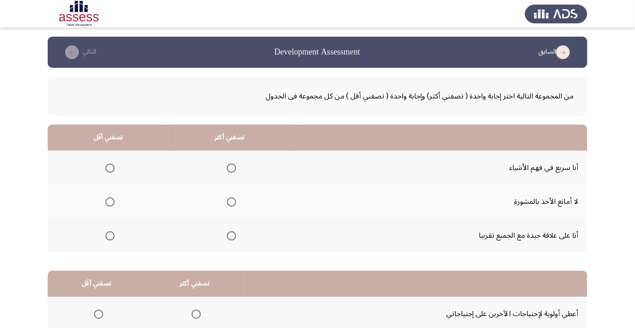
click at [113, 167] on span "Select an option" at bounding box center [110, 168] width 9 height 9
click at [113, 167] on input "Select an option" at bounding box center [110, 168] width 9 height 9
click at [232, 202] on span "Select an option" at bounding box center [232, 202] width 0 height 0
click at [231, 202] on input "Select an option" at bounding box center [231, 202] width 9 height 9
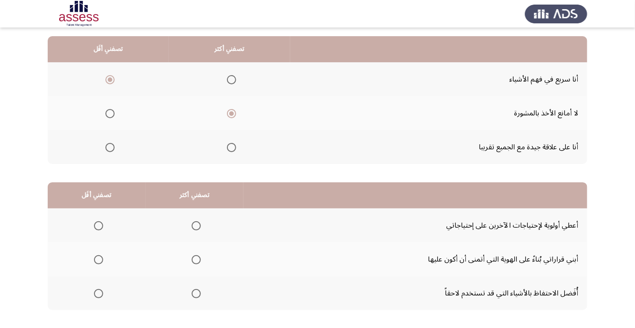
scroll to position [90, 0]
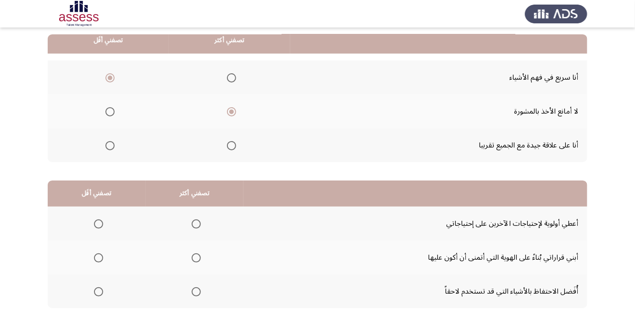
click at [99, 223] on span "Select an option" at bounding box center [98, 224] width 9 height 9
click at [99, 223] on input "Select an option" at bounding box center [98, 224] width 9 height 9
click at [96, 224] on span "Select an option" at bounding box center [98, 224] width 9 height 9
click at [96, 224] on input "Select an option" at bounding box center [98, 224] width 9 height 9
click at [194, 257] on span "Select an option" at bounding box center [196, 258] width 9 height 9
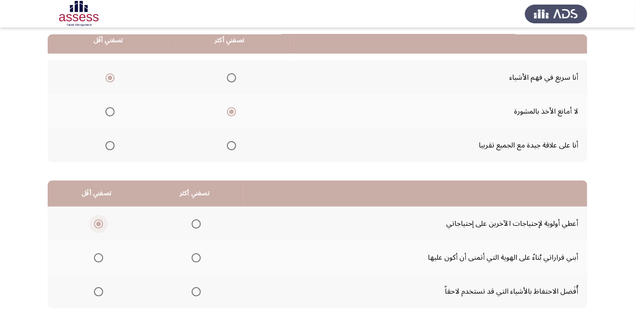
click at [194, 257] on input "Select an option" at bounding box center [196, 258] width 9 height 9
click at [96, 295] on span "Select an option" at bounding box center [98, 292] width 9 height 9
click at [96, 295] on input "Select an option" at bounding box center [98, 292] width 9 height 9
click at [86, 236] on th at bounding box center [97, 224] width 98 height 34
click at [94, 225] on span "Select an option" at bounding box center [98, 224] width 9 height 9
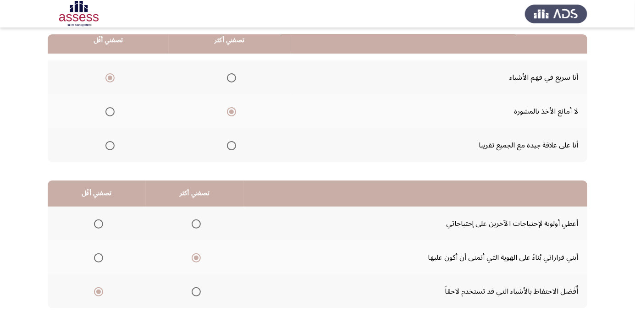
click at [94, 225] on input "Select an option" at bounding box center [98, 224] width 9 height 9
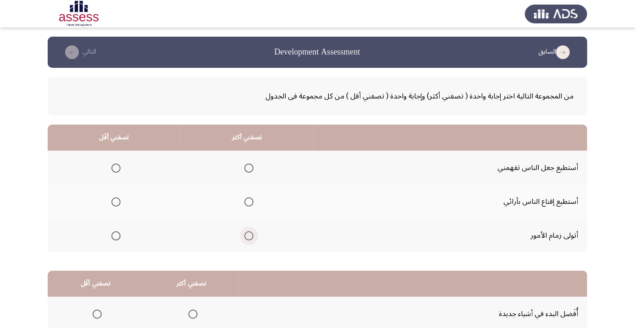
click at [247, 233] on span "Select an option" at bounding box center [249, 236] width 9 height 9
click at [247, 233] on input "Select an option" at bounding box center [249, 236] width 9 height 9
click at [116, 205] on span "Select an option" at bounding box center [115, 202] width 9 height 9
click at [116, 205] on input "Select an option" at bounding box center [115, 202] width 9 height 9
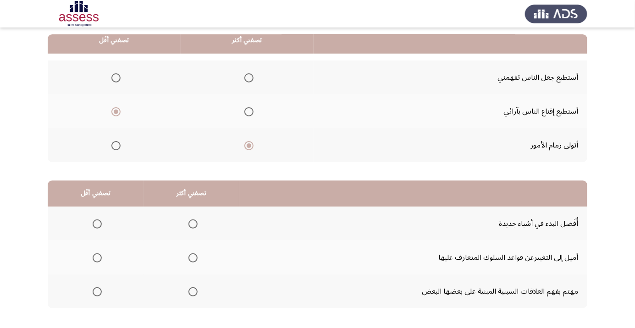
click at [101, 257] on span "Select an option" at bounding box center [97, 258] width 9 height 9
click at [101, 257] on input "Select an option" at bounding box center [97, 258] width 9 height 9
click at [193, 292] on span "Select an option" at bounding box center [193, 292] width 0 height 0
click at [193, 291] on input "Select an option" at bounding box center [193, 292] width 9 height 9
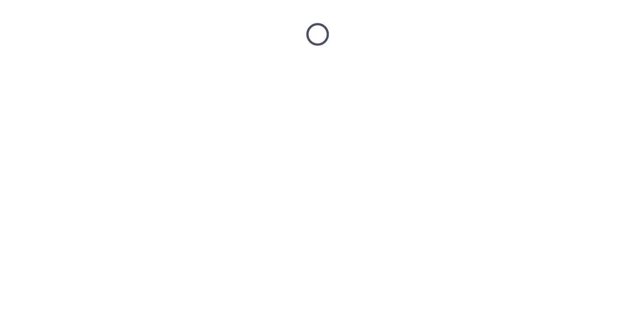
scroll to position [0, 0]
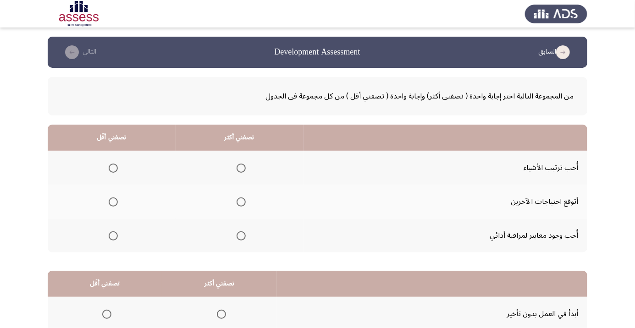
click at [242, 246] on th at bounding box center [240, 236] width 128 height 34
click at [249, 224] on th at bounding box center [240, 236] width 128 height 34
click at [244, 236] on span "Select an option" at bounding box center [241, 236] width 9 height 9
click at [244, 236] on input "Select an option" at bounding box center [241, 236] width 9 height 9
click at [158, 170] on th at bounding box center [112, 168] width 128 height 34
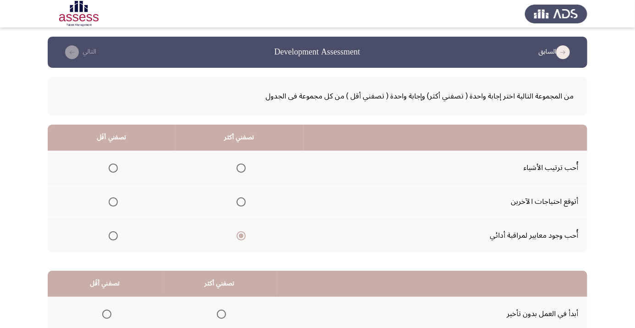
click at [117, 167] on span "Select an option" at bounding box center [113, 168] width 9 height 9
click at [117, 167] on input "Select an option" at bounding box center [113, 168] width 9 height 9
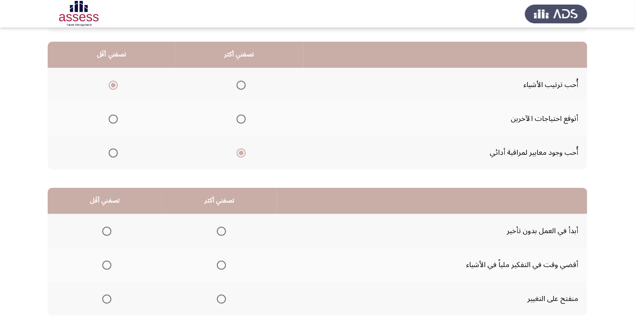
scroll to position [90, 0]
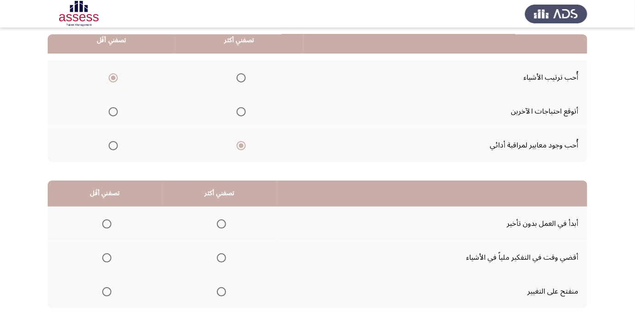
click at [107, 224] on span "Select an option" at bounding box center [107, 224] width 0 height 0
click at [107, 223] on input "Select an option" at bounding box center [106, 224] width 9 height 9
click at [222, 258] on span "Select an option" at bounding box center [222, 258] width 0 height 0
click at [222, 257] on input "Select an option" at bounding box center [221, 258] width 9 height 9
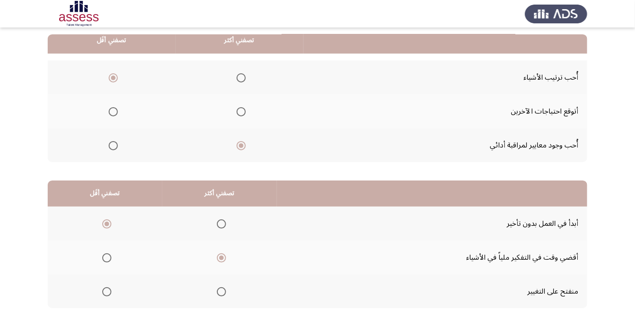
scroll to position [0, 0]
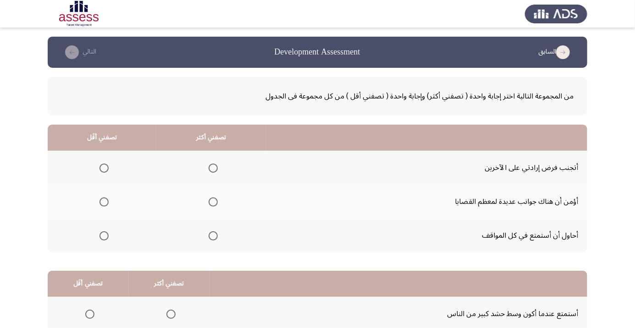
click at [106, 235] on span "Select an option" at bounding box center [104, 236] width 9 height 9
click at [106, 235] on input "Select an option" at bounding box center [104, 236] width 9 height 9
click at [212, 202] on span "Select an option" at bounding box center [213, 202] width 9 height 9
click at [212, 202] on input "Select an option" at bounding box center [213, 202] width 9 height 9
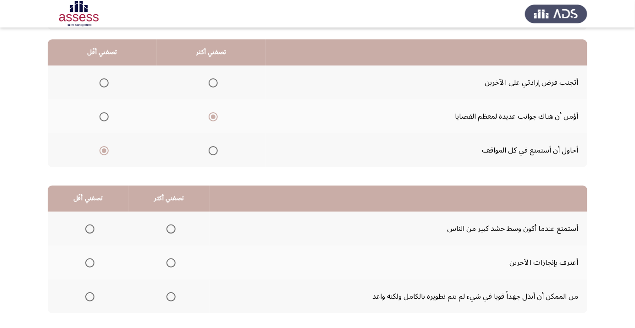
scroll to position [90, 0]
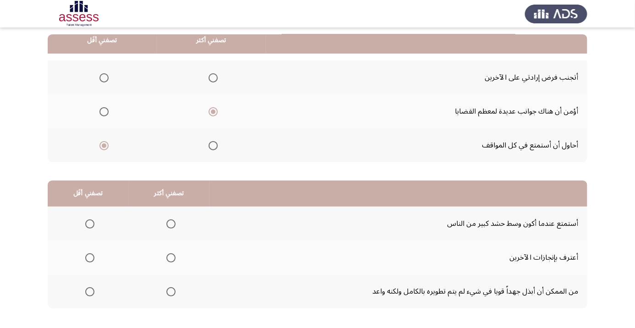
click at [164, 259] on label "Select an option" at bounding box center [169, 258] width 13 height 9
click at [167, 259] on input "Select an option" at bounding box center [171, 258] width 9 height 9
click at [92, 220] on span "Select an option" at bounding box center [89, 224] width 9 height 9
click at [92, 220] on input "Select an option" at bounding box center [89, 224] width 9 height 9
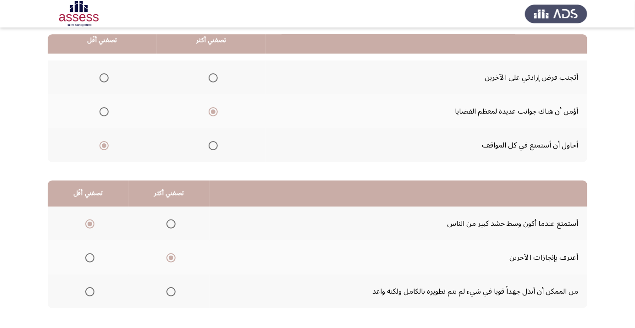
scroll to position [0, 0]
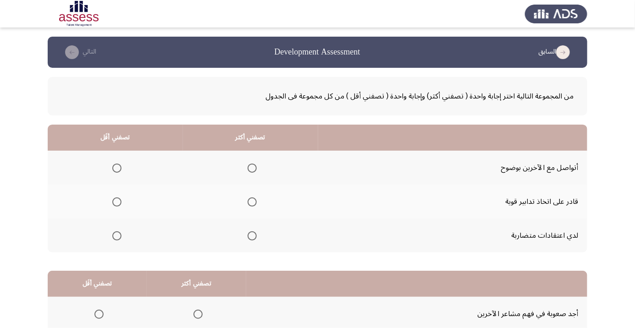
click at [256, 164] on span "Select an option" at bounding box center [252, 168] width 9 height 9
click at [256, 164] on input "Select an option" at bounding box center [252, 168] width 9 height 9
click at [110, 246] on th at bounding box center [115, 236] width 135 height 34
click at [117, 236] on span "Select an option" at bounding box center [117, 236] width 0 height 0
click at [117, 235] on input "Select an option" at bounding box center [116, 236] width 9 height 9
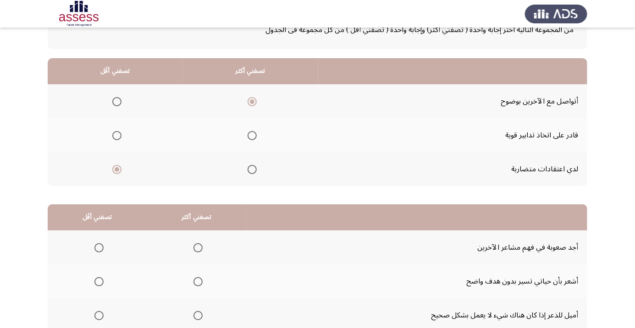
scroll to position [70, 0]
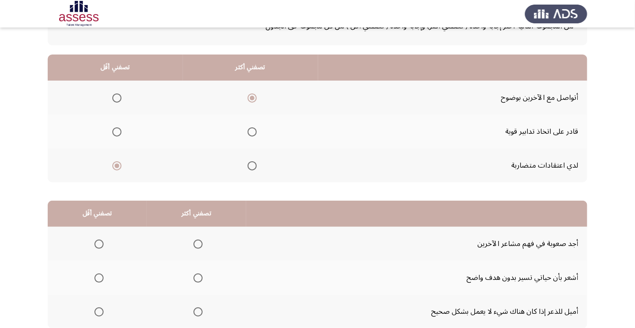
click at [96, 279] on span "Select an option" at bounding box center [99, 278] width 9 height 9
click at [96, 279] on input "Select an option" at bounding box center [99, 278] width 9 height 9
click at [197, 315] on span "Select an option" at bounding box center [198, 312] width 9 height 9
click at [197, 315] on input "Select an option" at bounding box center [198, 312] width 9 height 9
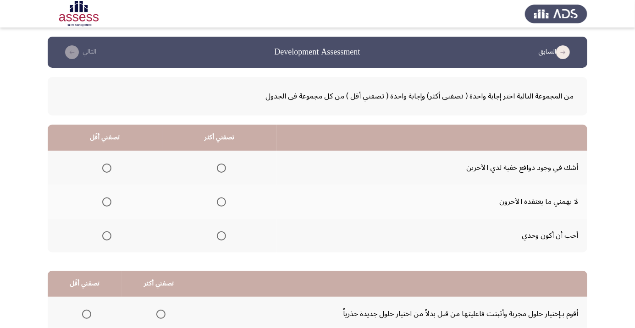
click at [116, 240] on th at bounding box center [105, 236] width 115 height 34
click at [100, 236] on label "Select an option" at bounding box center [105, 236] width 13 height 9
click at [102, 236] on input "Select an option" at bounding box center [106, 236] width 9 height 9
click at [107, 202] on span "Select an option" at bounding box center [107, 202] width 0 height 0
click at [106, 202] on input "Select an option" at bounding box center [106, 202] width 9 height 9
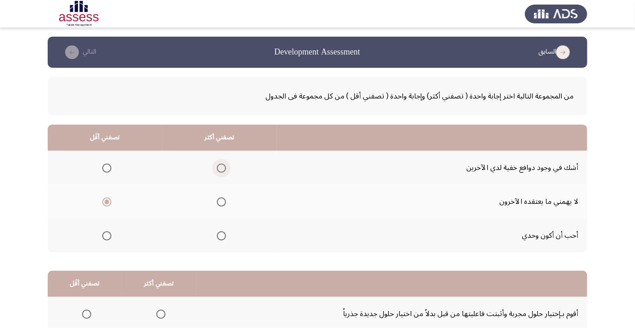
click at [222, 168] on span "Select an option" at bounding box center [222, 168] width 0 height 0
click at [221, 168] on input "Select an option" at bounding box center [221, 168] width 9 height 9
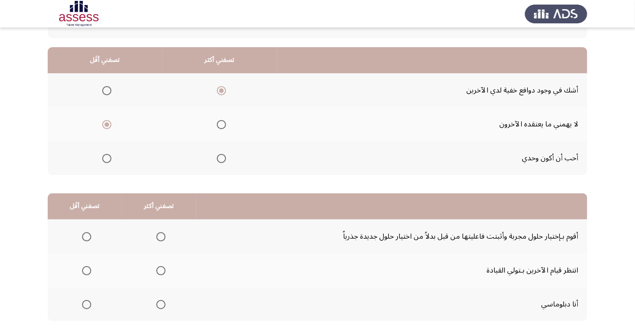
scroll to position [90, 0]
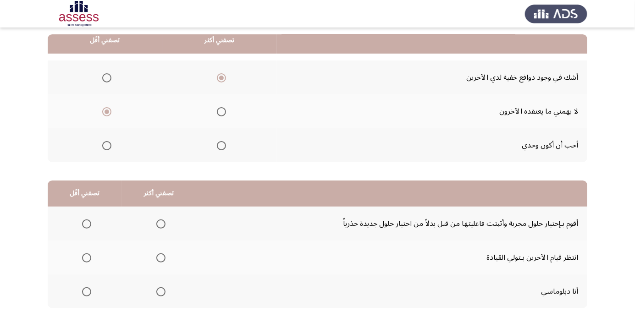
click at [85, 255] on span "Select an option" at bounding box center [86, 258] width 9 height 9
click at [85, 255] on input "Select an option" at bounding box center [86, 258] width 9 height 9
click at [161, 224] on span "Select an option" at bounding box center [161, 224] width 0 height 0
click at [160, 223] on input "Select an option" at bounding box center [160, 224] width 9 height 9
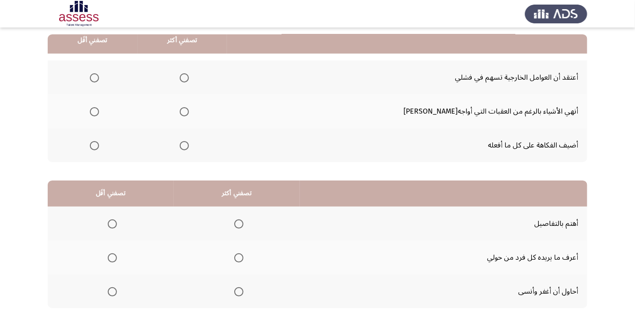
click at [99, 144] on span "Select an option" at bounding box center [94, 145] width 9 height 9
click at [99, 144] on input "Select an option" at bounding box center [94, 145] width 9 height 9
click at [184, 112] on span "Select an option" at bounding box center [184, 112] width 0 height 0
click at [189, 111] on input "Select an option" at bounding box center [184, 111] width 9 height 9
click at [121, 242] on th at bounding box center [111, 258] width 126 height 34
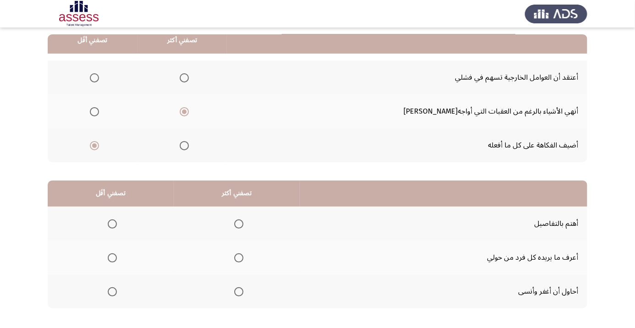
click at [113, 254] on span "Select an option" at bounding box center [112, 258] width 9 height 9
click at [113, 254] on input "Select an option" at bounding box center [112, 258] width 9 height 9
click at [242, 221] on span "Select an option" at bounding box center [238, 224] width 9 height 9
click at [242, 221] on input "Select an option" at bounding box center [238, 224] width 9 height 9
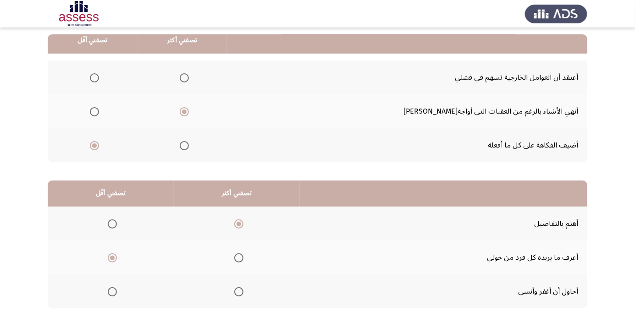
scroll to position [0, 0]
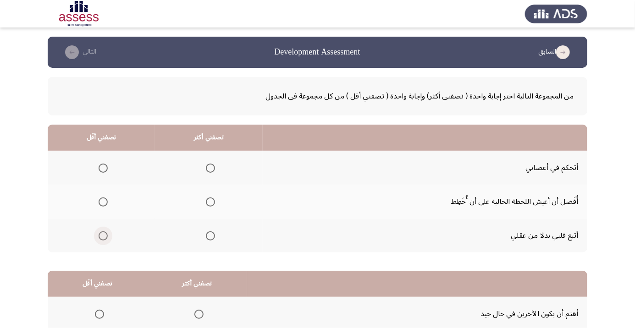
click at [107, 237] on span "Select an option" at bounding box center [103, 236] width 9 height 9
click at [107, 237] on input "Select an option" at bounding box center [103, 236] width 9 height 9
click at [212, 167] on span "Select an option" at bounding box center [210, 168] width 9 height 9
click at [212, 167] on input "Select an option" at bounding box center [210, 168] width 9 height 9
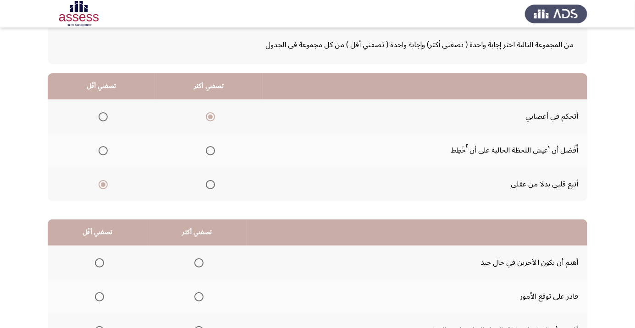
scroll to position [54, 0]
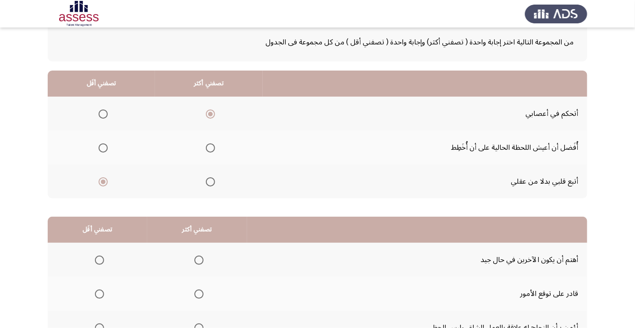
click at [200, 328] on span "Select an option" at bounding box center [199, 328] width 9 height 9
click at [200, 328] on input "Select an option" at bounding box center [199, 328] width 9 height 9
click at [102, 260] on span "Select an option" at bounding box center [99, 260] width 9 height 9
click at [102, 260] on input "Select an option" at bounding box center [99, 260] width 9 height 9
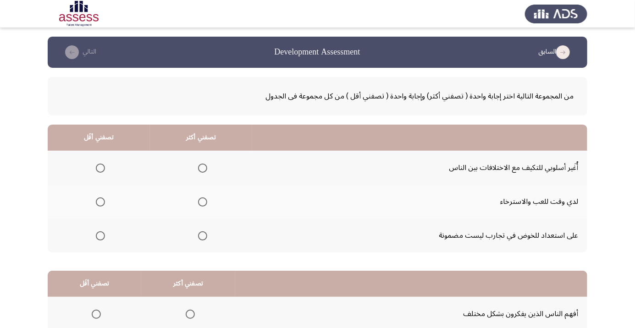
click at [207, 235] on span "Select an option" at bounding box center [202, 236] width 9 height 9
click at [207, 235] on input "Select an option" at bounding box center [202, 236] width 9 height 9
click at [96, 249] on th at bounding box center [99, 236] width 102 height 34
click at [103, 236] on span "Select an option" at bounding box center [100, 236] width 9 height 9
click at [103, 236] on input "Select an option" at bounding box center [100, 236] width 9 height 9
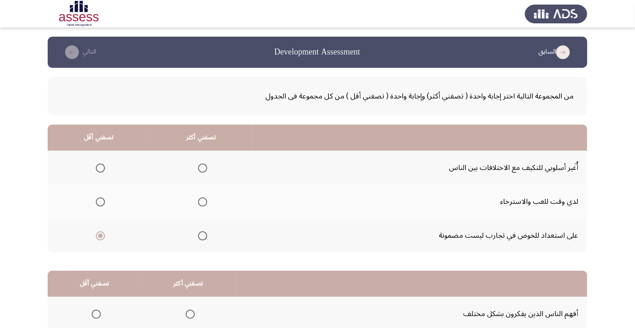
click at [99, 170] on span "Select an option" at bounding box center [100, 168] width 9 height 9
click at [99, 170] on input "Select an option" at bounding box center [100, 168] width 9 height 9
click at [213, 201] on th at bounding box center [201, 202] width 102 height 34
click at [203, 202] on span "Select an option" at bounding box center [203, 202] width 0 height 0
click at [203, 202] on input "Select an option" at bounding box center [202, 202] width 9 height 9
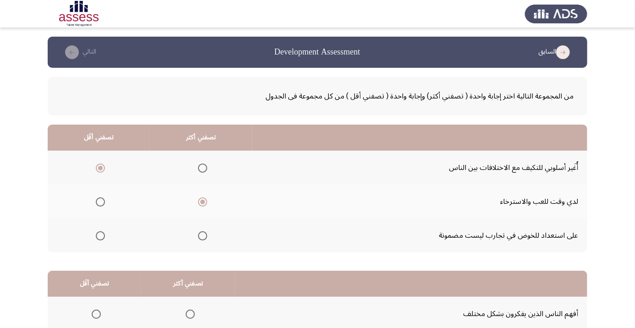
click at [203, 202] on span "Select an option" at bounding box center [202, 202] width 5 height 5
click at [203, 202] on input "Select an option" at bounding box center [202, 202] width 9 height 9
click at [200, 201] on span "Select an option" at bounding box center [202, 202] width 9 height 9
click at [200, 201] on input "Select an option" at bounding box center [202, 202] width 9 height 9
click at [207, 204] on span "Select an option" at bounding box center [202, 202] width 9 height 9
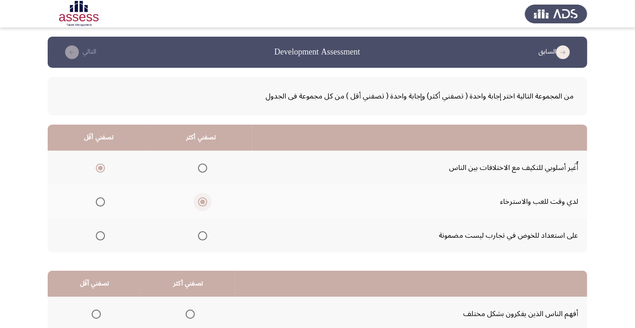
click at [207, 204] on input "Select an option" at bounding box center [202, 202] width 9 height 9
click at [205, 238] on span "Select an option" at bounding box center [202, 236] width 9 height 9
click at [205, 238] on input "Select an option" at bounding box center [202, 236] width 9 height 9
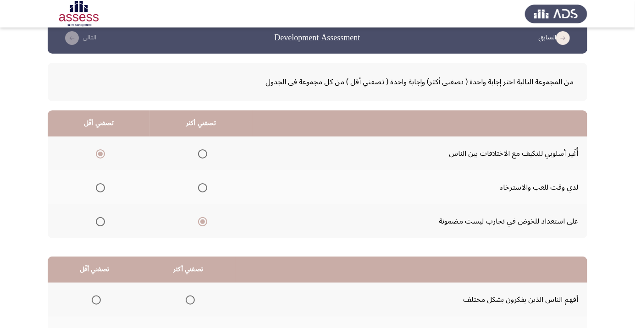
click at [49, 293] on th at bounding box center [95, 300] width 94 height 34
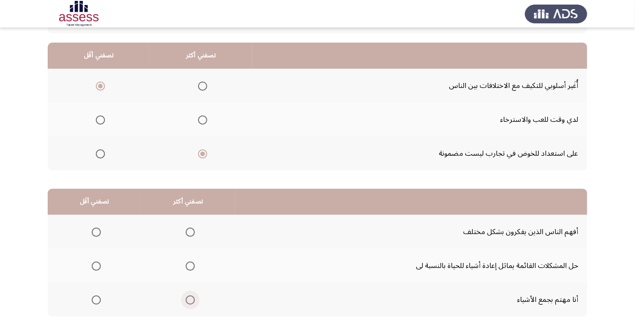
scroll to position [90, 0]
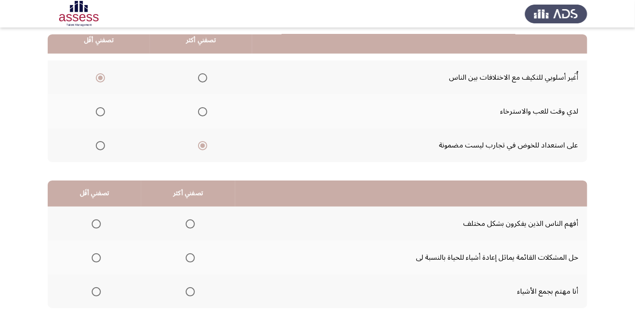
click at [96, 292] on span "Select an option" at bounding box center [96, 292] width 0 height 0
click at [96, 291] on input "Select an option" at bounding box center [96, 292] width 9 height 9
click at [189, 255] on span "Select an option" at bounding box center [190, 258] width 9 height 9
click at [189, 255] on input "Select an option" at bounding box center [190, 258] width 9 height 9
click at [190, 224] on span "Select an option" at bounding box center [190, 224] width 0 height 0
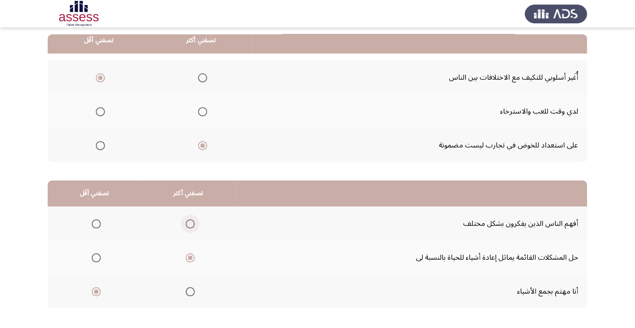
click at [189, 223] on input "Select an option" at bounding box center [190, 224] width 9 height 9
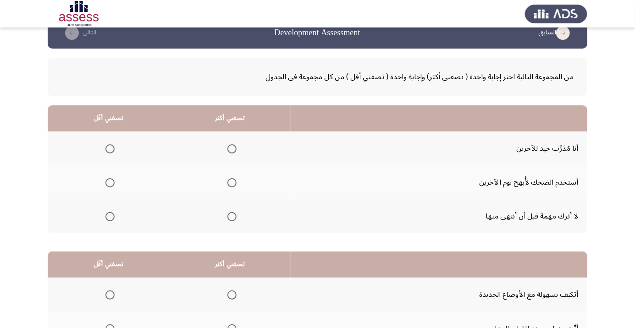
scroll to position [27, 0]
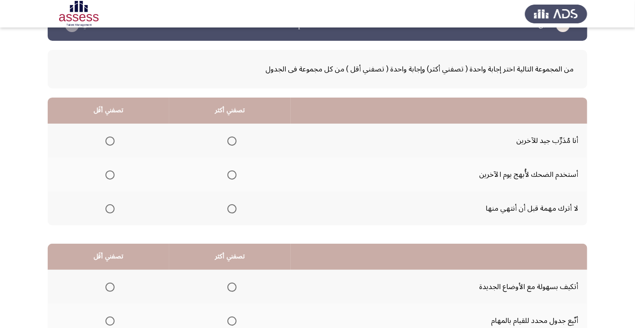
click at [236, 208] on span "Select an option" at bounding box center [232, 209] width 9 height 9
click at [236, 208] on input "Select an option" at bounding box center [232, 209] width 9 height 9
click at [115, 139] on span "Select an option" at bounding box center [110, 141] width 9 height 9
click at [115, 139] on input "Select an option" at bounding box center [110, 141] width 9 height 9
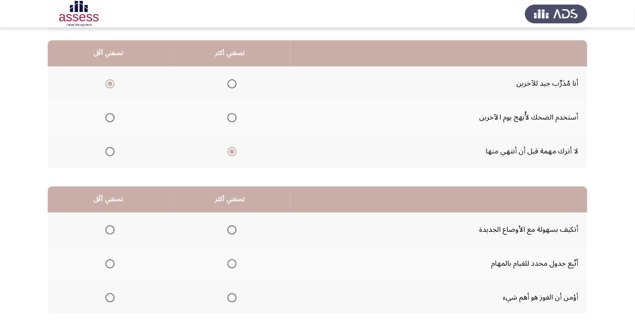
scroll to position [90, 0]
click at [629, 256] on app-assessment-container "السابق Development Assessment التالي من المجموعة التالية اختر إجابة واحدة ( تصف…" at bounding box center [317, 147] width 635 height 390
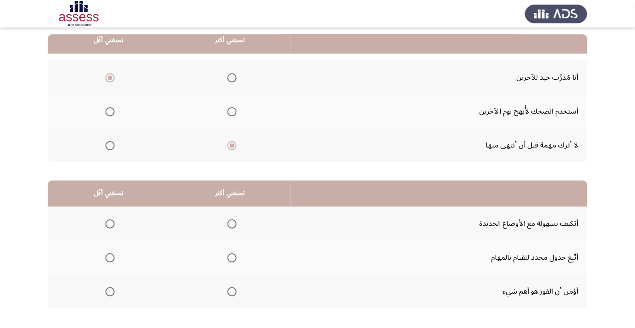
click at [232, 292] on span "Select an option" at bounding box center [232, 292] width 0 height 0
click at [233, 291] on input "Select an option" at bounding box center [232, 292] width 9 height 9
click at [110, 258] on span "Select an option" at bounding box center [110, 258] width 0 height 0
click at [110, 257] on input "Select an option" at bounding box center [110, 258] width 9 height 9
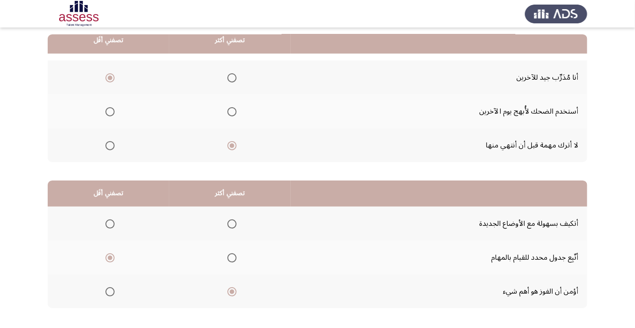
scroll to position [0, 0]
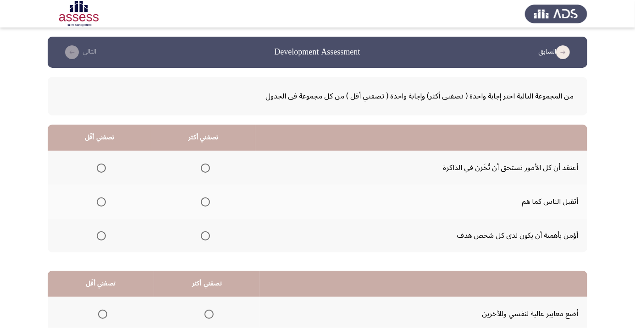
click at [210, 234] on span "Select an option" at bounding box center [205, 236] width 9 height 9
click at [210, 234] on input "Select an option" at bounding box center [205, 236] width 9 height 9
click at [102, 202] on span "Select an option" at bounding box center [101, 202] width 9 height 9
click at [102, 202] on input "Select an option" at bounding box center [101, 202] width 9 height 9
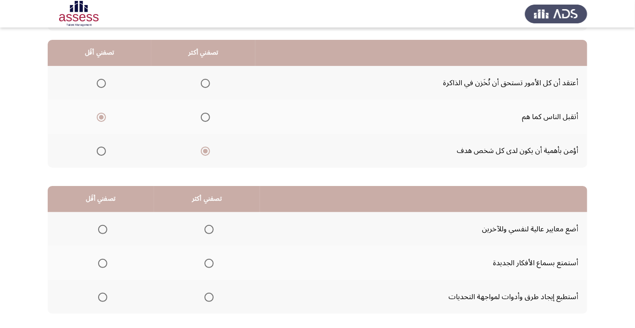
scroll to position [90, 0]
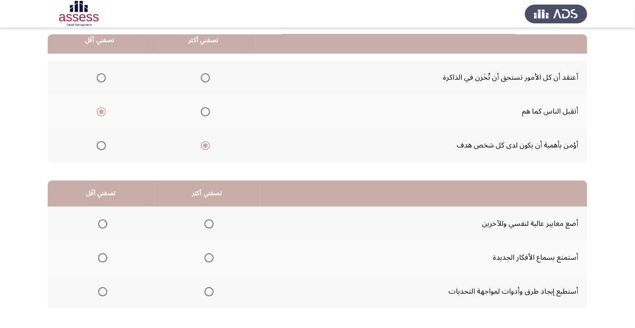
click at [202, 258] on label "Select an option" at bounding box center [207, 258] width 13 height 9
click at [205, 258] on input "Select an option" at bounding box center [209, 258] width 9 height 9
click at [103, 292] on span "Select an option" at bounding box center [103, 292] width 0 height 0
click at [102, 291] on input "Select an option" at bounding box center [102, 292] width 9 height 9
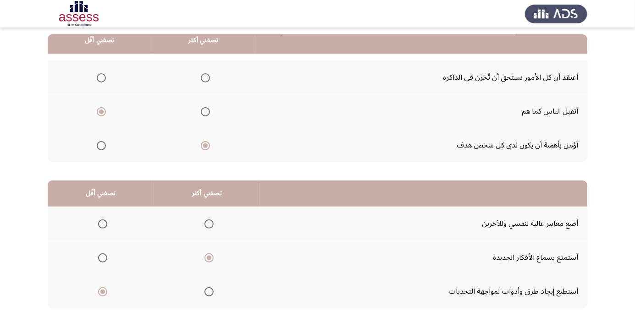
scroll to position [0, 0]
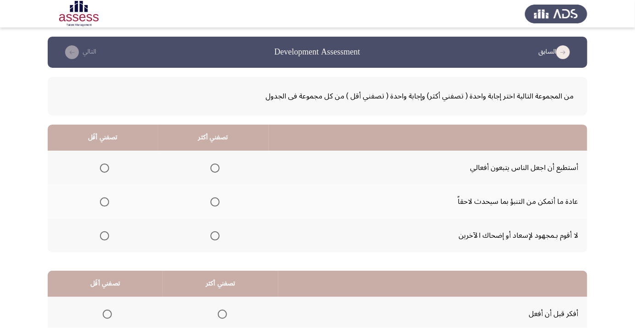
click at [112, 177] on th at bounding box center [103, 168] width 111 height 34
click at [103, 178] on th at bounding box center [103, 168] width 111 height 34
click at [105, 168] on span "Select an option" at bounding box center [105, 168] width 0 height 0
click at [105, 168] on input "Select an option" at bounding box center [104, 168] width 9 height 9
click at [215, 236] on span "Select an option" at bounding box center [215, 236] width 0 height 0
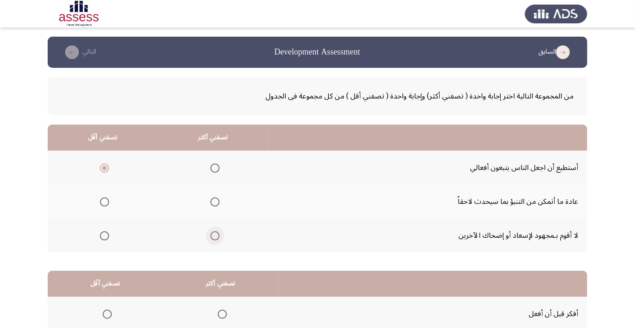
click at [215, 235] on input "Select an option" at bounding box center [215, 236] width 9 height 9
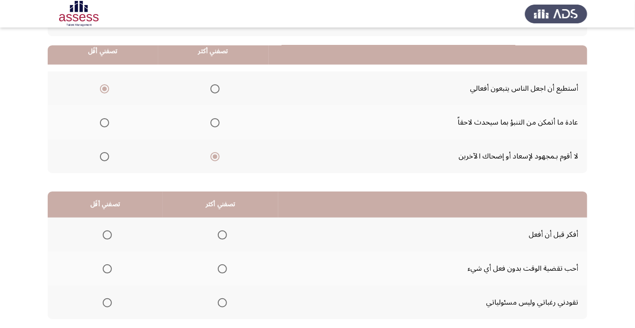
scroll to position [90, 0]
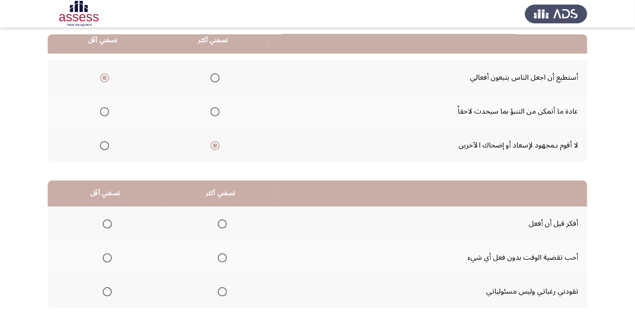
click at [93, 259] on th at bounding box center [105, 258] width 115 height 34
click at [222, 223] on span "Select an option" at bounding box center [222, 224] width 9 height 9
click at [222, 223] on input "Select an option" at bounding box center [222, 224] width 9 height 9
click at [100, 260] on label "Select an option" at bounding box center [105, 258] width 13 height 9
click at [103, 260] on input "Select an option" at bounding box center [107, 258] width 9 height 9
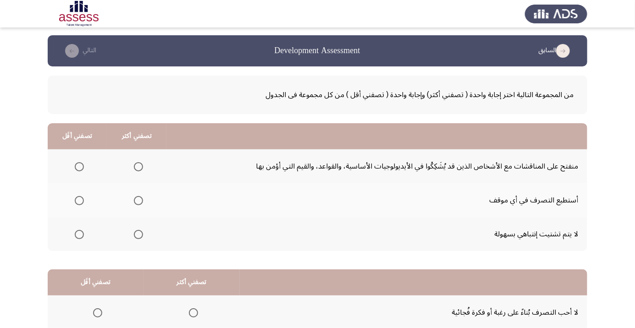
scroll to position [1, 0]
click at [142, 231] on span "Select an option" at bounding box center [138, 234] width 9 height 9
click at [142, 231] on input "Select an option" at bounding box center [138, 234] width 9 height 9
click at [79, 201] on span "Select an option" at bounding box center [79, 201] width 0 height 0
click at [79, 200] on input "Select an option" at bounding box center [79, 200] width 9 height 9
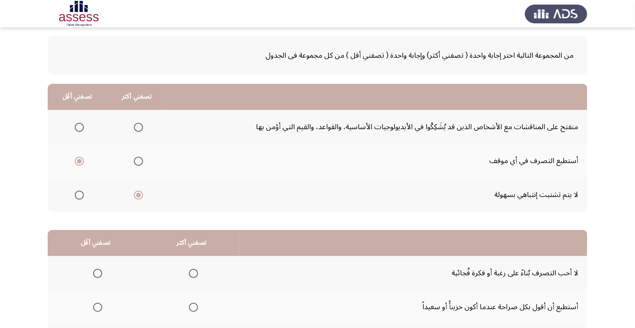
scroll to position [90, 0]
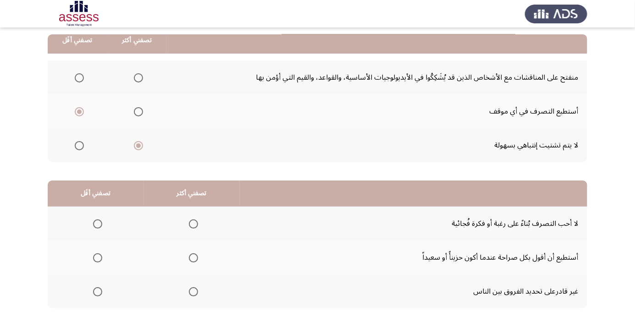
click at [198, 268] on th at bounding box center [192, 258] width 96 height 34
click at [194, 292] on span "Select an option" at bounding box center [194, 292] width 0 height 0
click at [193, 291] on input "Select an option" at bounding box center [193, 292] width 9 height 9
click at [98, 224] on span "Select an option" at bounding box center [98, 224] width 0 height 0
click at [97, 223] on input "Select an option" at bounding box center [97, 224] width 9 height 9
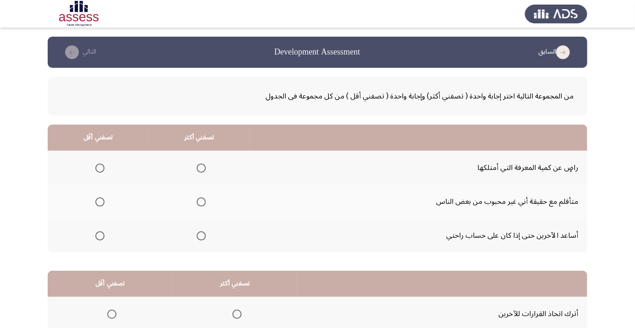
click at [103, 238] on span "Select an option" at bounding box center [99, 236] width 9 height 9
click at [103, 238] on input "Select an option" at bounding box center [99, 236] width 9 height 9
click at [197, 167] on span "Select an option" at bounding box center [201, 168] width 9 height 9
click at [197, 167] on input "Select an option" at bounding box center [201, 168] width 9 height 9
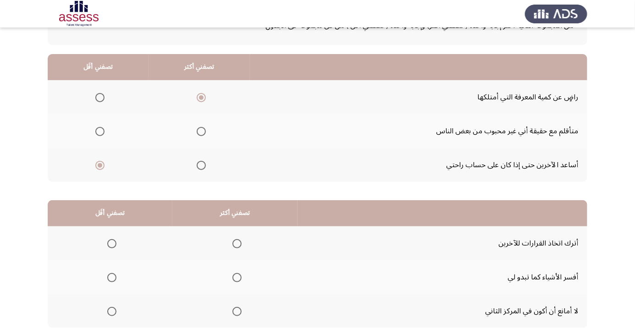
scroll to position [90, 0]
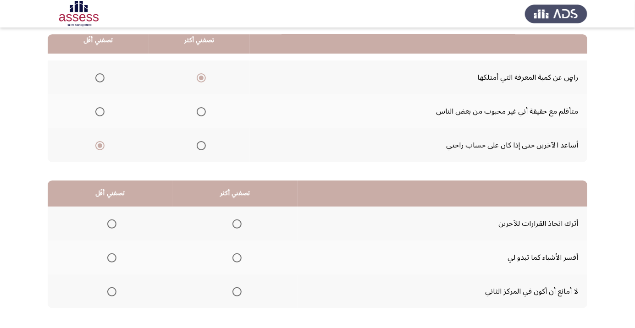
click at [239, 257] on span "Select an option" at bounding box center [237, 258] width 9 height 9
click at [239, 257] on input "Select an option" at bounding box center [237, 258] width 9 height 9
click at [122, 297] on th at bounding box center [110, 292] width 125 height 34
click at [109, 295] on span "Select an option" at bounding box center [111, 292] width 9 height 9
click at [109, 295] on input "Select an option" at bounding box center [111, 292] width 9 height 9
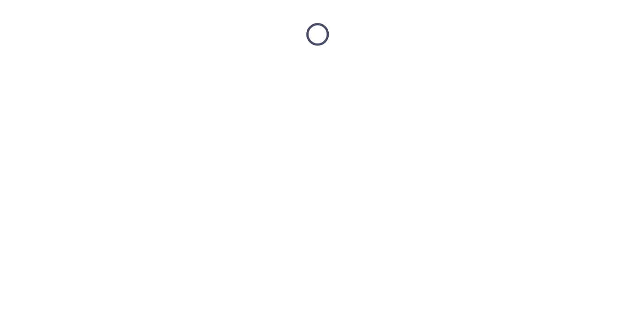
scroll to position [0, 0]
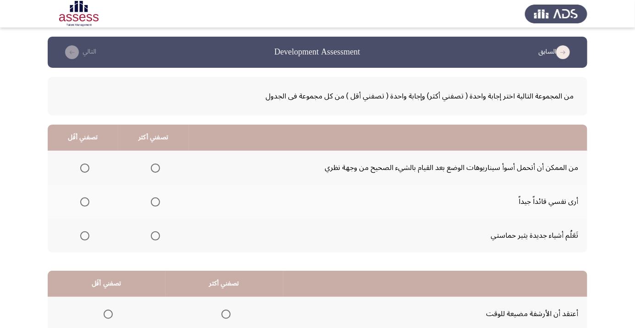
click at [148, 168] on label "Select an option" at bounding box center [153, 168] width 13 height 9
click at [151, 168] on input "Select an option" at bounding box center [155, 168] width 9 height 9
click at [156, 236] on span "Select an option" at bounding box center [156, 236] width 0 height 0
click at [155, 235] on input "Select an option" at bounding box center [155, 236] width 9 height 9
click at [95, 205] on th at bounding box center [83, 202] width 71 height 34
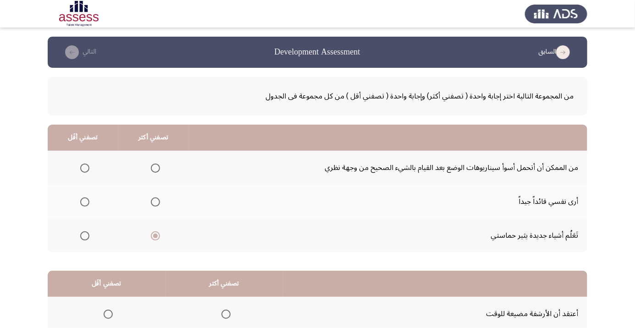
click at [85, 202] on span "Select an option" at bounding box center [85, 202] width 0 height 0
click at [84, 202] on input "Select an option" at bounding box center [84, 202] width 9 height 9
click at [80, 198] on span "Select an option" at bounding box center [84, 202] width 9 height 9
click at [80, 198] on input "Select an option" at bounding box center [84, 202] width 9 height 9
click at [87, 199] on span "Select an option" at bounding box center [84, 202] width 9 height 9
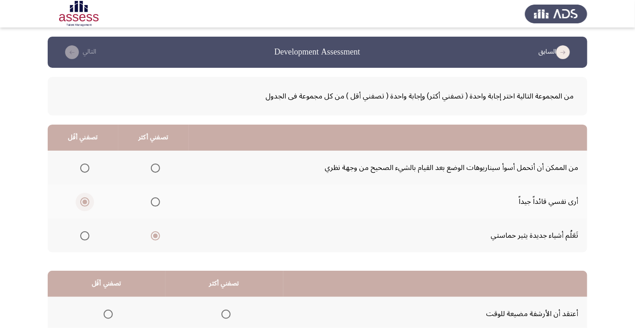
click at [87, 199] on input "Select an option" at bounding box center [84, 202] width 9 height 9
click at [83, 201] on span "Select an option" at bounding box center [85, 202] width 5 height 5
click at [83, 201] on input "Select an option" at bounding box center [84, 202] width 9 height 9
click at [155, 199] on span "Select an option" at bounding box center [155, 202] width 9 height 9
click at [155, 199] on input "Select an option" at bounding box center [155, 202] width 9 height 9
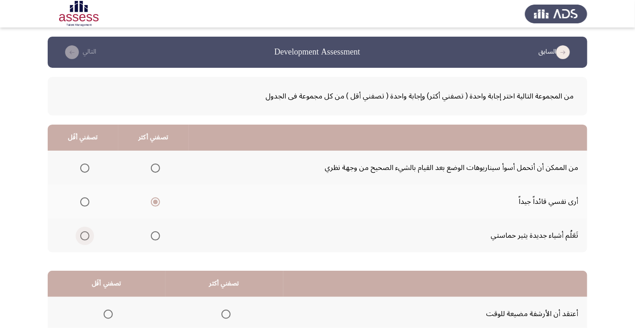
click at [85, 236] on span "Select an option" at bounding box center [85, 236] width 0 height 0
click at [84, 235] on input "Select an option" at bounding box center [84, 236] width 9 height 9
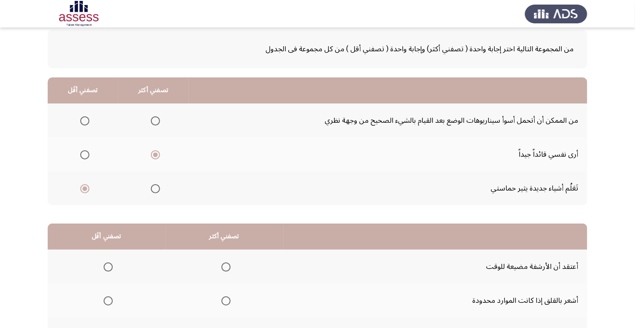
scroll to position [50, 0]
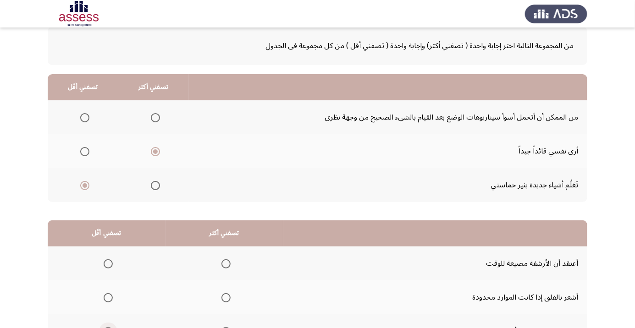
click at [108, 328] on span "Select an option" at bounding box center [108, 332] width 0 height 0
click at [108, 328] on input "Select an option" at bounding box center [108, 332] width 9 height 9
click at [228, 283] on th at bounding box center [225, 298] width 118 height 34
click at [228, 294] on span "Select an option" at bounding box center [226, 298] width 9 height 9
click at [228, 294] on input "Select an option" at bounding box center [226, 298] width 9 height 9
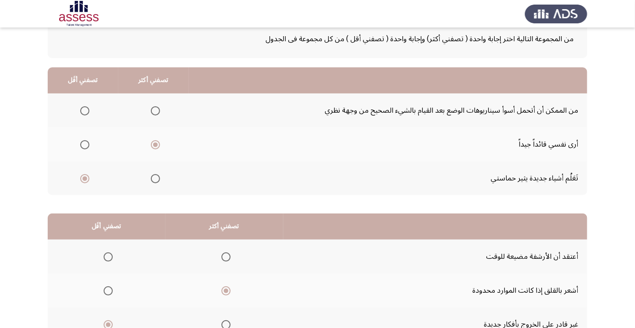
scroll to position [90, 0]
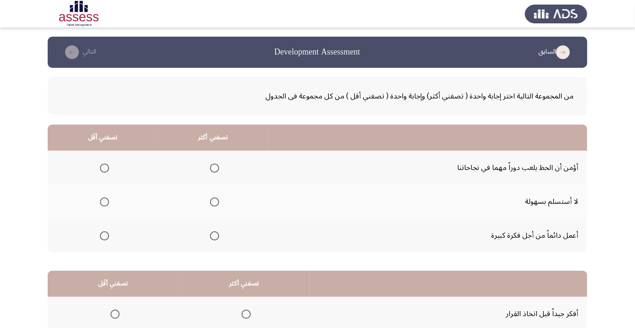
click at [107, 165] on span "Select an option" at bounding box center [104, 168] width 9 height 9
click at [107, 165] on input "Select an option" at bounding box center [104, 168] width 9 height 9
click at [218, 204] on span "Select an option" at bounding box center [214, 202] width 9 height 9
click at [218, 204] on input "Select an option" at bounding box center [214, 202] width 9 height 9
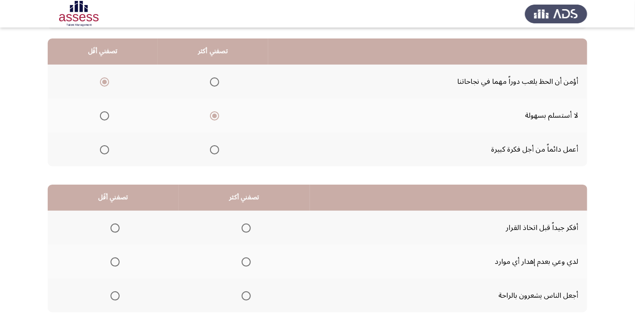
scroll to position [90, 0]
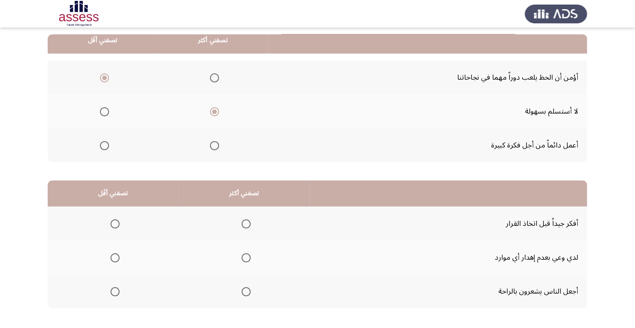
click at [246, 257] on span "Select an option" at bounding box center [246, 258] width 9 height 9
click at [246, 257] on input "Select an option" at bounding box center [246, 258] width 9 height 9
click at [117, 220] on span "Select an option" at bounding box center [115, 224] width 9 height 9
click at [117, 220] on input "Select an option" at bounding box center [115, 224] width 9 height 9
click at [115, 294] on span "Select an option" at bounding box center [115, 292] width 9 height 9
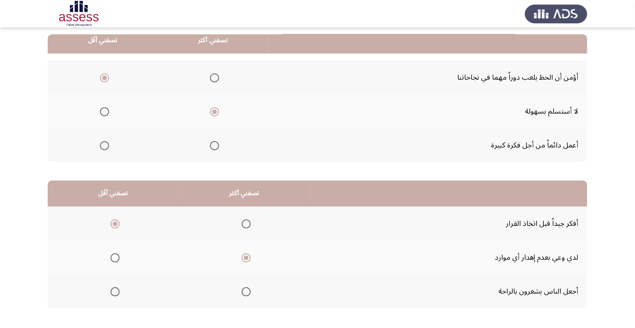
click at [115, 294] on input "Select an option" at bounding box center [115, 292] width 9 height 9
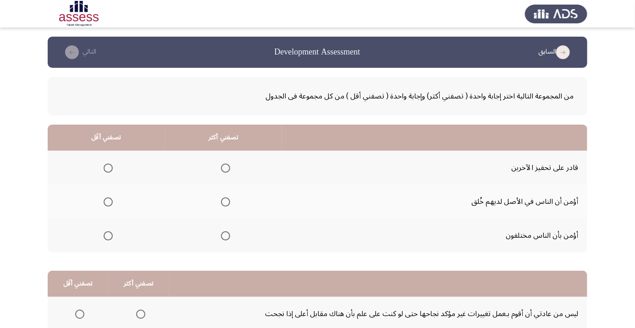
click at [220, 236] on label "Select an option" at bounding box center [223, 236] width 13 height 9
click at [221, 236] on input "Select an option" at bounding box center [225, 236] width 9 height 9
click at [110, 199] on span "Select an option" at bounding box center [108, 202] width 9 height 9
click at [110, 199] on input "Select an option" at bounding box center [108, 202] width 9 height 9
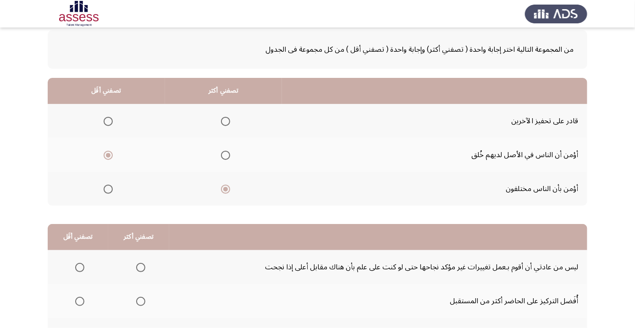
scroll to position [90, 0]
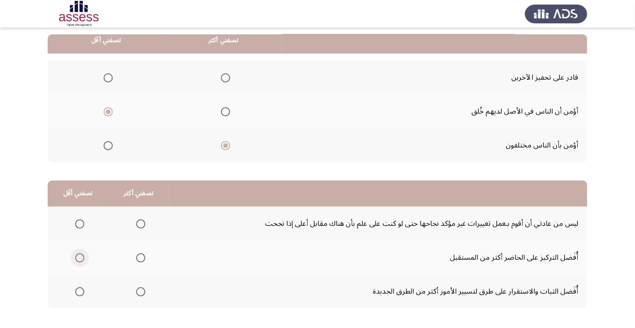
click at [82, 255] on span "Select an option" at bounding box center [79, 258] width 9 height 9
click at [82, 255] on input "Select an option" at bounding box center [79, 258] width 9 height 9
click at [142, 221] on span "Select an option" at bounding box center [140, 224] width 9 height 9
click at [142, 221] on input "Select an option" at bounding box center [140, 224] width 9 height 9
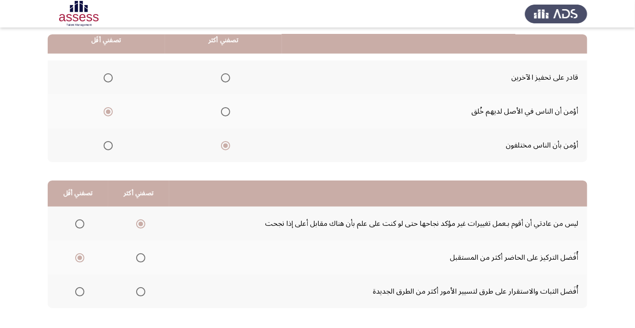
scroll to position [0, 0]
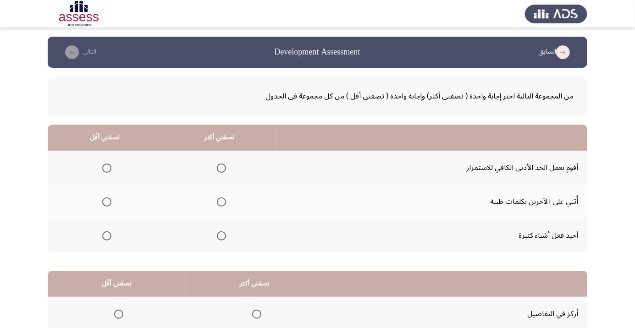
click at [235, 238] on th at bounding box center [219, 236] width 115 height 34
click at [219, 235] on span "Select an option" at bounding box center [221, 236] width 9 height 9
click at [219, 235] on input "Select an option" at bounding box center [221, 236] width 9 height 9
click at [104, 167] on span "Select an option" at bounding box center [106, 168] width 9 height 9
click at [104, 167] on input "Select an option" at bounding box center [106, 168] width 9 height 9
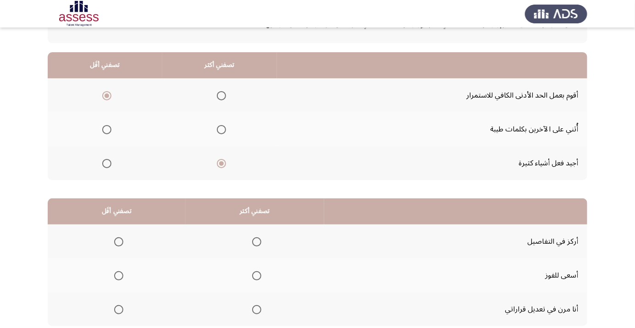
scroll to position [78, 0]
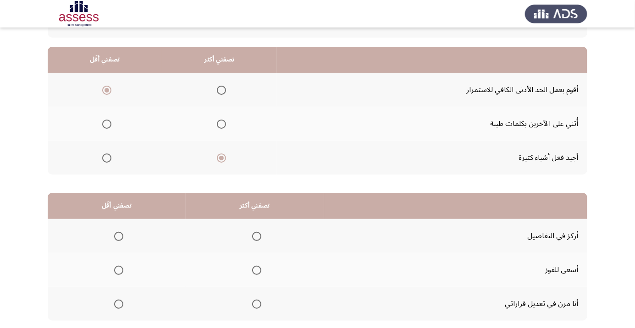
click at [257, 305] on span "Select an option" at bounding box center [257, 305] width 0 height 0
click at [256, 303] on input "Select an option" at bounding box center [256, 304] width 9 height 9
click at [121, 267] on span "Select an option" at bounding box center [118, 270] width 9 height 9
click at [121, 267] on input "Select an option" at bounding box center [118, 270] width 9 height 9
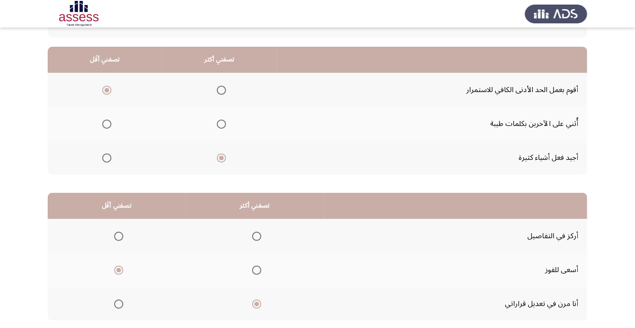
scroll to position [0, 0]
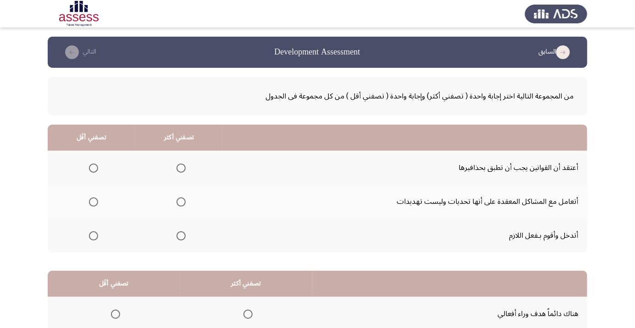
click at [96, 157] on th at bounding box center [92, 168] width 88 height 34
click at [93, 168] on span "Select an option" at bounding box center [93, 168] width 9 height 9
click at [93, 168] on input "Select an option" at bounding box center [93, 168] width 9 height 9
click at [182, 249] on th at bounding box center [179, 236] width 88 height 34
click at [184, 234] on span "Select an option" at bounding box center [181, 236] width 9 height 9
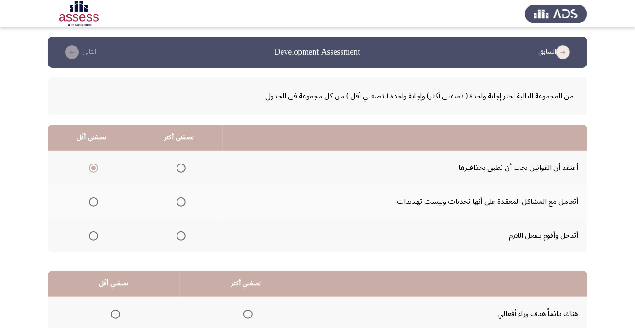
click at [184, 234] on input "Select an option" at bounding box center [181, 236] width 9 height 9
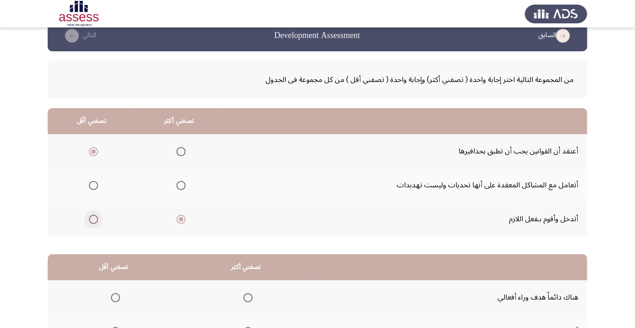
scroll to position [90, 0]
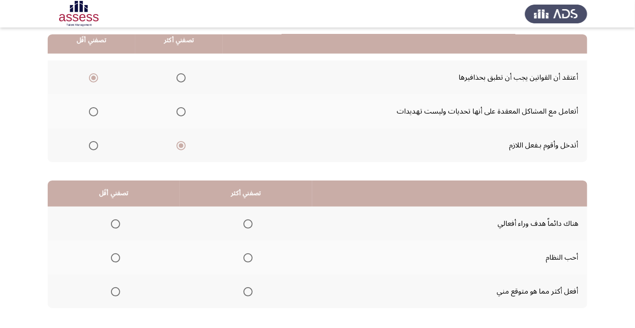
click at [248, 224] on span "Select an option" at bounding box center [248, 224] width 0 height 0
click at [249, 223] on input "Select an option" at bounding box center [248, 224] width 9 height 9
click at [116, 291] on span "Select an option" at bounding box center [115, 292] width 9 height 9
click at [116, 291] on input "Select an option" at bounding box center [115, 292] width 9 height 9
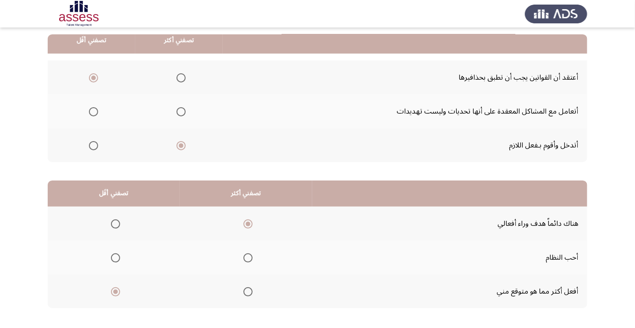
scroll to position [0, 0]
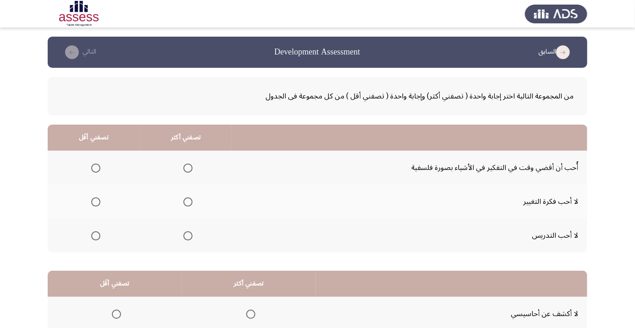
click at [95, 239] on span "Select an option" at bounding box center [95, 236] width 9 height 9
click at [95, 239] on input "Select an option" at bounding box center [95, 236] width 9 height 9
click at [94, 250] on th at bounding box center [94, 236] width 92 height 34
click at [95, 235] on span "Select an option" at bounding box center [96, 236] width 5 height 5
click at [95, 235] on input "Select an option" at bounding box center [95, 236] width 9 height 9
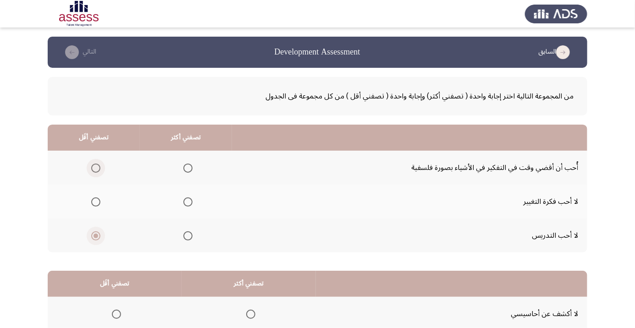
click at [95, 172] on span "Select an option" at bounding box center [95, 168] width 9 height 9
click at [95, 172] on input "Select an option" at bounding box center [95, 168] width 9 height 9
click at [193, 246] on th at bounding box center [186, 236] width 92 height 34
click at [180, 238] on label "Select an option" at bounding box center [186, 236] width 13 height 9
click at [184, 238] on input "Select an option" at bounding box center [188, 236] width 9 height 9
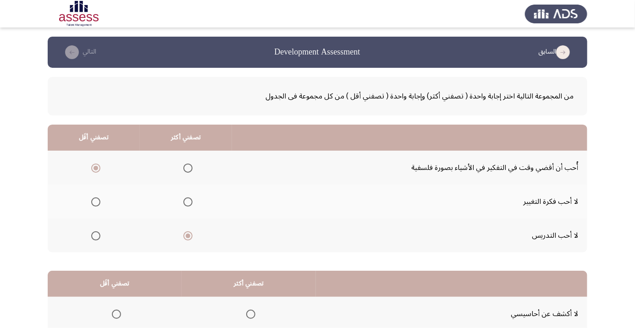
click at [556, 273] on th at bounding box center [452, 284] width 272 height 26
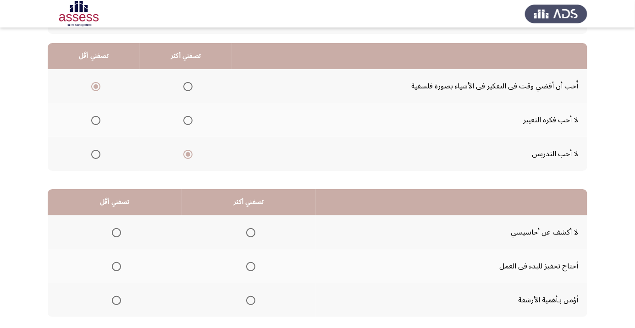
scroll to position [83, 0]
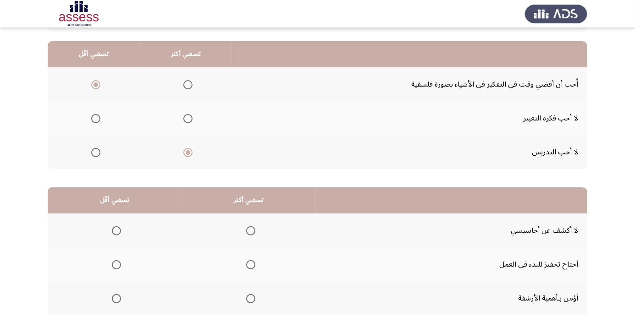
click at [261, 223] on th at bounding box center [249, 231] width 134 height 34
click at [266, 224] on th at bounding box center [249, 231] width 134 height 34
click at [251, 234] on span "Select an option" at bounding box center [250, 231] width 9 height 9
click at [251, 234] on input "Select an option" at bounding box center [250, 231] width 9 height 9
click at [126, 257] on th at bounding box center [115, 265] width 134 height 34
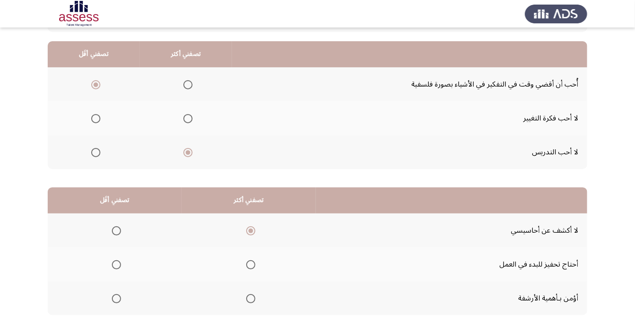
click at [119, 264] on span "Select an option" at bounding box center [116, 265] width 9 height 9
click at [119, 264] on input "Select an option" at bounding box center [116, 265] width 9 height 9
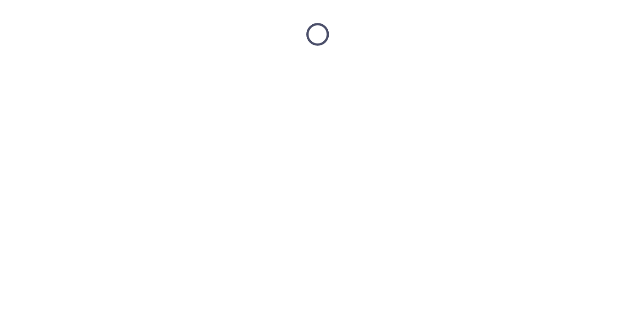
scroll to position [0, 0]
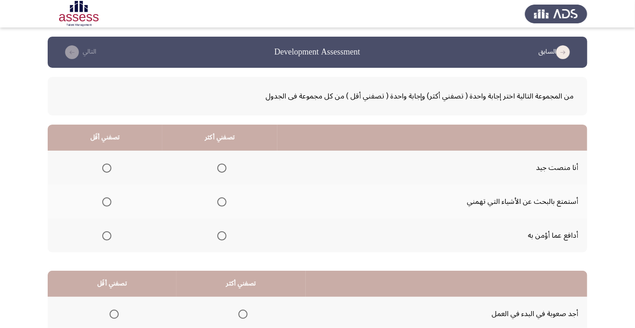
click at [110, 203] on span "Select an option" at bounding box center [106, 202] width 9 height 9
click at [110, 203] on input "Select an option" at bounding box center [106, 202] width 9 height 9
click at [219, 235] on span "Select an option" at bounding box center [221, 236] width 9 height 9
click at [219, 235] on input "Select an option" at bounding box center [221, 236] width 9 height 9
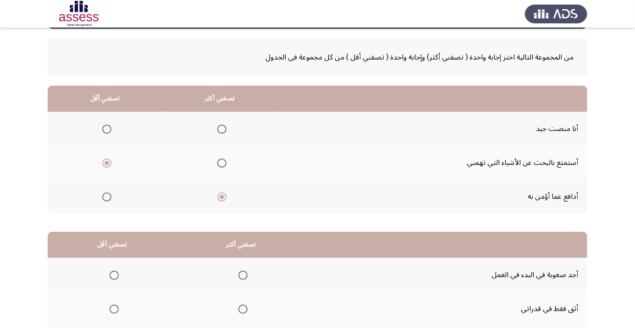
scroll to position [58, 0]
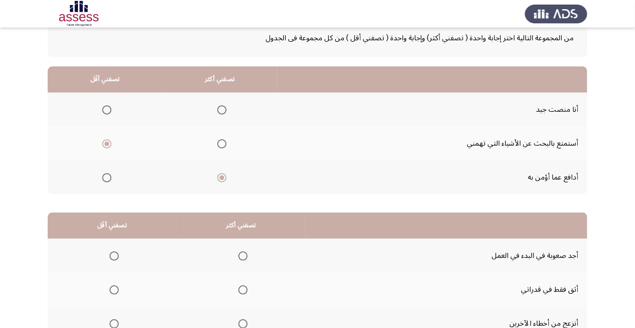
click at [114, 290] on span "Select an option" at bounding box center [114, 290] width 0 height 0
click at [114, 289] on input "Select an option" at bounding box center [114, 290] width 9 height 9
click at [236, 320] on label "Select an option" at bounding box center [241, 324] width 13 height 9
click at [239, 320] on input "Select an option" at bounding box center [243, 324] width 9 height 9
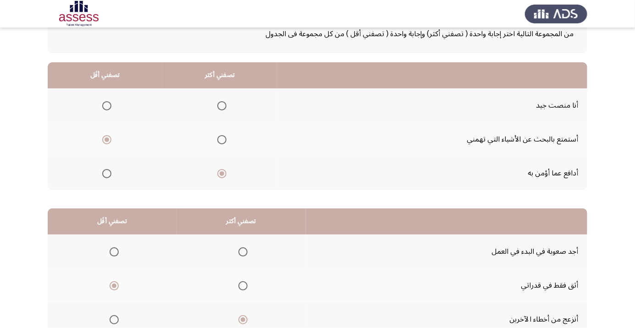
scroll to position [90, 0]
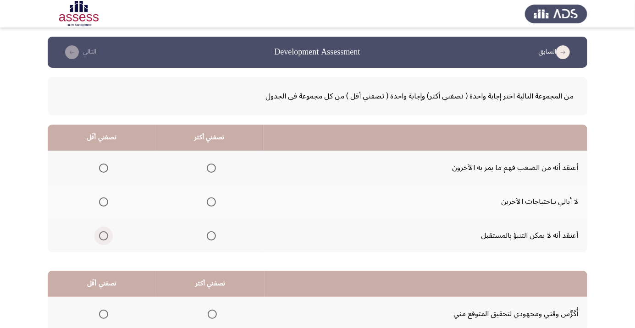
click at [104, 236] on span "Select an option" at bounding box center [104, 236] width 0 height 0
click at [104, 235] on input "Select an option" at bounding box center [103, 236] width 9 height 9
click at [211, 168] on span "Select an option" at bounding box center [211, 168] width 0 height 0
click at [212, 168] on input "Select an option" at bounding box center [211, 168] width 9 height 9
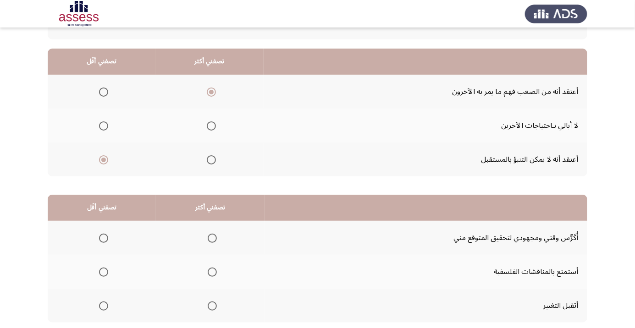
scroll to position [90, 0]
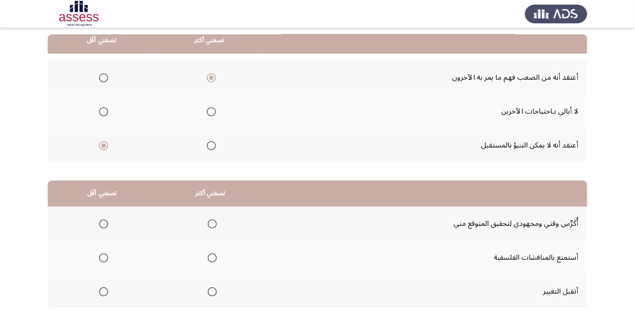
click at [596, 254] on app-assessment-container "السابق Development Assessment التالي من المجموعة التالية اختر إجابة واحدة ( تصف…" at bounding box center [317, 141] width 635 height 390
click at [210, 292] on span "Select an option" at bounding box center [212, 292] width 9 height 9
click at [210, 292] on input "Select an option" at bounding box center [212, 292] width 9 height 9
click at [106, 254] on span "Select an option" at bounding box center [103, 258] width 9 height 9
click at [106, 254] on input "Select an option" at bounding box center [103, 258] width 9 height 9
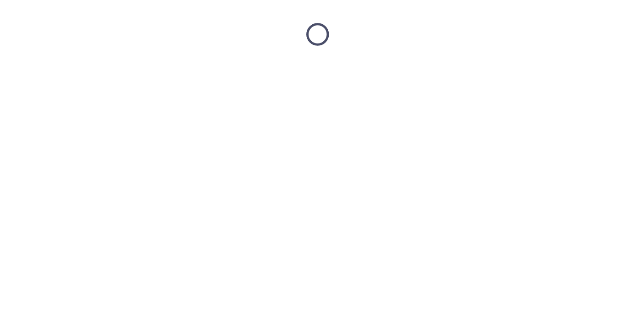
scroll to position [0, 0]
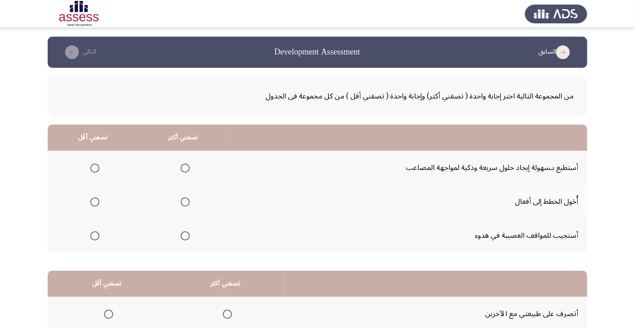
click at [187, 201] on span "Select an option" at bounding box center [185, 202] width 9 height 9
click at [187, 201] on input "Select an option" at bounding box center [185, 202] width 9 height 9
click at [99, 235] on span "Select an option" at bounding box center [94, 236] width 9 height 9
click at [99, 235] on input "Select an option" at bounding box center [94, 236] width 9 height 9
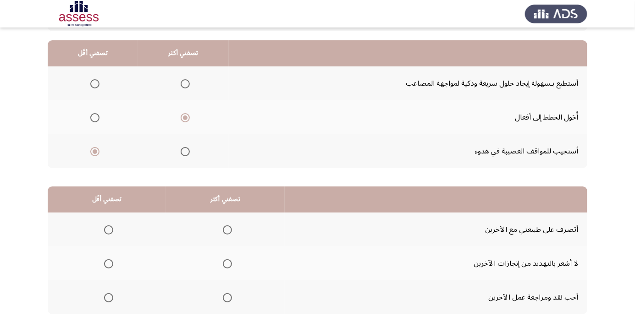
scroll to position [90, 0]
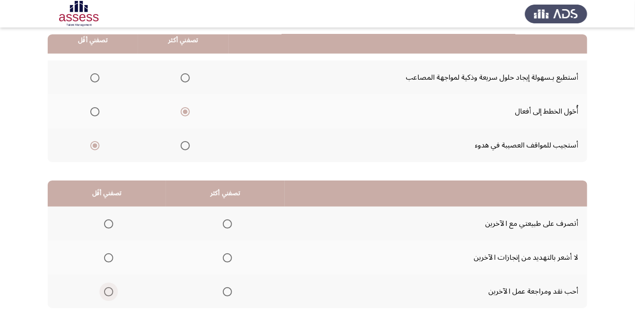
click at [110, 289] on span "Select an option" at bounding box center [108, 292] width 9 height 9
click at [110, 289] on input "Select an option" at bounding box center [108, 292] width 9 height 9
click at [228, 258] on span "Select an option" at bounding box center [228, 258] width 0 height 0
click at [228, 257] on input "Select an option" at bounding box center [227, 258] width 9 height 9
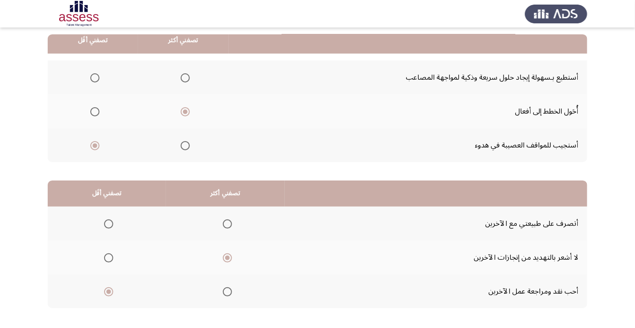
scroll to position [0, 0]
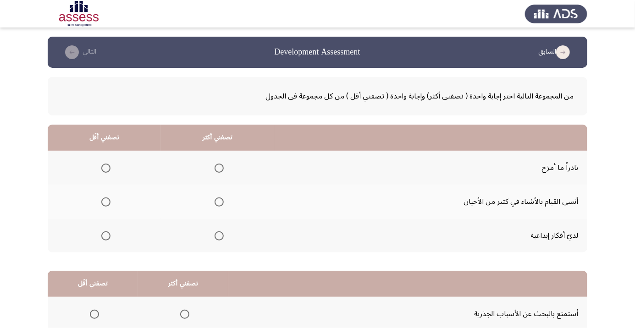
click at [215, 233] on span "Select an option" at bounding box center [219, 236] width 9 height 9
click at [215, 233] on input "Select an option" at bounding box center [219, 236] width 9 height 9
click at [99, 168] on label "Select an option" at bounding box center [104, 168] width 13 height 9
click at [101, 168] on input "Select an option" at bounding box center [105, 168] width 9 height 9
click at [106, 202] on span "Select an option" at bounding box center [106, 202] width 0 height 0
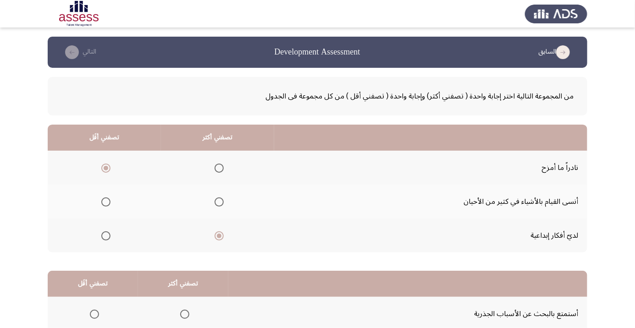
click at [106, 202] on input "Select an option" at bounding box center [105, 202] width 9 height 9
click at [103, 167] on span "Select an option" at bounding box center [105, 168] width 9 height 9
click at [103, 167] on input "Select an option" at bounding box center [105, 168] width 9 height 9
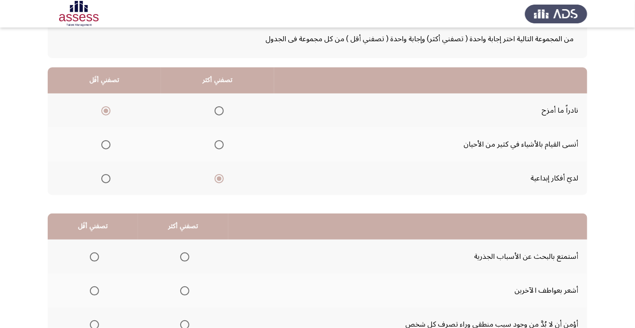
scroll to position [58, 0]
click at [185, 325] on span "Select an option" at bounding box center [185, 325] width 0 height 0
click at [185, 323] on input "Select an option" at bounding box center [184, 324] width 9 height 9
click at [95, 291] on span "Select an option" at bounding box center [95, 291] width 0 height 0
click at [95, 290] on input "Select an option" at bounding box center [94, 290] width 9 height 9
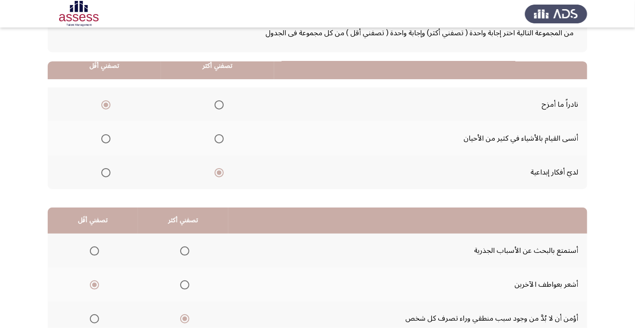
scroll to position [90, 0]
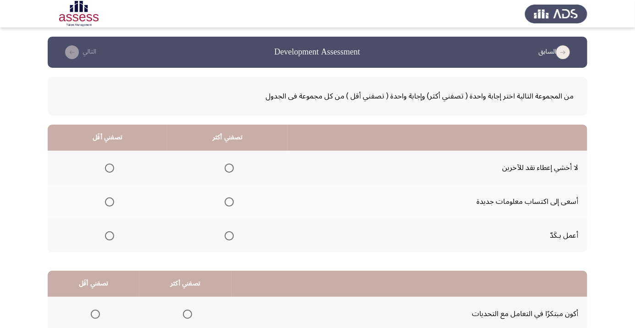
click at [229, 202] on span "Select an option" at bounding box center [229, 202] width 0 height 0
click at [230, 202] on input "Select an option" at bounding box center [229, 202] width 9 height 9
click at [113, 237] on span "Select an option" at bounding box center [109, 236] width 9 height 9
click at [113, 237] on input "Select an option" at bounding box center [109, 236] width 9 height 9
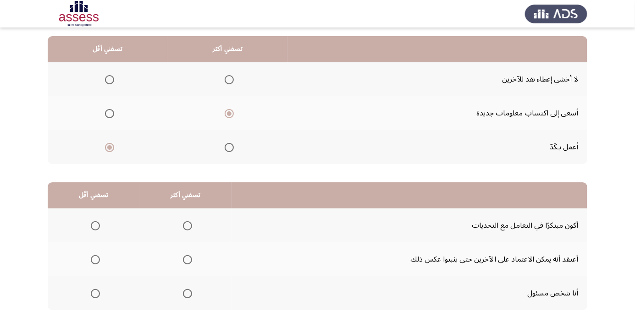
scroll to position [90, 0]
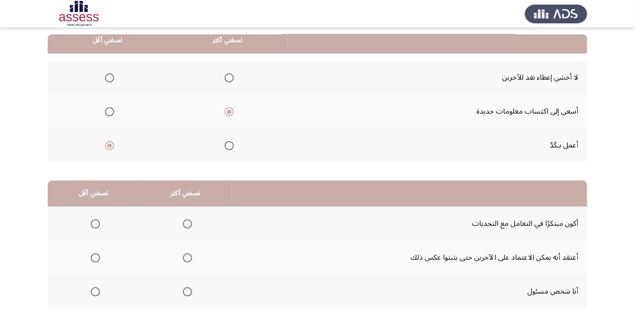
click at [188, 295] on span "Select an option" at bounding box center [187, 292] width 9 height 9
click at [188, 295] on input "Select an option" at bounding box center [187, 292] width 9 height 9
click at [86, 268] on th at bounding box center [94, 258] width 92 height 34
click at [95, 255] on span "Select an option" at bounding box center [95, 258] width 9 height 9
click at [95, 255] on input "Select an option" at bounding box center [95, 258] width 9 height 9
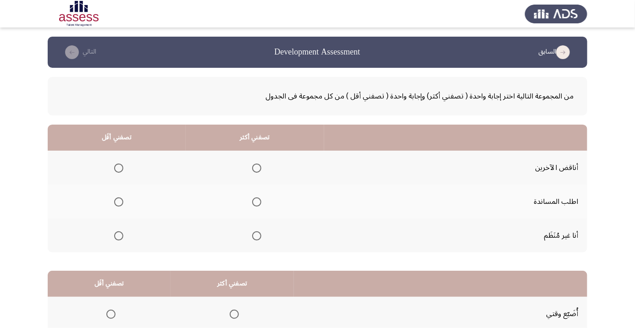
click at [257, 202] on span "Select an option" at bounding box center [257, 202] width 0 height 0
click at [256, 202] on input "Select an option" at bounding box center [256, 202] width 9 height 9
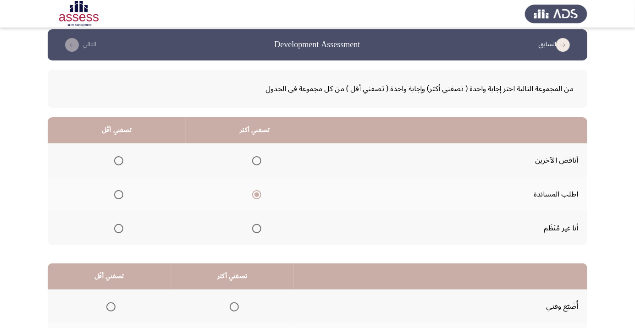
scroll to position [29, 0]
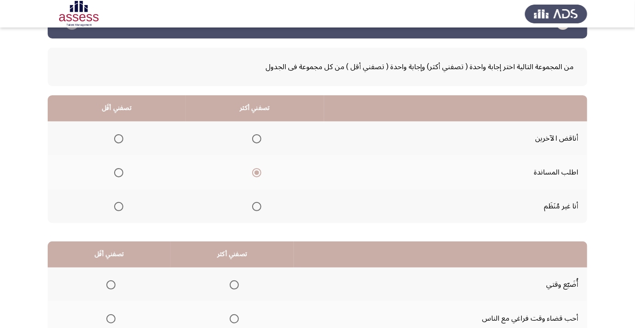
click at [122, 206] on span "Select an option" at bounding box center [118, 206] width 9 height 9
click at [122, 206] on input "Select an option" at bounding box center [118, 206] width 9 height 9
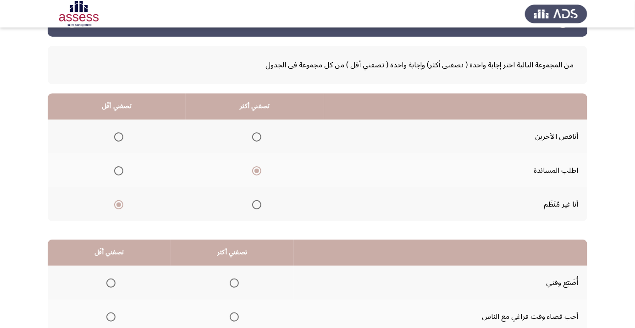
scroll to position [90, 0]
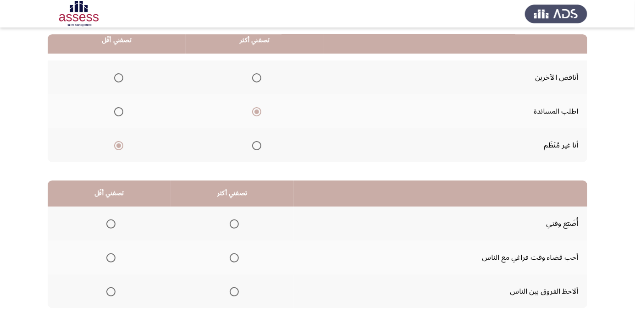
click at [232, 257] on span "Select an option" at bounding box center [234, 258] width 9 height 9
click at [232, 257] on input "Select an option" at bounding box center [234, 258] width 9 height 9
click at [114, 220] on span "Select an option" at bounding box center [110, 224] width 9 height 9
click at [114, 220] on input "Select an option" at bounding box center [110, 224] width 9 height 9
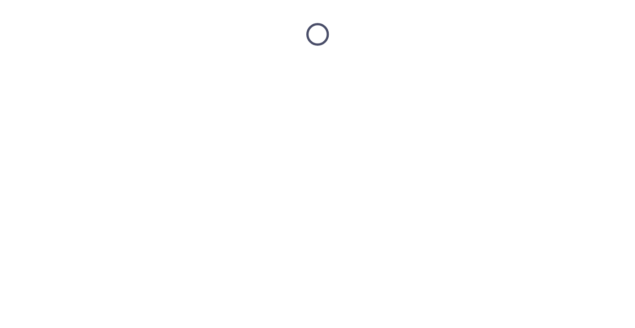
scroll to position [0, 0]
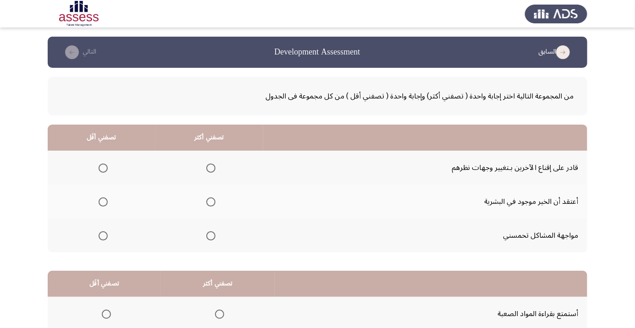
click at [221, 240] on th at bounding box center [210, 236] width 108 height 34
click at [213, 239] on span "Select an option" at bounding box center [210, 236] width 9 height 9
click at [213, 239] on input "Select an option" at bounding box center [210, 236] width 9 height 9
click at [103, 168] on span "Select an option" at bounding box center [103, 168] width 9 height 9
click at [103, 168] on input "Select an option" at bounding box center [103, 168] width 9 height 9
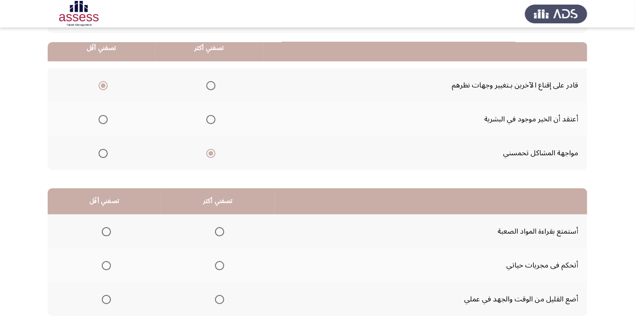
scroll to position [90, 0]
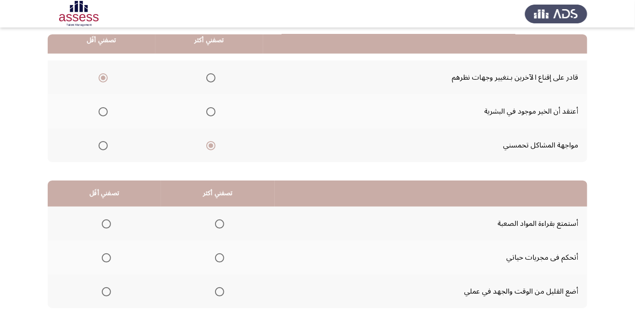
click at [103, 111] on span "Select an option" at bounding box center [103, 111] width 9 height 9
click at [103, 111] on input "Select an option" at bounding box center [103, 111] width 9 height 9
click at [7, 328] on html "السابق Development Assessment التالي من المجموعة التالية اختر إجابة واحدة ( تصف…" at bounding box center [317, 141] width 635 height 463
click at [220, 258] on span "Select an option" at bounding box center [220, 258] width 0 height 0
click at [221, 257] on input "Select an option" at bounding box center [219, 258] width 9 height 9
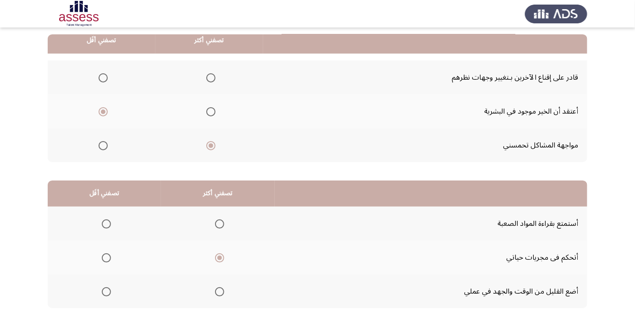
click at [104, 295] on span "Select an option" at bounding box center [106, 292] width 9 height 9
click at [104, 295] on input "Select an option" at bounding box center [106, 292] width 9 height 9
click at [113, 233] on th at bounding box center [104, 224] width 113 height 34
click at [111, 208] on th at bounding box center [104, 224] width 113 height 34
click at [111, 213] on th at bounding box center [104, 224] width 113 height 34
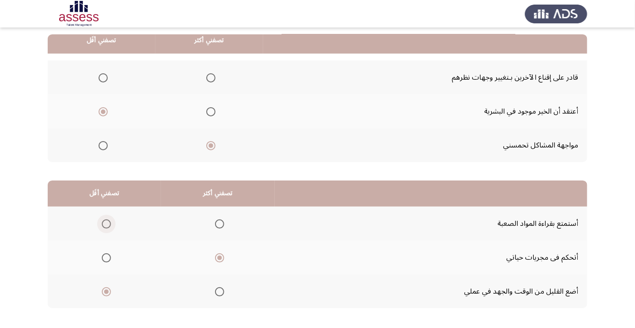
click at [106, 224] on span "Select an option" at bounding box center [106, 224] width 0 height 0
click at [106, 223] on input "Select an option" at bounding box center [106, 224] width 9 height 9
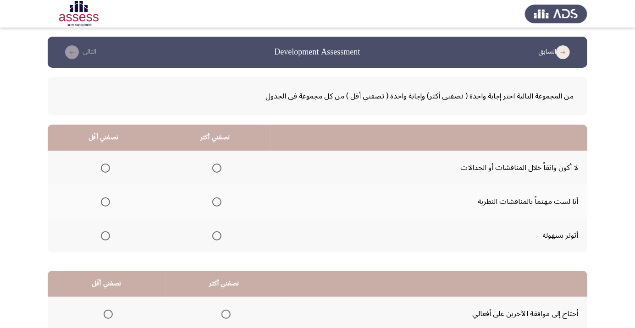
click at [107, 262] on div "من المجموعة التالية اختر إجابة واحدة ( تصفني أكثر) وإجابة واحدة ( تصفني أقل ) م…" at bounding box center [318, 243] width 540 height 350
click at [108, 237] on span "Select an option" at bounding box center [105, 236] width 9 height 9
click at [108, 237] on input "Select an option" at bounding box center [105, 236] width 9 height 9
click at [220, 204] on span "Select an option" at bounding box center [216, 202] width 9 height 9
click at [220, 204] on input "Select an option" at bounding box center [216, 202] width 9 height 9
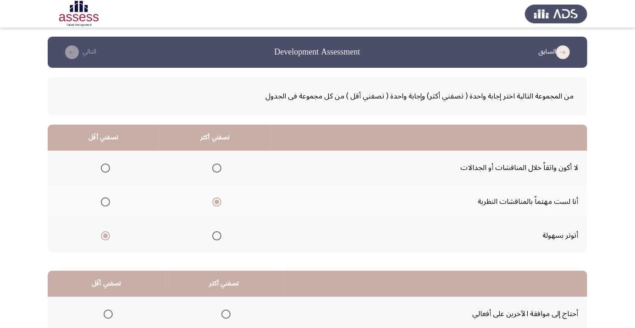
click at [217, 164] on span "Select an option" at bounding box center [216, 168] width 9 height 9
click at [217, 164] on input "Select an option" at bounding box center [216, 168] width 9 height 9
click at [213, 202] on span "Select an option" at bounding box center [216, 202] width 9 height 9
click at [213, 202] on input "Select an option" at bounding box center [216, 202] width 9 height 9
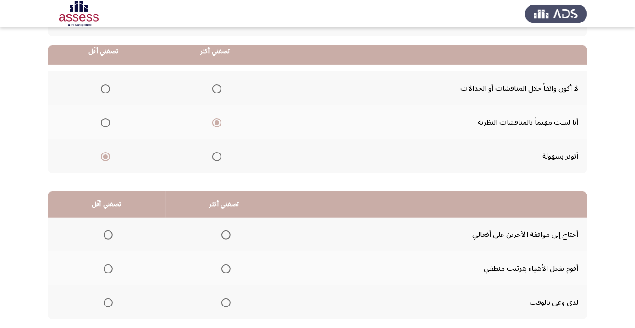
scroll to position [90, 0]
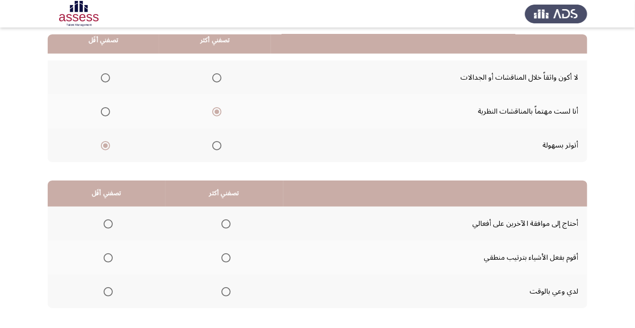
click at [230, 294] on span "Select an option" at bounding box center [226, 292] width 9 height 9
click at [230, 294] on input "Select an option" at bounding box center [226, 292] width 9 height 9
click at [83, 190] on th "تصفني أقَل" at bounding box center [107, 194] width 118 height 26
click at [111, 226] on span "Select an option" at bounding box center [108, 224] width 9 height 9
click at [111, 226] on input "Select an option" at bounding box center [108, 224] width 9 height 9
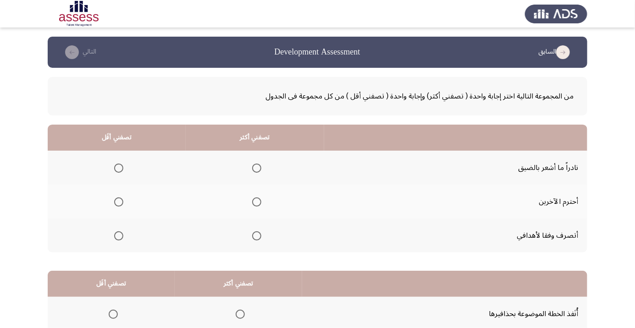
click at [257, 236] on span "Select an option" at bounding box center [257, 236] width 0 height 0
click at [256, 235] on input "Select an option" at bounding box center [256, 236] width 9 height 9
click at [257, 202] on span "Select an option" at bounding box center [257, 202] width 0 height 0
click at [256, 202] on input "Select an option" at bounding box center [256, 202] width 9 height 9
click at [119, 253] on div "من المجموعة التالية اختر إجابة واحدة ( تصفني أكثر) وإجابة واحدة ( تصفني أقل ) م…" at bounding box center [318, 243] width 540 height 350
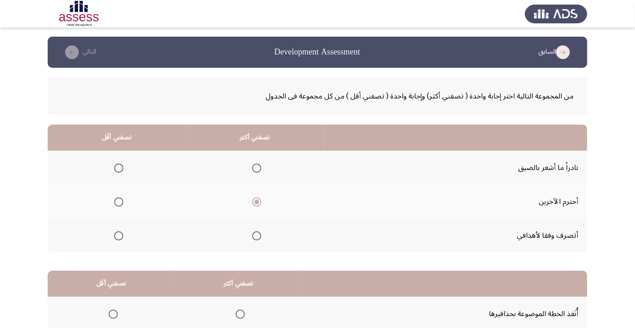
click at [119, 236] on span "Select an option" at bounding box center [119, 236] width 0 height 0
click at [118, 235] on input "Select an option" at bounding box center [118, 236] width 9 height 9
click at [119, 168] on span "Select an option" at bounding box center [119, 168] width 0 height 0
click at [118, 168] on input "Select an option" at bounding box center [118, 168] width 9 height 9
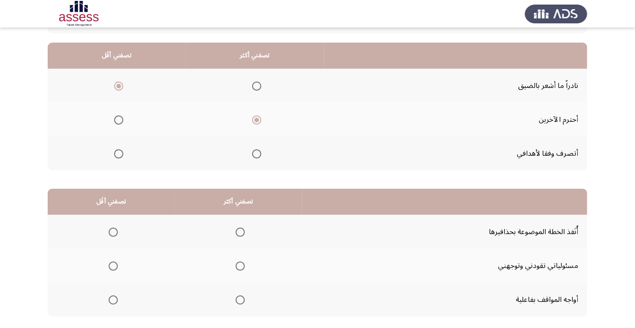
scroll to position [90, 0]
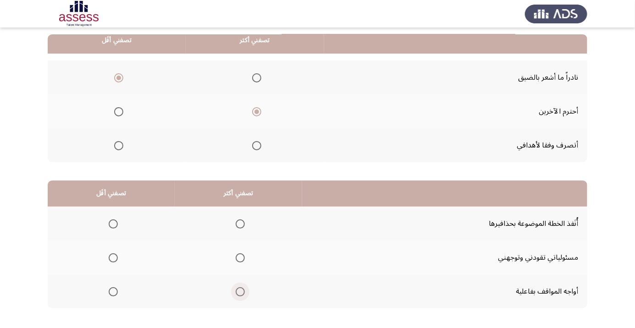
click at [240, 292] on span "Select an option" at bounding box center [240, 292] width 0 height 0
click at [239, 291] on input "Select an option" at bounding box center [240, 292] width 9 height 9
click at [117, 224] on span "Select an option" at bounding box center [113, 224] width 9 height 9
click at [117, 224] on input "Select an option" at bounding box center [113, 224] width 9 height 9
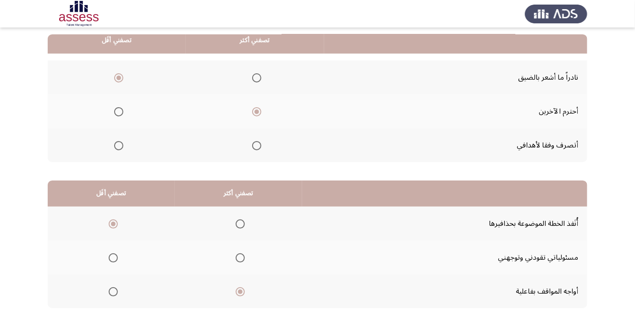
scroll to position [0, 0]
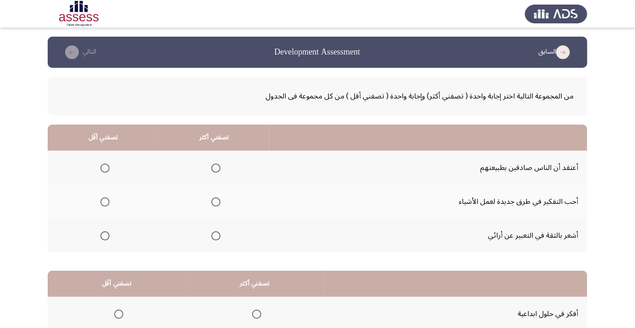
click at [216, 202] on span "Select an option" at bounding box center [216, 202] width 0 height 0
click at [216, 202] on input "Select an option" at bounding box center [215, 202] width 9 height 9
click at [107, 239] on span "Select an option" at bounding box center [104, 236] width 9 height 9
click at [107, 239] on input "Select an option" at bounding box center [104, 236] width 9 height 9
click at [105, 168] on span "Select an option" at bounding box center [105, 168] width 0 height 0
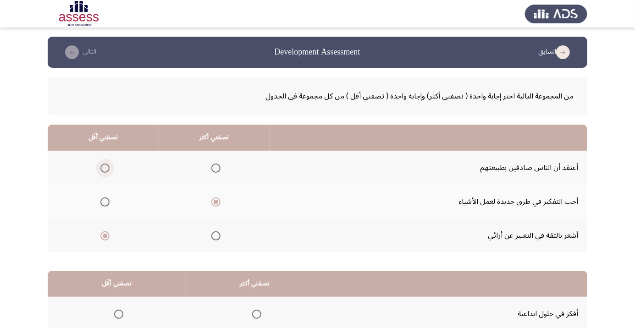
click at [105, 168] on input "Select an option" at bounding box center [104, 168] width 9 height 9
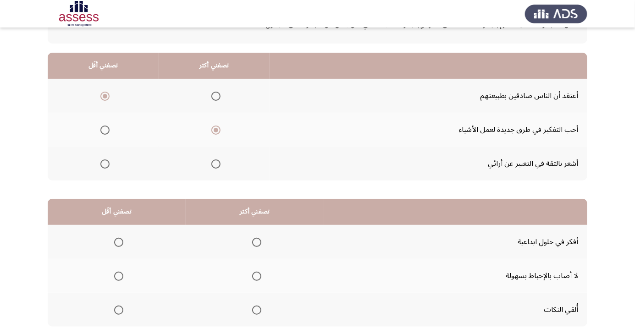
scroll to position [90, 0]
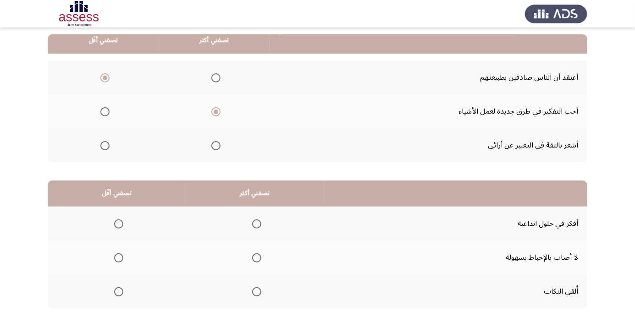
click at [257, 292] on span "Select an option" at bounding box center [257, 292] width 0 height 0
click at [256, 291] on input "Select an option" at bounding box center [256, 292] width 9 height 9
click at [259, 258] on span "Select an option" at bounding box center [256, 258] width 9 height 9
click at [259, 258] on input "Select an option" at bounding box center [256, 258] width 9 height 9
click at [122, 221] on span "Select an option" at bounding box center [118, 224] width 9 height 9
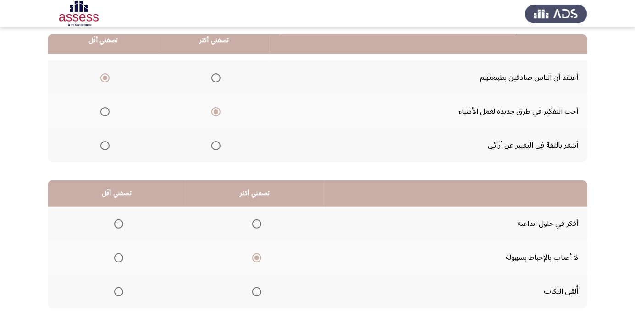
click at [122, 221] on input "Select an option" at bounding box center [118, 224] width 9 height 9
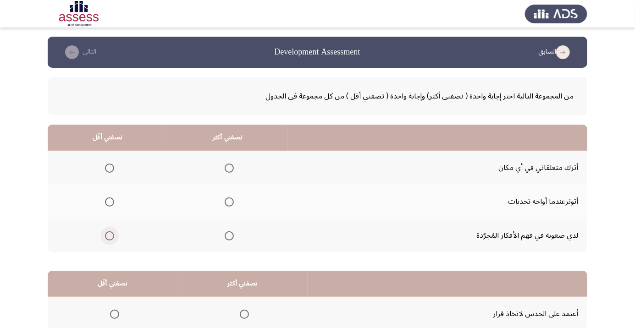
click at [110, 236] on span "Select an option" at bounding box center [110, 236] width 0 height 0
click at [110, 235] on input "Select an option" at bounding box center [109, 236] width 9 height 9
click at [111, 165] on span "Select an option" at bounding box center [109, 168] width 9 height 9
click at [111, 165] on input "Select an option" at bounding box center [109, 168] width 9 height 9
click at [229, 236] on span "Select an option" at bounding box center [229, 236] width 0 height 0
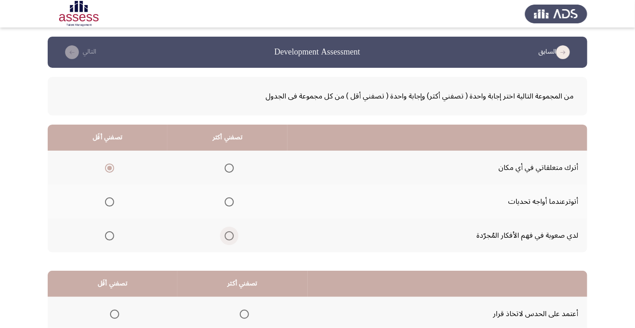
click at [231, 235] on input "Select an option" at bounding box center [229, 236] width 9 height 9
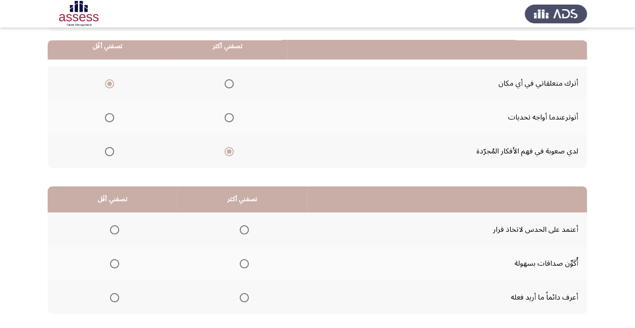
scroll to position [90, 0]
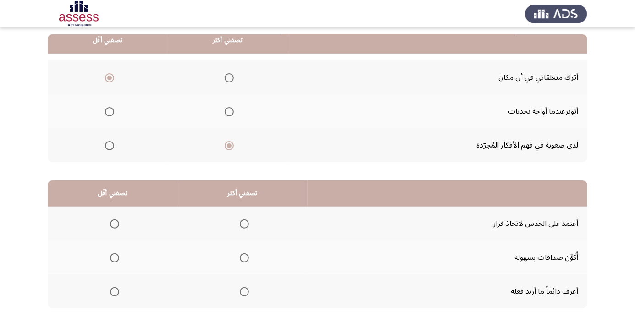
click at [246, 280] on th at bounding box center [243, 292] width 130 height 34
click at [246, 288] on span "Select an option" at bounding box center [244, 292] width 9 height 9
click at [246, 288] on input "Select an option" at bounding box center [244, 292] width 9 height 9
click at [115, 258] on span "Select an option" at bounding box center [115, 258] width 0 height 0
click at [115, 257] on input "Select an option" at bounding box center [114, 258] width 9 height 9
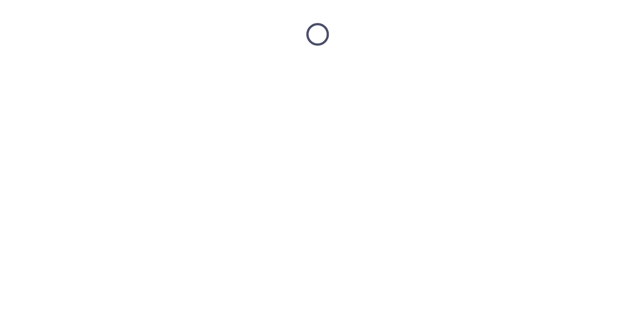
scroll to position [0, 0]
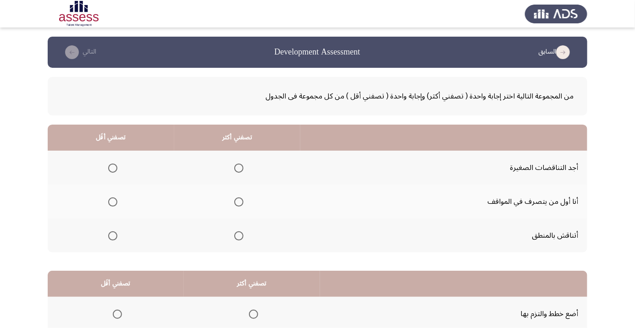
click at [243, 233] on span "Select an option" at bounding box center [238, 236] width 9 height 9
click at [243, 233] on input "Select an option" at bounding box center [238, 236] width 9 height 9
click at [109, 179] on th at bounding box center [111, 168] width 127 height 34
click at [113, 168] on span "Select an option" at bounding box center [113, 168] width 0 height 0
click at [113, 168] on input "Select an option" at bounding box center [112, 168] width 9 height 9
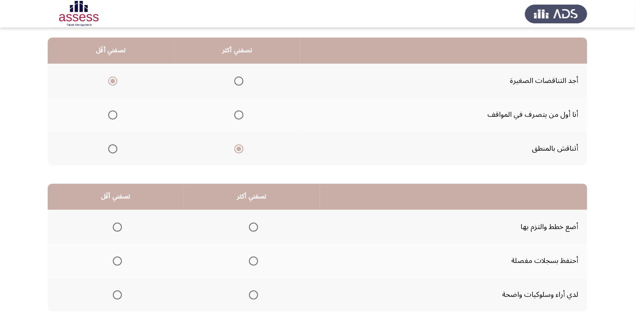
scroll to position [89, 0]
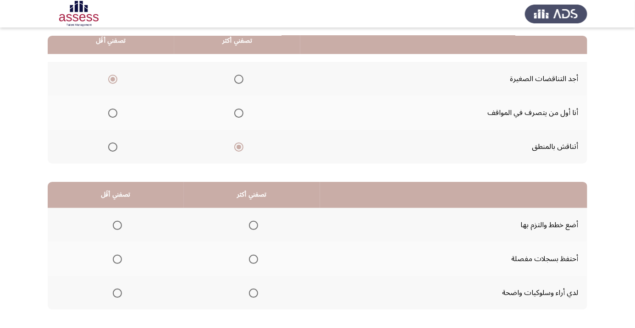
click at [120, 258] on span "Select an option" at bounding box center [117, 259] width 9 height 9
click at [120, 258] on input "Select an option" at bounding box center [117, 259] width 9 height 9
click at [247, 304] on th at bounding box center [252, 293] width 136 height 34
click at [253, 222] on span "Select an option" at bounding box center [253, 225] width 9 height 9
click at [253, 222] on input "Select an option" at bounding box center [253, 225] width 9 height 9
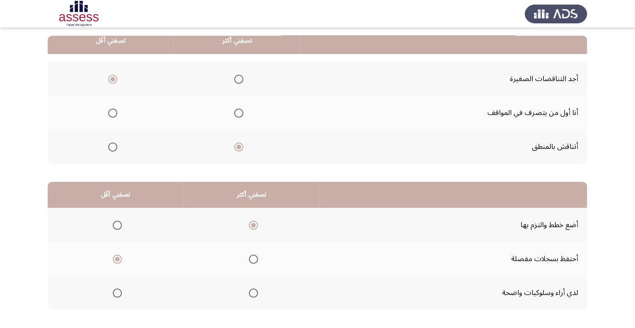
scroll to position [90, 0]
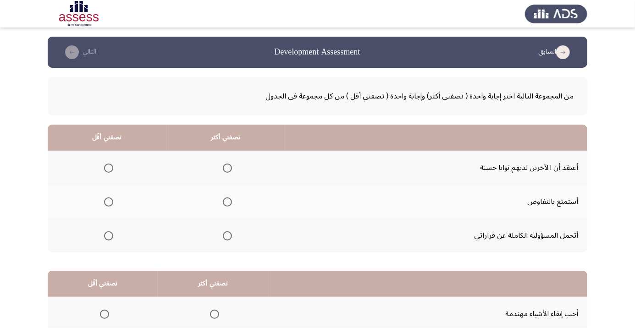
click at [242, 250] on th at bounding box center [226, 236] width 119 height 34
click at [230, 238] on span "Select an option" at bounding box center [227, 236] width 9 height 9
click at [230, 238] on input "Select an option" at bounding box center [227, 236] width 9 height 9
click at [107, 199] on span "Select an option" at bounding box center [108, 202] width 9 height 9
click at [107, 199] on input "Select an option" at bounding box center [108, 202] width 9 height 9
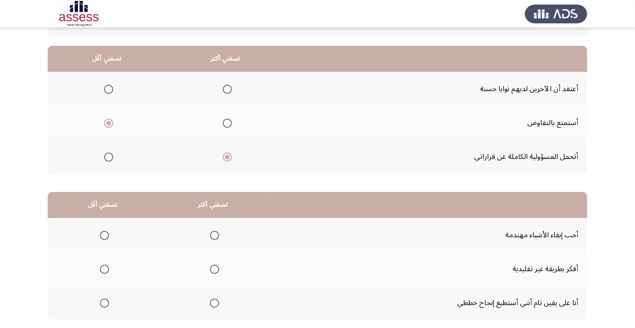
scroll to position [81, 0]
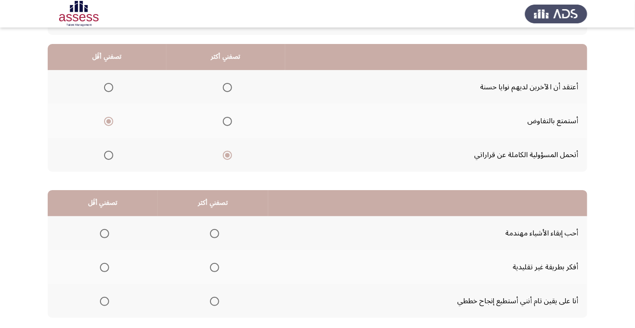
click at [133, 81] on th at bounding box center [107, 87] width 119 height 34
click at [212, 301] on span "Select an option" at bounding box center [214, 301] width 9 height 9
click at [212, 301] on input "Select an option" at bounding box center [214, 301] width 9 height 9
click at [104, 263] on span "Select an option" at bounding box center [104, 267] width 9 height 9
click at [104, 263] on input "Select an option" at bounding box center [104, 267] width 9 height 9
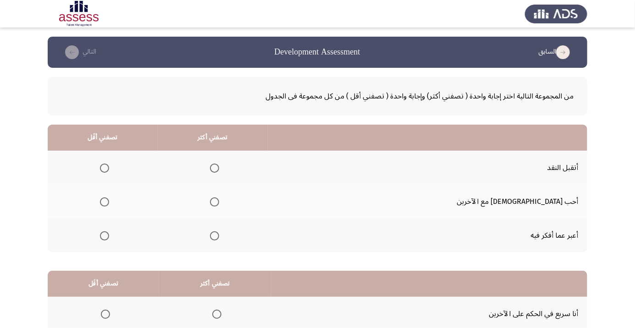
click at [219, 239] on span "Select an option" at bounding box center [214, 236] width 9 height 9
click at [219, 239] on input "Select an option" at bounding box center [214, 236] width 9 height 9
click at [117, 155] on th at bounding box center [103, 168] width 110 height 34
click at [105, 202] on span "Select an option" at bounding box center [105, 202] width 0 height 0
click at [109, 202] on input "Select an option" at bounding box center [104, 202] width 9 height 9
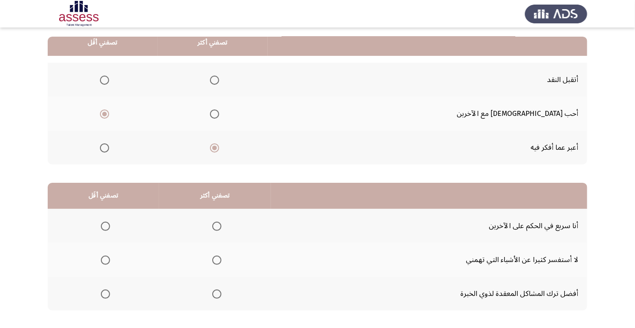
scroll to position [90, 0]
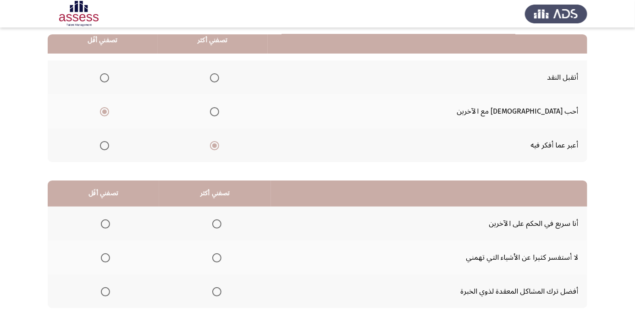
click at [106, 224] on span "Select an option" at bounding box center [106, 224] width 0 height 0
click at [106, 223] on input "Select an option" at bounding box center [105, 224] width 9 height 9
click at [221, 303] on th at bounding box center [215, 292] width 112 height 34
click at [217, 294] on span "Select an option" at bounding box center [216, 292] width 9 height 9
click at [217, 294] on input "Select an option" at bounding box center [216, 292] width 9 height 9
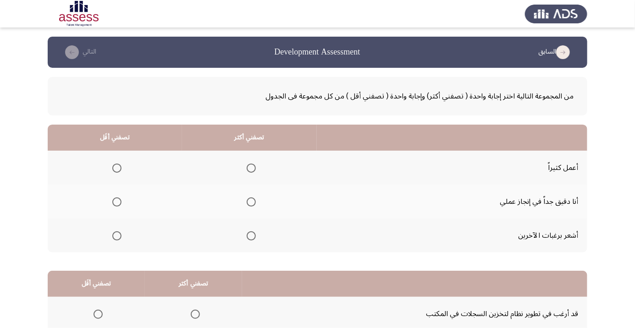
click at [128, 246] on th at bounding box center [115, 236] width 134 height 34
click at [120, 235] on span "Select an option" at bounding box center [116, 236] width 9 height 9
click at [120, 235] on input "Select an option" at bounding box center [116, 236] width 9 height 9
click at [121, 239] on span "Select an option" at bounding box center [116, 236] width 9 height 9
click at [121, 239] on input "Select an option" at bounding box center [116, 236] width 9 height 9
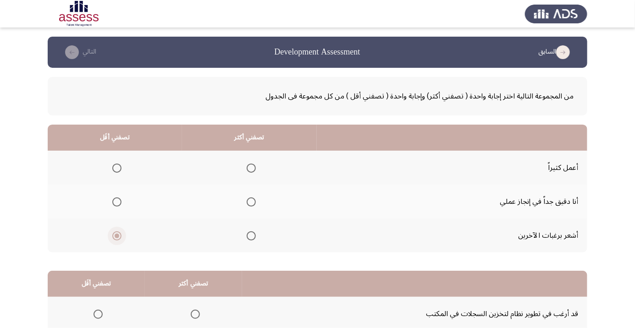
click at [124, 156] on th at bounding box center [115, 168] width 134 height 34
click at [117, 168] on span "Select an option" at bounding box center [117, 168] width 0 height 0
click at [117, 168] on input "Select an option" at bounding box center [116, 168] width 9 height 9
click at [261, 245] on th at bounding box center [249, 236] width 135 height 34
click at [251, 236] on span "Select an option" at bounding box center [251, 236] width 0 height 0
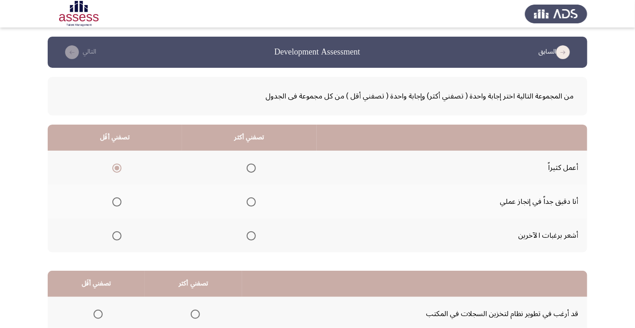
click at [251, 235] on input "Select an option" at bounding box center [251, 236] width 9 height 9
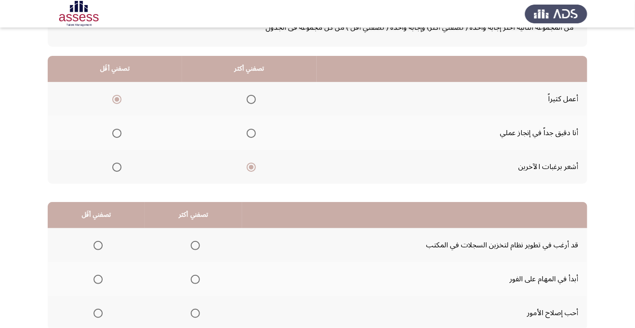
scroll to position [70, 0]
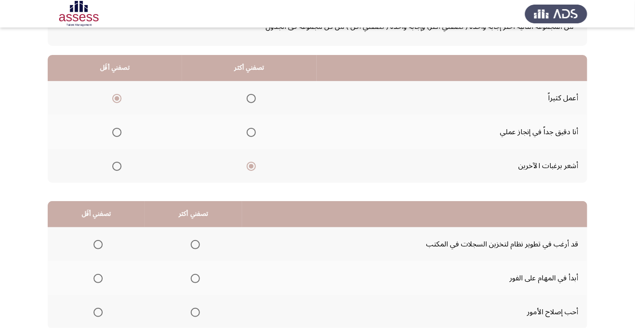
click at [195, 313] on span "Select an option" at bounding box center [195, 313] width 0 height 0
click at [195, 312] on input "Select an option" at bounding box center [195, 312] width 9 height 9
click at [98, 278] on span "Select an option" at bounding box center [98, 278] width 9 height 9
click at [98, 278] on input "Select an option" at bounding box center [98, 278] width 9 height 9
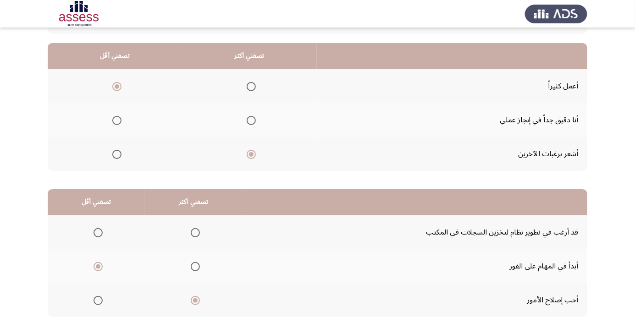
scroll to position [90, 0]
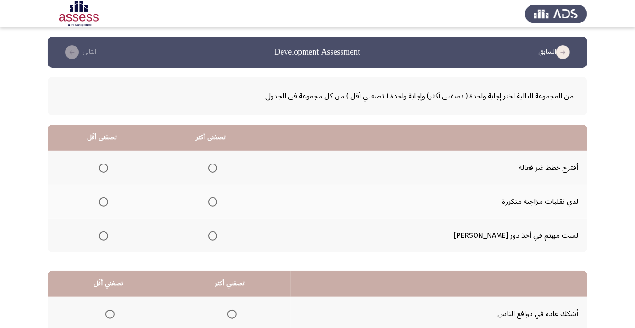
click at [108, 238] on span "Select an option" at bounding box center [103, 236] width 9 height 9
click at [108, 238] on input "Select an option" at bounding box center [103, 236] width 9 height 9
click at [217, 235] on span "Select an option" at bounding box center [212, 236] width 9 height 9
click at [217, 235] on input "Select an option" at bounding box center [212, 236] width 9 height 9
click at [108, 169] on span "Select an option" at bounding box center [103, 168] width 9 height 9
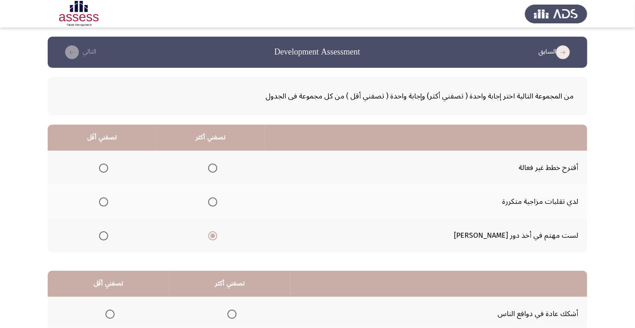
click at [108, 169] on input "Select an option" at bounding box center [103, 168] width 9 height 9
click at [104, 202] on span "Select an option" at bounding box center [104, 202] width 0 height 0
click at [108, 202] on input "Select an option" at bounding box center [103, 202] width 9 height 9
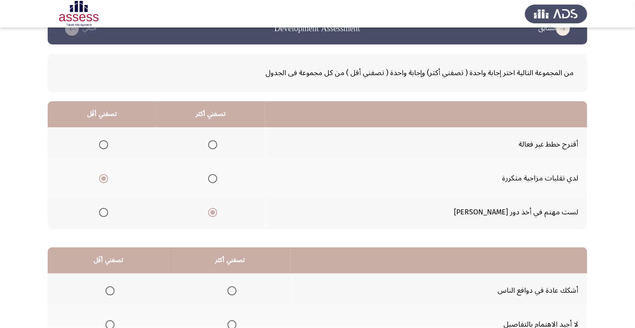
scroll to position [90, 0]
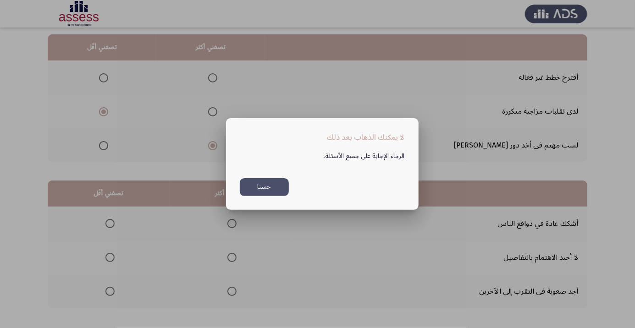
click at [267, 196] on button "حسنا" at bounding box center [264, 187] width 49 height 18
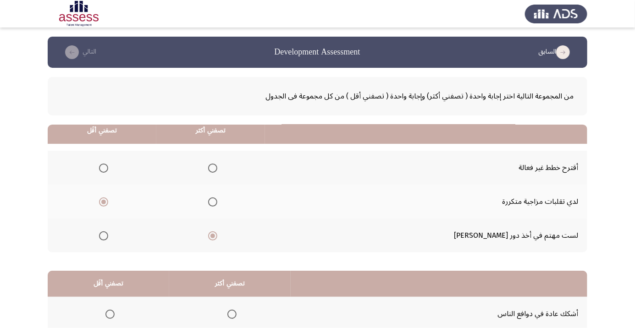
scroll to position [90, 0]
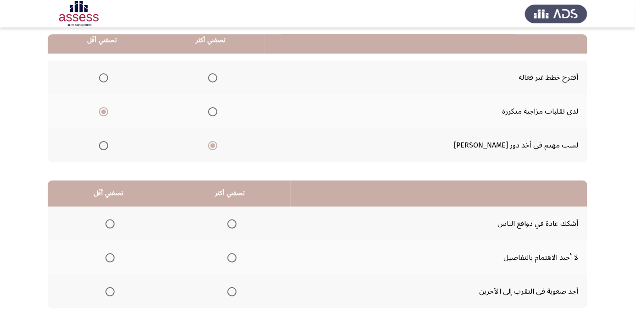
click at [228, 224] on span "Select an option" at bounding box center [232, 224] width 9 height 9
click at [228, 224] on input "Select an option" at bounding box center [232, 224] width 9 height 9
click at [114, 261] on span "Select an option" at bounding box center [110, 258] width 9 height 9
click at [114, 261] on input "Select an option" at bounding box center [110, 258] width 9 height 9
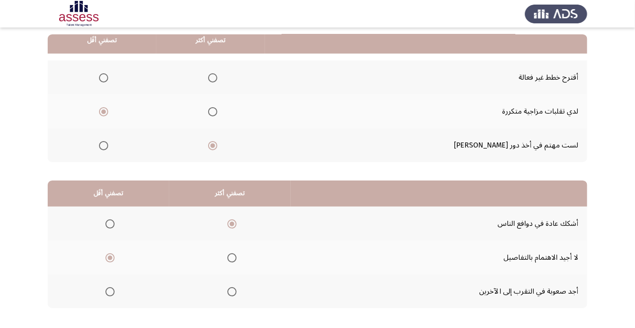
scroll to position [0, 0]
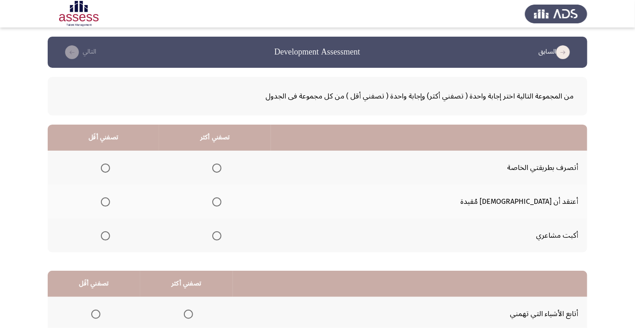
click at [98, 245] on th at bounding box center [103, 236] width 111 height 34
click at [130, 228] on th at bounding box center [103, 236] width 111 height 34
click at [110, 235] on label "Select an option" at bounding box center [103, 236] width 13 height 9
click at [110, 235] on input "Select an option" at bounding box center [105, 236] width 9 height 9
click at [222, 166] on span "Select an option" at bounding box center [216, 168] width 9 height 9
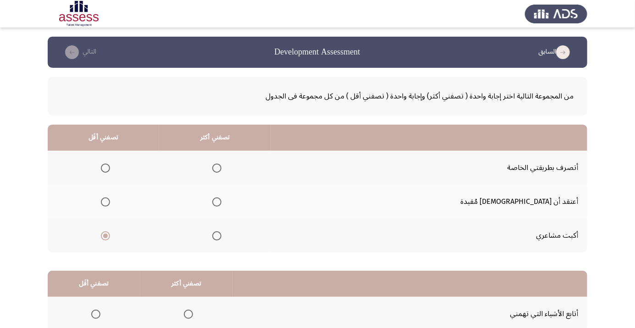
click at [222, 166] on input "Select an option" at bounding box center [216, 168] width 9 height 9
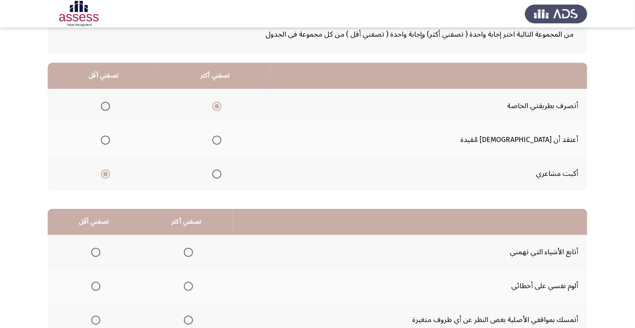
scroll to position [90, 0]
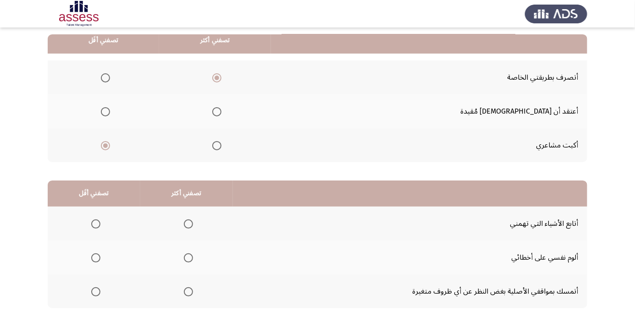
click at [191, 257] on span "Select an option" at bounding box center [188, 258] width 9 height 9
click at [191, 257] on input "Select an option" at bounding box center [188, 258] width 9 height 9
click at [94, 289] on span "Select an option" at bounding box center [95, 292] width 9 height 9
click at [94, 289] on input "Select an option" at bounding box center [95, 292] width 9 height 9
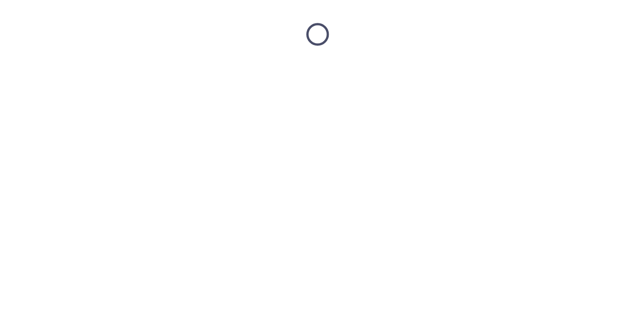
scroll to position [0, 0]
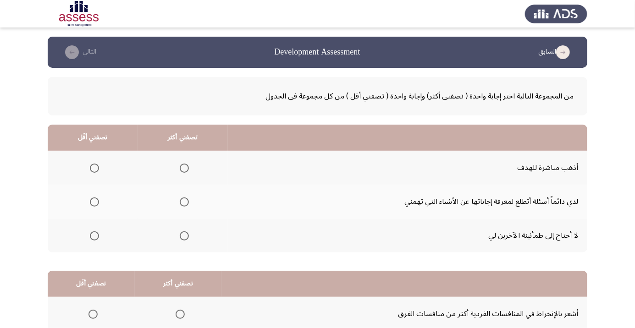
click at [82, 200] on th at bounding box center [93, 202] width 90 height 34
click at [104, 199] on th at bounding box center [93, 202] width 90 height 34
click at [94, 204] on span "Select an option" at bounding box center [94, 202] width 9 height 9
click at [94, 204] on input "Select an option" at bounding box center [94, 202] width 9 height 9
click at [189, 167] on span "Select an option" at bounding box center [184, 168] width 9 height 9
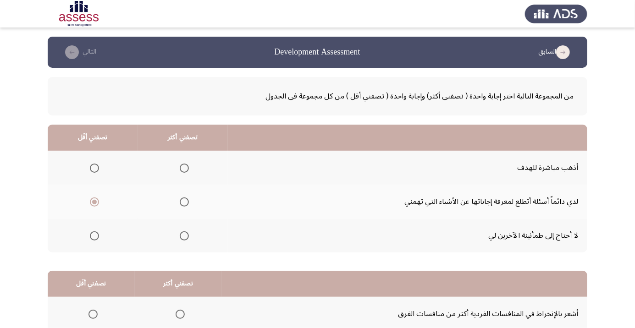
click at [189, 167] on input "Select an option" at bounding box center [184, 168] width 9 height 9
click at [587, 265] on div "من المجموعة التالية اختر إجابة واحدة ( تصفني أكثر) وإجابة واحدة ( تصفني أقل ) م…" at bounding box center [318, 243] width 540 height 350
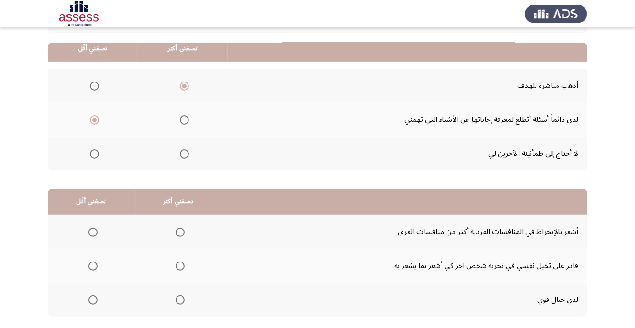
scroll to position [90, 0]
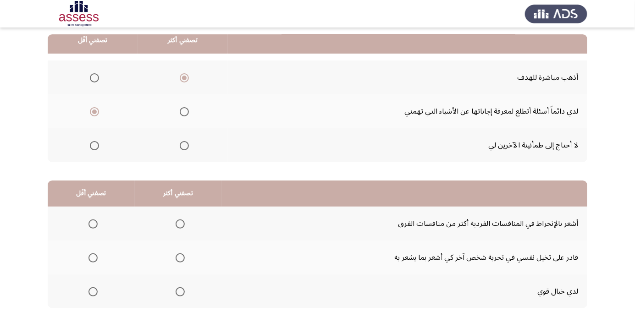
click at [92, 295] on span "Select an option" at bounding box center [93, 292] width 9 height 9
click at [92, 295] on input "Select an option" at bounding box center [93, 292] width 9 height 9
click at [178, 226] on span "Select an option" at bounding box center [180, 224] width 9 height 9
click at [178, 226] on input "Select an option" at bounding box center [180, 224] width 9 height 9
click at [180, 223] on span "Select an option" at bounding box center [180, 224] width 5 height 5
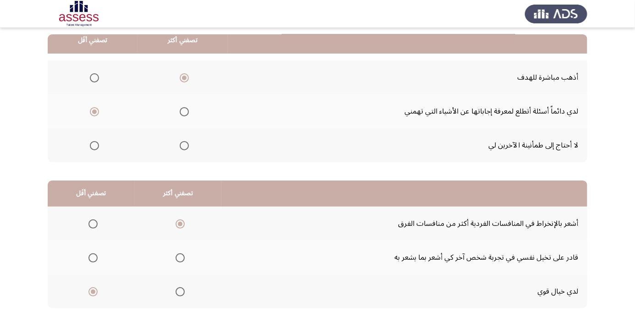
click at [180, 223] on input "Select an option" at bounding box center [180, 224] width 9 height 9
click at [180, 257] on span "Select an option" at bounding box center [180, 258] width 9 height 9
click at [180, 257] on input "Select an option" at bounding box center [180, 258] width 9 height 9
click at [180, 291] on span "Select an option" at bounding box center [180, 292] width 9 height 9
click at [180, 291] on input "Select an option" at bounding box center [180, 292] width 9 height 9
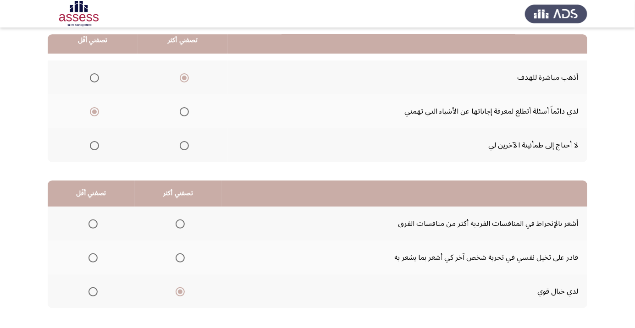
click at [103, 245] on th at bounding box center [91, 258] width 87 height 34
click at [94, 261] on span "Select an option" at bounding box center [93, 258] width 9 height 9
click at [94, 261] on input "Select an option" at bounding box center [93, 258] width 9 height 9
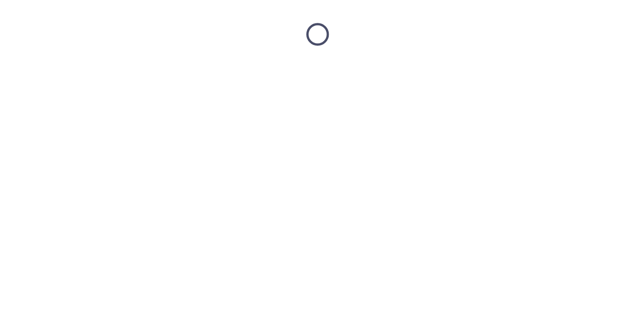
scroll to position [0, 0]
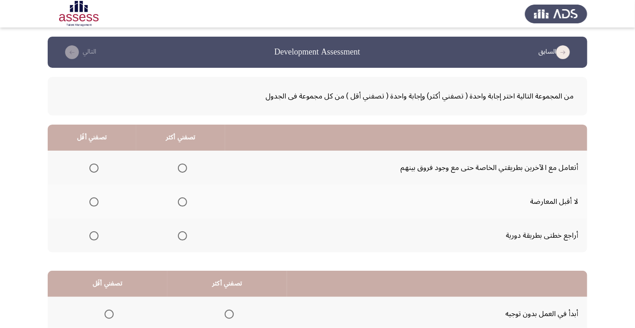
click at [183, 236] on span "Select an option" at bounding box center [183, 236] width 0 height 0
click at [184, 235] on input "Select an option" at bounding box center [182, 236] width 9 height 9
click at [184, 236] on span "Select an option" at bounding box center [182, 236] width 5 height 5
click at [184, 236] on input "Select an option" at bounding box center [182, 236] width 9 height 9
click at [187, 169] on span "Select an option" at bounding box center [182, 168] width 9 height 9
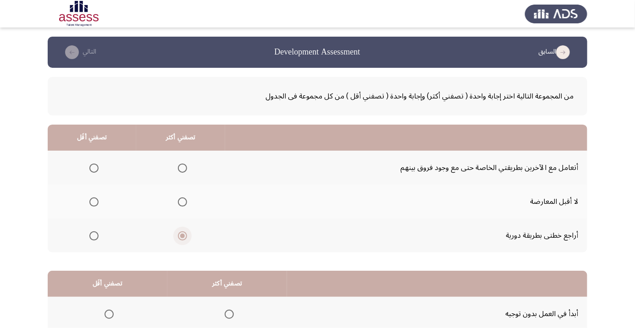
click at [187, 169] on input "Select an option" at bounding box center [182, 168] width 9 height 9
click at [93, 204] on span "Select an option" at bounding box center [93, 202] width 9 height 9
click at [93, 204] on input "Select an option" at bounding box center [93, 202] width 9 height 9
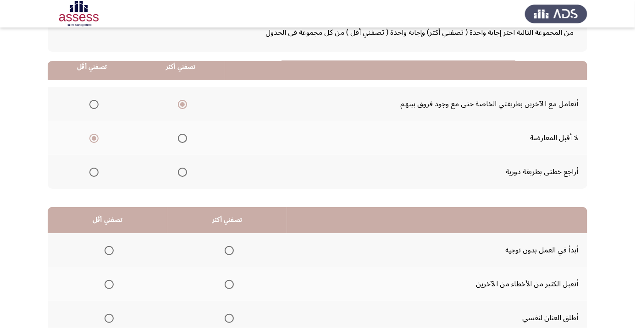
scroll to position [90, 0]
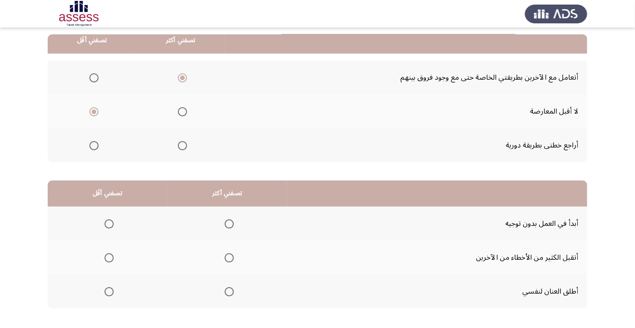
click at [229, 292] on span "Select an option" at bounding box center [229, 292] width 0 height 0
click at [230, 291] on input "Select an option" at bounding box center [229, 292] width 9 height 9
click at [226, 292] on span "Select an option" at bounding box center [229, 292] width 9 height 9
click at [226, 292] on input "Select an option" at bounding box center [229, 292] width 9 height 9
click at [230, 291] on span "Select an option" at bounding box center [229, 292] width 5 height 5
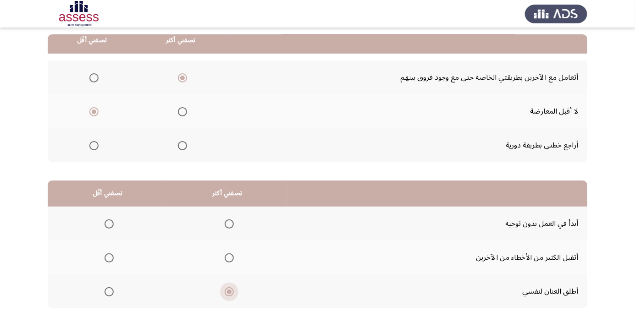
click at [230, 291] on input "Select an option" at bounding box center [229, 292] width 9 height 9
click at [230, 291] on span "Select an option" at bounding box center [229, 292] width 5 height 5
click at [230, 291] on input "Select an option" at bounding box center [229, 292] width 9 height 9
click at [106, 222] on span "Select an option" at bounding box center [109, 224] width 9 height 9
click at [106, 222] on input "Select an option" at bounding box center [109, 224] width 9 height 9
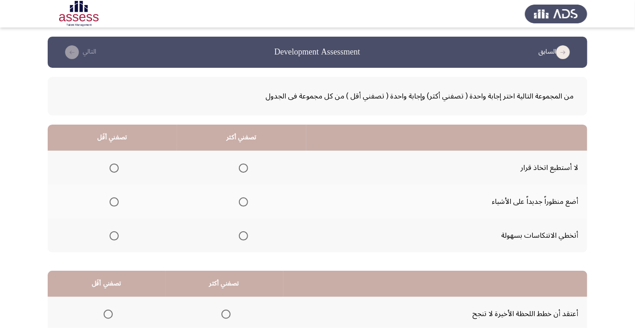
click at [243, 215] on th at bounding box center [241, 202] width 129 height 34
click at [244, 202] on span "Select an option" at bounding box center [244, 202] width 0 height 0
click at [243, 202] on input "Select an option" at bounding box center [243, 202] width 9 height 9
click at [111, 235] on span "Select an option" at bounding box center [114, 236] width 9 height 9
click at [111, 235] on input "Select an option" at bounding box center [114, 236] width 9 height 9
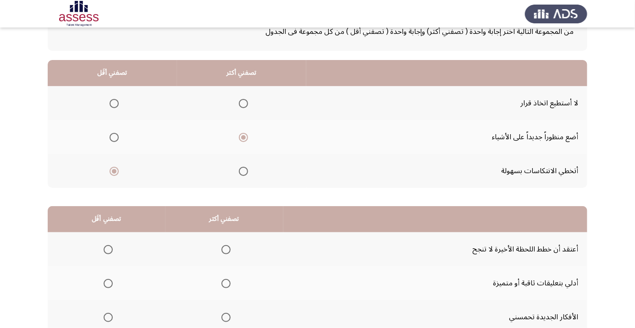
scroll to position [90, 0]
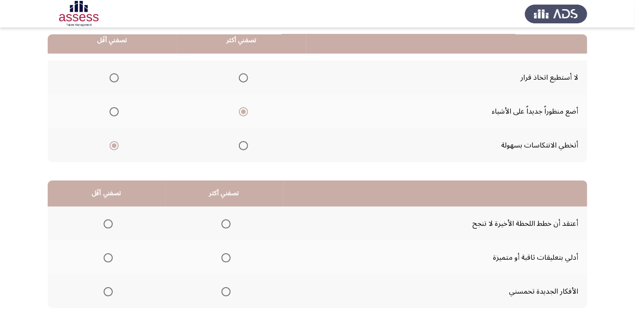
click at [226, 291] on span "Select an option" at bounding box center [226, 292] width 9 height 9
click at [226, 291] on input "Select an option" at bounding box center [226, 292] width 9 height 9
click at [225, 291] on span "Select an option" at bounding box center [226, 292] width 5 height 5
click at [225, 291] on input "Select an option" at bounding box center [226, 292] width 9 height 9
click at [111, 221] on span "Select an option" at bounding box center [108, 224] width 9 height 9
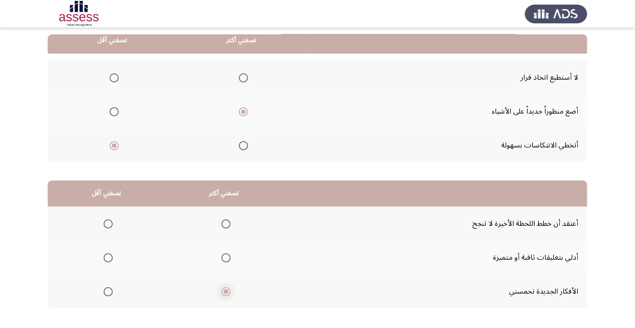
click at [111, 221] on input "Select an option" at bounding box center [108, 224] width 9 height 9
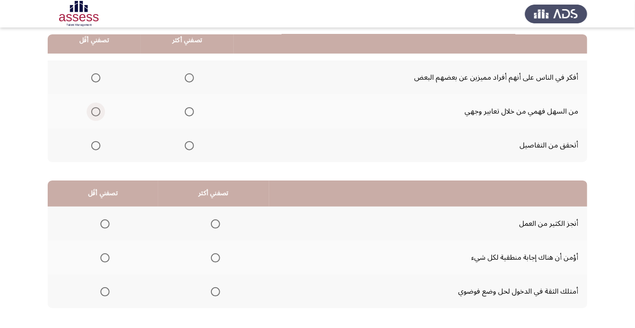
click at [97, 115] on span "Select an option" at bounding box center [95, 111] width 9 height 9
click at [97, 115] on input "Select an option" at bounding box center [95, 111] width 9 height 9
click at [190, 141] on span "Select an option" at bounding box center [189, 145] width 9 height 9
click at [190, 141] on input "Select an option" at bounding box center [189, 145] width 9 height 9
click at [217, 294] on span "Select an option" at bounding box center [215, 292] width 9 height 9
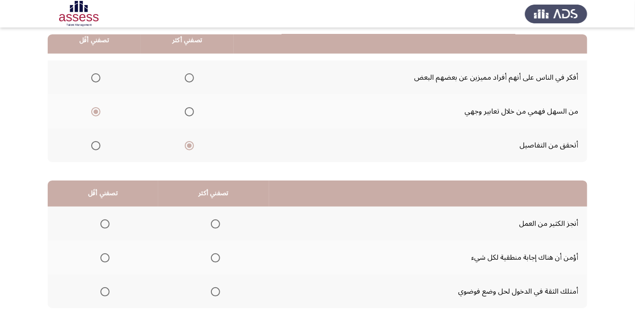
click at [217, 294] on input "Select an option" at bounding box center [215, 292] width 9 height 9
click at [105, 224] on span "Select an option" at bounding box center [105, 224] width 0 height 0
click at [105, 223] on input "Select an option" at bounding box center [104, 224] width 9 height 9
click at [105, 258] on span "Select an option" at bounding box center [105, 258] width 0 height 0
click at [105, 257] on input "Select an option" at bounding box center [104, 258] width 9 height 9
